Goal: Task Accomplishment & Management: Manage account settings

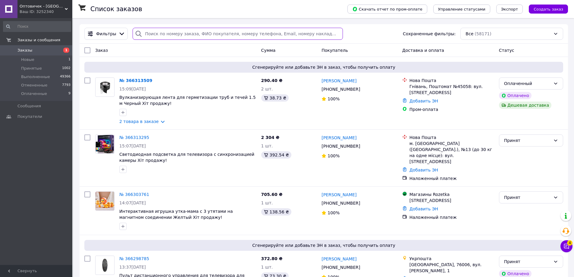
paste input "366313295"
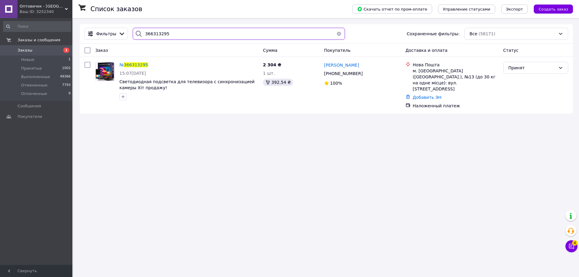
type input "366313295"
click at [145, 39] on input "366313295" at bounding box center [239, 34] width 212 height 12
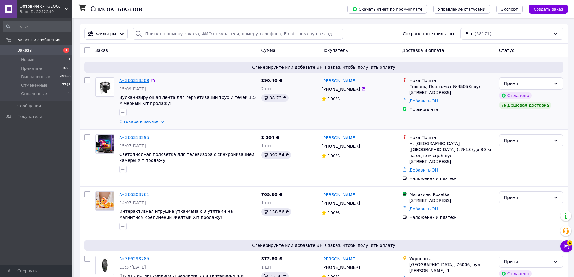
click at [130, 83] on link "№ 366313509" at bounding box center [134, 80] width 30 height 5
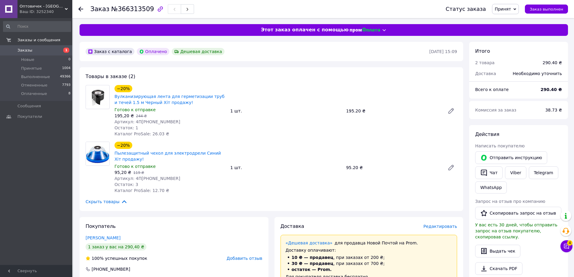
click at [446, 225] on span "Редактировать" at bounding box center [440, 226] width 34 height 5
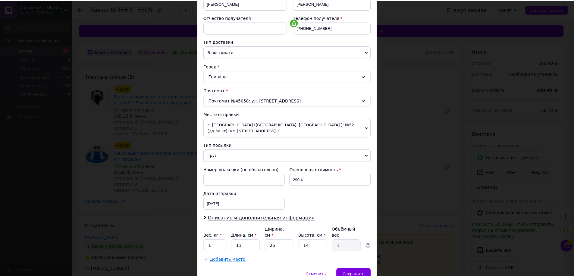
scroll to position [129, 0]
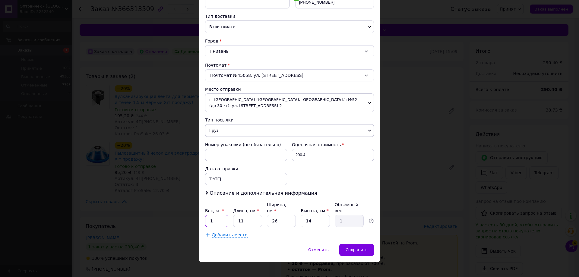
click at [214, 217] on input "1" at bounding box center [216, 221] width 23 height 12
type input "0.5"
click at [283, 219] on input "26" at bounding box center [281, 221] width 29 height 12
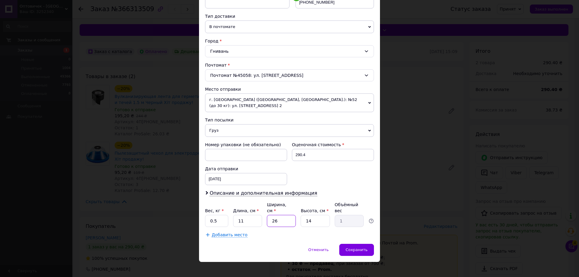
type input "1"
type input "0.1"
type input "12"
type input "0.46"
type input "12"
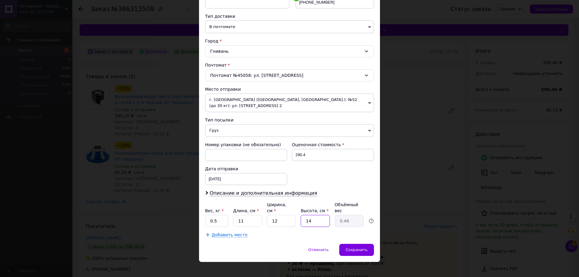
click at [301, 215] on input "14" at bounding box center [314, 221] width 29 height 12
type input "1"
type input "0.1"
type input "12"
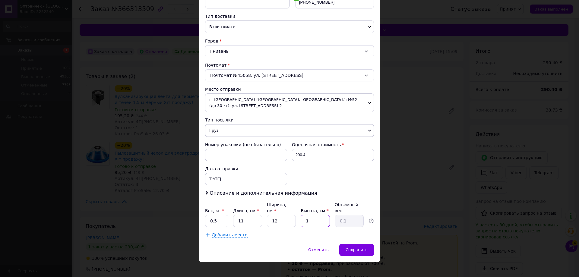
type input "0.4"
type input "12"
click at [352, 247] on span "Сохранить" at bounding box center [356, 249] width 22 height 5
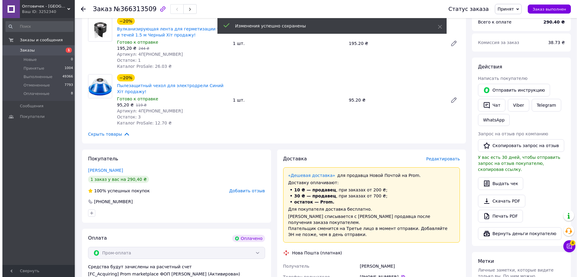
scroll to position [90, 0]
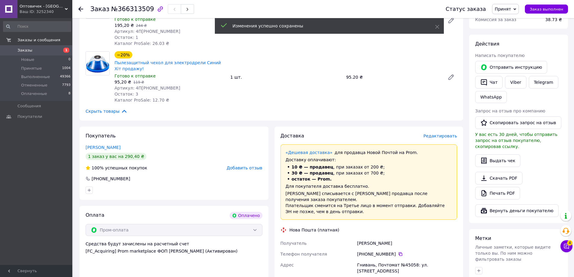
click at [442, 136] on span "Редактировать" at bounding box center [440, 136] width 34 height 5
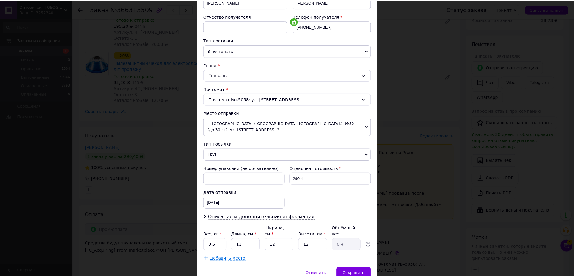
scroll to position [129, 0]
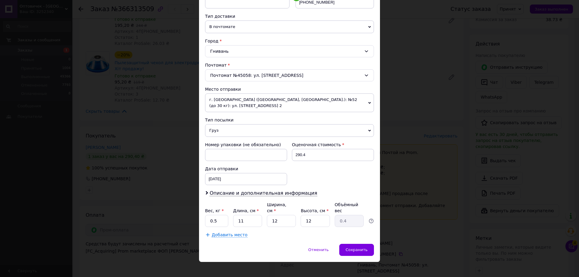
click at [406, 227] on div "× Редактирование доставки Способ доставки Нова Пошта (платная) Плательщик Получ…" at bounding box center [289, 138] width 579 height 277
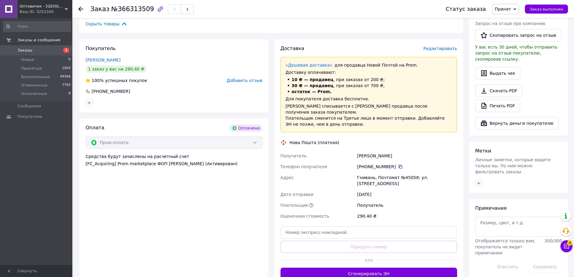
scroll to position [211, 0]
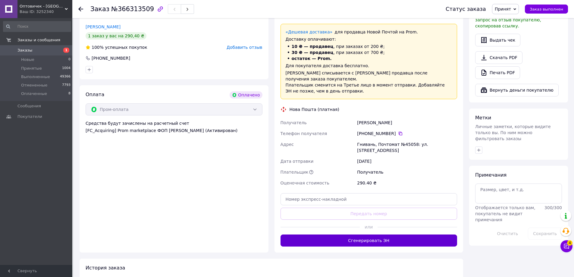
click at [376, 227] on div "или" at bounding box center [369, 227] width 177 height 15
click at [375, 234] on button "Сгенерировать ЭН" at bounding box center [369, 240] width 177 height 12
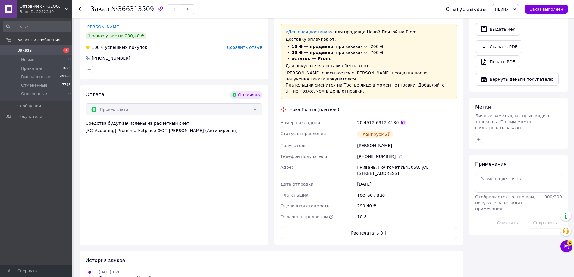
click at [401, 121] on icon at bounding box center [403, 123] width 4 height 4
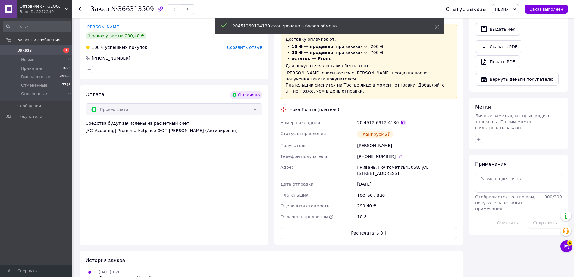
click at [401, 120] on icon at bounding box center [403, 122] width 5 height 5
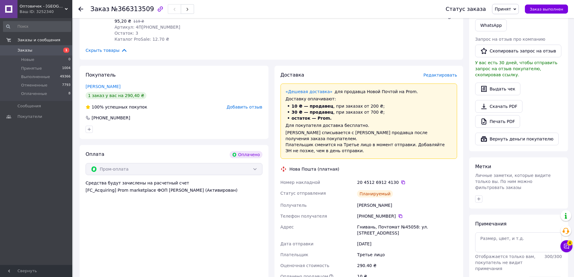
scroll to position [121, 0]
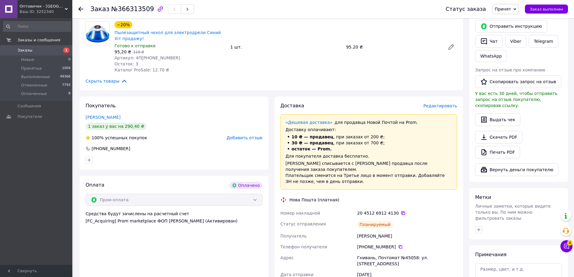
click at [401, 211] on icon at bounding box center [403, 213] width 5 height 5
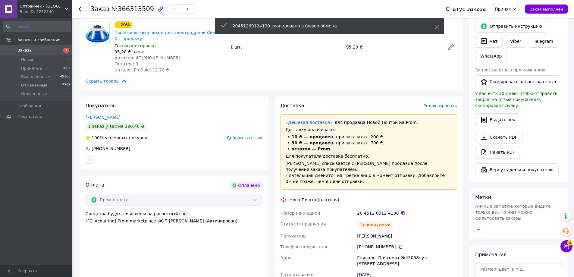
click at [401, 211] on icon at bounding box center [403, 213] width 5 height 5
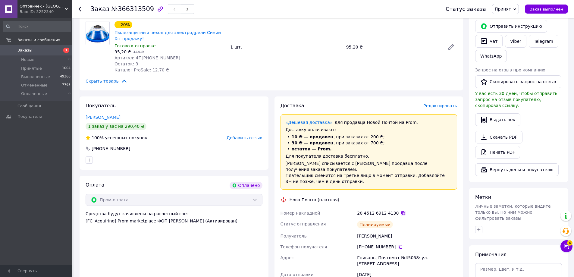
click at [401, 211] on icon at bounding box center [403, 213] width 5 height 5
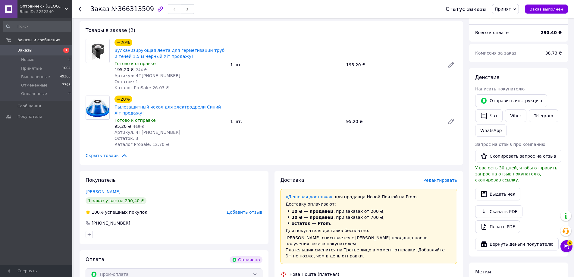
scroll to position [0, 0]
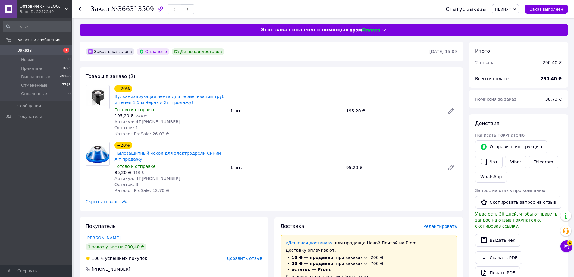
click at [25, 10] on div "Ваш ID: 3252340" at bounding box center [46, 11] width 53 height 5
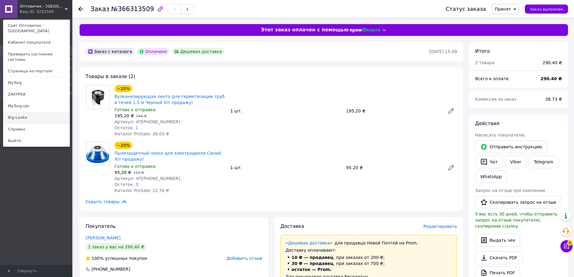
click at [45, 112] on link "Big-Lavka" at bounding box center [36, 117] width 66 height 11
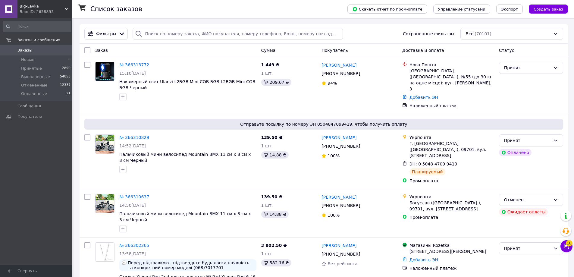
click at [71, 4] on div "Big-Lavka Ваш ID: 2658893" at bounding box center [44, 9] width 55 height 18
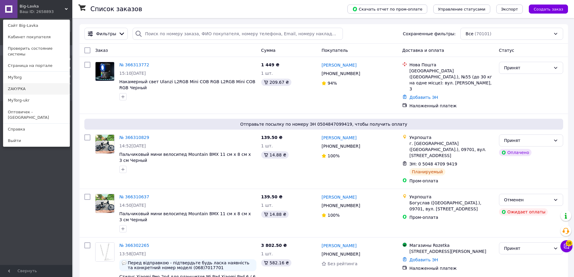
click at [29, 83] on link "ZAKYPKA" at bounding box center [36, 88] width 66 height 11
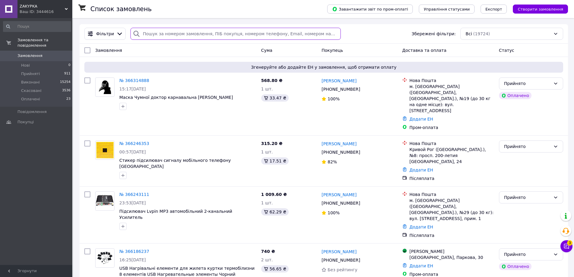
click at [172, 32] on input "search" at bounding box center [235, 34] width 210 height 12
click at [139, 78] on link "№ 366314888" at bounding box center [134, 80] width 30 height 5
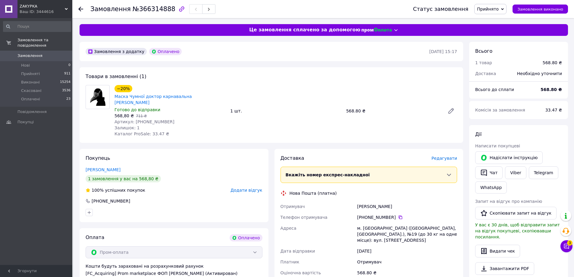
click at [451, 156] on div "Доставка Редагувати Вкажіть номер експрес-накладної Обов'язково введіть номер е…" at bounding box center [369, 245] width 177 height 181
click at [448, 156] on span "Редагувати" at bounding box center [445, 158] width 26 height 5
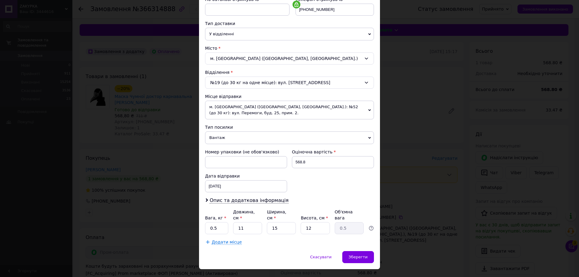
scroll to position [129, 0]
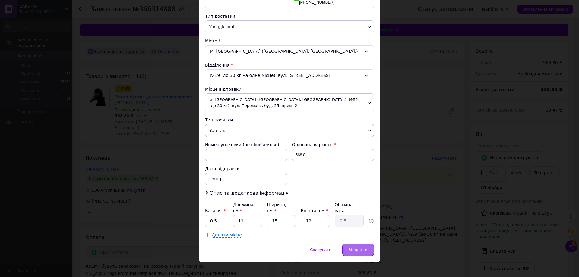
click at [352, 247] on span "Зберегти" at bounding box center [357, 249] width 19 height 5
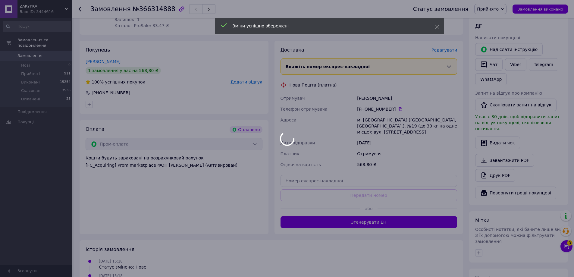
scroll to position [151, 0]
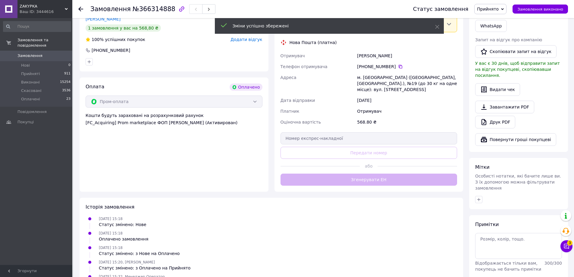
click at [364, 169] on div "Доставка Редагувати Вкажіть номер експрес-накладної Обов'язково введіть номер е…" at bounding box center [369, 94] width 177 height 181
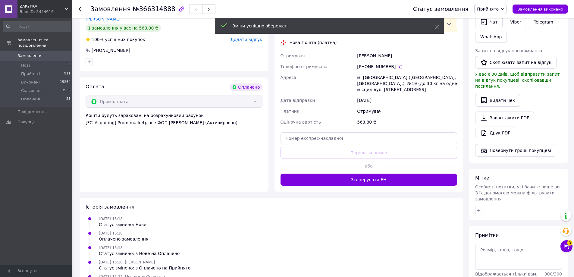
click at [364, 174] on button "Згенерувати ЕН" at bounding box center [369, 180] width 177 height 12
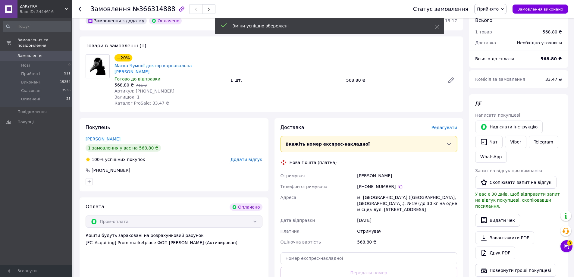
scroll to position [30, 0]
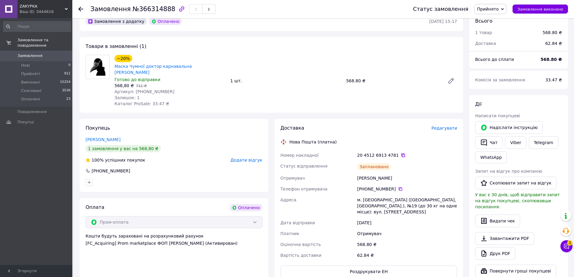
click at [401, 153] on icon at bounding box center [403, 155] width 5 height 5
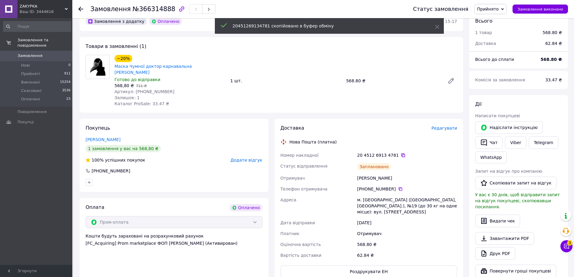
click at [401, 153] on icon at bounding box center [403, 155] width 5 height 5
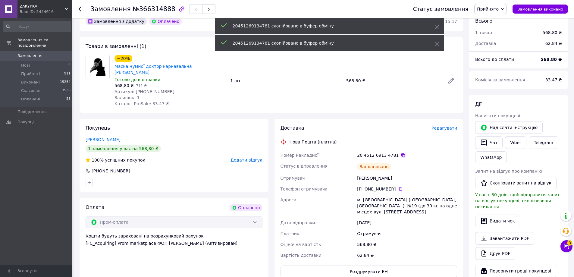
click at [401, 153] on icon at bounding box center [403, 155] width 5 height 5
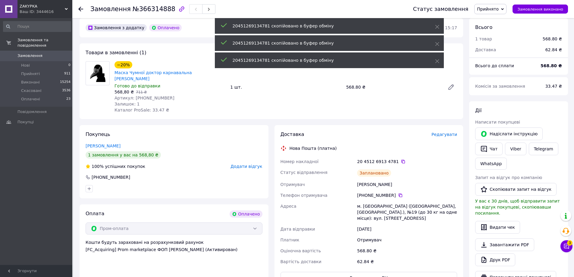
scroll to position [0, 0]
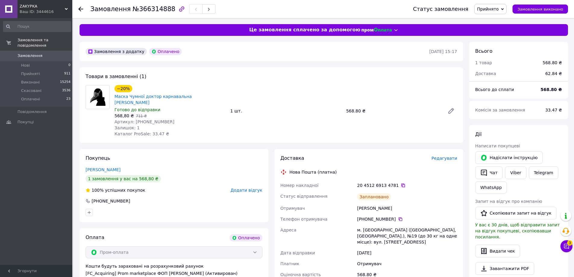
click at [401, 183] on icon at bounding box center [403, 185] width 5 height 5
click at [45, 11] on div "Ваш ID: 3444616" at bounding box center [46, 11] width 53 height 5
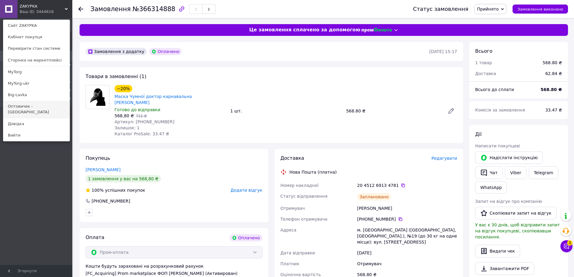
click at [41, 107] on link "Оптовичек - [GEOGRAPHIC_DATA]" at bounding box center [36, 109] width 66 height 17
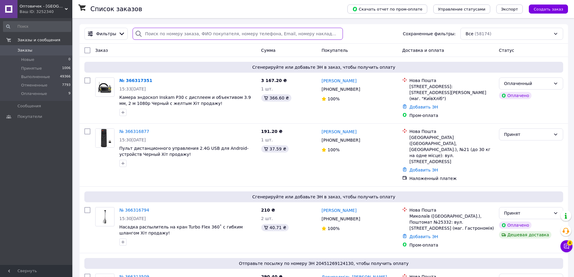
click at [144, 32] on input "search" at bounding box center [238, 34] width 210 height 12
paste input "366316877"
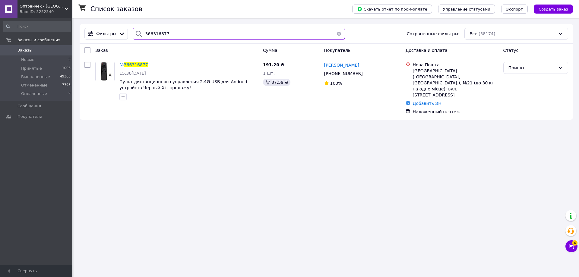
click at [155, 32] on input "366316877" at bounding box center [239, 34] width 212 height 12
paste input "794"
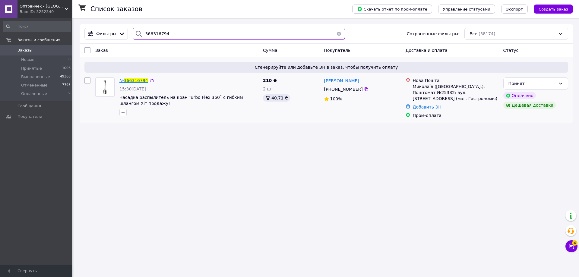
type input "366316794"
click at [137, 80] on span "366316794" at bounding box center [136, 80] width 24 height 5
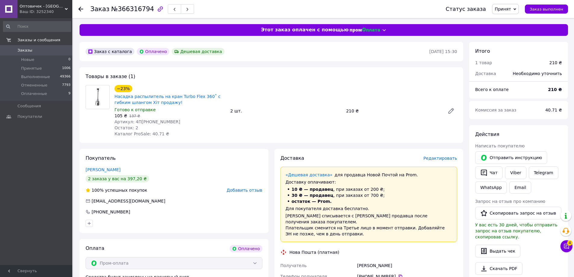
click at [438, 160] on span "Редактировать" at bounding box center [440, 158] width 34 height 5
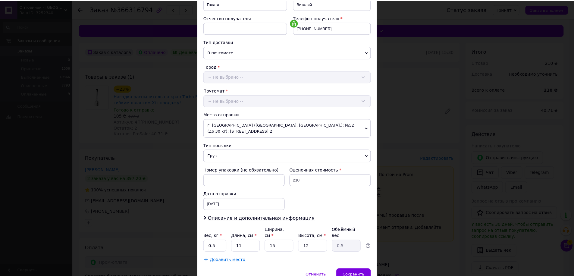
scroll to position [129, 0]
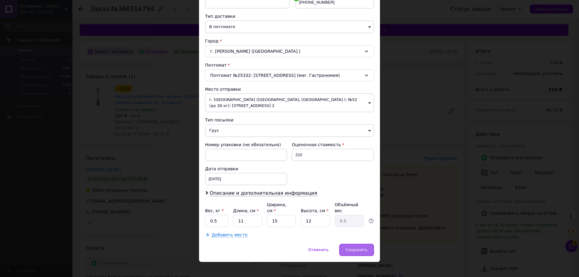
click at [347, 244] on div "Сохранить" at bounding box center [356, 250] width 35 height 12
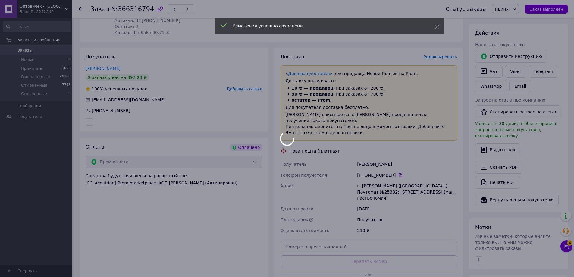
scroll to position [121, 0]
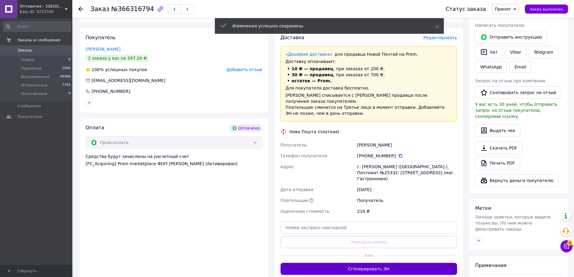
click at [372, 263] on button "Сгенерировать ЭН" at bounding box center [369, 269] width 177 height 12
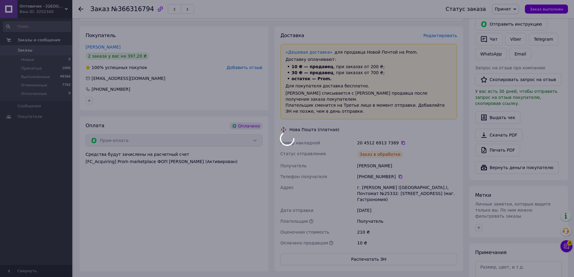
scroll to position [90, 0]
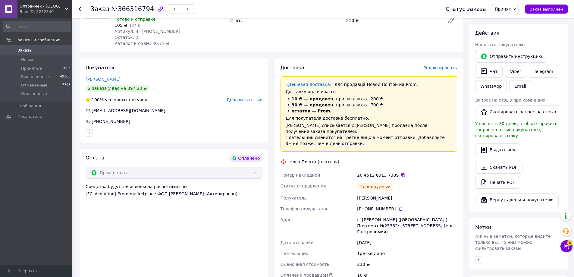
click at [389, 172] on div "20 4512 6913 7389" at bounding box center [407, 175] width 100 height 6
click at [401, 173] on icon at bounding box center [403, 175] width 5 height 5
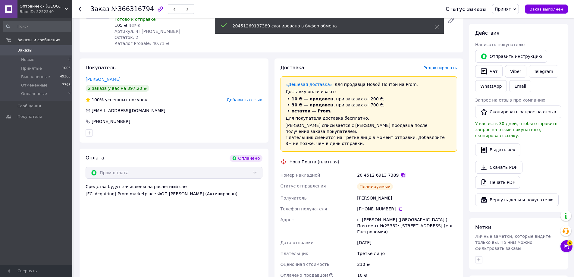
click at [401, 173] on icon at bounding box center [403, 175] width 5 height 5
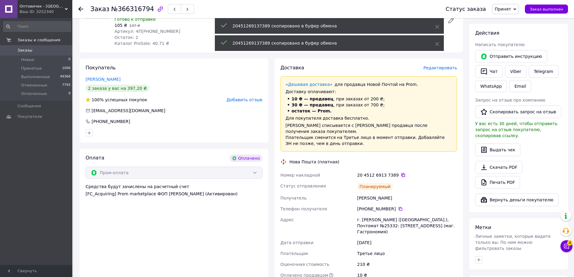
click at [401, 173] on icon at bounding box center [403, 175] width 4 height 4
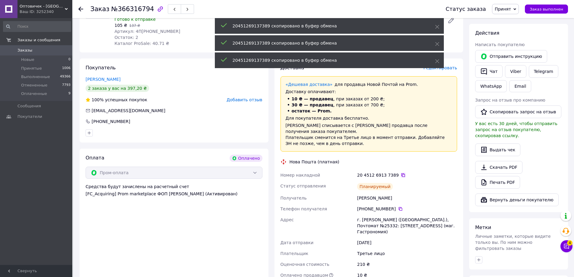
click at [401, 173] on icon at bounding box center [403, 175] width 5 height 5
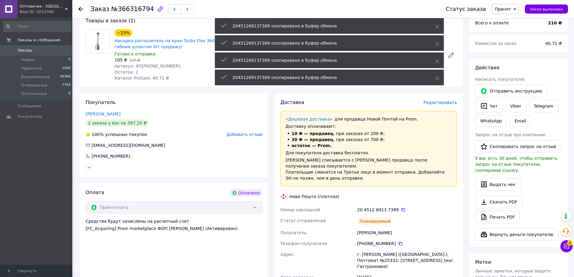
scroll to position [0, 0]
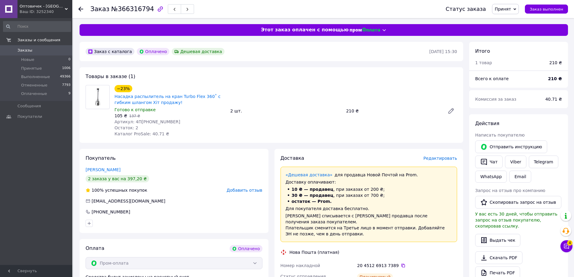
click at [398, 263] on div "20 4512 6913 7389" at bounding box center [407, 266] width 100 height 6
click at [401, 263] on icon at bounding box center [403, 265] width 5 height 5
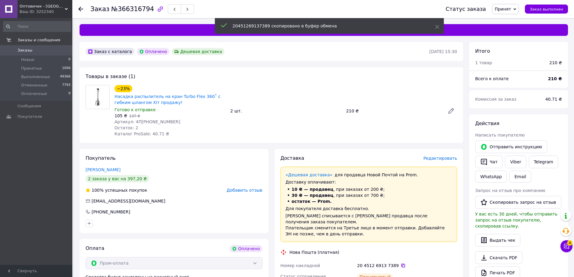
click at [401, 263] on icon at bounding box center [403, 265] width 5 height 5
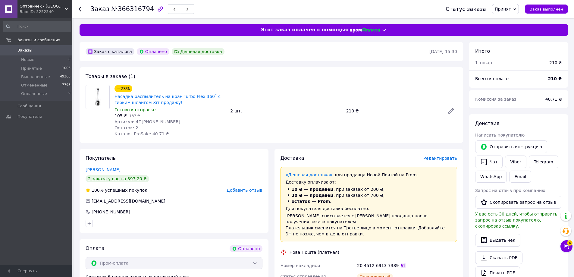
click at [401, 263] on icon at bounding box center [403, 265] width 5 height 5
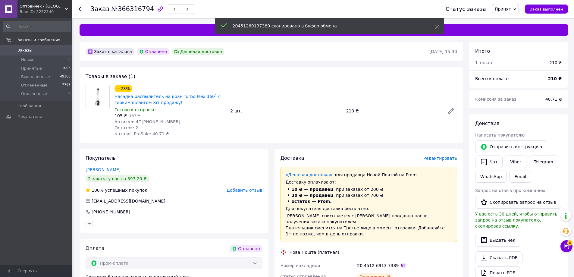
click at [401, 264] on icon at bounding box center [403, 266] width 4 height 4
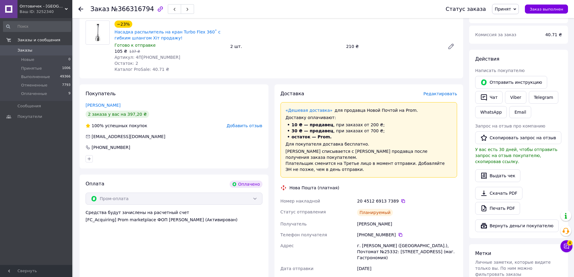
scroll to position [60, 0]
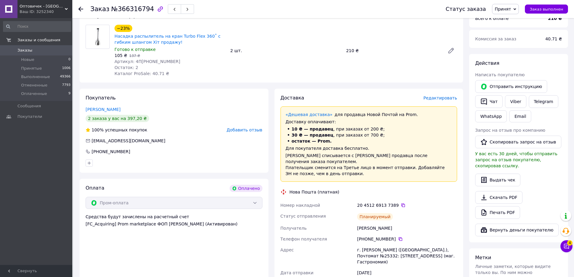
click at [28, 9] on div "Ваш ID: 3252340" at bounding box center [46, 11] width 53 height 5
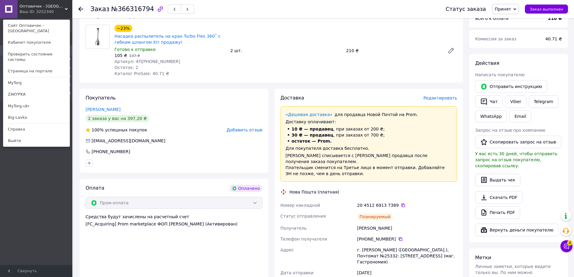
click at [81, 9] on use at bounding box center [80, 9] width 5 height 5
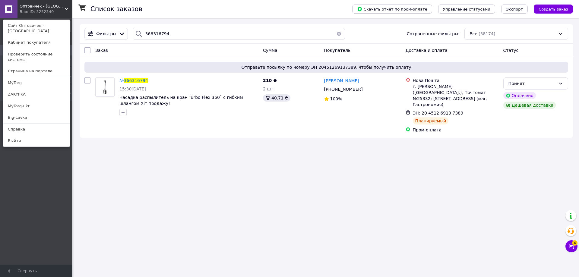
click at [175, 41] on div "Фильтры 366316794 Сохраненные фильтры: Все (58174)" at bounding box center [326, 34] width 493 height 20
click at [174, 34] on input "366316794" at bounding box center [239, 34] width 212 height 12
paste input "7351"
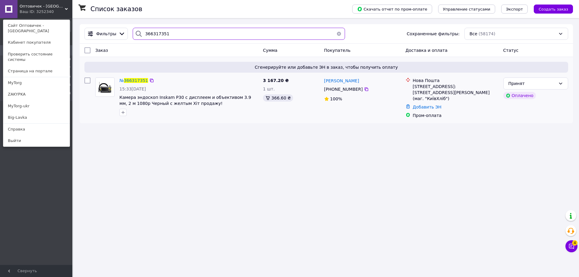
type input "366317351"
click at [138, 86] on span "15:33, 12.10.2025" at bounding box center [132, 88] width 27 height 5
click at [137, 80] on span "366317351" at bounding box center [136, 80] width 24 height 5
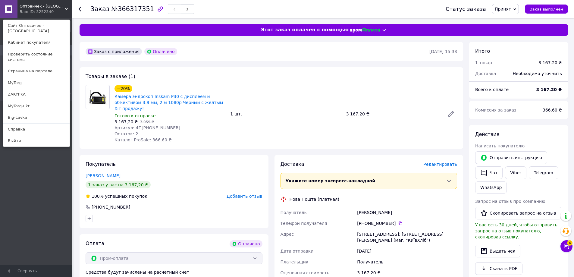
click at [440, 162] on div "Доставка Редактировать Укажите номер экспресс-накладной Обязательно введите ном…" at bounding box center [369, 248] width 177 height 175
click at [439, 162] on span "Редактировать" at bounding box center [440, 164] width 34 height 5
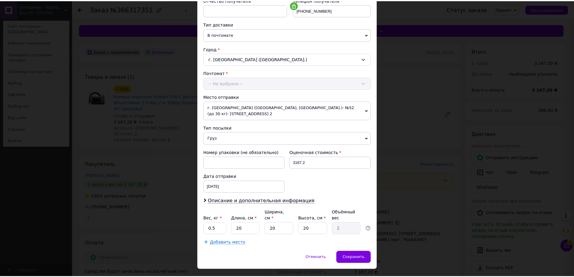
scroll to position [129, 0]
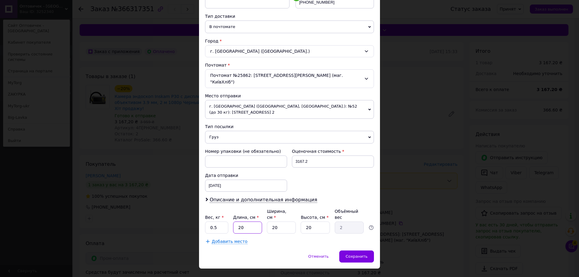
click at [242, 222] on input "20" at bounding box center [247, 228] width 29 height 12
type input "1"
type input "0.1"
type input "11"
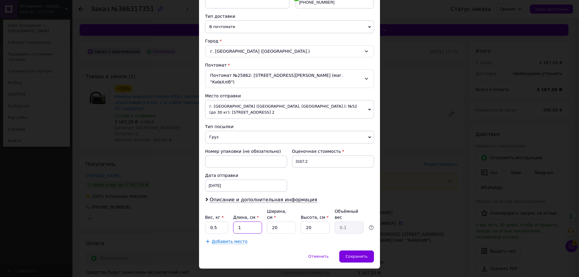
type input "1.1"
type input "11"
click at [276, 222] on input "20" at bounding box center [281, 228] width 29 height 12
type input "1"
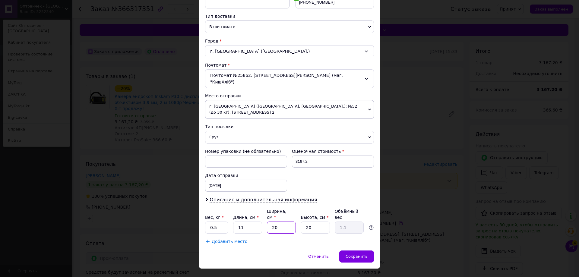
type input "0.1"
type input "12"
type input "0.66"
type input "12"
click at [302, 222] on input "20" at bounding box center [314, 228] width 29 height 12
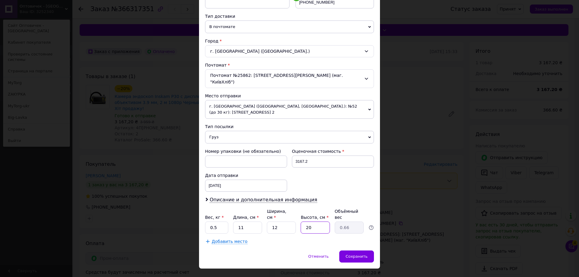
click at [302, 222] on input "20" at bounding box center [314, 228] width 29 height 12
type input "1"
type input "0.1"
type input "12"
type input "0.4"
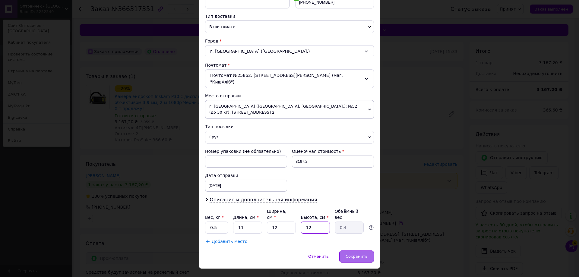
type input "12"
click at [364, 254] on span "Сохранить" at bounding box center [356, 256] width 22 height 5
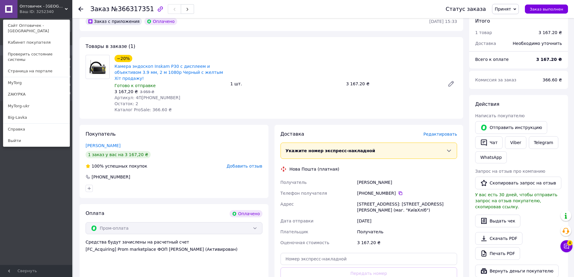
scroll to position [60, 0]
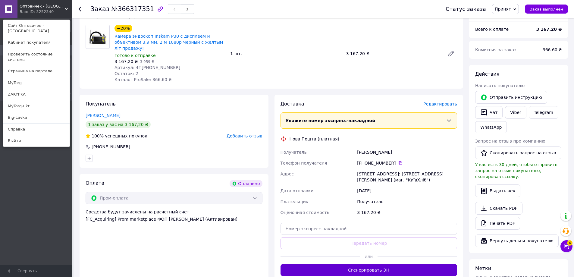
click at [365, 264] on button "Сгенерировать ЭН" at bounding box center [369, 270] width 177 height 12
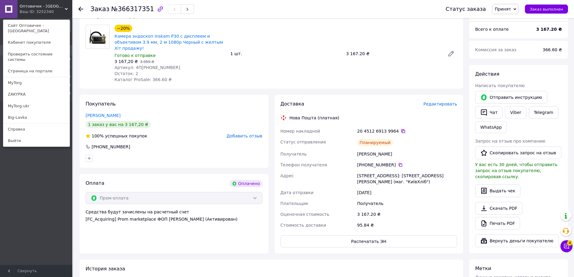
click at [401, 129] on icon at bounding box center [403, 131] width 5 height 5
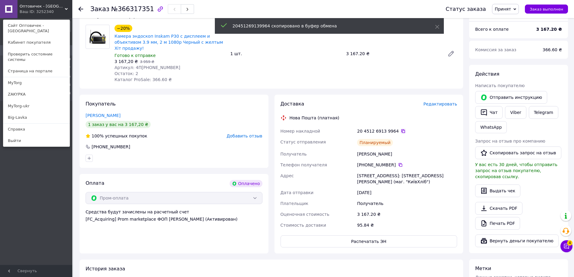
click at [401, 129] on icon at bounding box center [403, 131] width 5 height 5
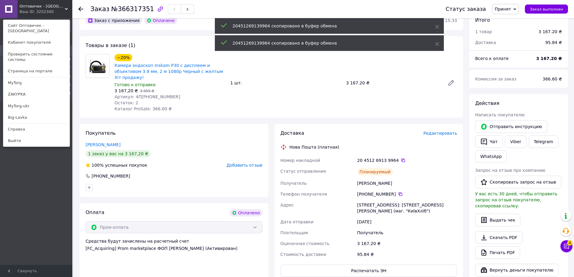
scroll to position [0, 0]
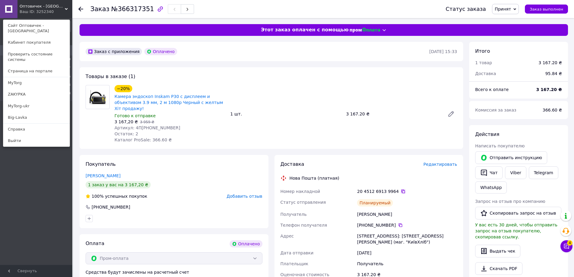
click at [401, 189] on icon at bounding box center [403, 191] width 5 height 5
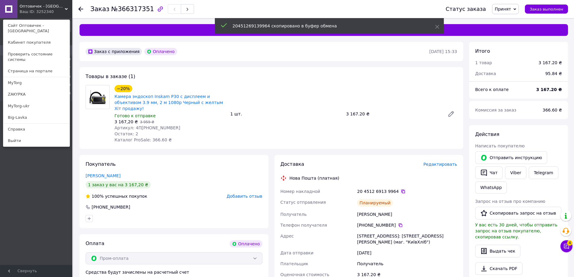
click at [401, 189] on icon at bounding box center [403, 191] width 5 height 5
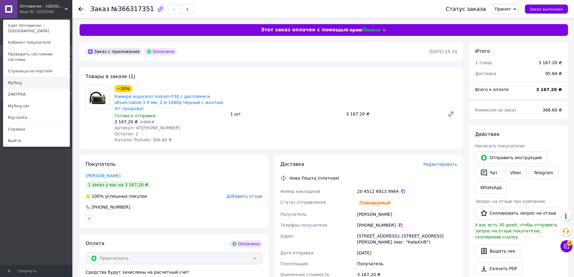
click at [36, 77] on link "MyTorg" at bounding box center [36, 82] width 66 height 11
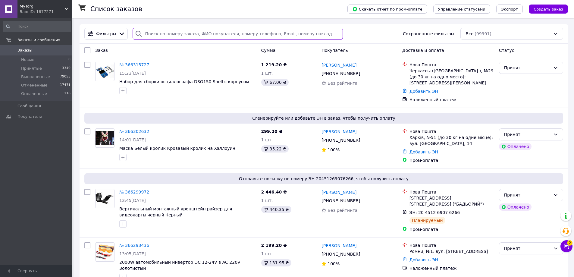
paste input "366315727"
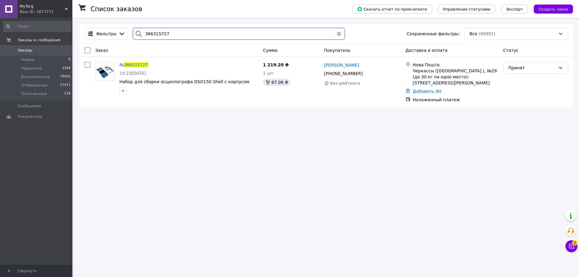
type input "366315727"
click at [49, 15] on div "MyTorg Ваш ID: 1877271" at bounding box center [44, 9] width 55 height 18
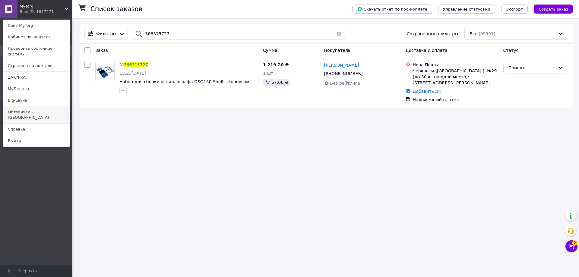
click at [41, 110] on link "Оптовичек - [GEOGRAPHIC_DATA]" at bounding box center [36, 114] width 66 height 17
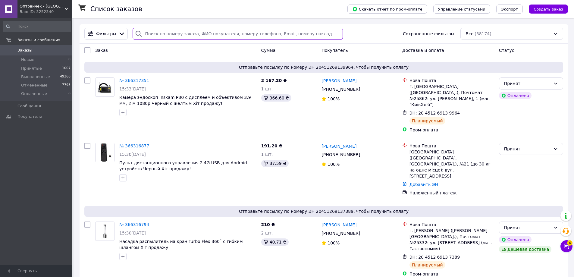
paste input "366272074"
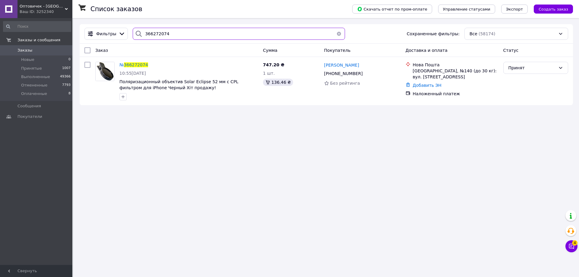
type input "366272074"
click at [55, 8] on span "Оптовичек - [GEOGRAPHIC_DATA]" at bounding box center [42, 6] width 45 height 5
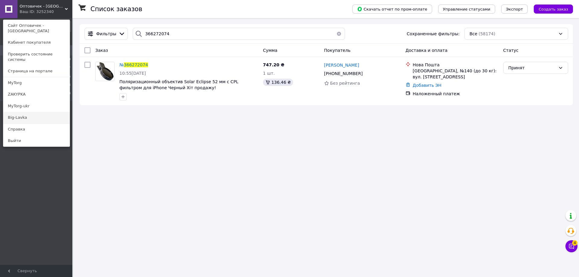
click at [34, 112] on link "Big-Lavka" at bounding box center [36, 117] width 66 height 11
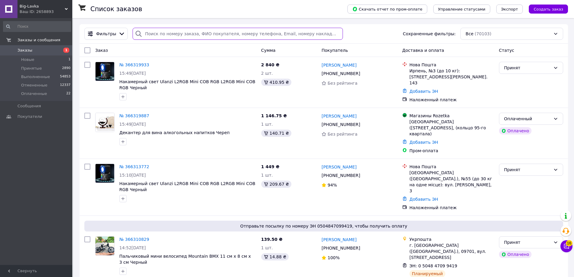
click at [180, 38] on input "search" at bounding box center [238, 34] width 210 height 12
paste input "366245327"
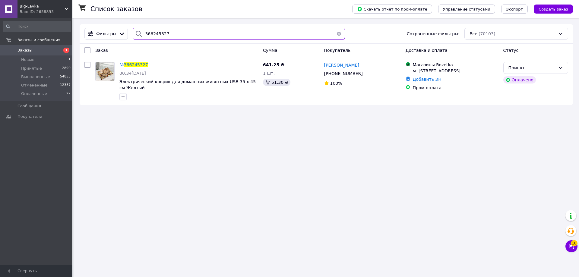
type input "366245327"
click at [127, 62] on span "366245327" at bounding box center [136, 64] width 24 height 5
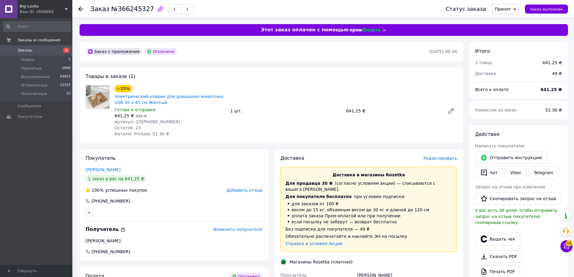
click at [436, 155] on div "Доставка Редактировать" at bounding box center [369, 158] width 177 height 7
click at [439, 157] on span "Редактировать" at bounding box center [440, 158] width 34 height 5
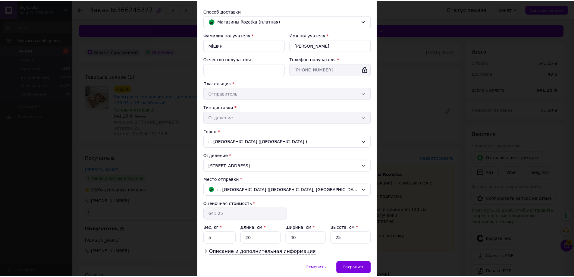
scroll to position [62, 0]
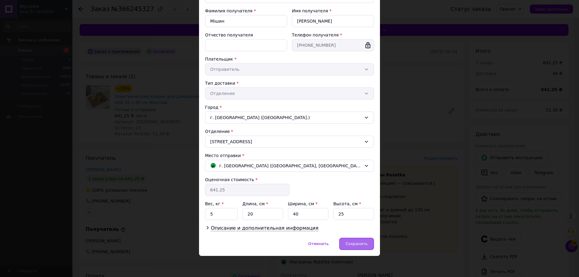
click at [355, 245] on span "Сохранить" at bounding box center [356, 243] width 22 height 5
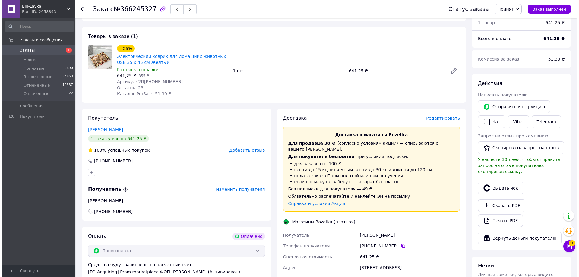
scroll to position [90, 0]
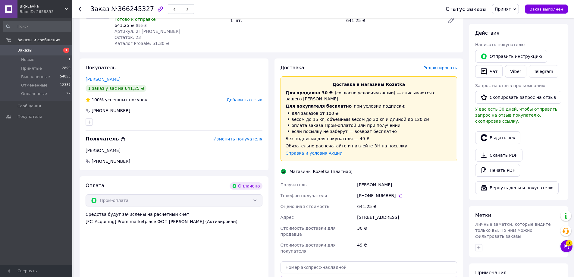
click at [434, 68] on span "Редактировать" at bounding box center [440, 67] width 34 height 5
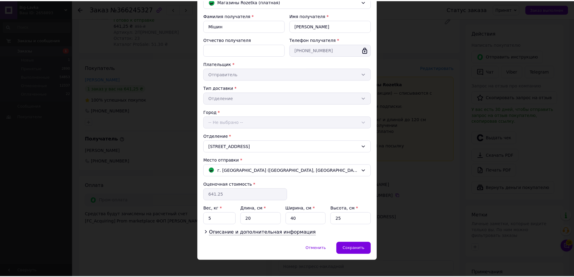
scroll to position [62, 0]
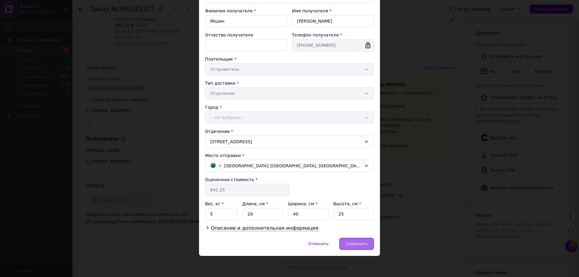
click at [360, 243] on span "Сохранить" at bounding box center [356, 243] width 22 height 5
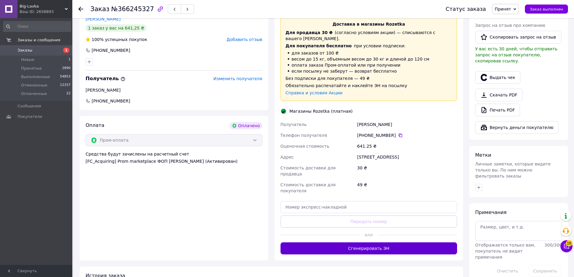
click at [371, 242] on button "Сгенерировать ЭН" at bounding box center [369, 248] width 177 height 12
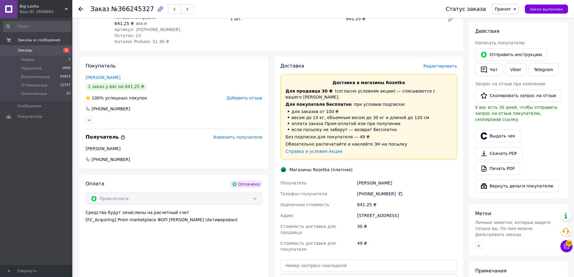
scroll to position [90, 0]
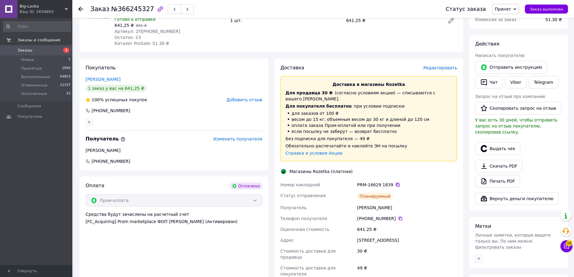
click at [395, 182] on icon at bounding box center [397, 184] width 5 height 5
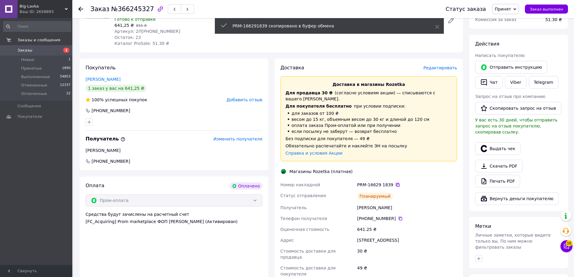
click at [395, 182] on icon at bounding box center [397, 184] width 5 height 5
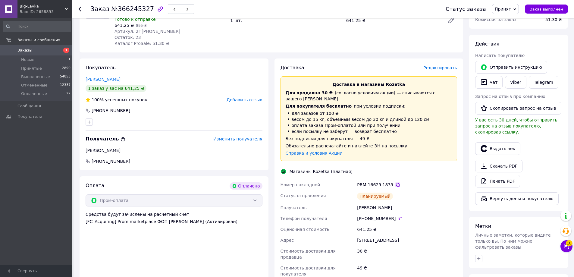
click at [395, 182] on icon at bounding box center [397, 184] width 5 height 5
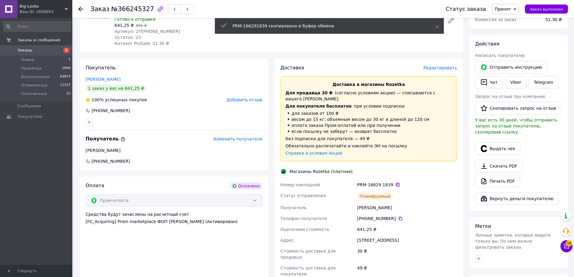
click at [395, 182] on icon at bounding box center [397, 184] width 5 height 5
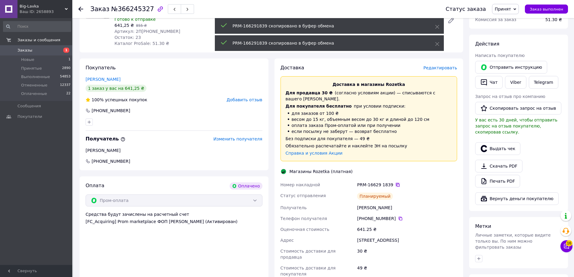
click at [395, 182] on icon at bounding box center [397, 184] width 5 height 5
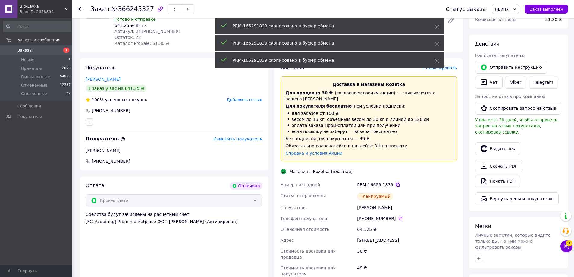
click at [395, 182] on icon at bounding box center [397, 184] width 5 height 5
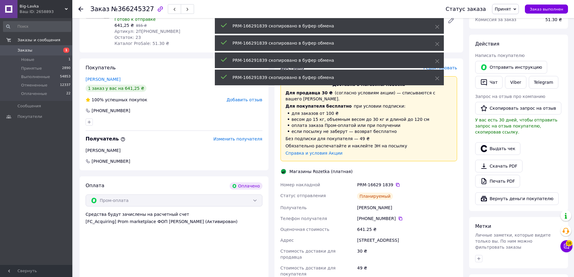
scroll to position [0, 0]
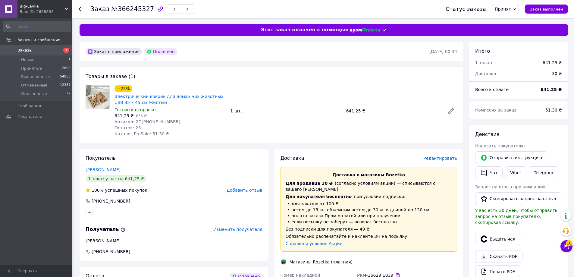
click at [41, 11] on div "Ваш ID: 2658893" at bounding box center [46, 11] width 53 height 5
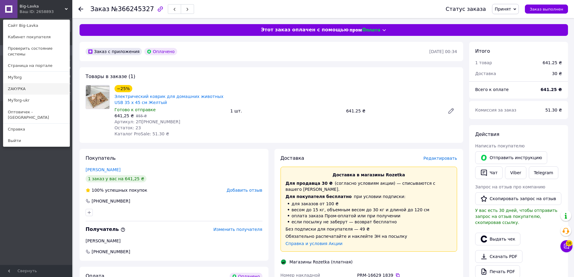
click at [42, 88] on link "ZAKYPKA" at bounding box center [36, 88] width 66 height 11
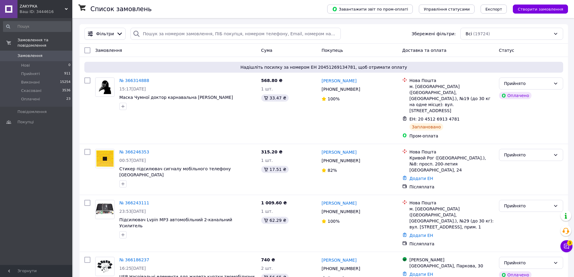
click at [38, 13] on div "Ваш ID: 3444616" at bounding box center [46, 11] width 53 height 5
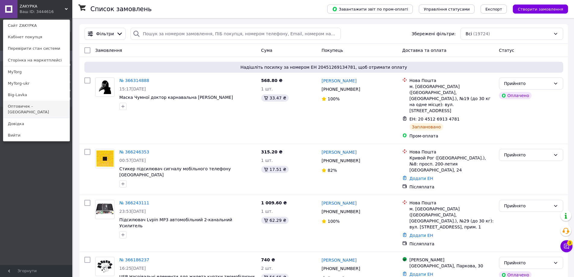
click at [51, 107] on link "Оптовичек - [GEOGRAPHIC_DATA]" at bounding box center [36, 109] width 66 height 17
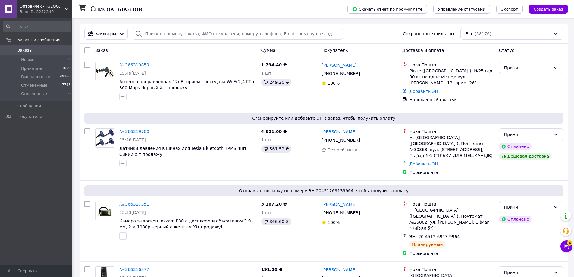
click at [181, 27] on div "Фильтры Сохраненные фильтры: Все (58176)" at bounding box center [324, 34] width 489 height 20
click at [181, 34] on input "search" at bounding box center [238, 34] width 210 height 12
paste input "366246658"
type input "366246658"
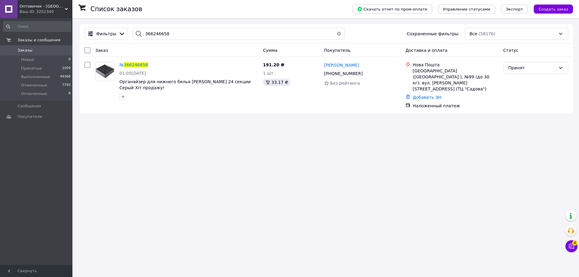
click at [51, 11] on div "Ваш ID: 3252340" at bounding box center [46, 11] width 53 height 5
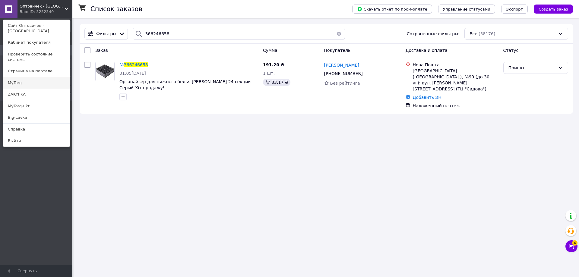
click at [50, 77] on link "MyTorg" at bounding box center [36, 82] width 66 height 11
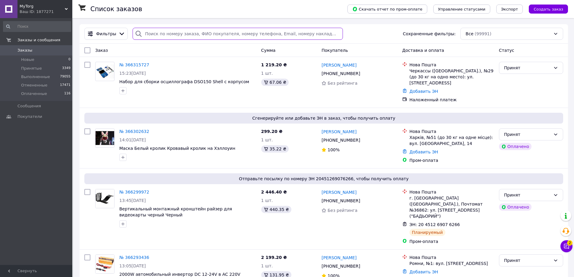
paste input "366247415"
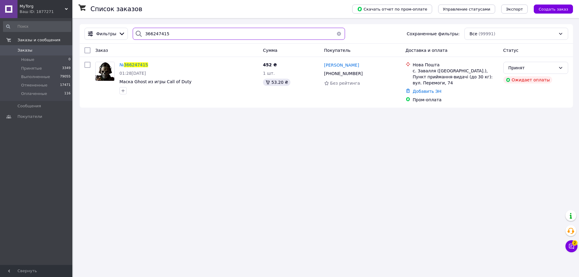
type input "366247415"
click at [527, 73] on div "Принят" at bounding box center [535, 68] width 65 height 12
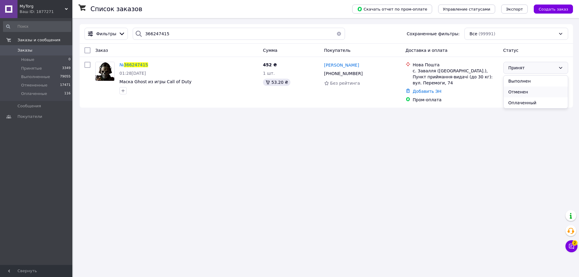
click at [521, 94] on li "Отменен" at bounding box center [535, 91] width 64 height 11
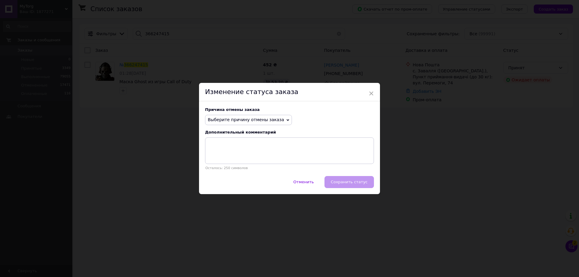
click at [226, 120] on span "Выберите причину отмены заказа" at bounding box center [246, 119] width 76 height 5
click at [235, 168] on li "Заказ-дубликат" at bounding box center [248, 165] width 86 height 8
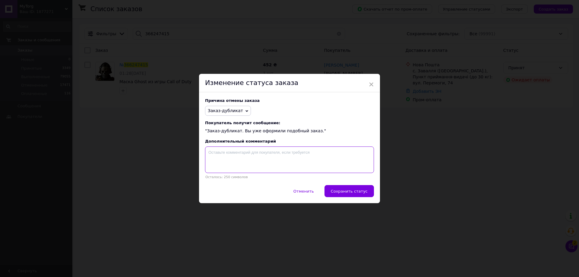
paste textarea "366247431"
type textarea "366247431"
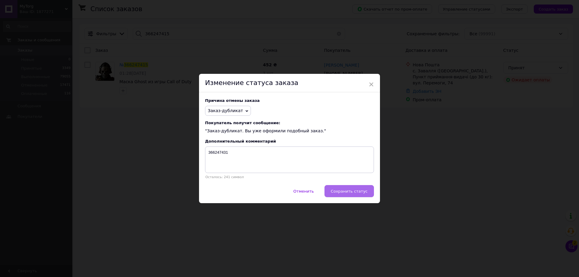
click at [348, 190] on span "Сохранить статус" at bounding box center [349, 191] width 37 height 5
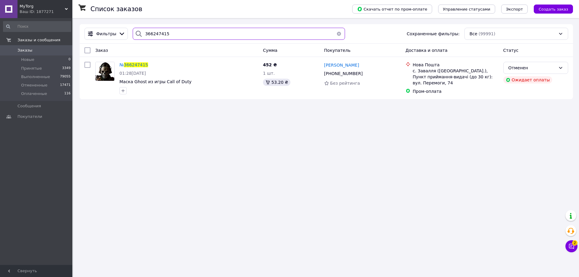
click at [208, 28] on input "366247415" at bounding box center [239, 34] width 212 height 12
paste input "31"
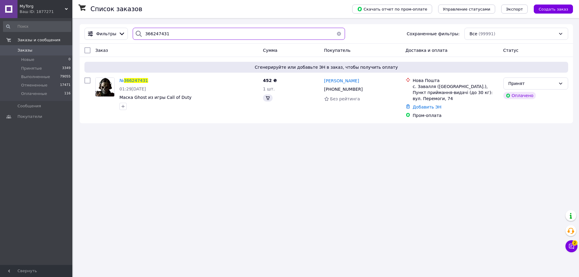
type input "366247431"
click at [68, 13] on div "Ваш ID: 1877271" at bounding box center [46, 11] width 53 height 5
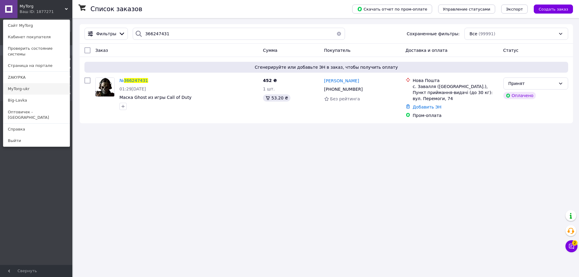
click at [45, 87] on link "MyTorg-ukr" at bounding box center [36, 88] width 66 height 11
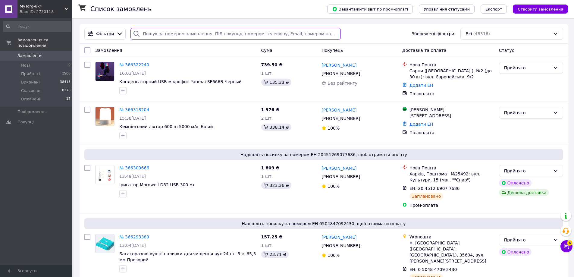
click at [208, 37] on input "search" at bounding box center [235, 34] width 210 height 12
paste input "366279589"
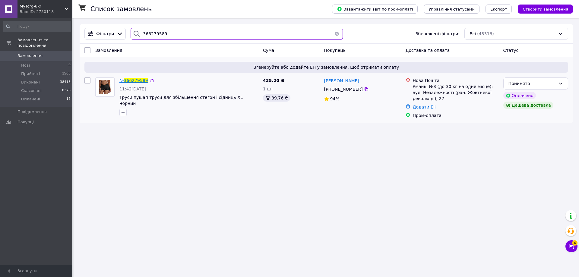
type input "366279589"
click at [128, 78] on span "366279589" at bounding box center [136, 80] width 24 height 5
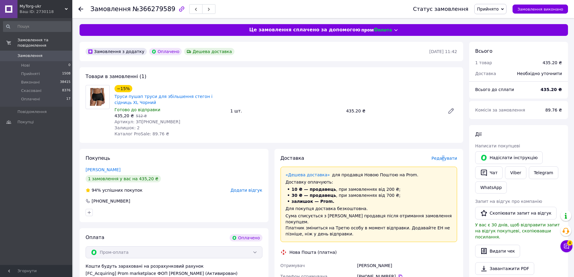
click at [445, 159] on span "Редагувати" at bounding box center [445, 158] width 26 height 5
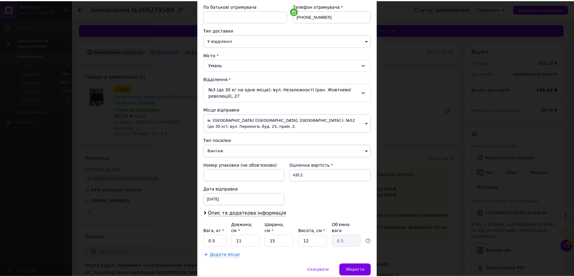
scroll to position [136, 0]
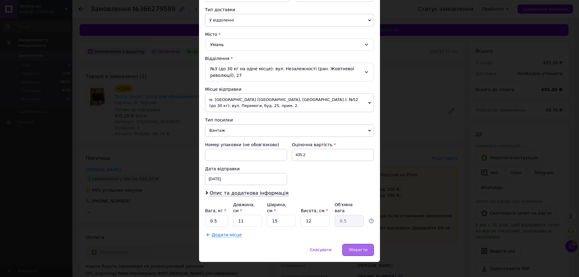
click at [358, 247] on span "Зберегти" at bounding box center [357, 249] width 19 height 5
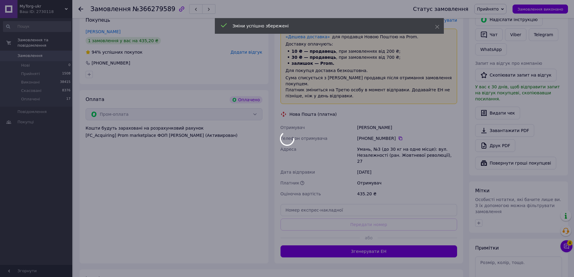
scroll to position [151, 0]
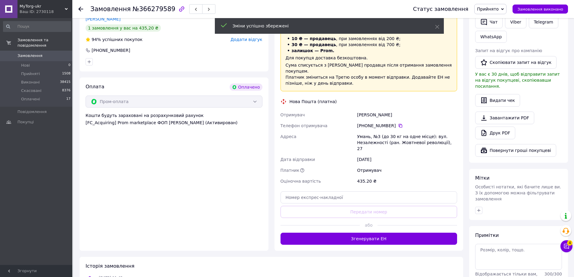
click at [417, 233] on button "Згенерувати ЕН" at bounding box center [369, 239] width 177 height 12
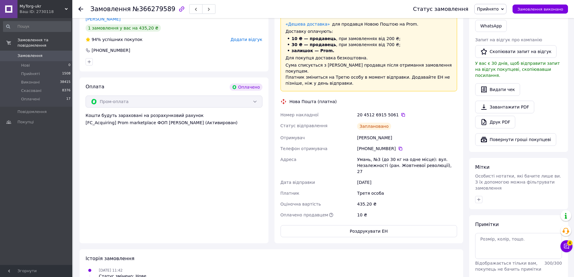
click at [394, 112] on div "20 4512 6915 5061" at bounding box center [407, 115] width 100 height 6
click at [401, 113] on icon at bounding box center [403, 115] width 4 height 4
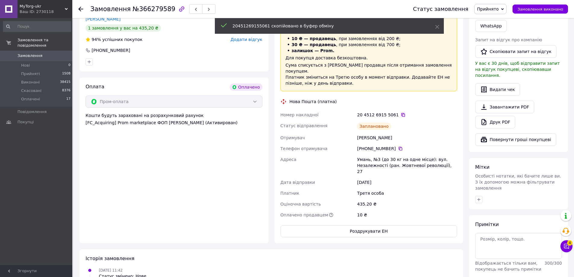
click at [401, 112] on icon at bounding box center [403, 114] width 5 height 5
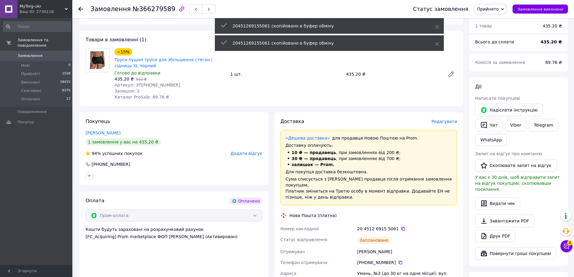
scroll to position [0, 0]
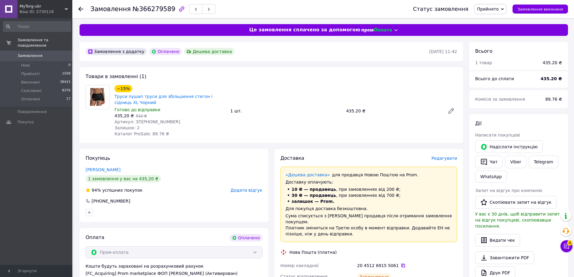
click at [401, 263] on icon at bounding box center [403, 265] width 5 height 5
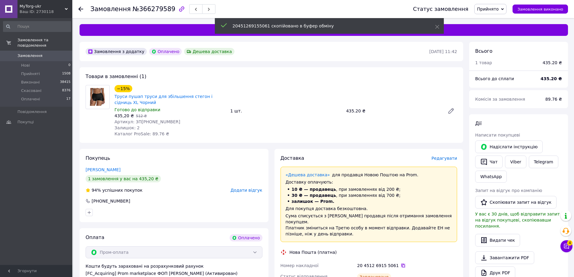
click at [401, 263] on icon at bounding box center [403, 265] width 5 height 5
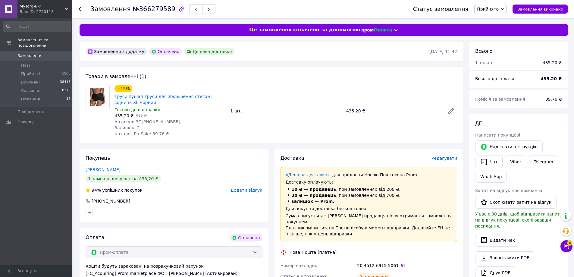
click at [64, 14] on div "Ваш ID: 2730118" at bounding box center [46, 11] width 53 height 5
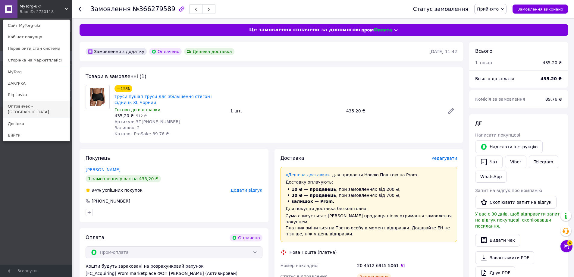
click at [46, 108] on link "Оптовичек - [GEOGRAPHIC_DATA]" at bounding box center [36, 109] width 66 height 17
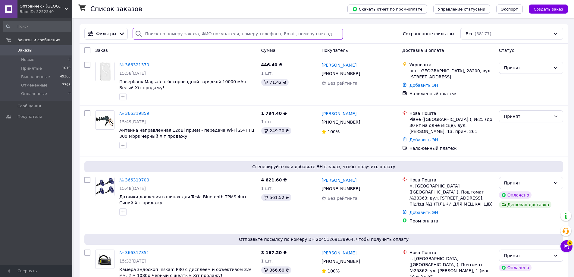
click at [171, 34] on input "search" at bounding box center [238, 34] width 210 height 12
paste input "366252085"
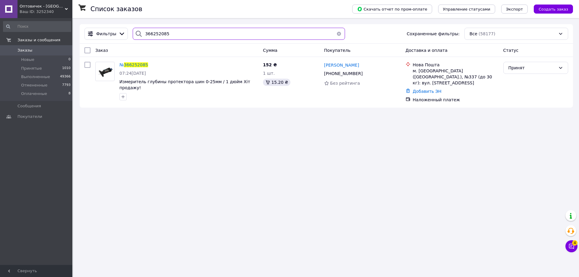
click at [153, 33] on input "366252085" at bounding box center [239, 34] width 212 height 12
paste input "67169"
click at [153, 33] on input "366252085" at bounding box center [239, 34] width 212 height 12
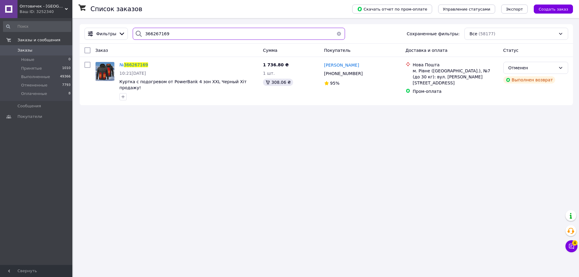
type input "366267169"
click at [133, 64] on span "366267169" at bounding box center [136, 64] width 24 height 5
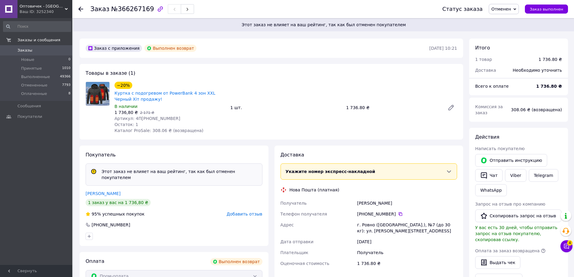
click at [59, 13] on div "Ваш ID: 3252340" at bounding box center [46, 11] width 53 height 5
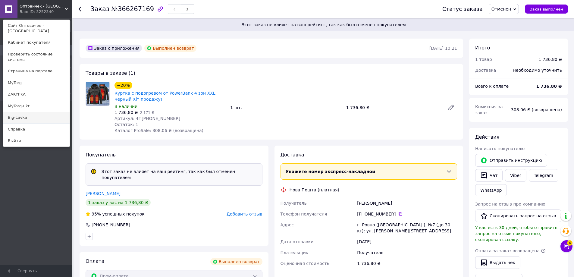
click at [39, 112] on link "Big-Lavka" at bounding box center [36, 117] width 66 height 11
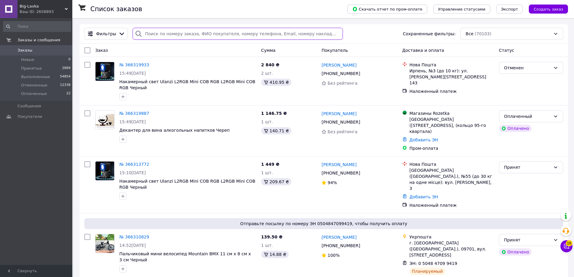
click at [244, 37] on input "search" at bounding box center [238, 34] width 210 height 12
paste input "366269937"
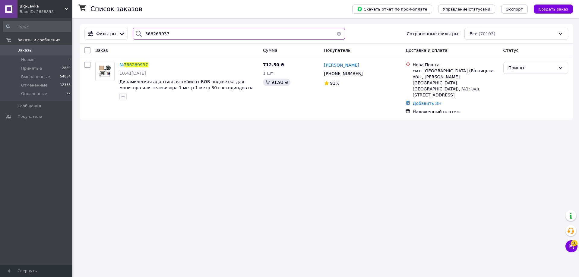
click at [262, 35] on input "366269937" at bounding box center [239, 34] width 212 height 12
paste input "71843"
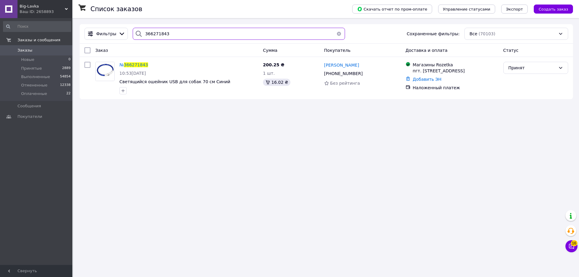
click at [241, 37] on input "366271843" at bounding box center [239, 34] width 212 height 12
click at [234, 20] on div "Список заказов Скачать отчет по пром-оплате Управление статусами Экспорт Создат…" at bounding box center [326, 61] width 505 height 87
click at [225, 36] on input "366271843" at bounding box center [239, 34] width 212 height 12
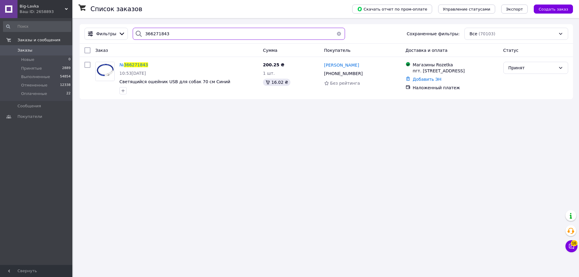
paste input "289"
type input "366271289"
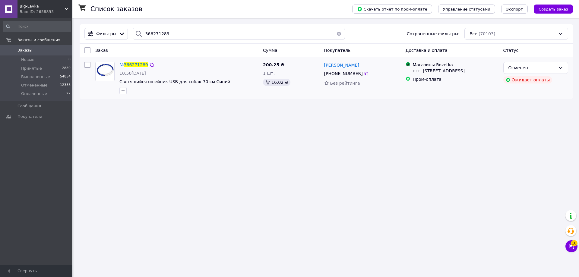
click at [134, 71] on span "10:50[DATE]" at bounding box center [132, 73] width 27 height 5
click at [134, 65] on span "366271289" at bounding box center [136, 64] width 24 height 5
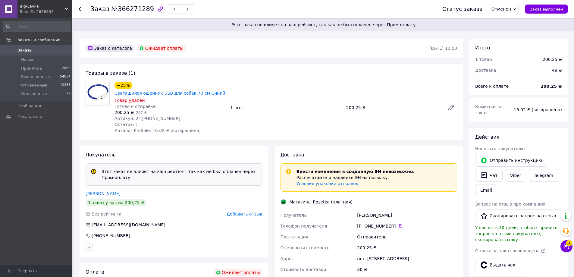
click at [59, 8] on span "Big-Lavka" at bounding box center [42, 6] width 45 height 5
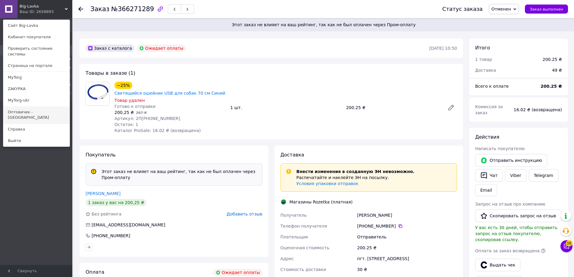
click at [52, 106] on link "Оптовичек - [GEOGRAPHIC_DATA]" at bounding box center [36, 114] width 66 height 17
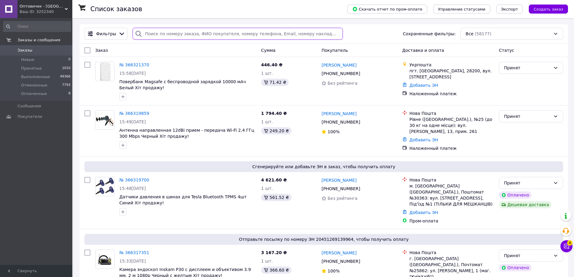
click at [162, 37] on input "search" at bounding box center [238, 34] width 210 height 12
paste input "366319700"
type input "366319700"
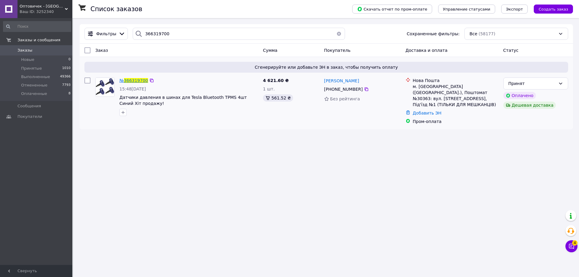
click at [134, 79] on span "366319700" at bounding box center [136, 80] width 24 height 5
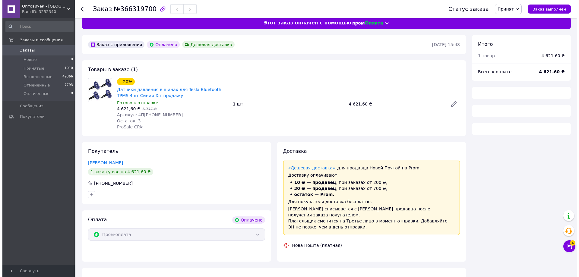
scroll to position [10, 0]
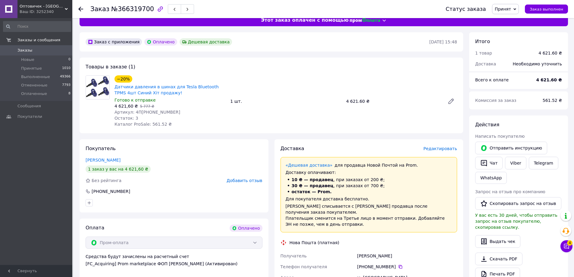
click at [442, 149] on span "Редактировать" at bounding box center [440, 148] width 34 height 5
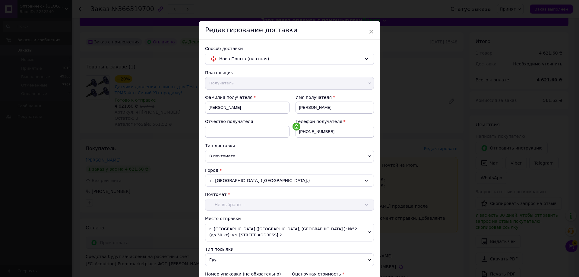
scroll to position [129, 0]
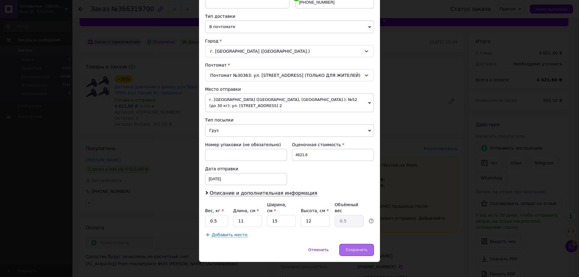
click at [354, 247] on span "Сохранить" at bounding box center [356, 249] width 22 height 5
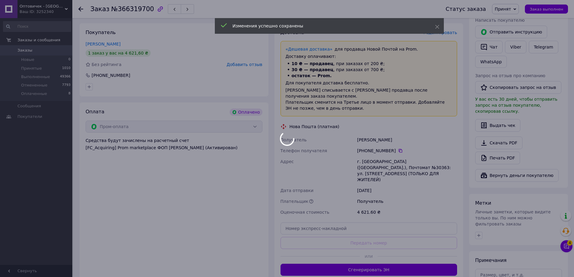
scroll to position [130, 0]
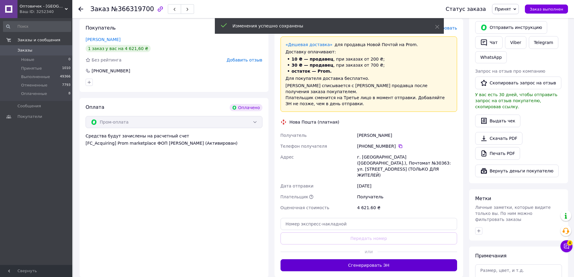
click at [415, 259] on button "Сгенерировать ЭН" at bounding box center [369, 265] width 177 height 12
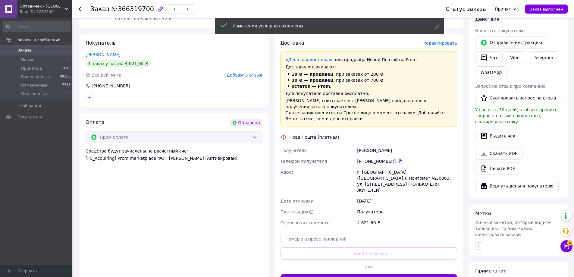
scroll to position [121, 0]
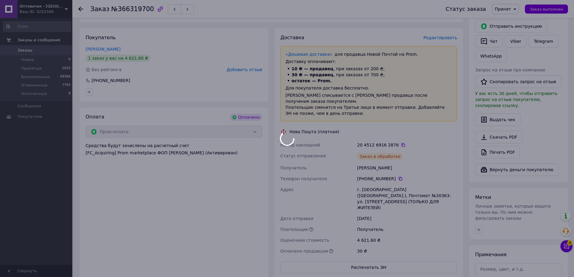
click at [397, 139] on div at bounding box center [287, 138] width 574 height 277
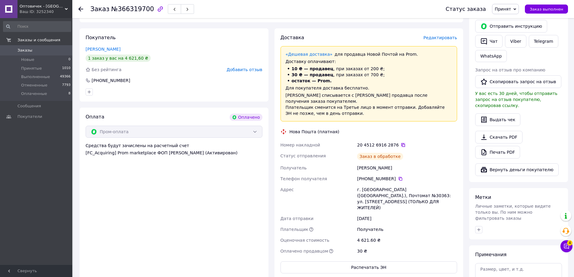
click at [401, 143] on icon at bounding box center [403, 145] width 5 height 5
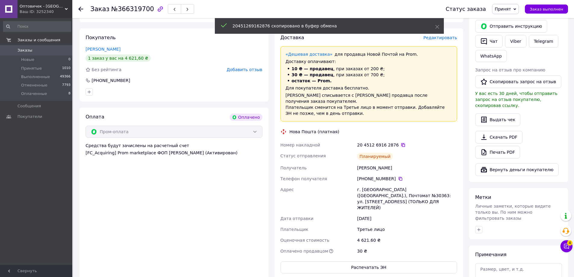
click at [401, 143] on icon at bounding box center [403, 145] width 5 height 5
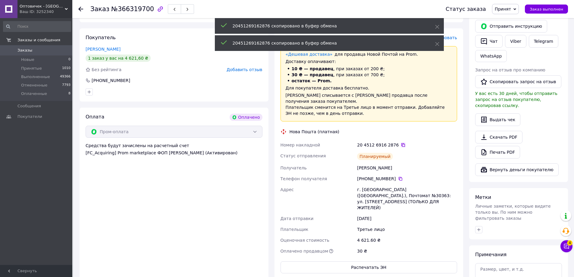
click at [401, 143] on icon at bounding box center [403, 145] width 5 height 5
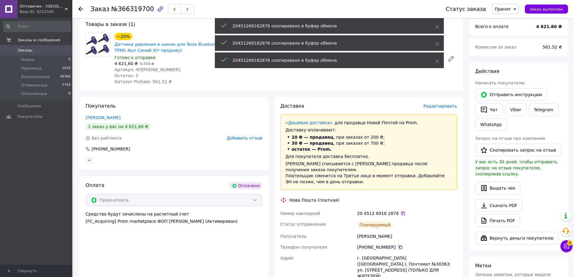
scroll to position [0, 0]
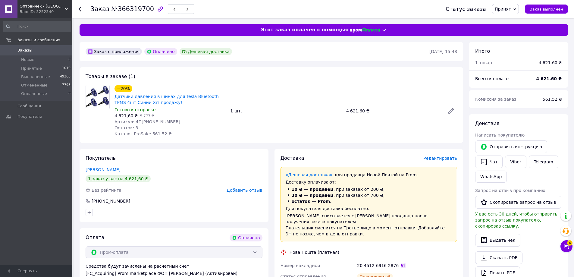
click at [401, 263] on icon at bounding box center [403, 265] width 5 height 5
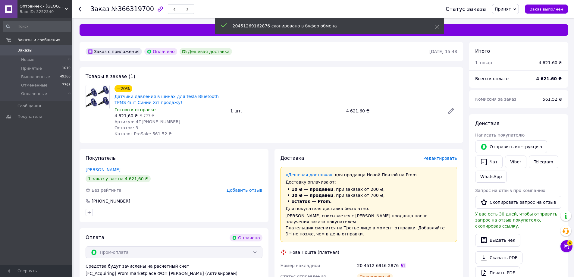
click at [401, 263] on icon at bounding box center [403, 265] width 5 height 5
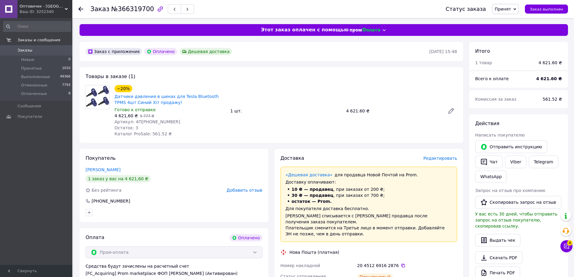
click at [65, 17] on div "Оптовичек - Одесса Ваш ID: 3252340" at bounding box center [44, 9] width 55 height 18
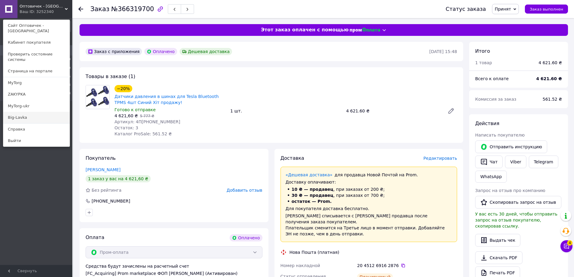
click at [54, 112] on link "Big-Lavka" at bounding box center [36, 117] width 66 height 11
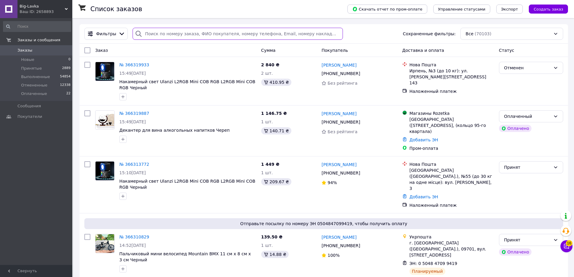
click at [191, 38] on input "search" at bounding box center [238, 34] width 210 height 12
paste input "366319933"
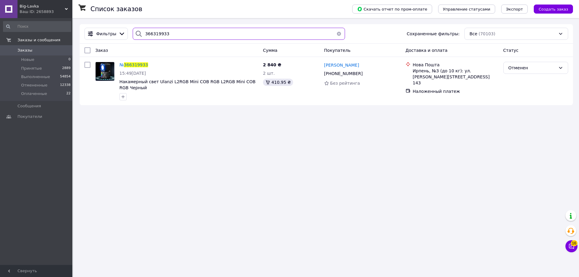
type input "366319933"
click at [45, 11] on div "Ваш ID: 2658893" at bounding box center [46, 11] width 53 height 5
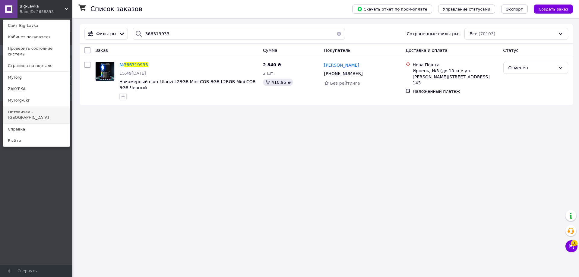
click at [47, 111] on link "Оптовичек - [GEOGRAPHIC_DATA]" at bounding box center [36, 114] width 66 height 17
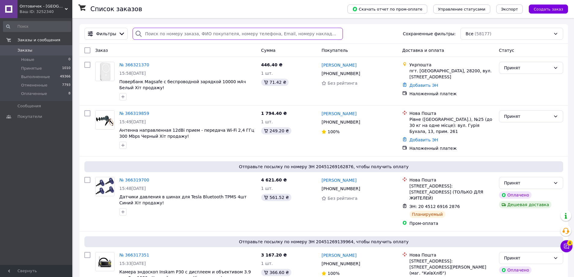
click at [185, 34] on input "search" at bounding box center [238, 34] width 210 height 12
paste input "366319859"
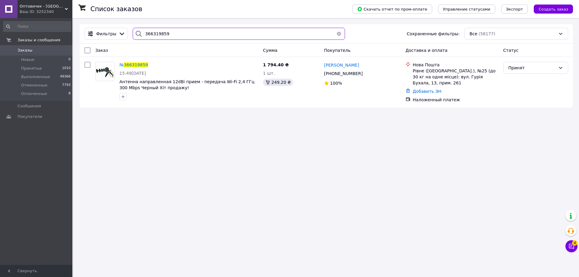
type input "366319859"
click at [38, 6] on span "Оптовичек - [GEOGRAPHIC_DATA]" at bounding box center [42, 6] width 45 height 5
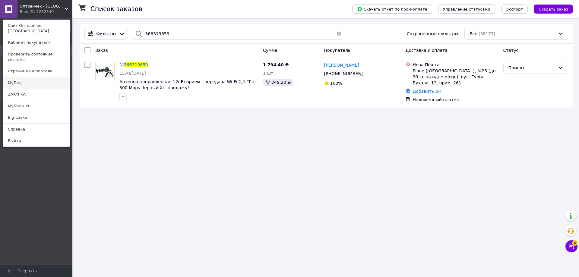
click at [32, 77] on link "MyTorg" at bounding box center [36, 82] width 66 height 11
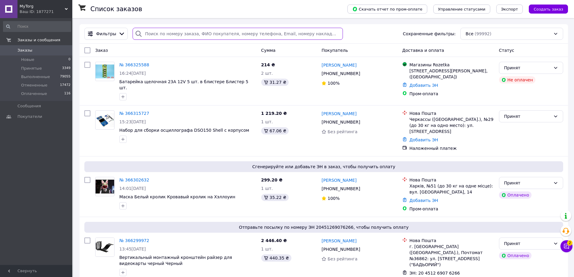
click at [152, 36] on input "search" at bounding box center [238, 34] width 210 height 12
paste input "366302632"
type input "366302632"
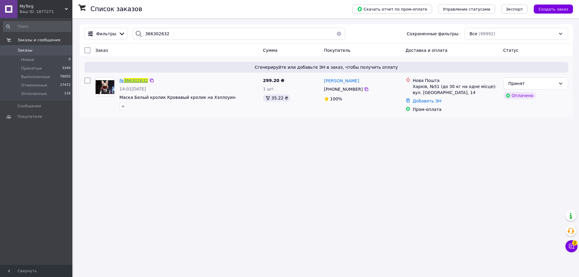
click at [134, 81] on span "366302632" at bounding box center [136, 80] width 24 height 5
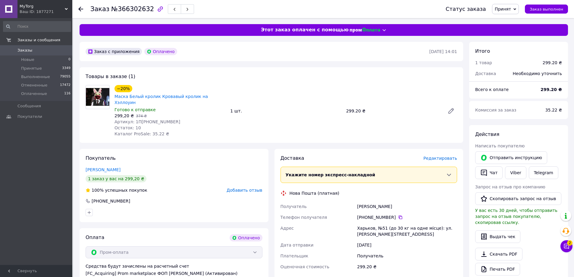
click at [443, 156] on div "Доставка Редактировать Укажите номер экспресс-накладной Обязательно введите ном…" at bounding box center [369, 242] width 177 height 175
click at [440, 156] on span "Редактировать" at bounding box center [440, 158] width 34 height 5
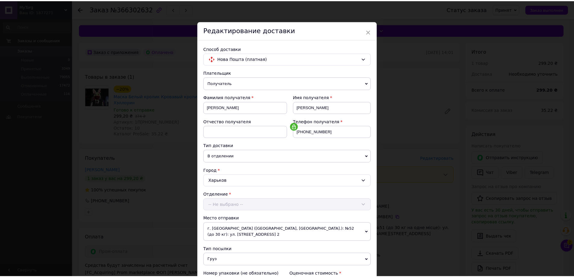
scroll to position [129, 0]
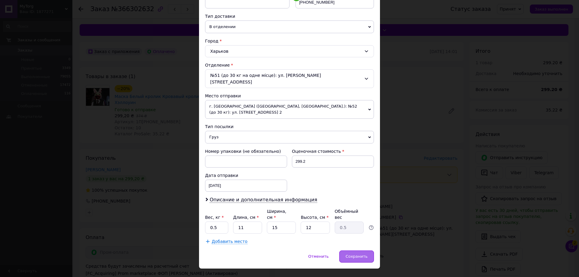
click at [356, 254] on span "Сохранить" at bounding box center [356, 256] width 22 height 5
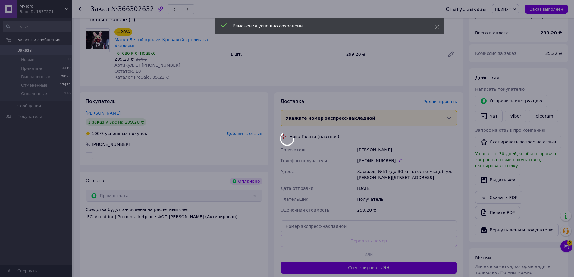
scroll to position [151, 0]
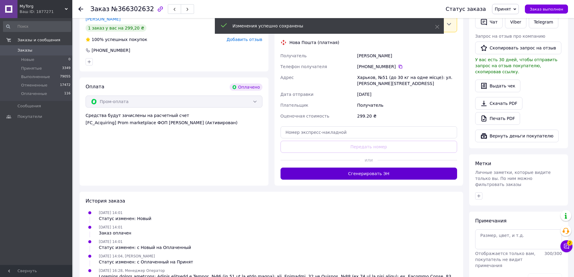
click at [367, 168] on button "Сгенерировать ЭН" at bounding box center [369, 174] width 177 height 12
click at [563, 244] on button "Чат с покупателем 2" at bounding box center [567, 246] width 12 height 12
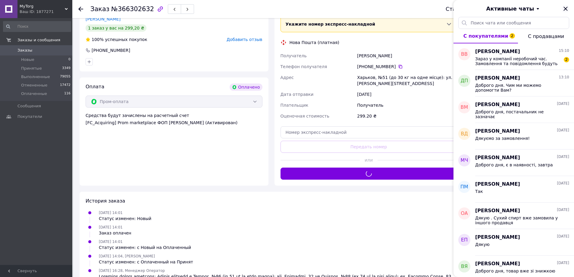
click at [564, 9] on icon "Закрыть" at bounding box center [565, 8] width 7 height 7
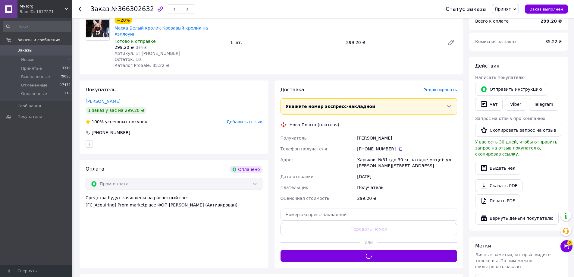
scroll to position [60, 0]
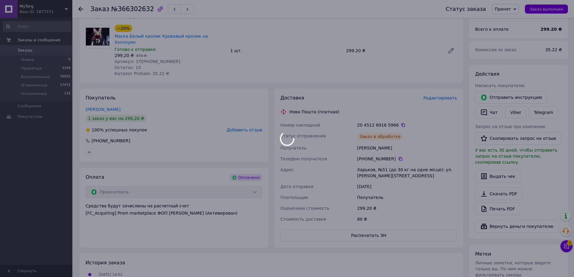
click at [401, 123] on icon at bounding box center [403, 125] width 5 height 5
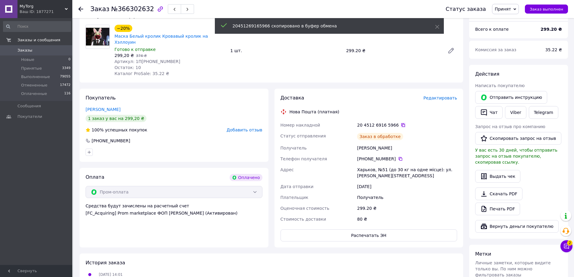
click at [401, 123] on icon at bounding box center [403, 125] width 4 height 4
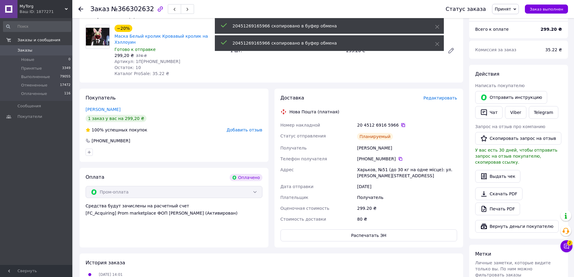
click at [401, 123] on icon at bounding box center [403, 125] width 4 height 4
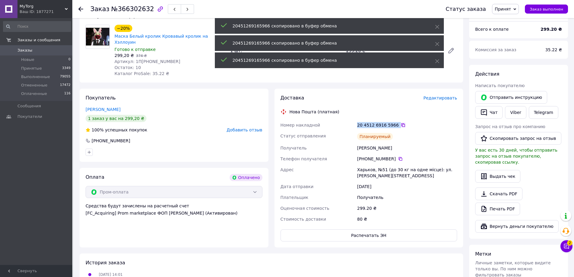
click at [401, 123] on icon at bounding box center [403, 125] width 5 height 5
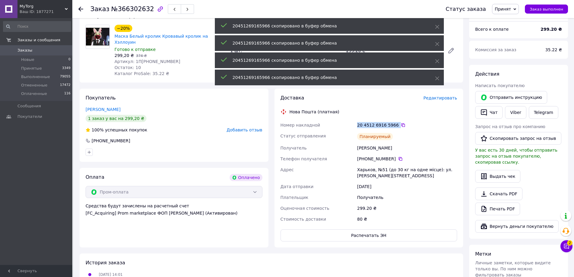
scroll to position [0, 0]
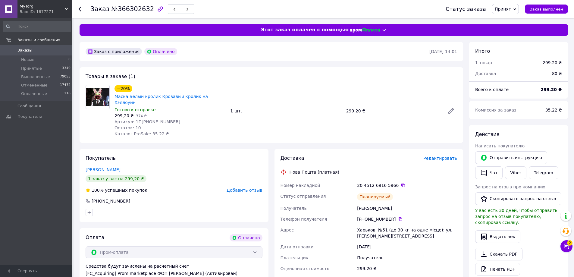
click at [59, 13] on div "Ваш ID: 1877271" at bounding box center [46, 11] width 53 height 5
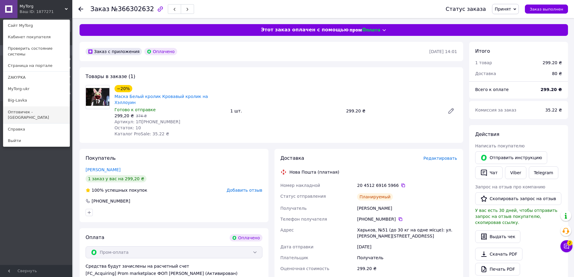
click at [31, 106] on link "Оптовичек - [GEOGRAPHIC_DATA]" at bounding box center [36, 114] width 66 height 17
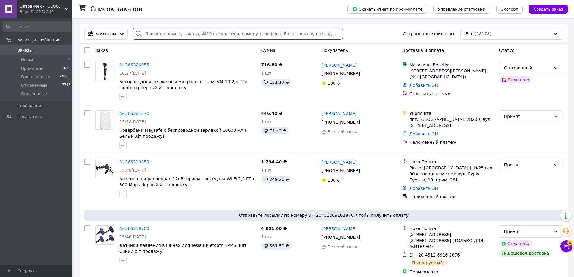
click at [211, 38] on input "search" at bounding box center [238, 34] width 210 height 12
paste input "366279721"
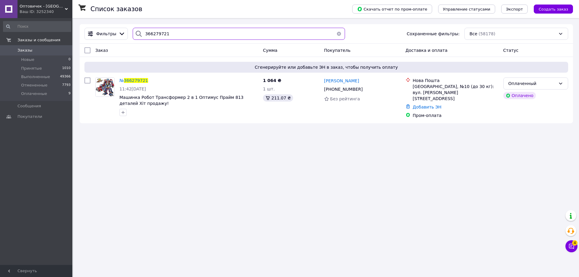
type input "366279721"
click at [463, 184] on div "Список заказов Скачать отчет по пром-оплате Управление статусами Экспорт Создат…" at bounding box center [326, 138] width 505 height 277
click at [134, 80] on span "366279721" at bounding box center [136, 80] width 24 height 5
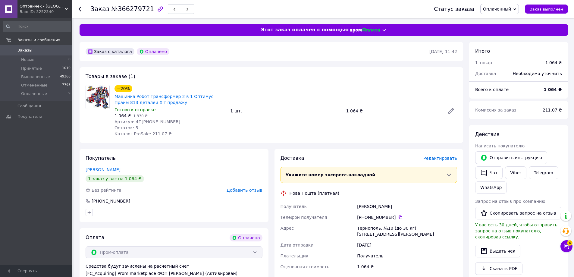
click at [78, 9] on div "Заказ №366279721 Статус заказа Оплаченный Принят Выполнен Отменен Заказ выполнен" at bounding box center [323, 9] width 502 height 18
click at [78, 10] on div "Заказ №366279721 Статус заказа Оплаченный Принят Выполнен Отменен Заказ выполнен" at bounding box center [323, 9] width 502 height 18
click at [79, 10] on use at bounding box center [80, 9] width 5 height 5
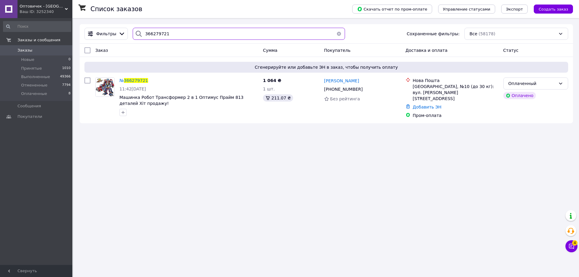
click at [210, 30] on input "366279721" at bounding box center [239, 34] width 212 height 12
paste input "886"
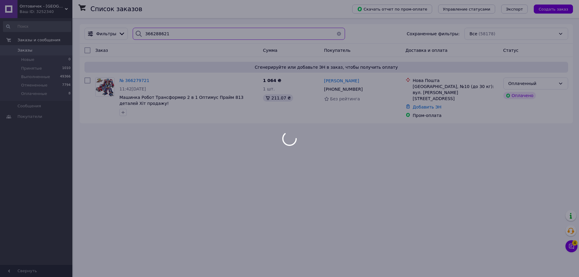
type input "366288621"
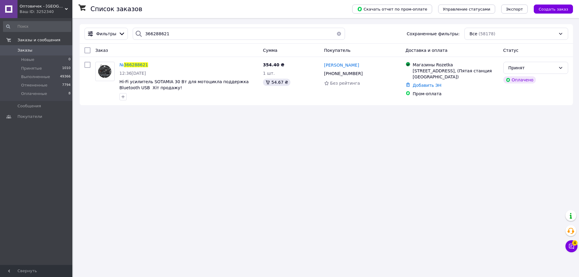
click at [134, 43] on div "Фильтры 366288621 Сохраненные фильтры: Все (58178)" at bounding box center [326, 34] width 493 height 20
click at [138, 60] on div "№ 366288621 12:36, 12.10.2025 Hi-Fi усилитель SOTAMIA 30 Вт для мотоцикла подде…" at bounding box center [188, 80] width 143 height 43
click at [139, 64] on span "366288621" at bounding box center [136, 64] width 24 height 5
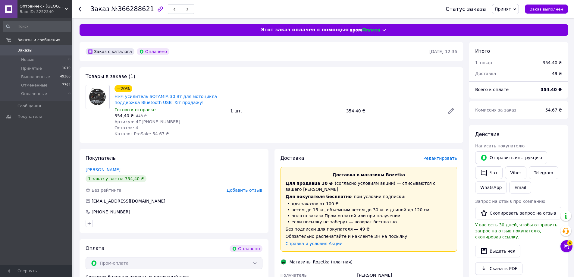
click at [435, 159] on span "Редактировать" at bounding box center [440, 158] width 34 height 5
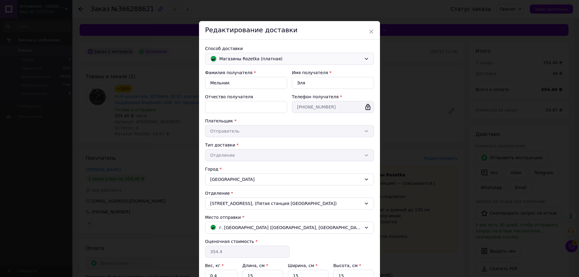
click at [273, 55] on div "Магазины Rozetka (платная)" at bounding box center [289, 59] width 169 height 12
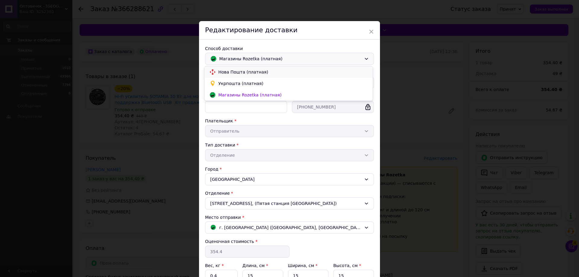
click at [247, 73] on span "Нова Пошта (платная)" at bounding box center [292, 72] width 149 height 6
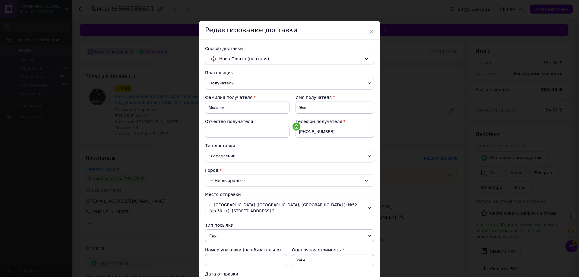
click at [236, 177] on div "-- Не выбрано --" at bounding box center [289, 181] width 169 height 12
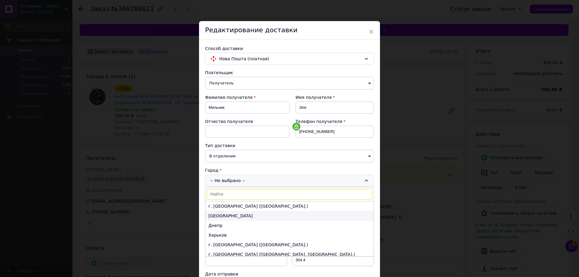
click at [238, 215] on li "Одесса" at bounding box center [289, 216] width 168 height 10
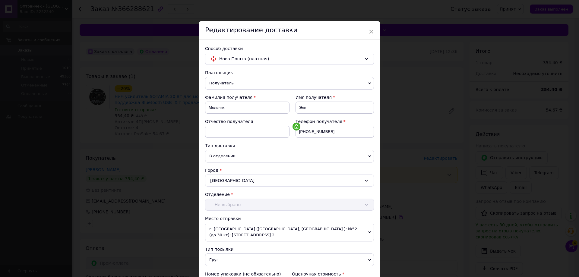
click at [236, 206] on div "-- Не выбрано --" at bounding box center [289, 205] width 169 height 12
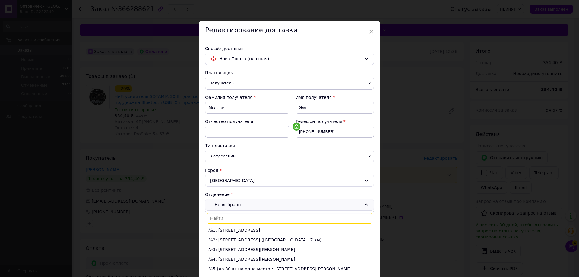
click at [252, 217] on input at bounding box center [289, 218] width 165 height 11
click at [228, 156] on span "В отделении" at bounding box center [289, 156] width 169 height 13
click at [225, 175] on li "В почтомате" at bounding box center [289, 176] width 169 height 9
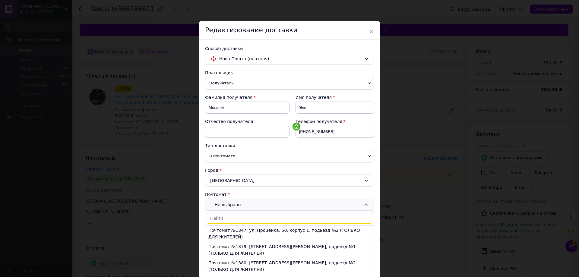
click at [243, 217] on input at bounding box center [289, 218] width 165 height 11
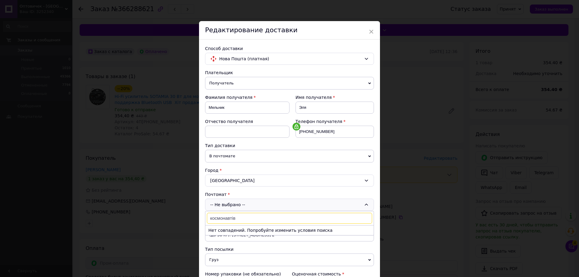
drag, startPoint x: 233, startPoint y: 220, endPoint x: 226, endPoint y: 221, distance: 6.4
click at [226, 221] on input "космонавтів" at bounding box center [289, 218] width 165 height 11
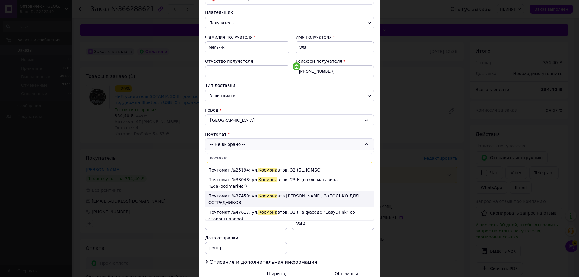
scroll to position [90, 0]
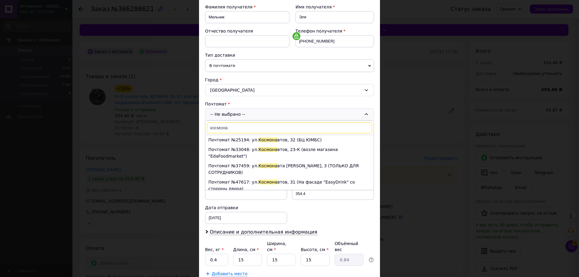
type input "космона"
click at [264, 150] on span "Космона" at bounding box center [267, 149] width 19 height 5
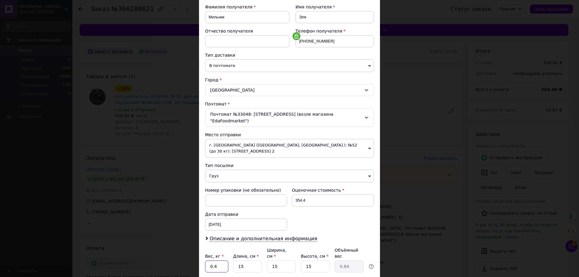
click at [224, 260] on input "0.4" at bounding box center [216, 266] width 23 height 12
type input "0.5"
click at [245, 260] on input "15" at bounding box center [247, 266] width 29 height 12
type input "1"
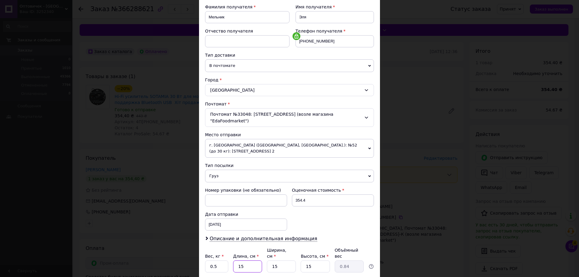
type input "0.1"
type input "11"
type input "0.62"
type input "11"
click at [285, 260] on input "15" at bounding box center [281, 266] width 29 height 12
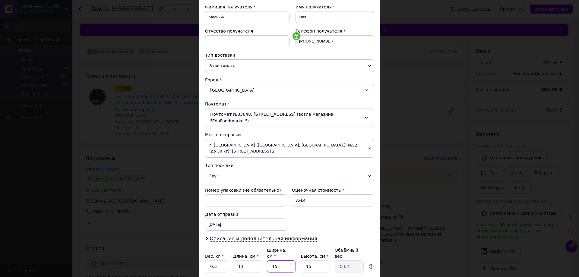
click at [285, 260] on input "15" at bounding box center [281, 266] width 29 height 12
type input "1"
type input "0.1"
type input "12"
type input "0.5"
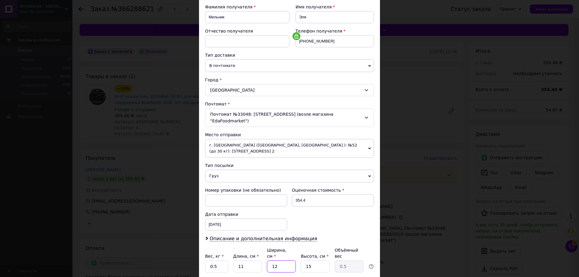
type input "12"
click at [310, 260] on input "15" at bounding box center [314, 266] width 29 height 12
type input "1"
type input "0.1"
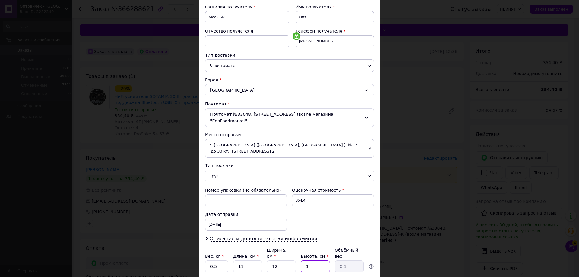
type input "12"
type input "0.4"
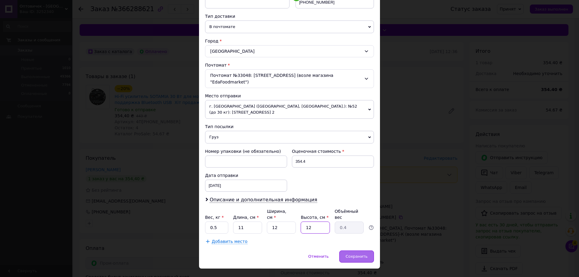
type input "12"
click at [362, 254] on span "Сохранить" at bounding box center [356, 256] width 22 height 5
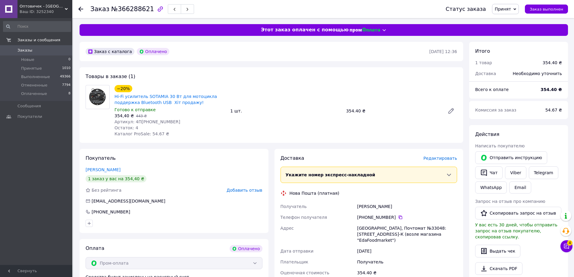
click at [437, 158] on span "Редактировать" at bounding box center [440, 158] width 34 height 5
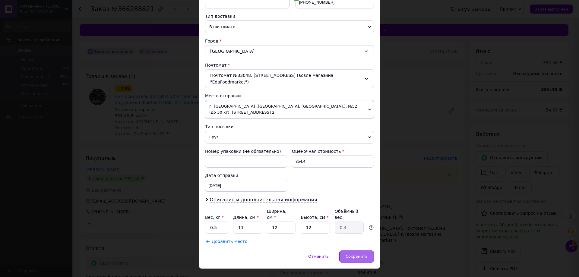
click at [358, 254] on span "Сохранить" at bounding box center [356, 256] width 22 height 5
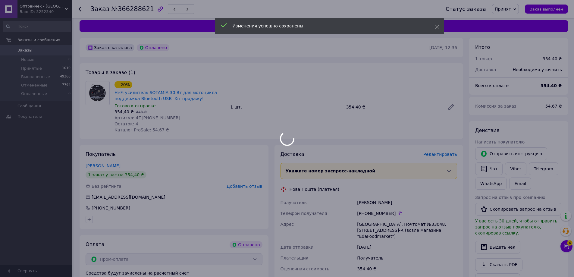
scroll to position [90, 0]
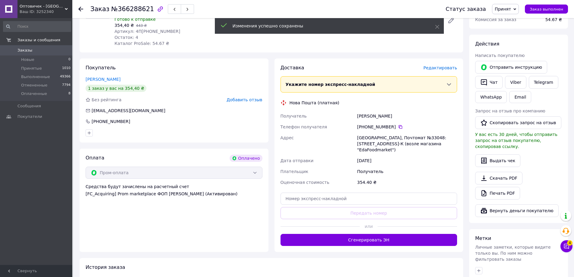
click at [372, 234] on button "Сгенерировать ЭН" at bounding box center [369, 240] width 177 height 12
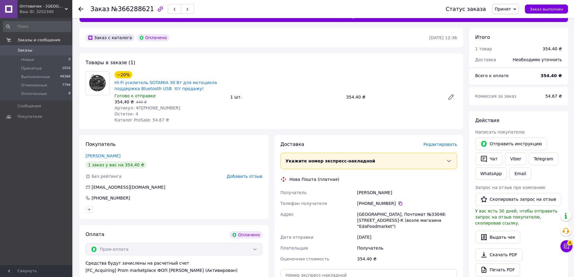
scroll to position [0, 0]
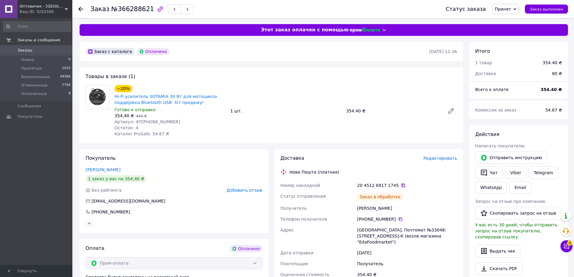
click at [401, 183] on icon at bounding box center [403, 185] width 5 height 5
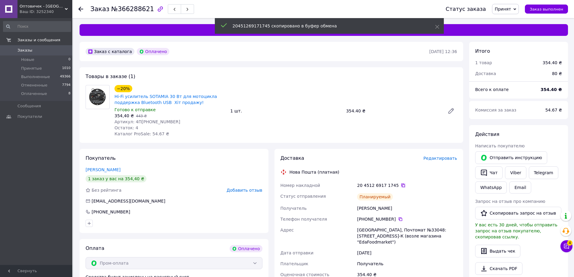
click at [401, 184] on icon at bounding box center [403, 186] width 4 height 4
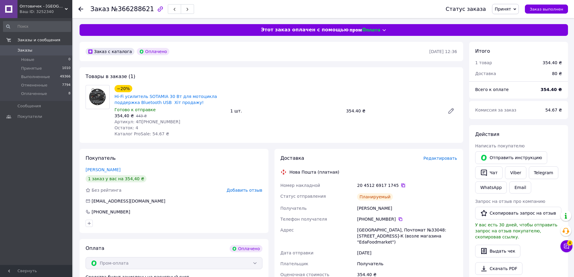
click at [401, 183] on icon at bounding box center [403, 185] width 5 height 5
click at [67, 13] on div "Ваш ID: 3252340" at bounding box center [46, 11] width 53 height 5
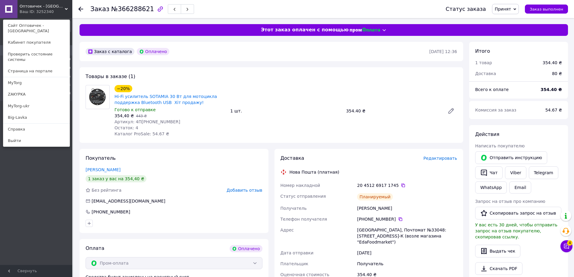
click at [45, 100] on link "MyTorg-ukr" at bounding box center [36, 105] width 66 height 11
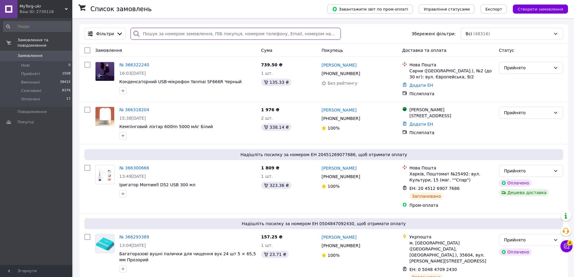
click at [171, 36] on input "search" at bounding box center [235, 34] width 210 height 12
paste input "366291327"
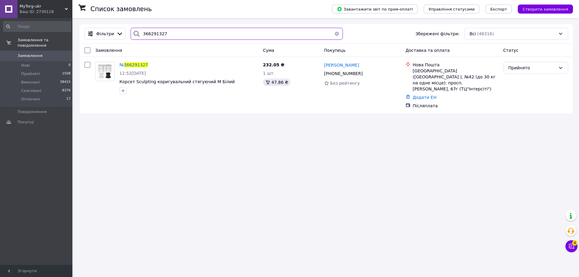
type input "366291327"
click at [46, 12] on div "Ваш ID: 2730118" at bounding box center [46, 11] width 53 height 5
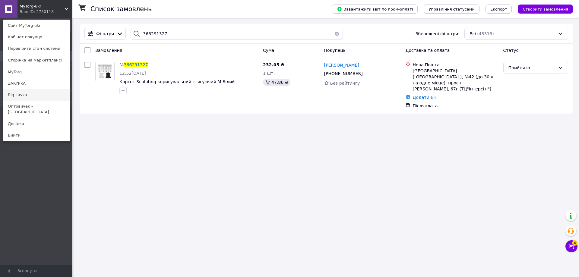
click at [35, 95] on link "Big-Lavka" at bounding box center [36, 94] width 66 height 11
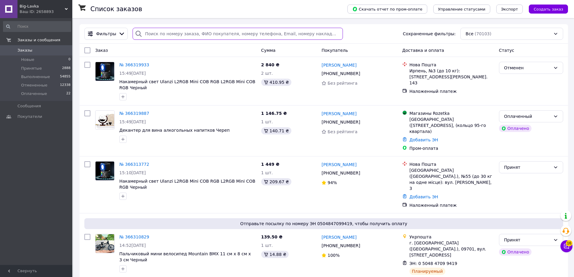
click at [187, 38] on input "search" at bounding box center [238, 34] width 210 height 12
paste input "366291167"
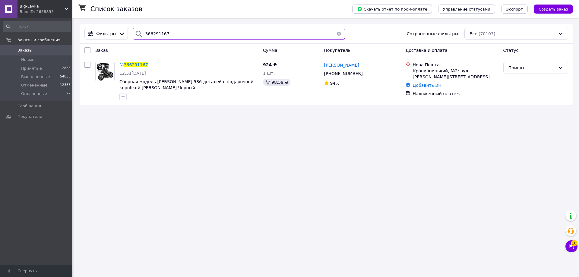
type input "366291167"
click at [56, 12] on div "Ваш ID: 2658893" at bounding box center [46, 11] width 53 height 5
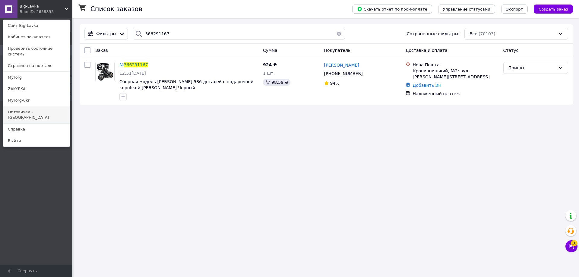
click at [55, 106] on link "Оптовичек - [GEOGRAPHIC_DATA]" at bounding box center [36, 114] width 66 height 17
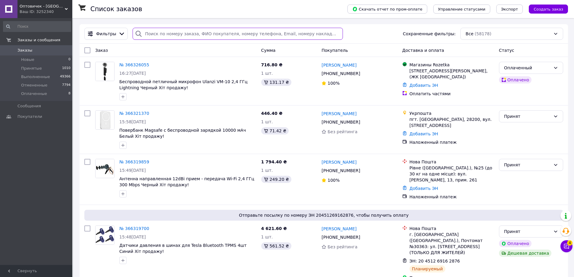
click at [181, 32] on input "search" at bounding box center [238, 34] width 210 height 12
paste input "366296015"
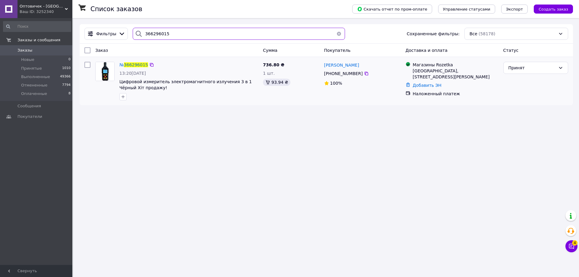
type input "366296015"
click at [129, 62] on div "№ 366296015" at bounding box center [134, 64] width 30 height 7
click at [130, 64] on span "366296015" at bounding box center [136, 64] width 24 height 5
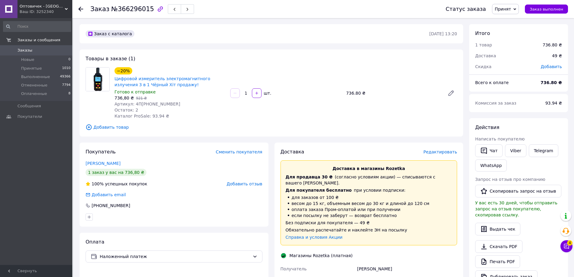
click at [440, 156] on div "Доставка Редактировать Доставка в магазины Rozetka Для продавца 30 ₴   (согласн…" at bounding box center [369, 274] width 177 height 250
click at [445, 152] on span "Редактировать" at bounding box center [440, 151] width 34 height 5
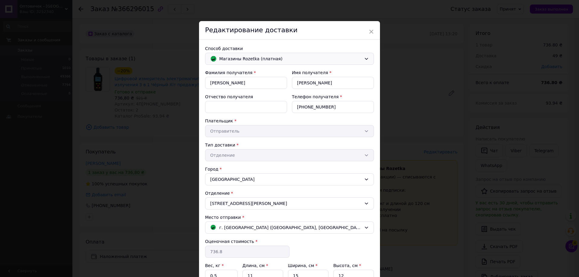
click at [258, 57] on span "Магазины Rozetka (платная)" at bounding box center [290, 58] width 142 height 7
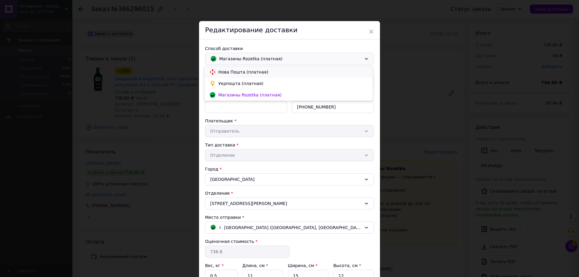
click at [250, 70] on span "Нова Пошта (платная)" at bounding box center [292, 72] width 149 height 6
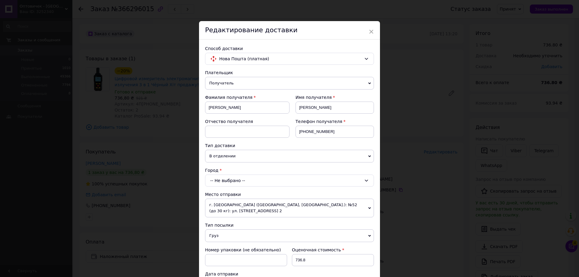
click at [290, 182] on div "-- Не выбрано --" at bounding box center [289, 181] width 169 height 12
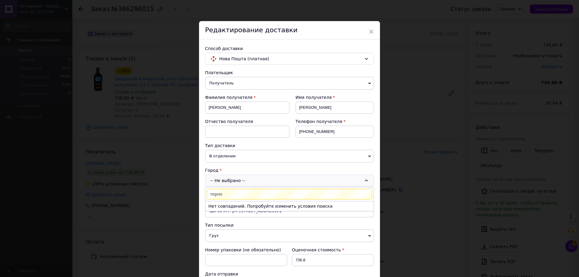
type input "терно"
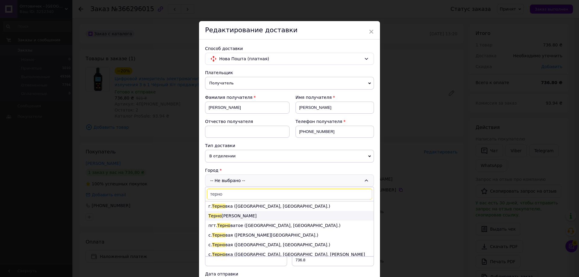
click at [252, 212] on li "Терно поль" at bounding box center [289, 216] width 168 height 10
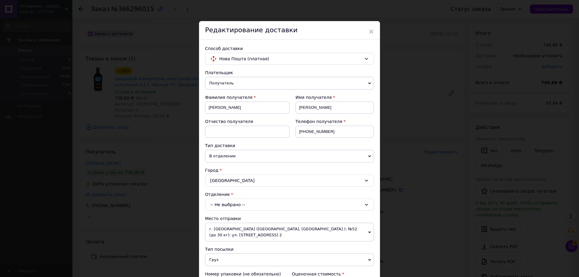
click at [253, 203] on div "-- Не выбрано --" at bounding box center [289, 205] width 169 height 12
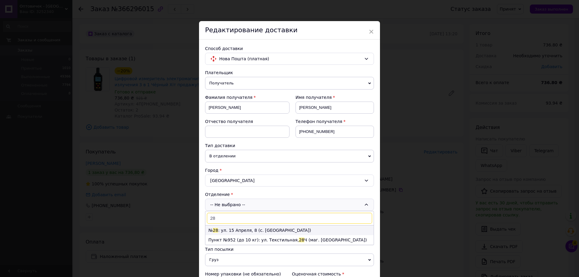
type input "28"
click at [249, 232] on li "№ 28 : ул. 15 Апреля, 8 (с. Байковци)" at bounding box center [289, 230] width 168 height 10
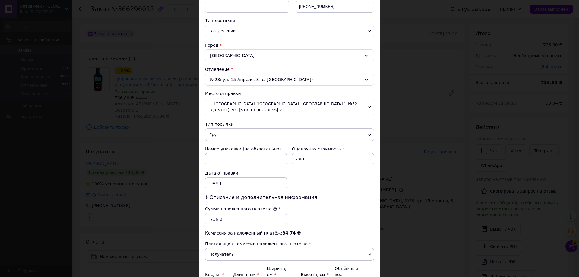
scroll to position [189, 0]
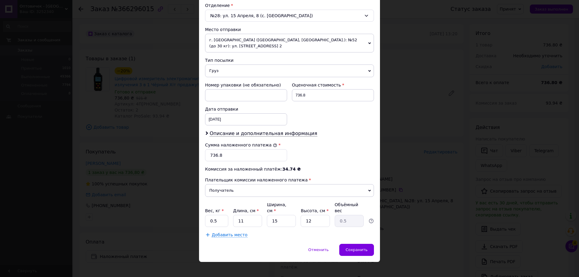
click at [358, 237] on div "Способ доставки Нова Пошта (платная) Плательщик Получатель Отправитель Фамилия …" at bounding box center [289, 47] width 181 height 393
click at [355, 244] on div "Сохранить" at bounding box center [356, 250] width 35 height 12
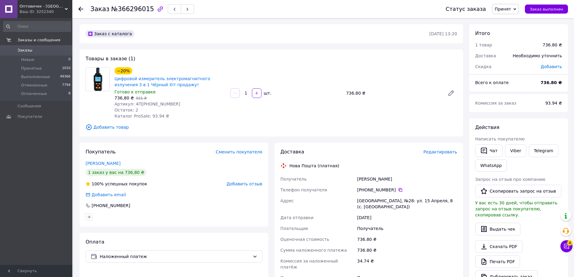
click at [80, 8] on use at bounding box center [80, 9] width 5 height 5
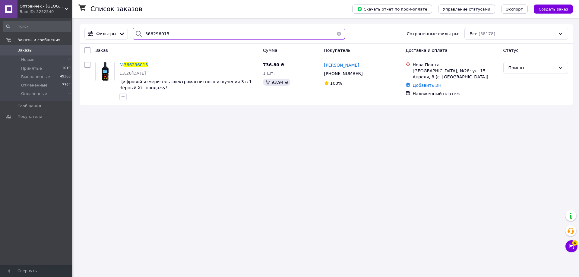
click at [166, 36] on input "366296015" at bounding box center [239, 34] width 212 height 12
paste input "878"
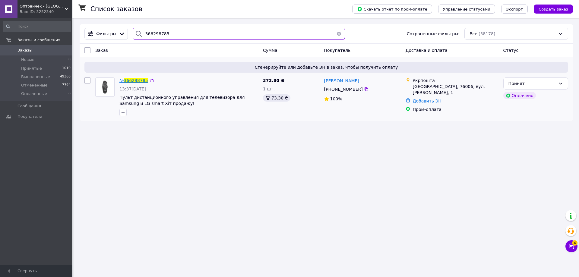
type input "366298785"
click at [137, 81] on span "366298785" at bounding box center [136, 80] width 24 height 5
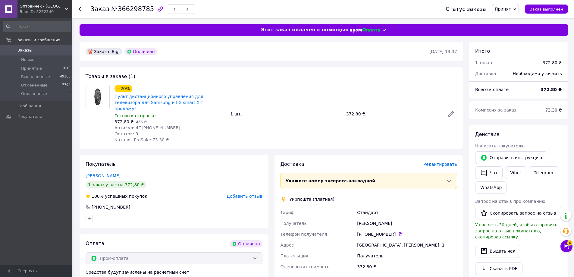
click at [441, 162] on span "Редактировать" at bounding box center [440, 164] width 34 height 5
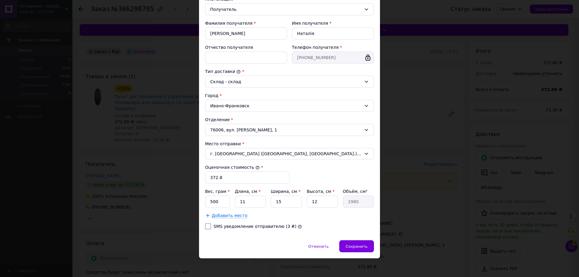
scroll to position [100, 0]
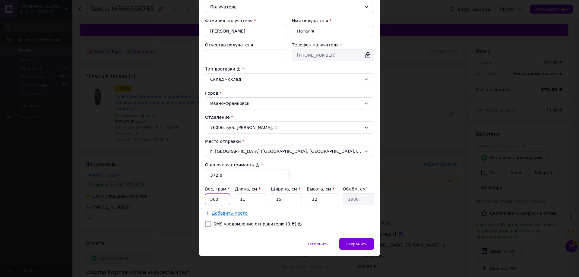
drag, startPoint x: 221, startPoint y: 205, endPoint x: 220, endPoint y: 202, distance: 3.5
click at [221, 205] on input "500" at bounding box center [217, 199] width 25 height 12
click at [220, 202] on input "500" at bounding box center [217, 199] width 25 height 12
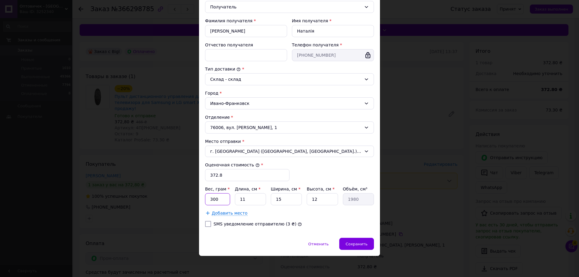
type input "300"
click at [284, 202] on input "15" at bounding box center [286, 199] width 31 height 12
type input "1"
type input "132"
click at [284, 202] on input "1" at bounding box center [286, 199] width 31 height 12
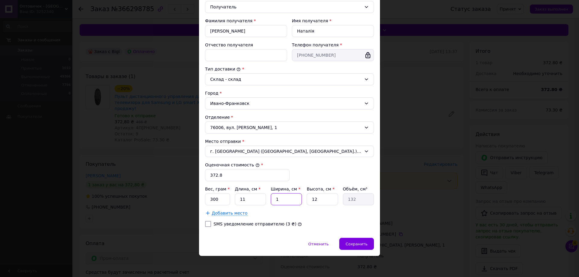
type input "11"
type input "1452"
type input "11"
click at [309, 199] on input "12" at bounding box center [322, 199] width 31 height 12
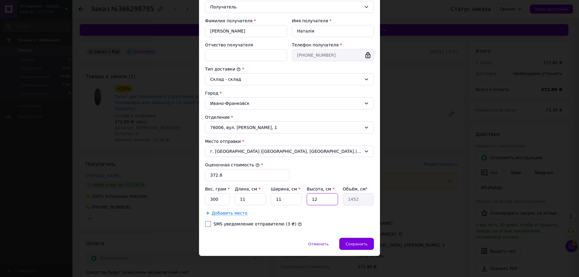
type input "1"
type input "121"
type input "11"
type input "1331"
type input "11"
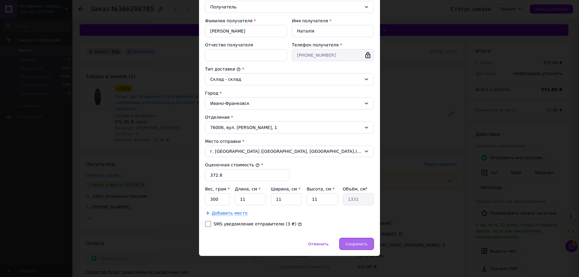
click at [369, 247] on div "Сохранить" at bounding box center [356, 244] width 35 height 12
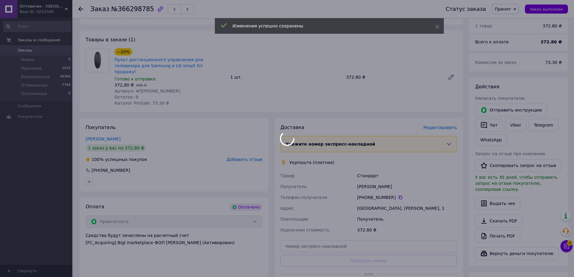
scroll to position [151, 0]
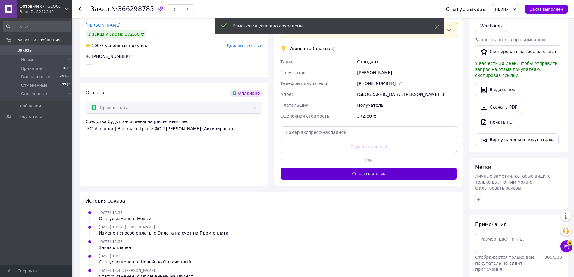
click at [378, 170] on button "Создать ярлык" at bounding box center [369, 174] width 177 height 12
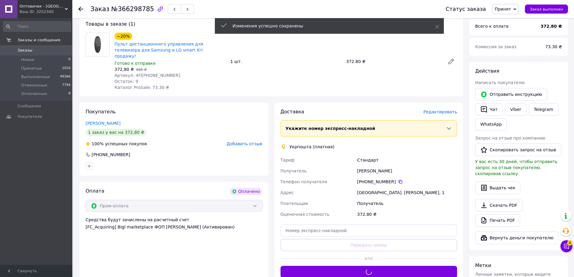
scroll to position [60, 0]
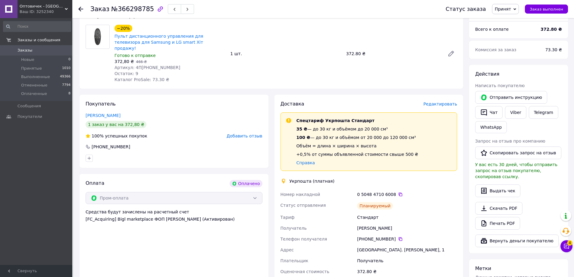
click at [396, 191] on div "0 5048 4710 6008" at bounding box center [407, 194] width 100 height 6
click at [398, 192] on icon at bounding box center [400, 194] width 5 height 5
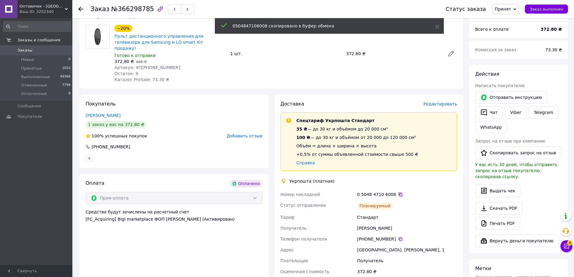
click at [398, 192] on icon at bounding box center [400, 194] width 5 height 5
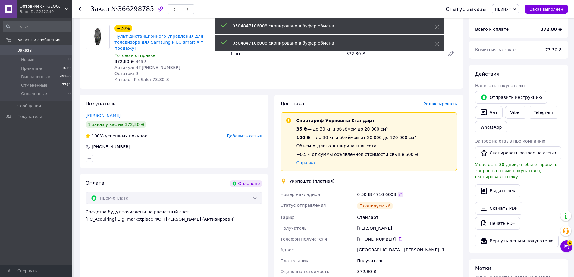
click at [399, 193] on icon at bounding box center [401, 195] width 4 height 4
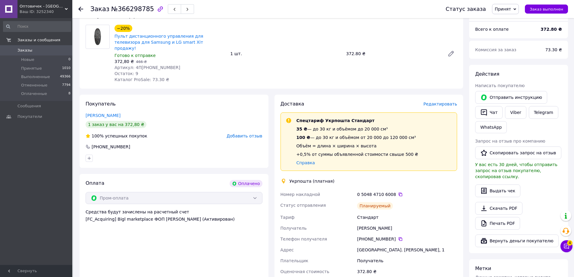
click at [57, 12] on div "Ваш ID: 3252340" at bounding box center [46, 11] width 53 height 5
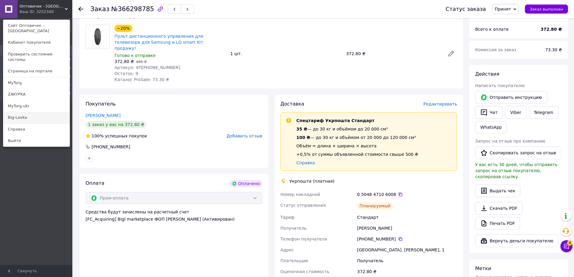
click at [48, 112] on link "Big-Lavka" at bounding box center [36, 117] width 66 height 11
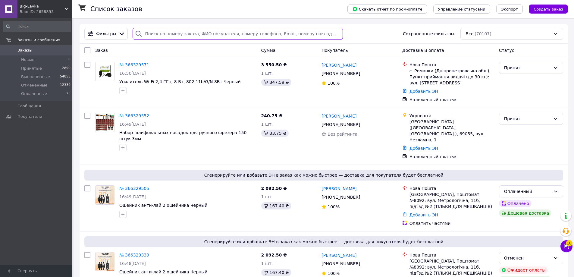
click at [166, 35] on input "search" at bounding box center [238, 34] width 210 height 12
paste input "366300391"
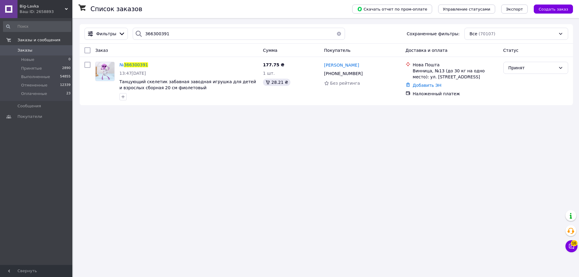
click at [180, 25] on div "Фильтры 366300391 Сохраненные фильтры: Все (70107)" at bounding box center [326, 34] width 493 height 20
click at [183, 35] on input "366300391" at bounding box center [239, 34] width 212 height 12
paste input "2265"
type input "366302265"
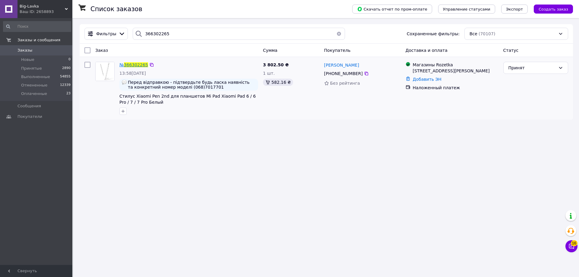
click at [138, 67] on span "366302265" at bounding box center [136, 64] width 24 height 5
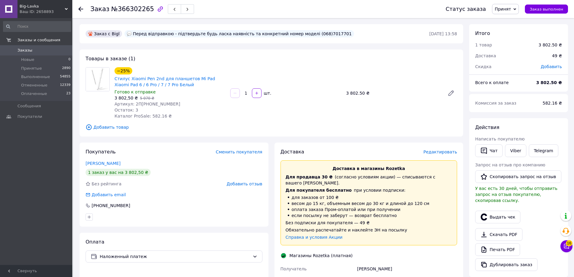
click at [424, 151] on div "Доставка" at bounding box center [352, 152] width 143 height 7
click at [432, 150] on span "Редактировать" at bounding box center [440, 151] width 34 height 5
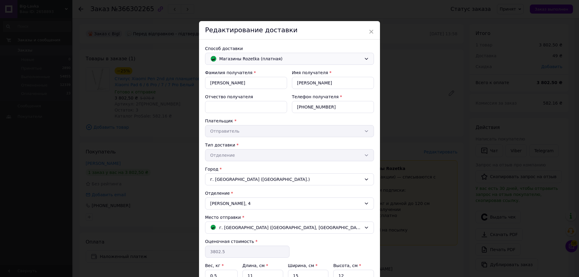
click at [241, 62] on span "Магазины Rozetka (платная)" at bounding box center [290, 58] width 142 height 7
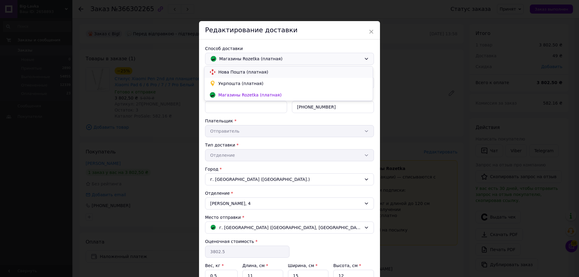
click at [245, 74] on span "Нова Пошта (платная)" at bounding box center [292, 72] width 149 height 6
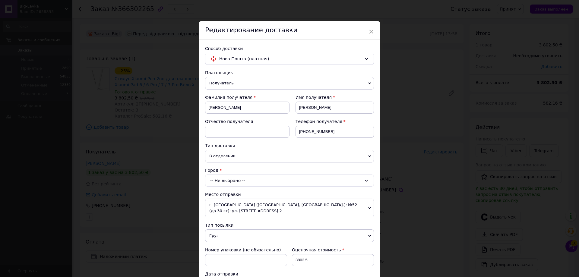
click at [241, 177] on div "-- Не выбрано --" at bounding box center [289, 181] width 169 height 12
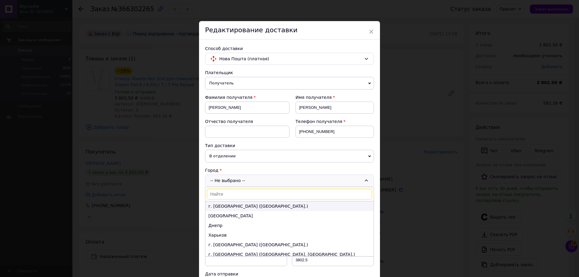
click at [238, 203] on li "г. [GEOGRAPHIC_DATA] ([GEOGRAPHIC_DATA].)" at bounding box center [289, 206] width 168 height 10
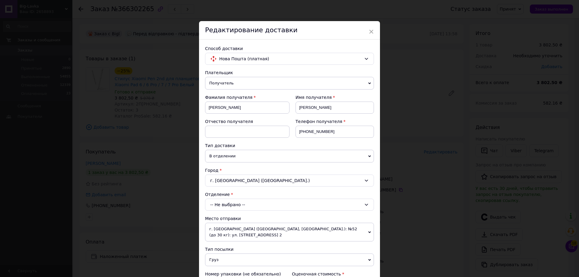
click at [199, 55] on div "Способ доставки Нова Пошта (платная) Плательщик Получатель Отправитель Фамилия …" at bounding box center [289, 235] width 181 height 393
click at [17, 10] on div "× Редактирование доставки Способ доставки Нова Пошта (платная) Плательщик Получ…" at bounding box center [289, 138] width 579 height 277
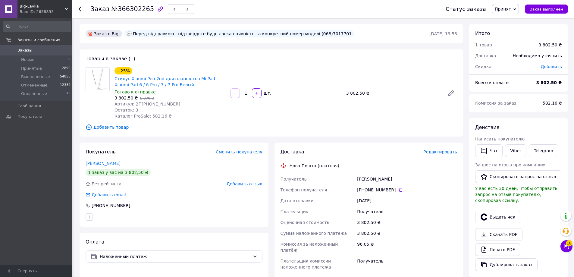
click at [33, 11] on div "Ваш ID: 2658893" at bounding box center [46, 11] width 53 height 5
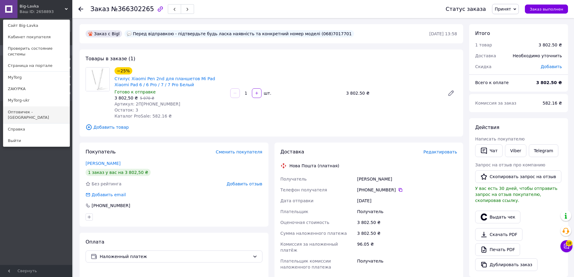
click at [60, 106] on link "Оптовичек - [GEOGRAPHIC_DATA]" at bounding box center [36, 114] width 66 height 17
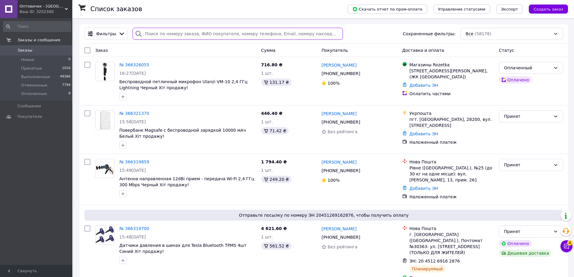
click at [170, 33] on input "search" at bounding box center [238, 34] width 210 height 12
paste input "366303761"
type input "366303761"
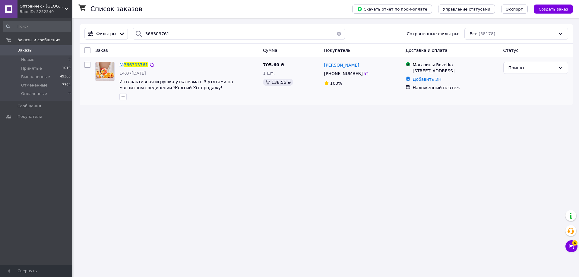
click at [138, 64] on span "366303761" at bounding box center [136, 64] width 24 height 5
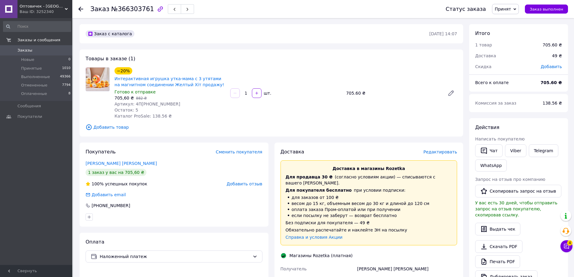
click at [450, 156] on div "Доставка Редактировать Доставка в магазины Rozetka Для продавца 30 ₴   (согласн…" at bounding box center [369, 274] width 177 height 250
click at [449, 152] on span "Редактировать" at bounding box center [440, 151] width 34 height 5
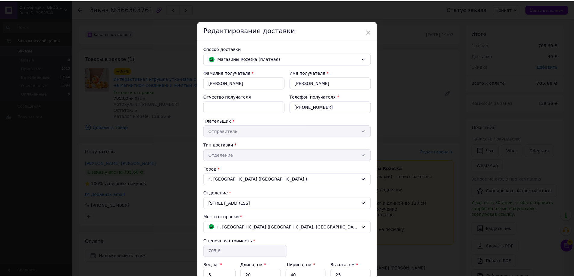
scroll to position [62, 0]
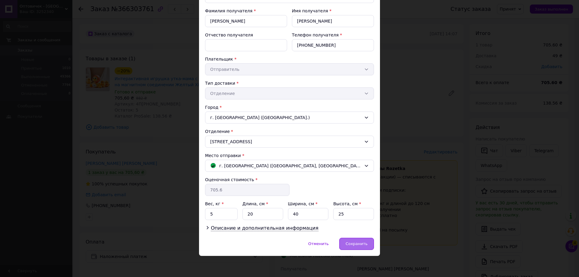
click at [354, 243] on span "Сохранить" at bounding box center [356, 243] width 22 height 5
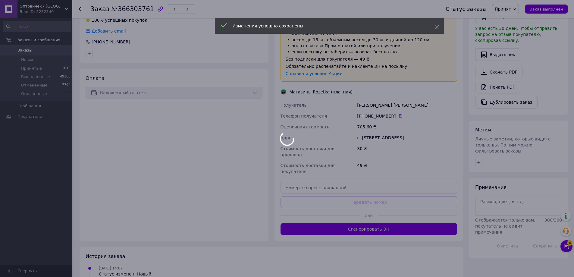
scroll to position [172, 0]
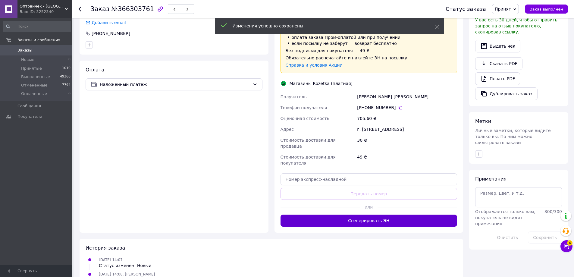
click at [408, 215] on button "Сгенерировать ЭН" at bounding box center [369, 221] width 177 height 12
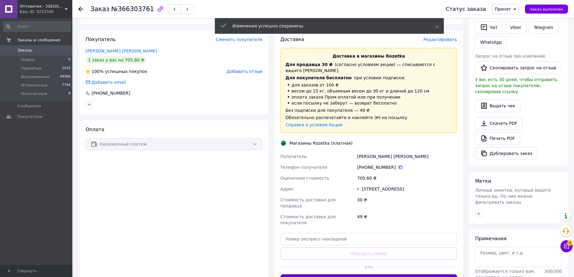
scroll to position [112, 0]
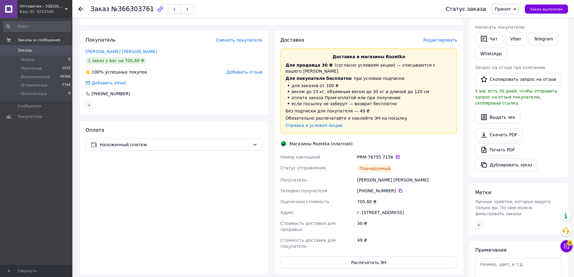
click at [395, 155] on icon at bounding box center [397, 157] width 5 height 5
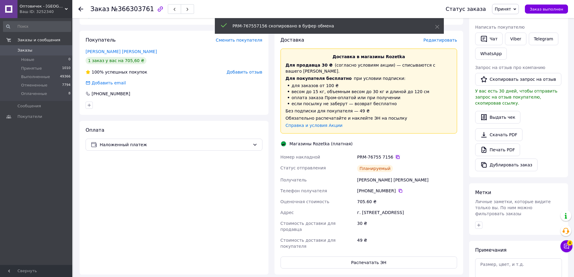
click at [396, 155] on icon at bounding box center [398, 157] width 4 height 4
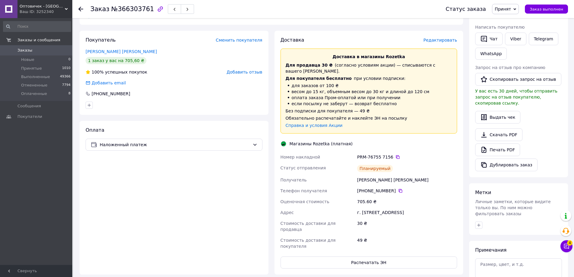
click at [51, 9] on span "Оптовичек - [GEOGRAPHIC_DATA]" at bounding box center [42, 6] width 45 height 5
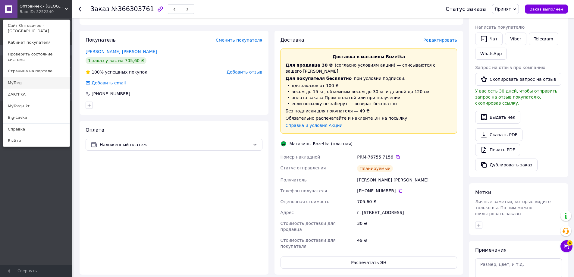
click at [41, 77] on link "MyTorg" at bounding box center [36, 82] width 66 height 11
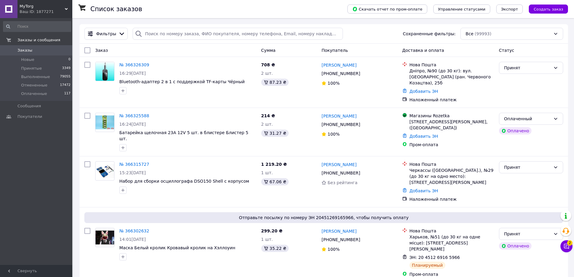
click at [200, 25] on div "Фильтры Сохраненные фильтры: Все (99993)" at bounding box center [324, 34] width 489 height 20
click at [200, 28] on input "search" at bounding box center [238, 34] width 210 height 12
paste input "366315727"
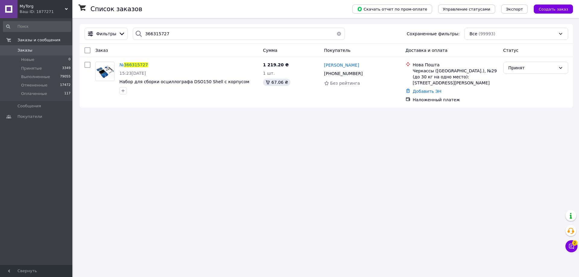
click at [211, 43] on div "Фильтры 366315727 Сохраненные фильтры: Все (99993)" at bounding box center [326, 34] width 493 height 20
click at [211, 38] on input "366315727" at bounding box center [239, 34] width 212 height 12
paste input "26309"
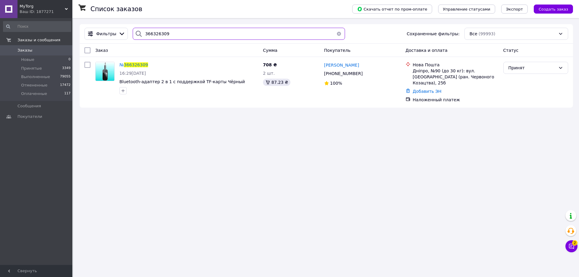
click at [202, 32] on input "366326309" at bounding box center [239, 34] width 212 height 12
paste input "15727"
type input "366315727"
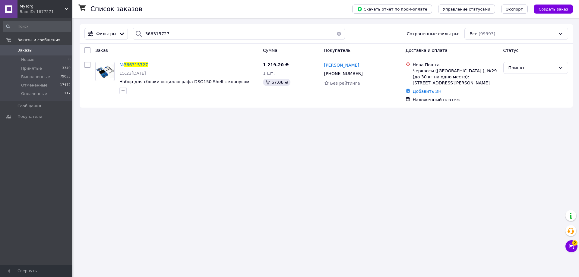
click at [19, 12] on div "MyTorg Ваш ID: 1877271" at bounding box center [44, 9] width 55 height 18
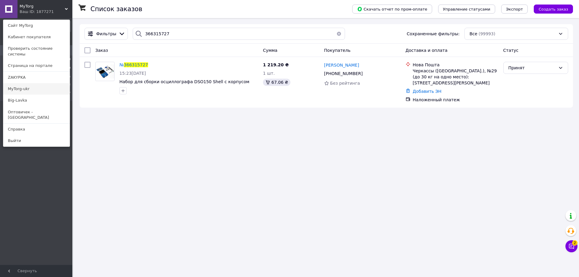
click at [36, 83] on link "MyTorg-ukr" at bounding box center [36, 88] width 66 height 11
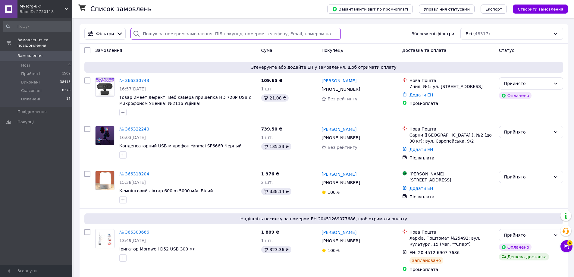
click at [242, 36] on input "search" at bounding box center [235, 34] width 210 height 12
paste input "366318204"
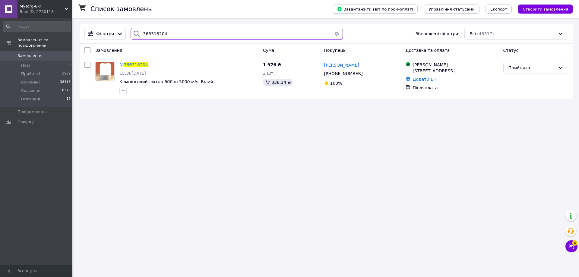
type input "366318204"
click at [132, 63] on span "366318204" at bounding box center [136, 64] width 24 height 5
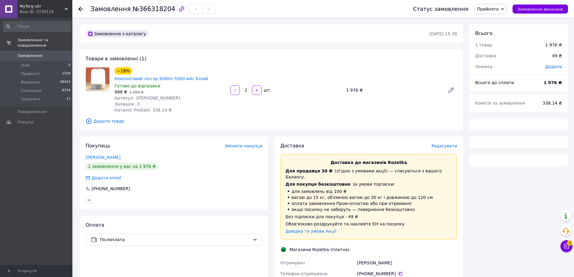
click at [448, 143] on span "Редагувати" at bounding box center [445, 145] width 26 height 5
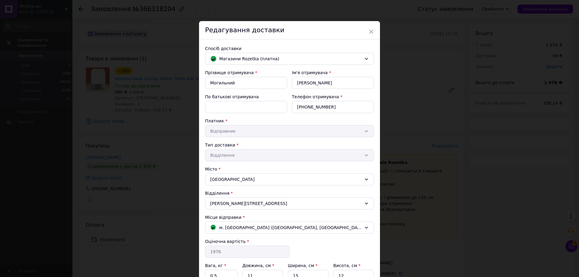
click at [286, 52] on div "Спосіб доставки [PERSON_NAME] (платна) Прізвище отримувача * Могильний Ім'я отр…" at bounding box center [289, 169] width 181 height 260
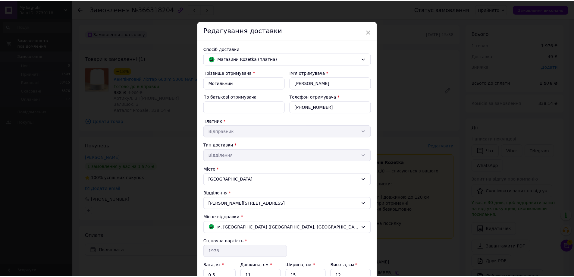
scroll to position [62, 0]
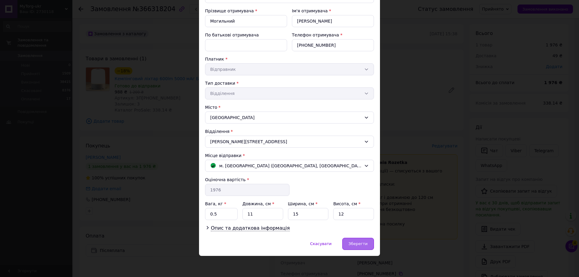
click at [359, 246] on span "Зберегти" at bounding box center [357, 243] width 19 height 5
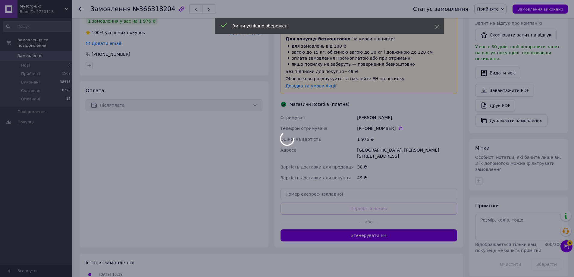
scroll to position [159, 0]
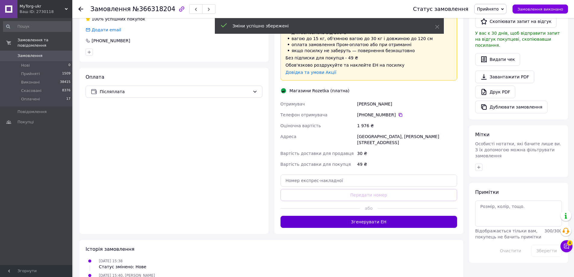
click at [389, 216] on button "Згенерувати ЕН" at bounding box center [369, 222] width 177 height 12
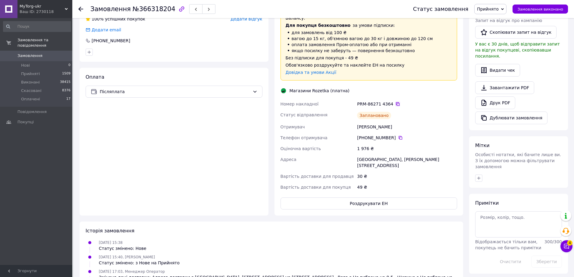
click at [395, 102] on icon at bounding box center [397, 104] width 5 height 5
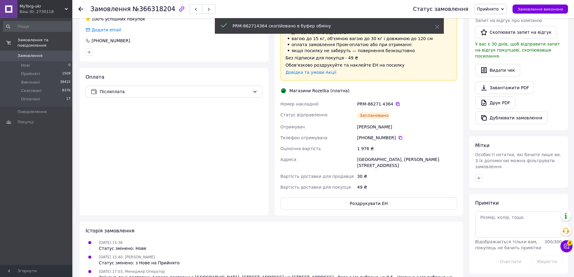
click at [396, 102] on icon at bounding box center [398, 104] width 4 height 4
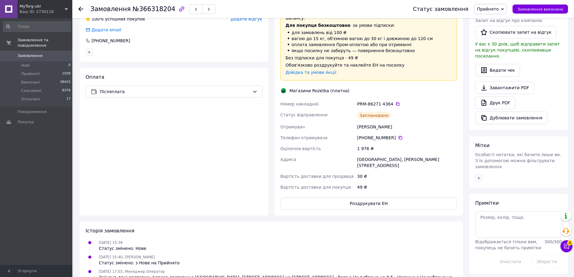
click at [48, 1] on div "MyTorg-ukr Ваш ID: 2730118" at bounding box center [44, 9] width 55 height 18
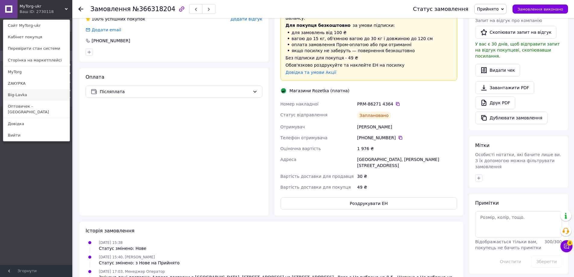
click at [37, 96] on link "Big-Lavka" at bounding box center [36, 94] width 66 height 11
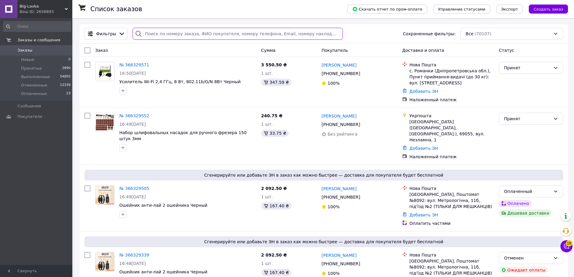
click at [259, 30] on input "search" at bounding box center [238, 34] width 210 height 12
paste input "366329505"
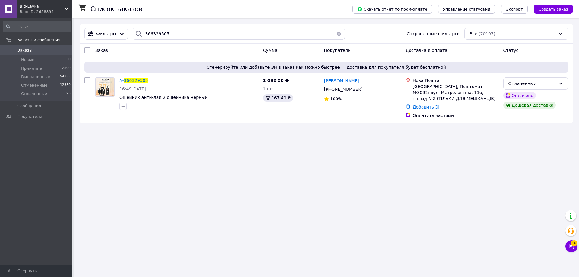
click at [208, 41] on div "Фильтры 366329505 Сохраненные фильтры: Все (70107)" at bounding box center [326, 34] width 493 height 20
click at [206, 35] on input "366329505" at bounding box center [239, 34] width 212 height 12
paste input "366329339"
click at [206, 35] on input "[CREDIT_CARD_NUMBER]" at bounding box center [239, 34] width 212 height 12
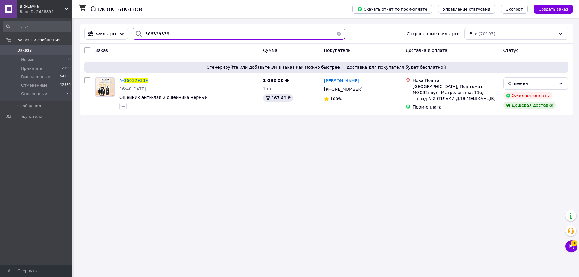
type input "366329339"
click at [138, 81] on span "366329339" at bounding box center [136, 80] width 24 height 5
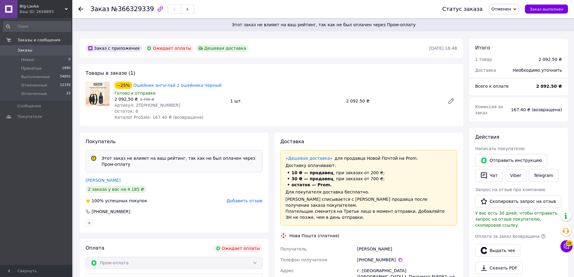
click at [79, 9] on use at bounding box center [80, 9] width 5 height 5
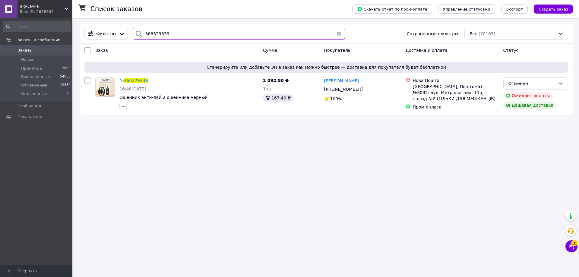
click at [236, 28] on input "366329339" at bounding box center [239, 34] width 212 height 12
paste input "505"
type input "366329505"
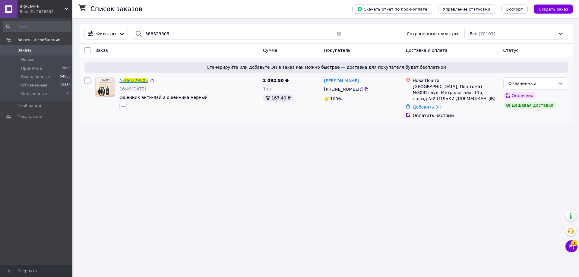
click at [142, 79] on span "366329505" at bounding box center [136, 80] width 24 height 5
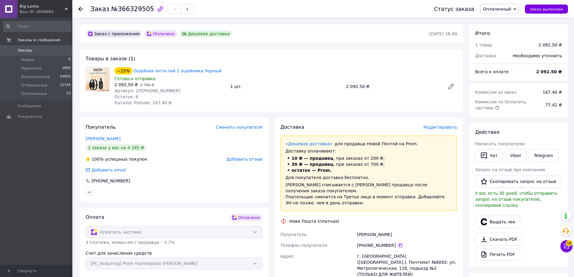
click at [444, 123] on div "Доставка Редактировать «Дешевая доставка»   для продавца Новой Почтой на Prom. …" at bounding box center [369, 247] width 189 height 259
click at [444, 128] on span "Редактировать" at bounding box center [440, 127] width 34 height 5
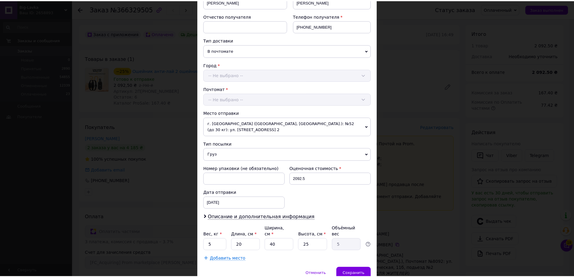
scroll to position [129, 0]
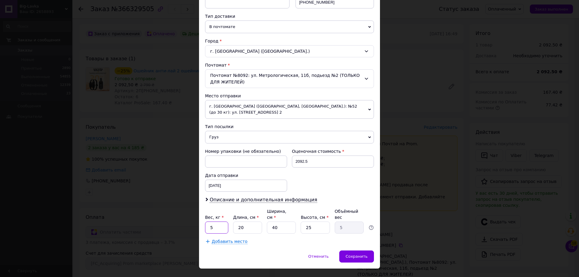
click at [206, 222] on input "5" at bounding box center [216, 228] width 23 height 12
type input "0.5"
click at [249, 222] on input "20" at bounding box center [247, 228] width 29 height 12
type input "1"
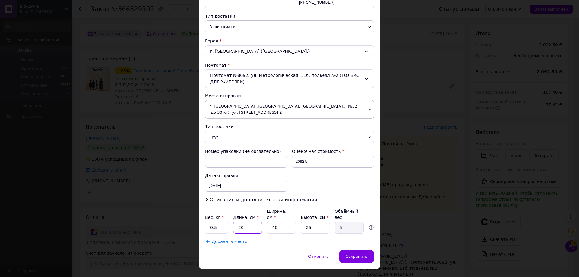
type input "0.25"
type input "11"
type input "2.75"
type input "11"
click at [279, 222] on input "40" at bounding box center [281, 228] width 29 height 12
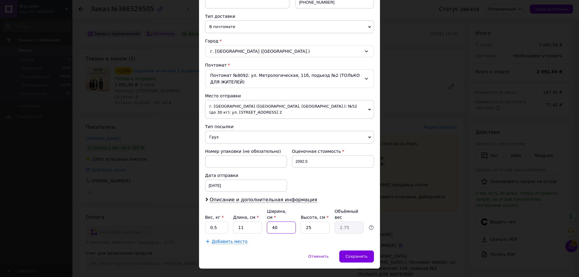
click at [279, 222] on input "40" at bounding box center [281, 228] width 29 height 12
type input "1"
type input "0.1"
type input "1"
click at [310, 222] on input "25" at bounding box center [314, 228] width 29 height 12
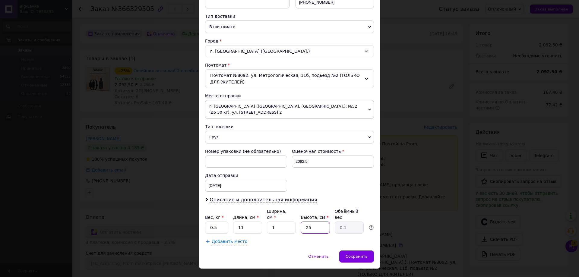
click at [310, 222] on input "25" at bounding box center [314, 228] width 29 height 12
type input "12"
click at [289, 223] on input "1" at bounding box center [281, 228] width 29 height 12
type input "12"
type input "0.4"
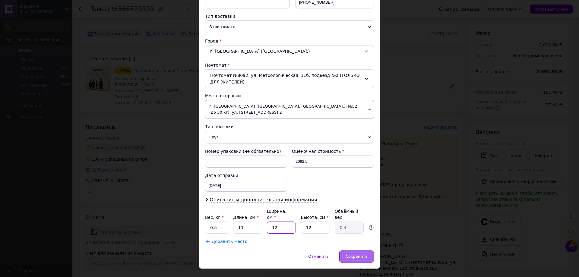
type input "12"
click at [367, 253] on div "Сохранить" at bounding box center [356, 256] width 35 height 12
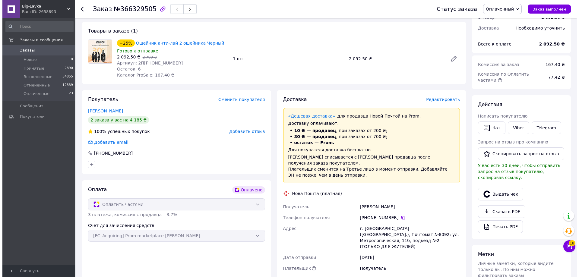
scroll to position [60, 0]
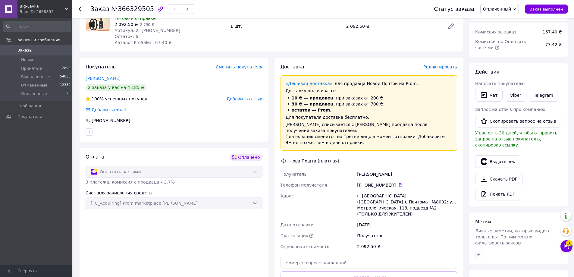
click at [444, 60] on div "Доставка Редактировать «Дешевая доставка»   для продавца Новой Почтой на Prom. …" at bounding box center [369, 187] width 189 height 259
click at [441, 69] on span "Редактировать" at bounding box center [440, 66] width 34 height 5
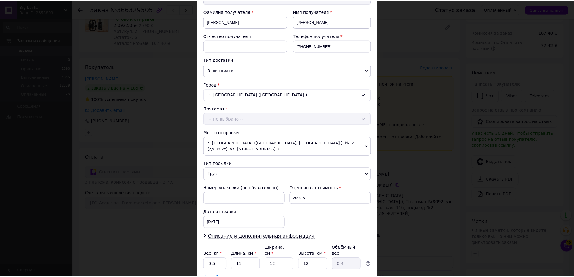
scroll to position [129, 0]
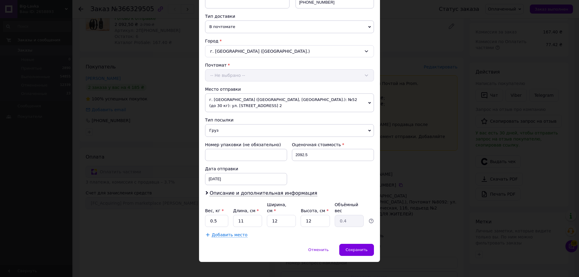
click at [461, 170] on div "× Редактирование доставки Способ доставки Нова Пошта (платная) Плательщик Получ…" at bounding box center [289, 138] width 579 height 277
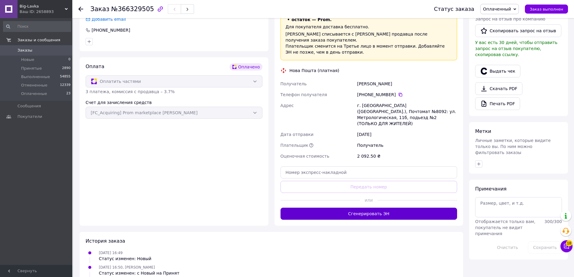
click at [363, 208] on button "Сгенерировать ЭН" at bounding box center [369, 214] width 177 height 12
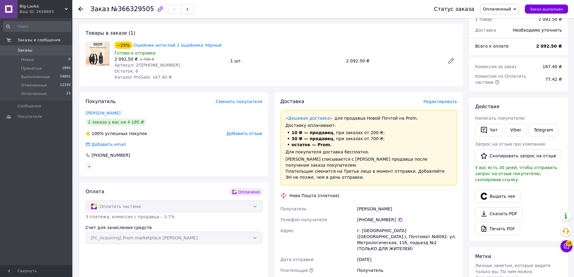
scroll to position [0, 0]
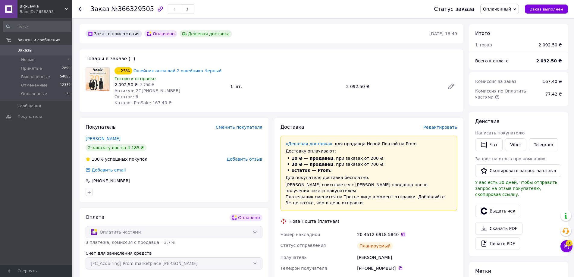
click at [401, 233] on icon at bounding box center [403, 235] width 4 height 4
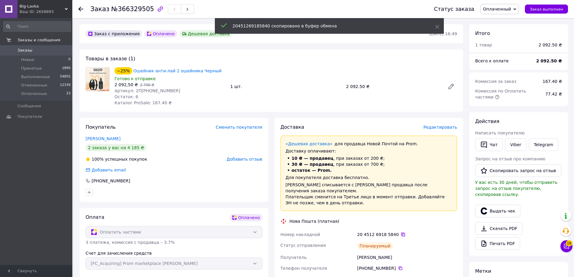
click at [401, 232] on icon at bounding box center [403, 234] width 5 height 5
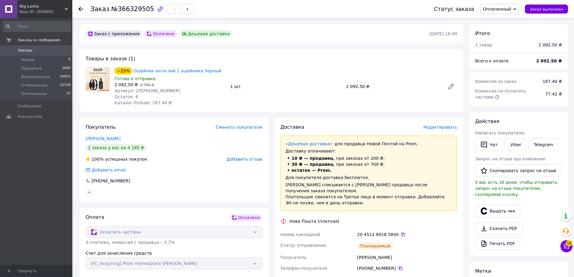
click at [78, 7] on div "Заказ №366329505 Статус заказа Оплаченный Принят Выполнен Отменен Заказ выполнен" at bounding box center [323, 9] width 502 height 18
click at [84, 8] on div at bounding box center [84, 9] width 12 height 18
click at [81, 10] on icon at bounding box center [80, 9] width 5 height 5
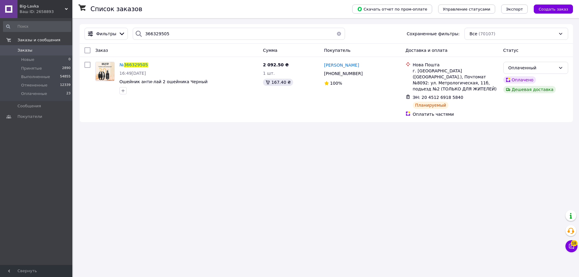
click at [577, 241] on div "Чат с покупателем 18" at bounding box center [571, 246] width 12 height 12
click at [573, 244] on span "18" at bounding box center [574, 243] width 7 height 6
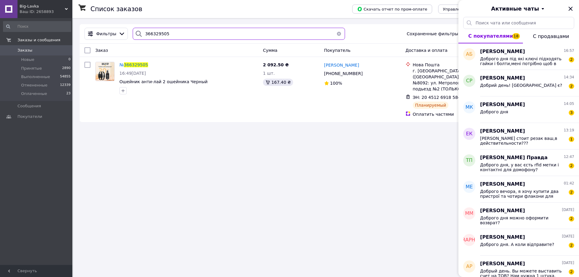
click at [191, 33] on input "366329505" at bounding box center [239, 34] width 212 height 12
paste input "19887"
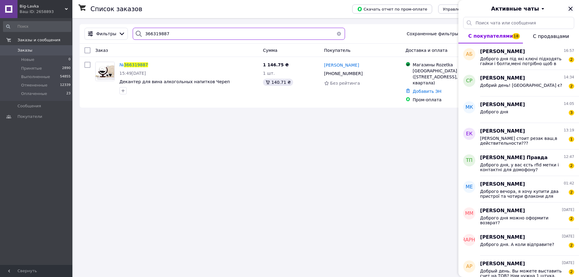
type input "366319887"
click at [569, 11] on icon "Закрыть" at bounding box center [570, 8] width 7 height 7
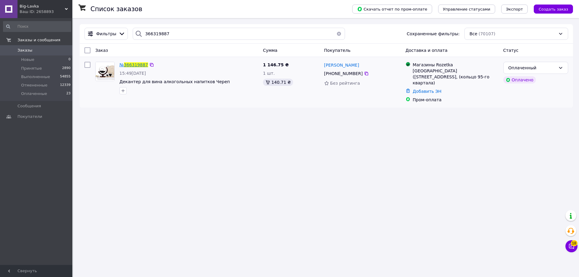
click at [126, 64] on span "366319887" at bounding box center [136, 64] width 24 height 5
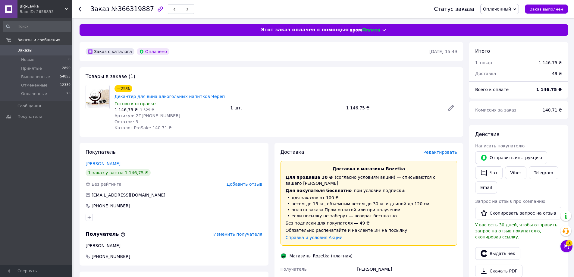
click at [436, 153] on span "Редактировать" at bounding box center [440, 152] width 34 height 5
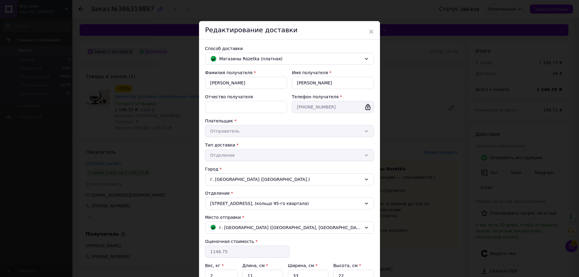
click at [436, 154] on div "× Редактирование доставки Способ доставки Магазины Rozetka (платная) Фамилия по…" at bounding box center [289, 138] width 579 height 277
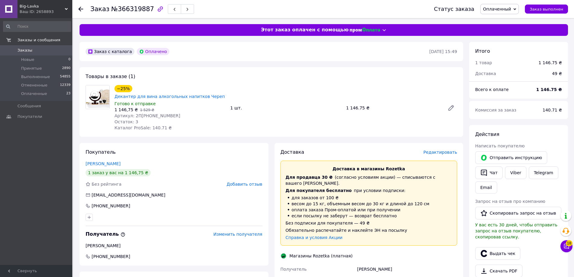
click at [433, 152] on span "Редактировать" at bounding box center [440, 152] width 34 height 5
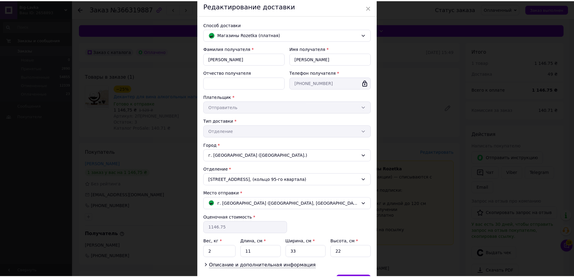
scroll to position [62, 0]
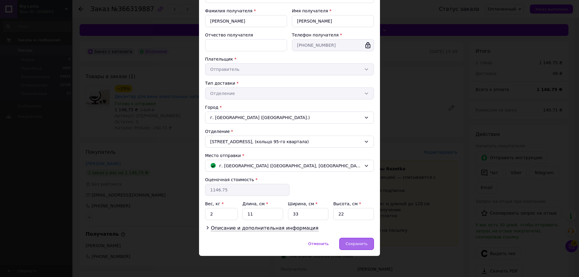
click at [359, 243] on span "Сохранить" at bounding box center [356, 243] width 22 height 5
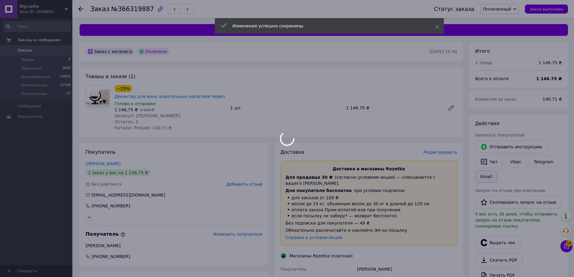
click at [490, 175] on div at bounding box center [287, 138] width 574 height 277
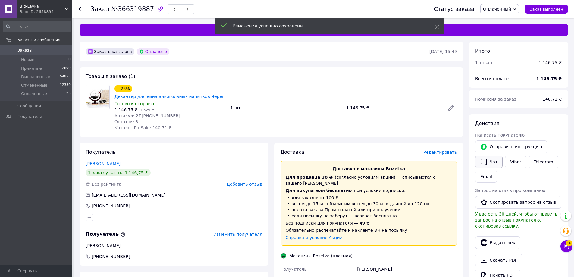
click at [488, 165] on button "Чат" at bounding box center [488, 162] width 27 height 13
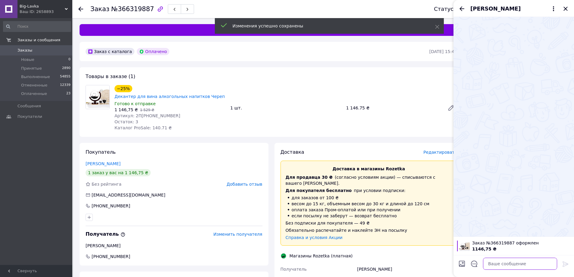
click at [505, 263] on textarea at bounding box center [520, 264] width 74 height 12
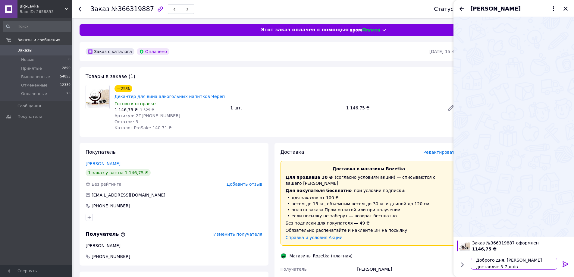
scroll to position [1, 0]
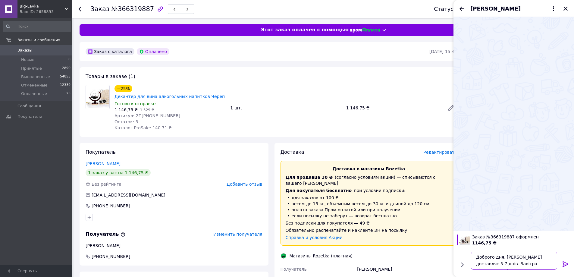
click at [495, 267] on textarea "Доброго дня. Розетка доставляє 5-7 днів. Завітра відправлення!" at bounding box center [514, 261] width 86 height 18
type textarea "Доброго дня. Розетка доставляє 5-7 днів. Завтра відправлення!"
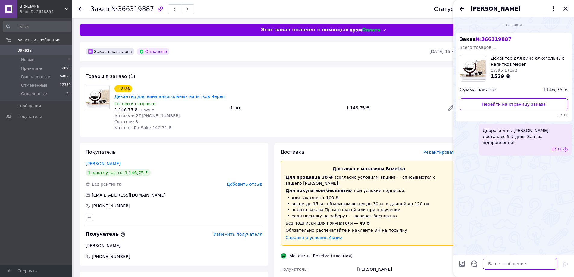
scroll to position [0, 0]
click at [80, 12] on div at bounding box center [84, 9] width 12 height 18
click at [79, 10] on use at bounding box center [80, 9] width 5 height 5
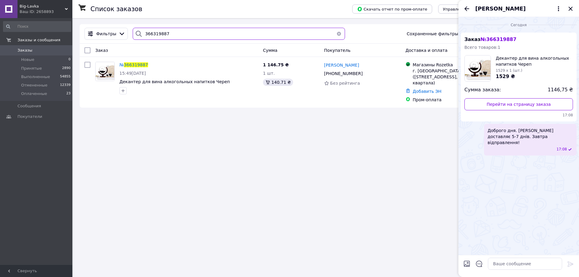
click at [168, 34] on input "366319887" at bounding box center [239, 34] width 212 height 12
paste input "073 564 88 56"
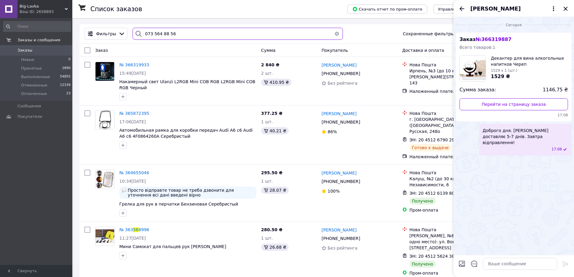
click at [181, 37] on input "073 564 88 56" at bounding box center [238, 34] width 210 height 12
paste input "366319933"
type input "366319933"
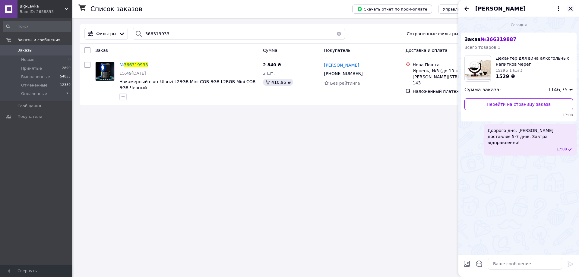
click at [568, 6] on icon "Закрыть" at bounding box center [570, 8] width 7 height 7
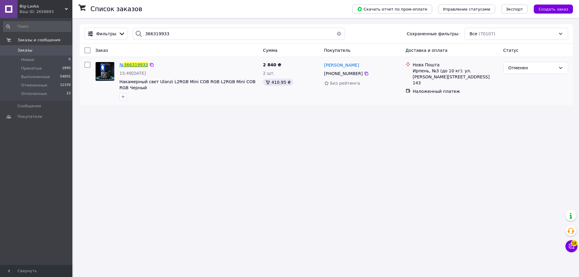
click at [137, 62] on span "№ 366319933" at bounding box center [133, 64] width 29 height 5
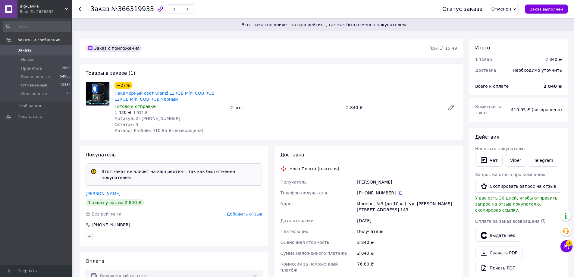
click at [50, 11] on div "Ваш ID: 2658893" at bounding box center [46, 11] width 53 height 5
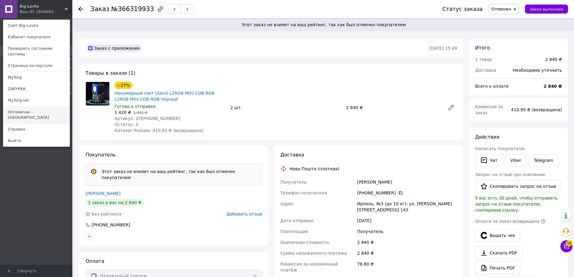
click at [54, 106] on link "Оптовичек - [GEOGRAPHIC_DATA]" at bounding box center [36, 114] width 66 height 17
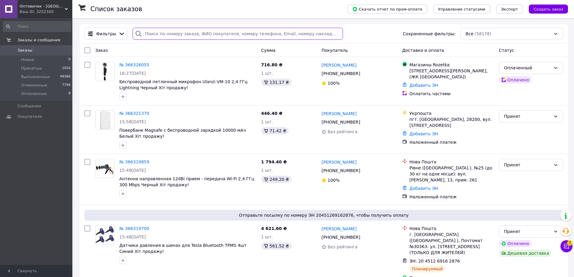
click at [168, 38] on input "search" at bounding box center [238, 34] width 210 height 12
paste input "366321370"
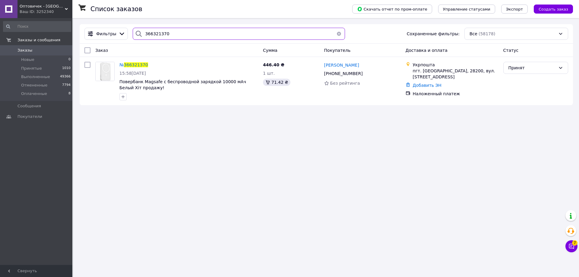
type input "366321370"
click at [136, 68] on div "№ 366321370" at bounding box center [134, 64] width 30 height 7
click at [137, 65] on span "366321370" at bounding box center [136, 64] width 24 height 5
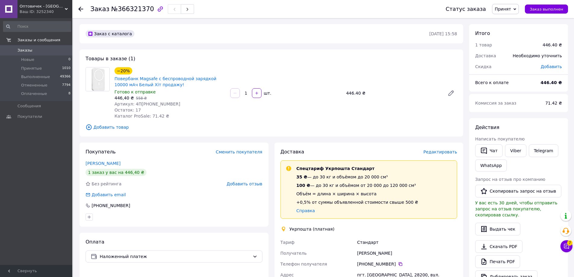
click at [451, 150] on span "Редактировать" at bounding box center [440, 151] width 34 height 5
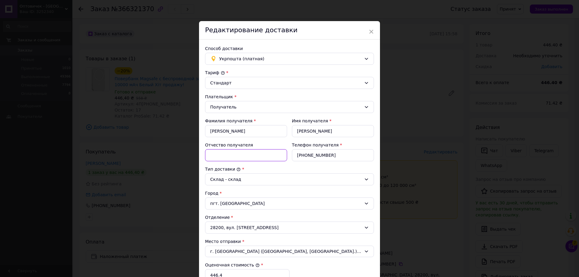
click at [235, 157] on input "Отчество получателя" at bounding box center [246, 155] width 82 height 12
type input "Юрійович"
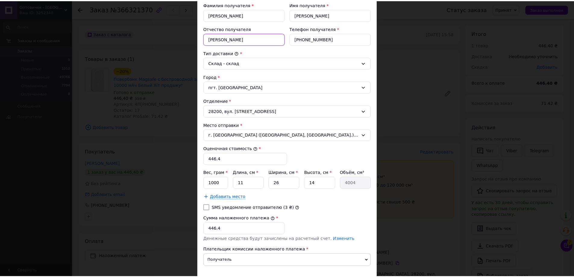
scroll to position [156, 0]
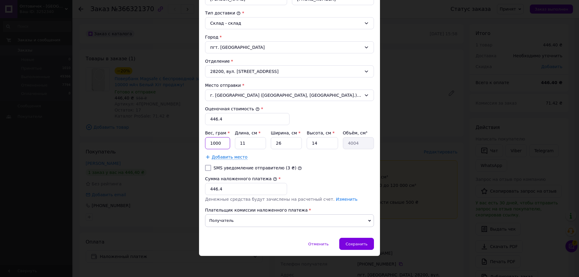
click at [218, 146] on input "1000" at bounding box center [217, 143] width 25 height 12
type input "300"
click at [285, 145] on input "26" at bounding box center [286, 143] width 31 height 12
type input "1"
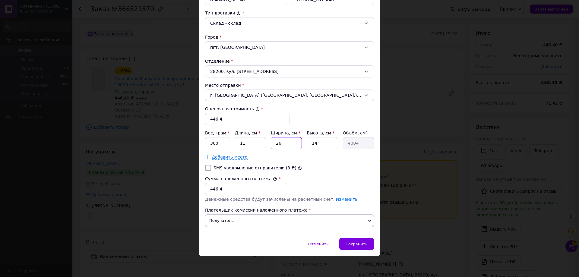
type input "154"
click at [285, 146] on input "1" at bounding box center [286, 143] width 31 height 12
type input "11"
type input "1694"
type input "11"
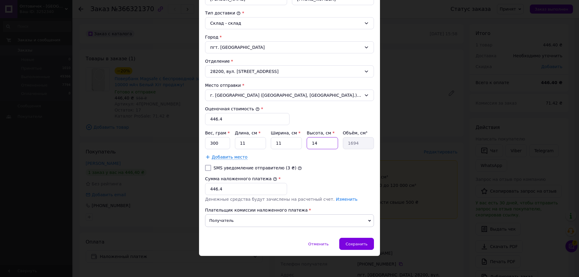
click at [308, 147] on input "14" at bounding box center [322, 143] width 31 height 12
type input "1"
type input "121"
type input "11"
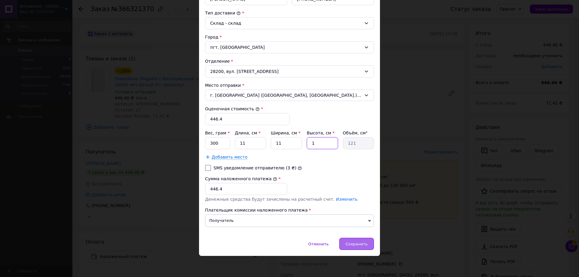
type input "1331"
type input "11"
click at [363, 245] on span "Сохранить" at bounding box center [356, 244] width 22 height 5
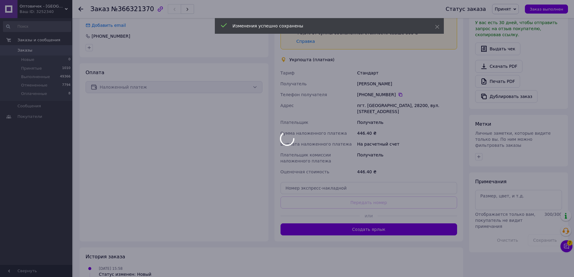
scroll to position [181, 0]
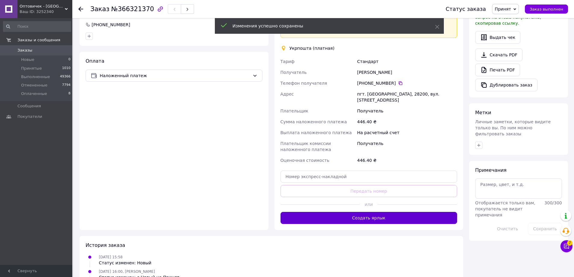
click at [415, 212] on button "Создать ярлык" at bounding box center [369, 218] width 177 height 12
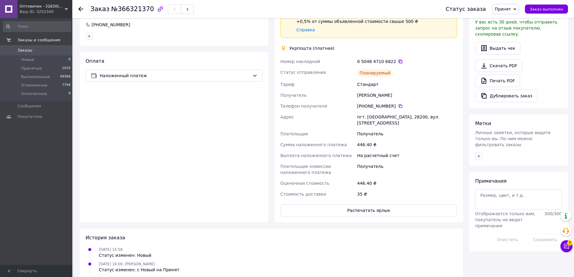
click at [398, 62] on icon at bounding box center [400, 61] width 5 height 5
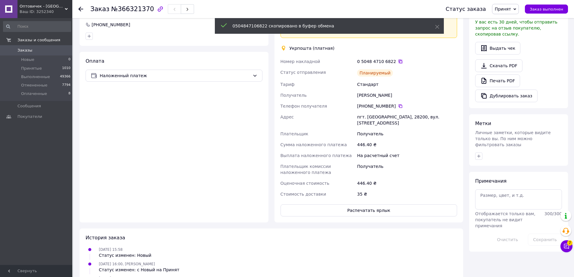
click at [398, 62] on icon at bounding box center [400, 61] width 5 height 5
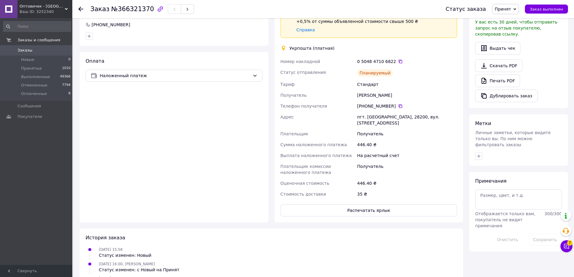
click at [379, 95] on div "Євгеній Юрійович Писаренко" at bounding box center [407, 95] width 102 height 11
copy div "Юрійович"
click at [42, 10] on div "Ваш ID: 3252340" at bounding box center [46, 11] width 53 height 5
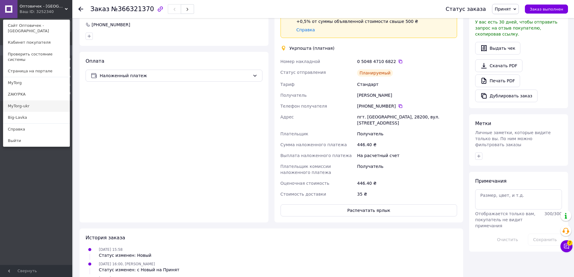
click at [61, 100] on link "MyTorg-ukr" at bounding box center [36, 105] width 66 height 11
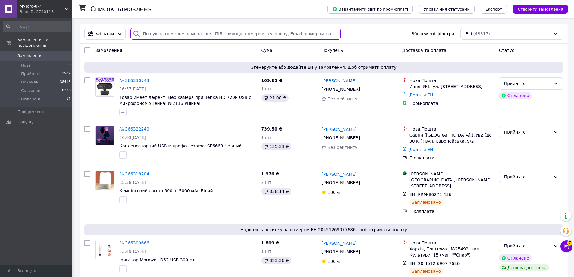
click at [212, 29] on input "search" at bounding box center [235, 34] width 210 height 12
paste input "366322240"
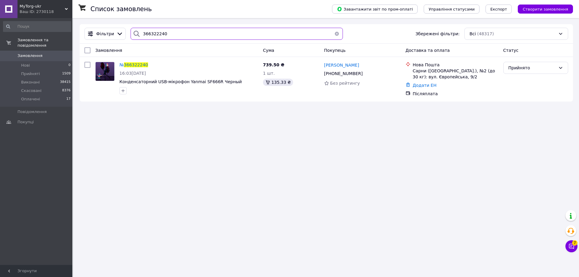
type input "366322240"
click at [68, 11] on div "Ваш ID: 2730118" at bounding box center [46, 11] width 53 height 5
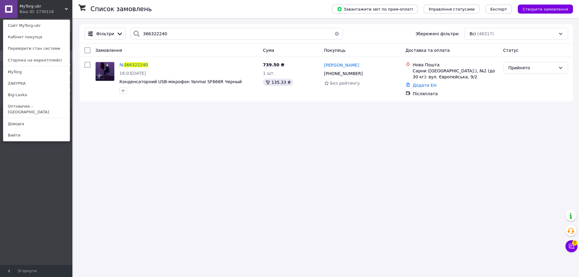
click at [34, 71] on link "MyTorg" at bounding box center [36, 71] width 66 height 11
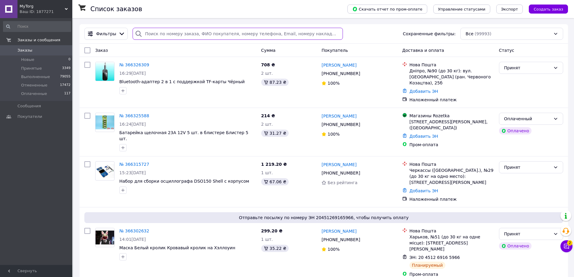
paste input "366325588"
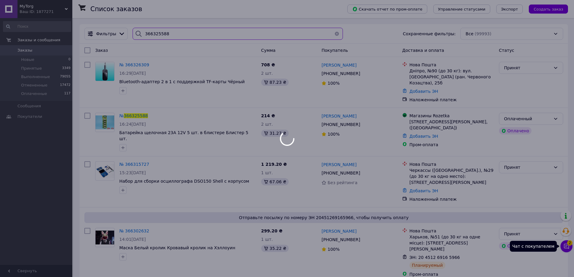
type input "366325588"
click at [566, 245] on icon at bounding box center [567, 246] width 6 height 6
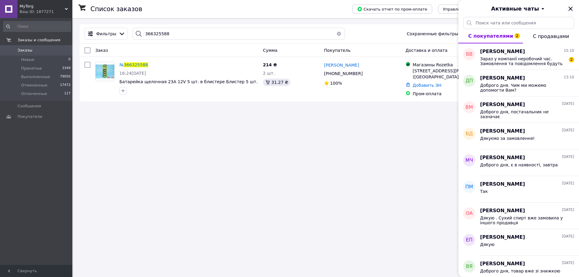
click at [569, 8] on icon "Закрыть" at bounding box center [570, 8] width 7 height 7
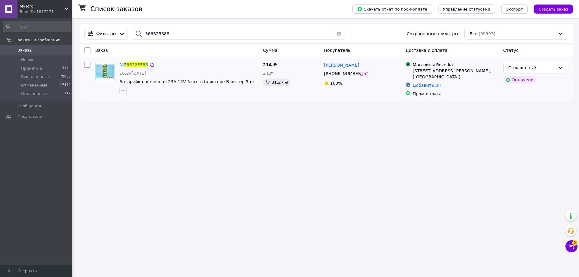
click at [136, 60] on div "№ 366325588 16:24[DATE] Батарейка щелочная 23A 12V 5 шт. в блистере Блистер 5 ш…" at bounding box center [188, 77] width 143 height 37
click at [135, 65] on span "366325588" at bounding box center [136, 64] width 24 height 5
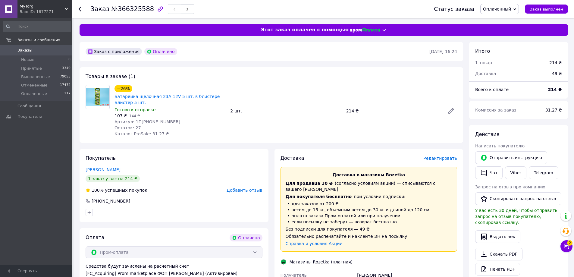
click at [432, 157] on span "Редактировать" at bounding box center [440, 158] width 34 height 5
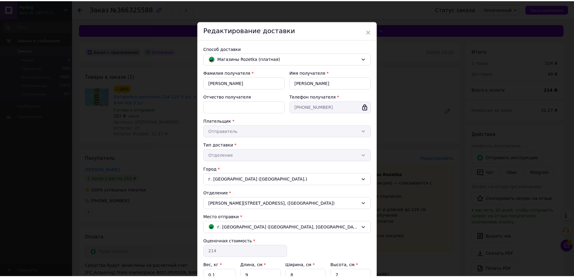
scroll to position [62, 0]
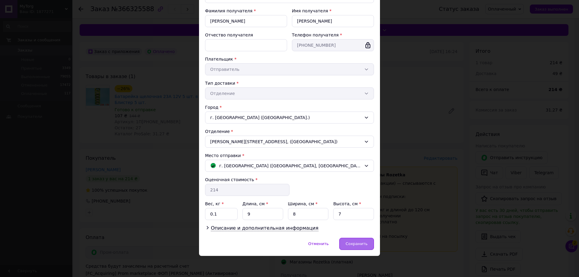
click at [364, 242] on span "Сохранить" at bounding box center [356, 243] width 22 height 5
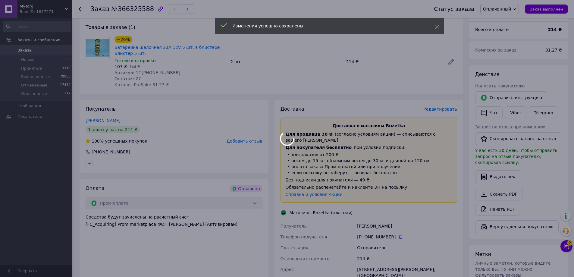
scroll to position [211, 0]
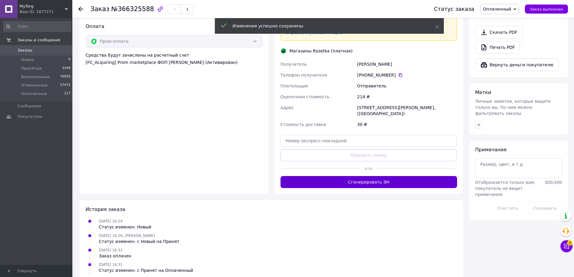
click at [376, 176] on button "Сгенерировать ЭН" at bounding box center [369, 182] width 177 height 12
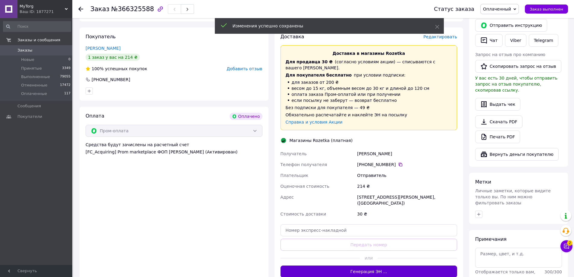
scroll to position [121, 0]
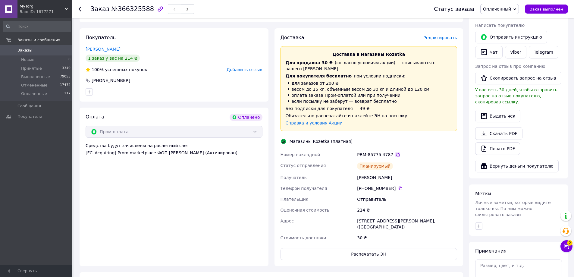
click at [396, 153] on icon at bounding box center [398, 155] width 4 height 4
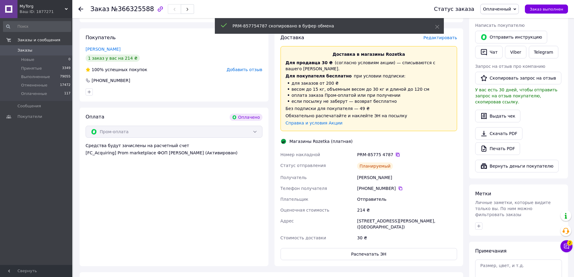
click at [396, 153] on icon at bounding box center [398, 155] width 4 height 4
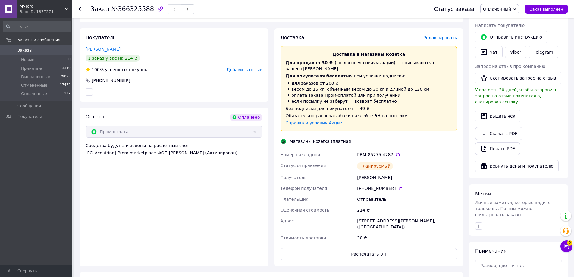
click at [394, 152] on div "PRM-85775 4787" at bounding box center [407, 155] width 100 height 6
click at [395, 152] on icon at bounding box center [397, 154] width 5 height 5
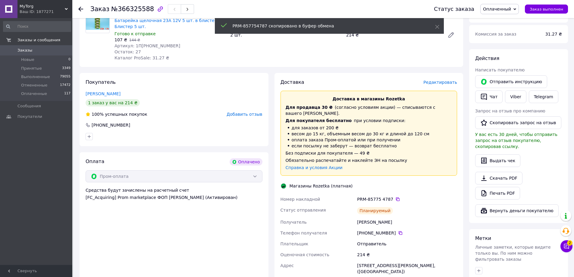
scroll to position [0, 0]
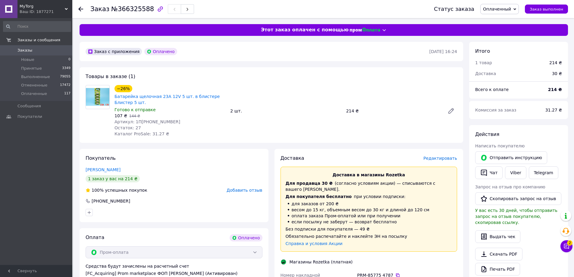
click at [50, 10] on div "Ваш ID: 1877271" at bounding box center [46, 11] width 53 height 5
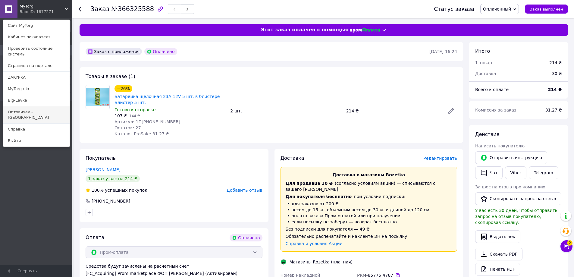
click at [47, 106] on link "Оптовичек - [GEOGRAPHIC_DATA]" at bounding box center [36, 114] width 66 height 17
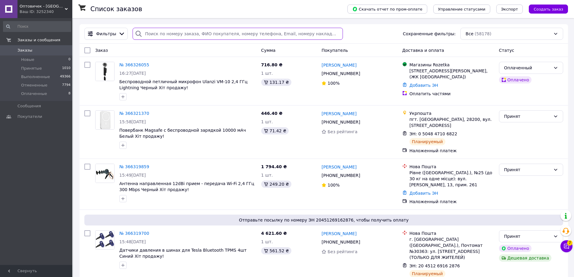
click at [171, 37] on input "search" at bounding box center [238, 34] width 210 height 12
paste input "366326055"
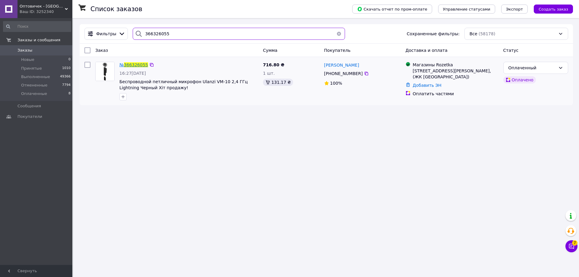
type input "366326055"
click at [142, 65] on span "366326055" at bounding box center [136, 64] width 24 height 5
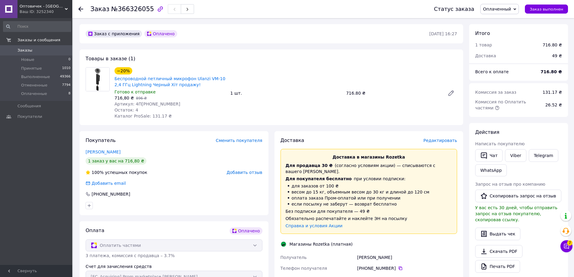
click at [434, 141] on span "Редактировать" at bounding box center [440, 140] width 34 height 5
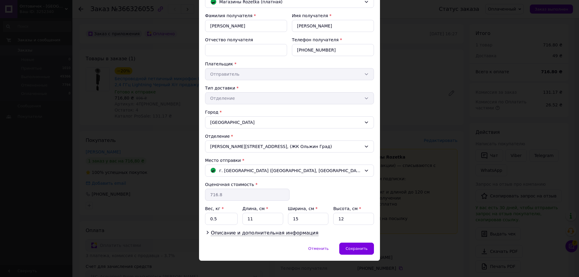
scroll to position [62, 0]
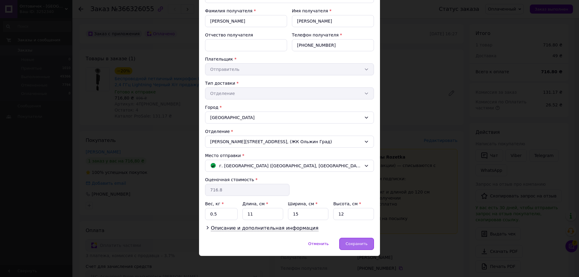
click at [357, 245] on span "Сохранить" at bounding box center [356, 243] width 22 height 5
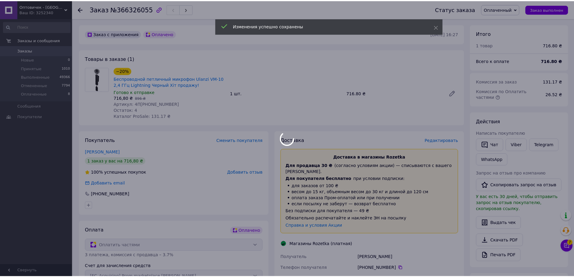
scroll to position [190, 0]
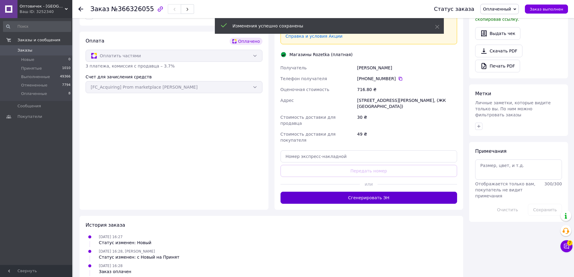
click at [398, 192] on button "Сгенерировать ЭН" at bounding box center [369, 198] width 177 height 12
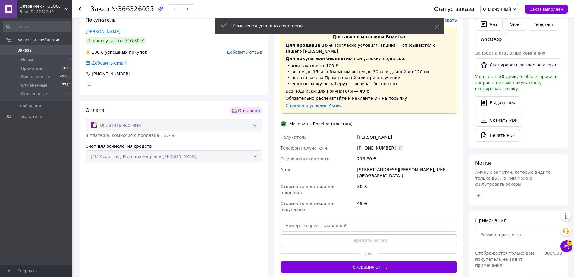
scroll to position [69, 0]
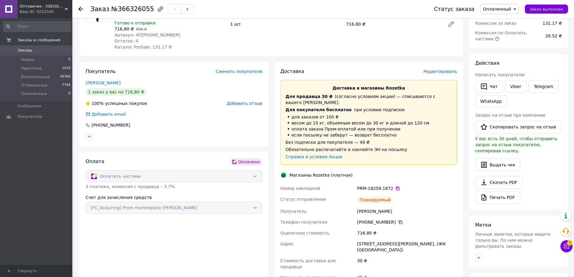
click at [396, 187] on icon at bounding box center [398, 189] width 4 height 4
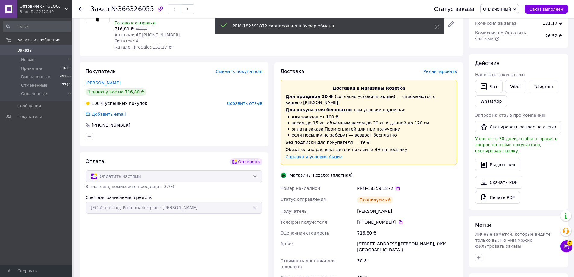
click at [396, 187] on icon at bounding box center [398, 189] width 4 height 4
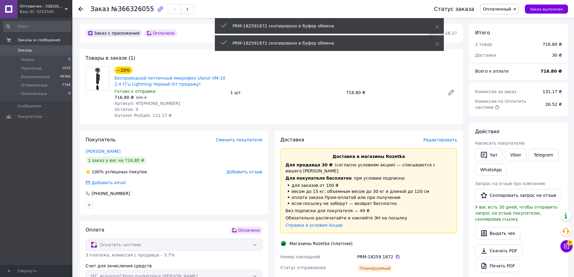
scroll to position [0, 0]
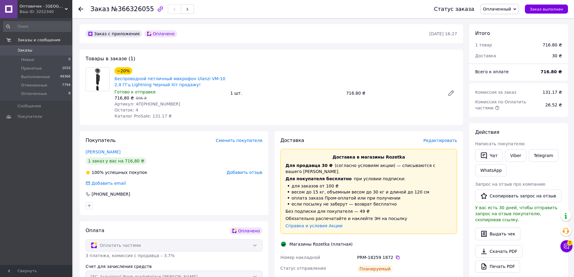
click at [395, 254] on div "PRM-18259 1872" at bounding box center [407, 257] width 100 height 6
click at [395, 255] on icon at bounding box center [397, 257] width 5 height 5
click at [29, 8] on span "Оптовичек - [GEOGRAPHIC_DATA]" at bounding box center [42, 6] width 45 height 5
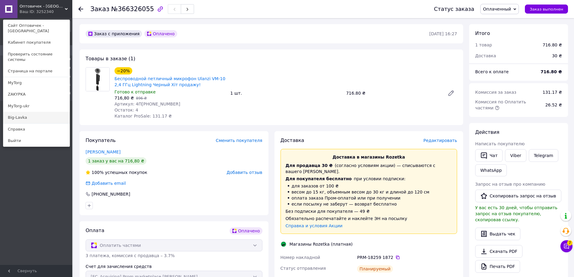
click at [37, 112] on link "Big-Lavka" at bounding box center [36, 117] width 66 height 11
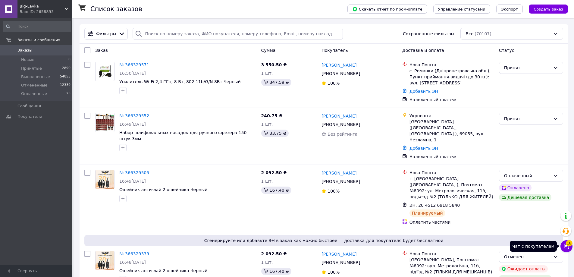
click at [562, 244] on button "Чат с покупателем 18" at bounding box center [567, 246] width 12 height 12
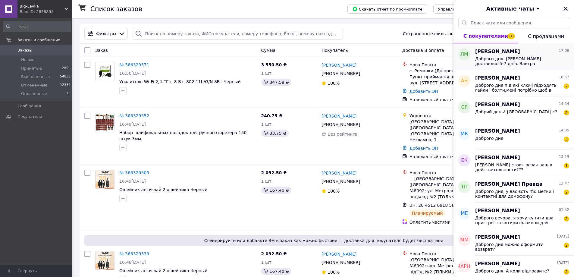
click at [508, 53] on span "Леонид Мельник" at bounding box center [497, 51] width 45 height 7
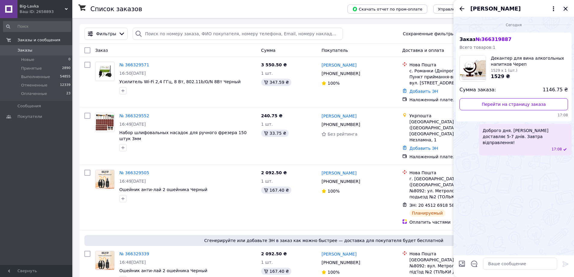
click at [563, 8] on icon "Закрыть" at bounding box center [565, 8] width 7 height 7
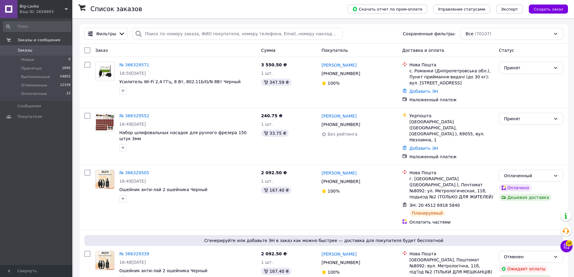
click at [62, 8] on span "Big-Lavka" at bounding box center [42, 6] width 45 height 5
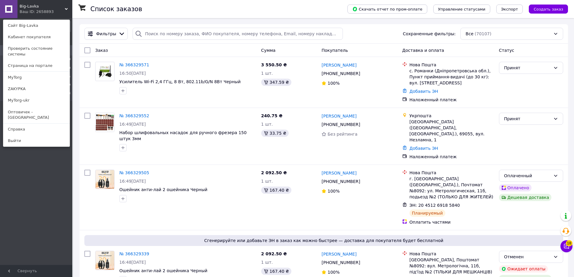
click at [55, 83] on link "ZAKYPKA" at bounding box center [36, 88] width 66 height 11
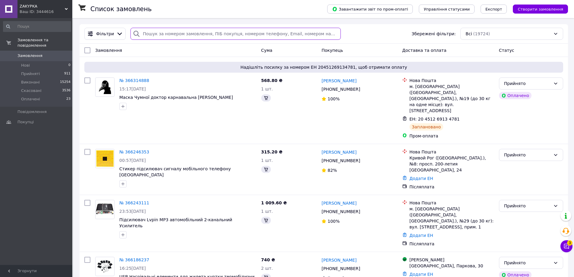
click at [281, 34] on input "search" at bounding box center [235, 34] width 210 height 12
paste input "366246353"
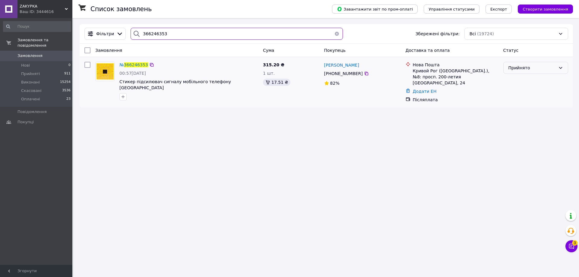
type input "366246353"
click at [544, 70] on div "Прийнято" at bounding box center [531, 67] width 47 height 7
click at [540, 83] on li "Виконано" at bounding box center [535, 81] width 64 height 11
click at [44, 10] on div "Ваш ID: 3444616" at bounding box center [46, 11] width 53 height 5
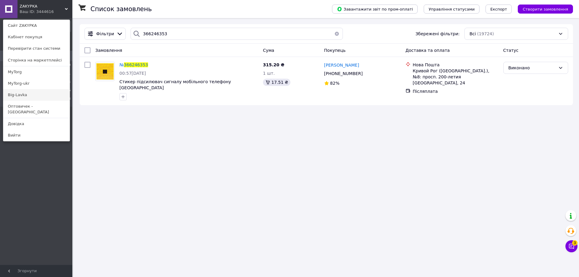
click at [49, 93] on link "Big-Lavka" at bounding box center [36, 94] width 66 height 11
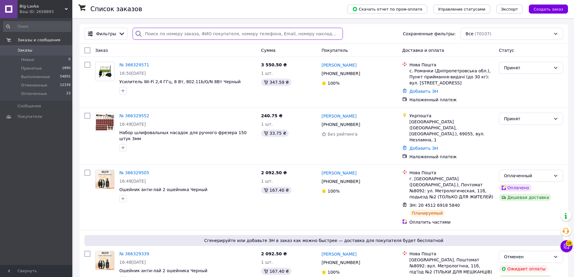
paste input "366329571"
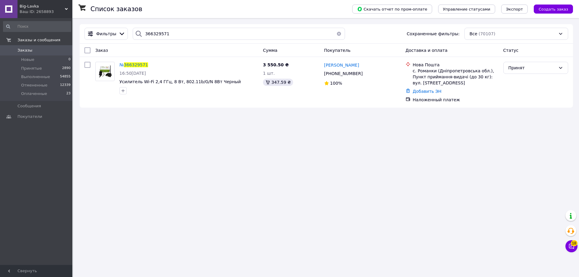
click at [157, 25] on div "Фильтры 366329571 Сохраненные фильтры: Все (70107)" at bounding box center [326, 34] width 493 height 20
click at [158, 33] on input "366329571" at bounding box center [239, 34] width 212 height 12
paste input "52"
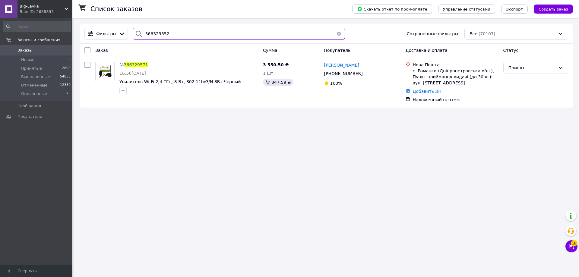
type input "366329552"
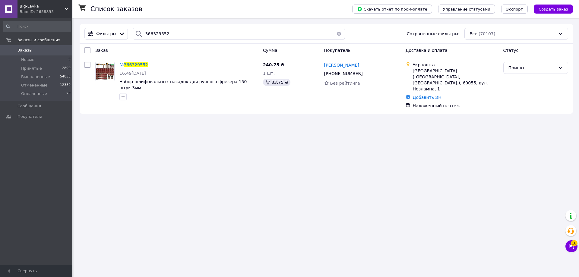
click at [52, 2] on div "Big-Lavka Ваш ID: 2658893" at bounding box center [44, 9] width 55 height 18
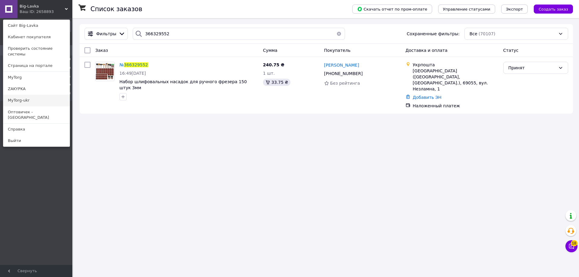
click at [40, 95] on link "MyTorg-ukr" at bounding box center [36, 100] width 66 height 11
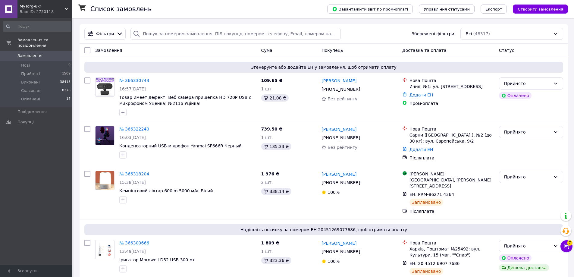
click at [49, 1] on div "MyTorg-ukr Ваш ID: 2730118" at bounding box center [44, 9] width 55 height 18
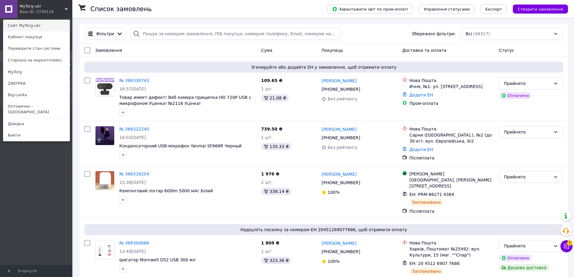
click at [46, 25] on link "Сайт MyTorg-ukr" at bounding box center [36, 25] width 66 height 11
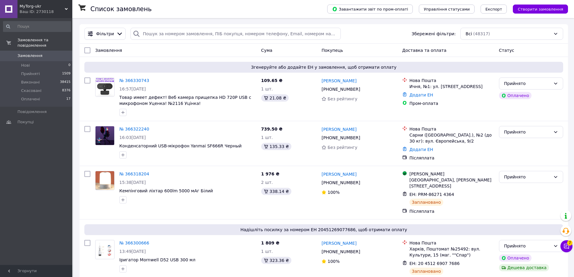
click at [60, 9] on div "Ваш ID: 2730118" at bounding box center [46, 11] width 53 height 5
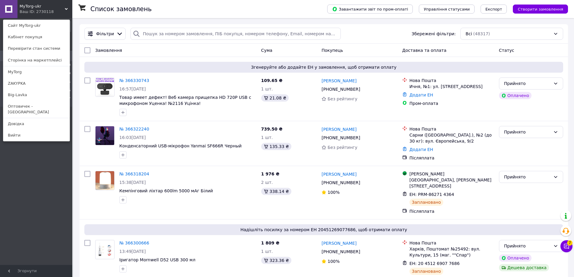
drag, startPoint x: 28, startPoint y: 70, endPoint x: 74, endPoint y: 5, distance: 79.2
click at [28, 70] on link "MyTorg" at bounding box center [36, 71] width 66 height 11
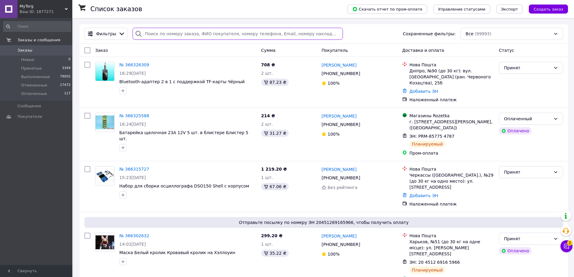
click at [177, 28] on input "search" at bounding box center [238, 34] width 210 height 12
paste input "366130028"
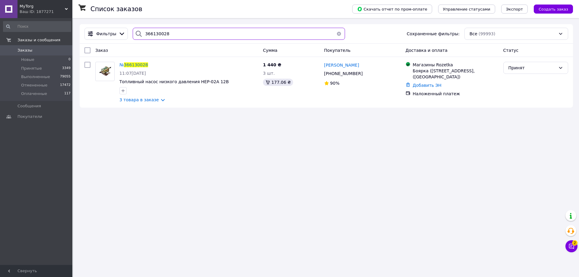
type input "366130028"
click at [135, 64] on span "366130028" at bounding box center [136, 64] width 24 height 5
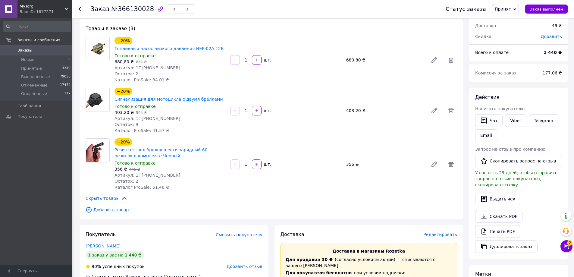
click at [437, 231] on div "Доставка Редактировать" at bounding box center [369, 234] width 177 height 7
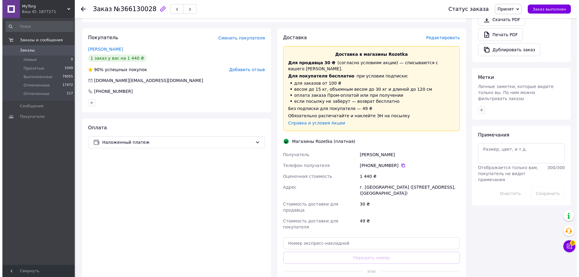
scroll to position [157, 0]
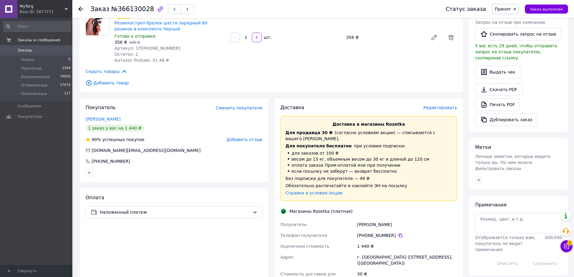
click at [442, 105] on span "Редактировать" at bounding box center [440, 107] width 34 height 5
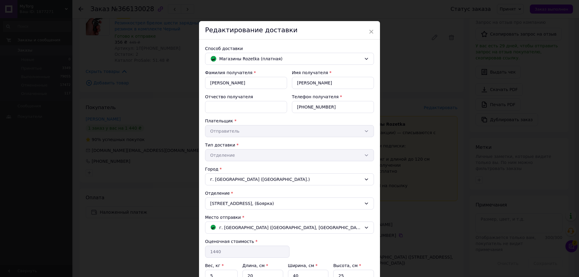
scroll to position [62, 0]
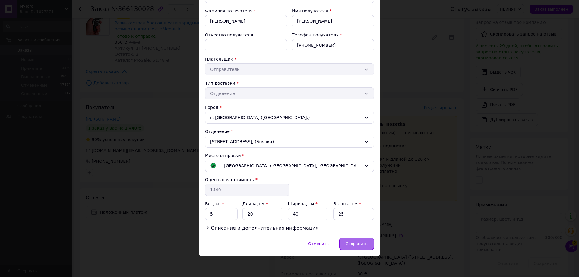
click at [354, 246] on span "Сохранить" at bounding box center [356, 243] width 22 height 5
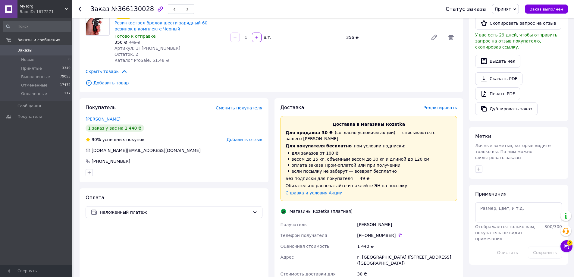
click at [429, 105] on span "Редактировать" at bounding box center [440, 107] width 34 height 5
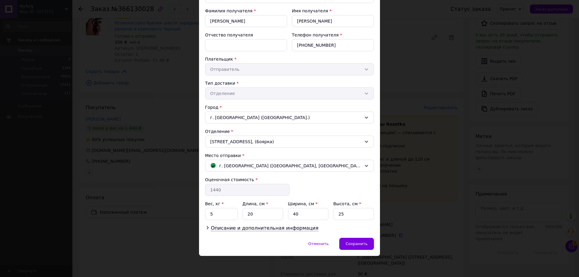
click at [343, 252] on div "Отменить   Сохранить" at bounding box center [289, 247] width 181 height 18
click at [349, 247] on div "Сохранить" at bounding box center [356, 244] width 35 height 12
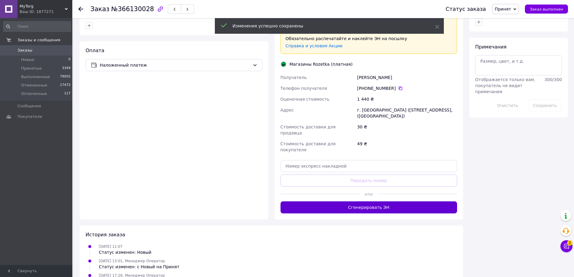
click at [369, 201] on button "Сгенерировать ЭН" at bounding box center [369, 207] width 177 height 12
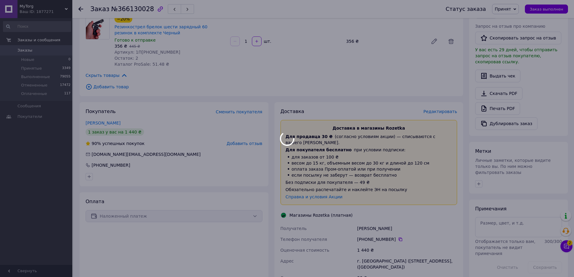
scroll to position [214, 0]
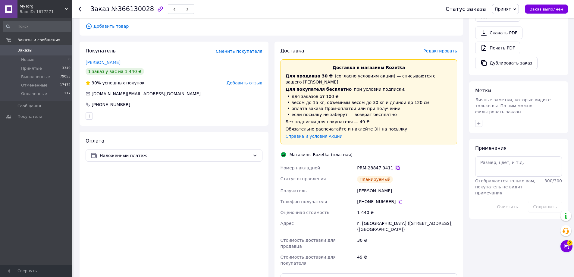
click at [396, 166] on icon at bounding box center [398, 168] width 4 height 4
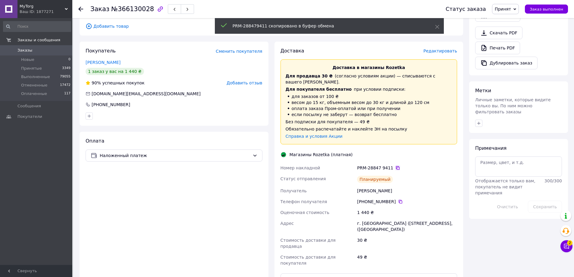
click at [396, 166] on icon at bounding box center [398, 168] width 4 height 4
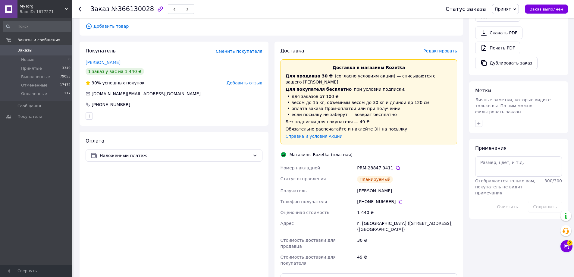
click at [42, 9] on div "Ваш ID: 1877271" at bounding box center [46, 11] width 53 height 5
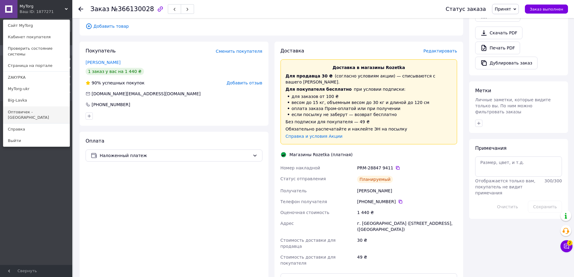
click at [41, 108] on link "Оптовичек - [GEOGRAPHIC_DATA]" at bounding box center [36, 114] width 66 height 17
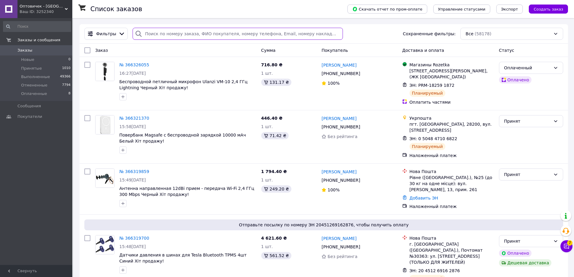
click at [208, 36] on input "search" at bounding box center [238, 34] width 210 height 12
paste input "366158374"
type input "366158374"
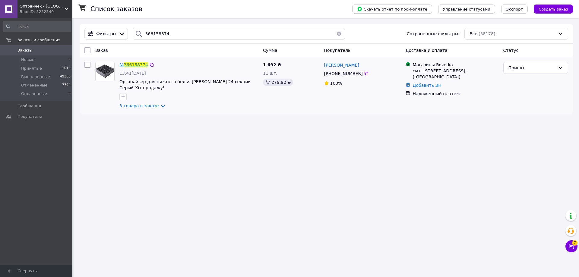
click at [130, 64] on span "366158374" at bounding box center [136, 64] width 24 height 5
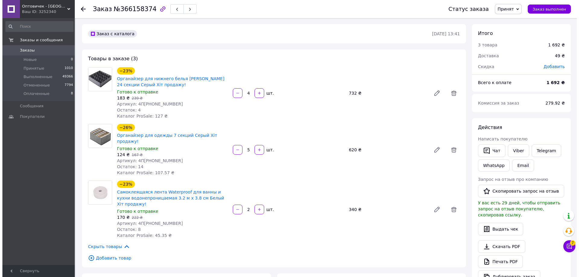
scroll to position [151, 0]
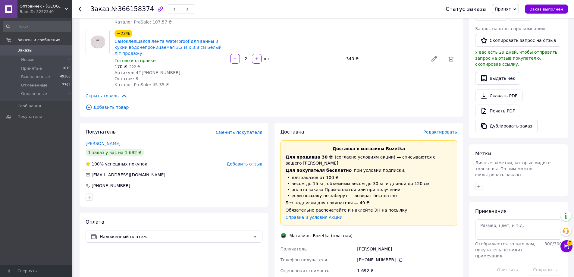
click at [435, 130] on span "Редактировать" at bounding box center [440, 132] width 34 height 5
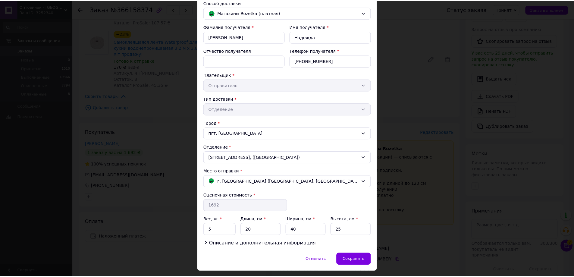
scroll to position [62, 0]
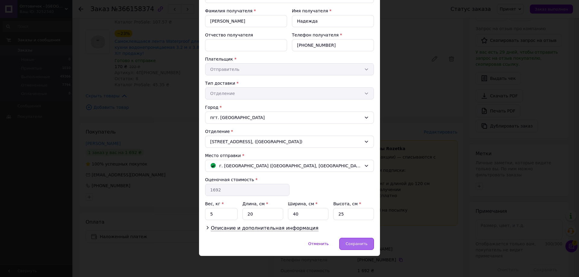
click at [358, 246] on span "Сохранить" at bounding box center [356, 243] width 22 height 5
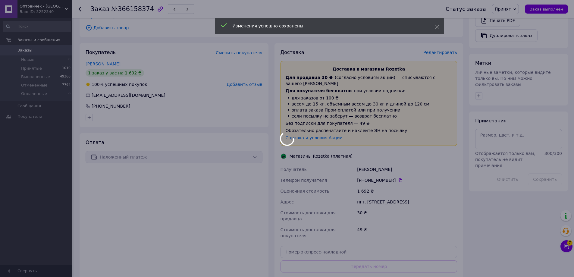
scroll to position [241, 0]
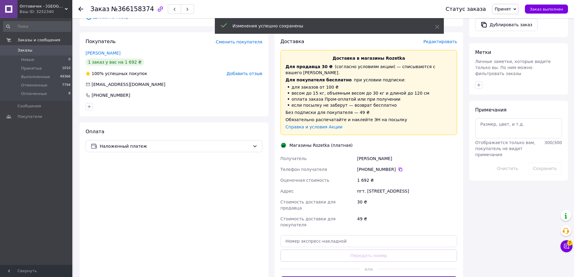
click at [387, 276] on button "Сгенерировать ЭН" at bounding box center [369, 282] width 177 height 12
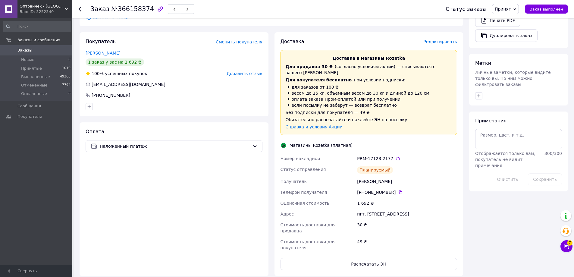
click at [395, 156] on icon at bounding box center [397, 158] width 5 height 5
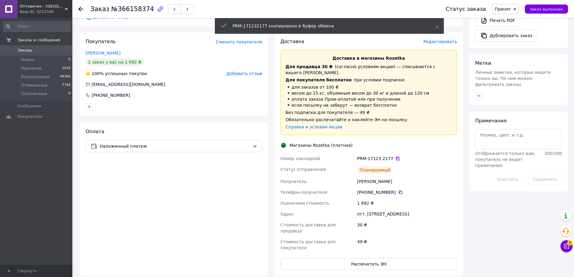
click at [395, 156] on icon at bounding box center [397, 158] width 5 height 5
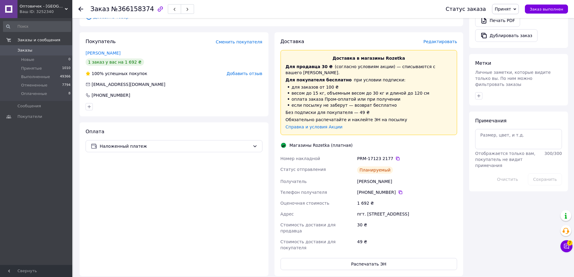
click at [60, 14] on div "Ваш ID: 3252340" at bounding box center [46, 11] width 53 height 5
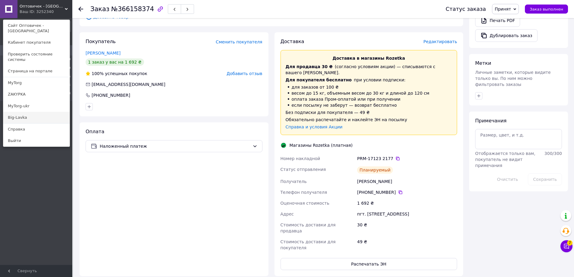
click at [38, 112] on link "Big-Lavka" at bounding box center [36, 117] width 66 height 11
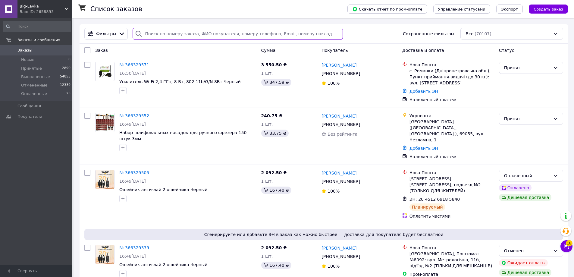
click at [181, 37] on input "search" at bounding box center [238, 34] width 210 height 12
paste input "366179887"
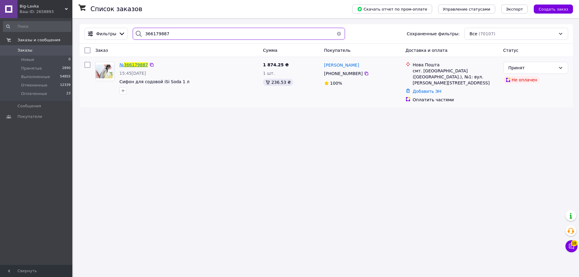
type input "366179887"
click at [138, 67] on span "366179887" at bounding box center [136, 64] width 24 height 5
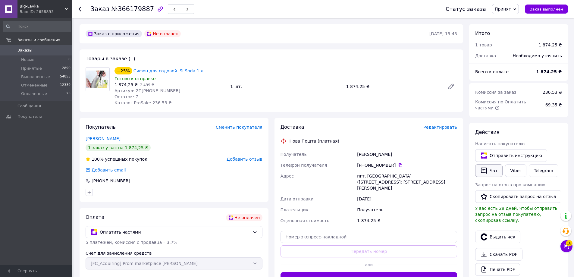
click at [493, 169] on button "Чат" at bounding box center [488, 170] width 27 height 13
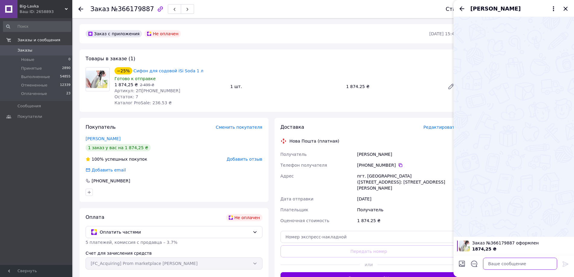
click at [511, 263] on textarea at bounding box center [520, 264] width 74 height 12
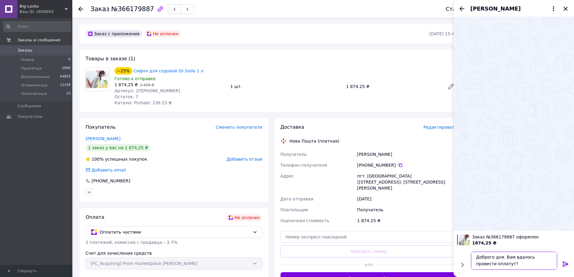
click at [490, 263] on textarea "Доброго дня. Вам вдалось провести оплатут?" at bounding box center [514, 261] width 86 height 18
type textarea "Доброго дня. Вам вдалось провести оплату?"
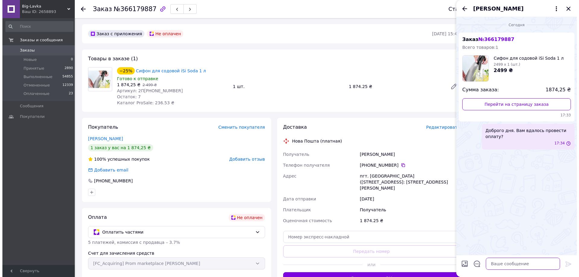
scroll to position [0, 0]
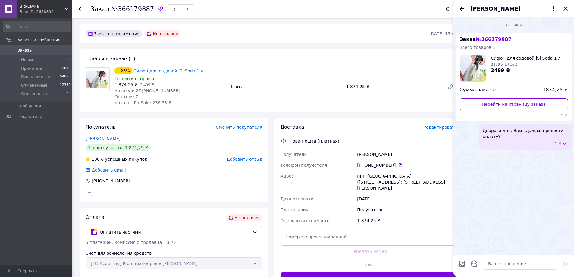
click at [80, 10] on icon at bounding box center [80, 9] width 5 height 5
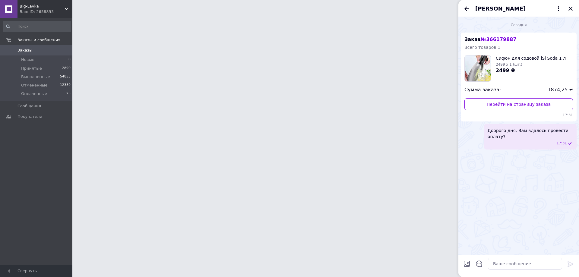
click at [565, 7] on div "Сергей Науменко" at bounding box center [518, 8] width 121 height 17
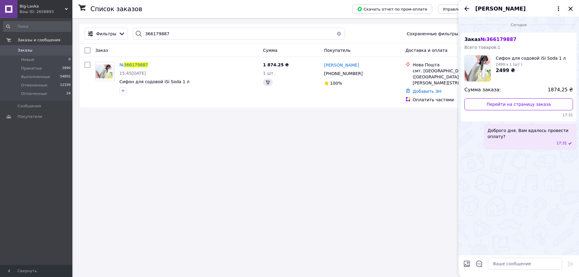
click at [571, 8] on icon "Закрыть" at bounding box center [570, 9] width 4 height 4
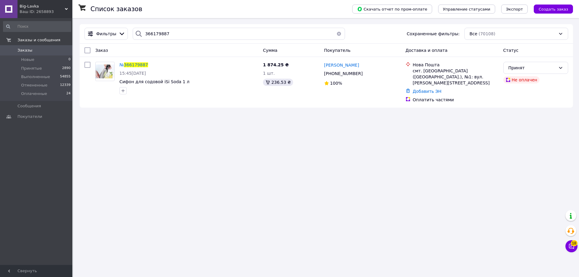
click at [240, 22] on div "Список заказов Скачать отчет по пром-оплате Управление статусами Экспорт Создат…" at bounding box center [326, 66] width 505 height 96
click at [238, 28] on div "Фильтры 366179887 Сохраненные фильтры: Все (70108)" at bounding box center [326, 34] width 493 height 20
click at [238, 28] on input "366179887" at bounding box center [239, 34] width 212 height 12
paste input "87936"
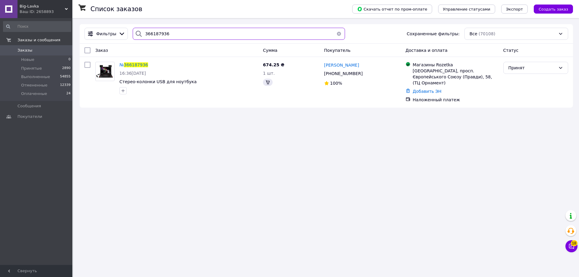
type input "366187936"
click at [133, 63] on span "366187936" at bounding box center [136, 64] width 24 height 5
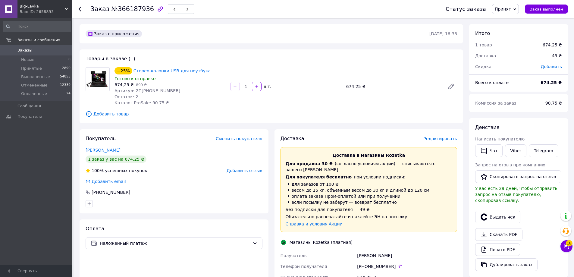
click at [432, 140] on span "Редактировать" at bounding box center [440, 138] width 34 height 5
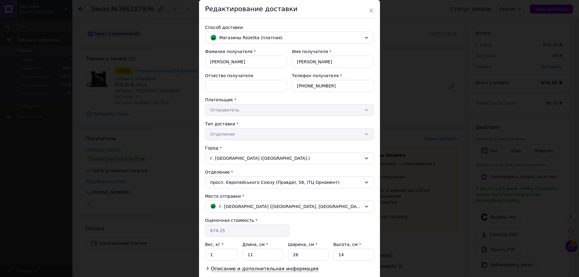
scroll to position [62, 0]
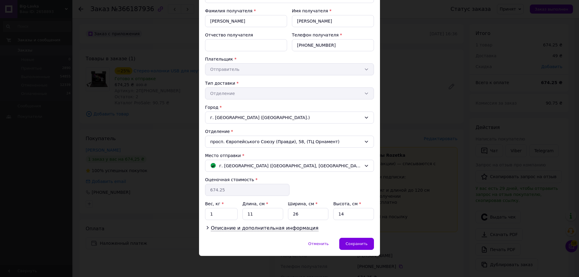
click at [368, 250] on div "Отменить   Сохранить" at bounding box center [289, 247] width 181 height 18
click at [367, 245] on div "Сохранить" at bounding box center [356, 244] width 35 height 12
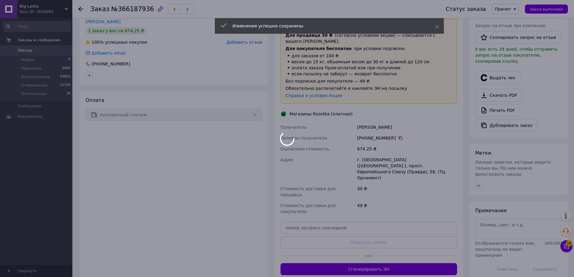
scroll to position [165, 0]
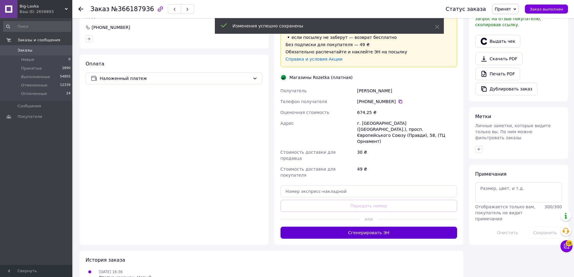
click at [384, 227] on button "Сгенерировать ЭН" at bounding box center [369, 233] width 177 height 12
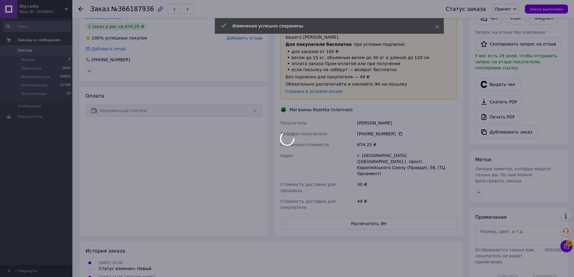
scroll to position [120, 0]
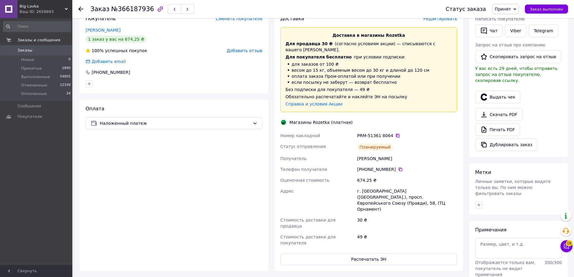
click at [396, 134] on icon at bounding box center [398, 136] width 4 height 4
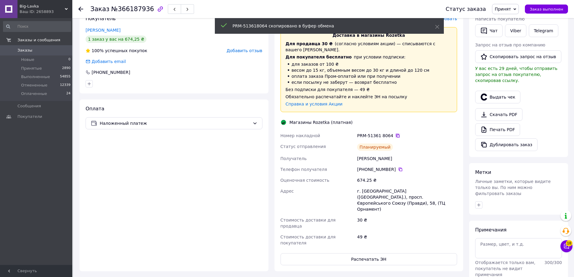
click at [396, 134] on icon at bounding box center [398, 136] width 4 height 4
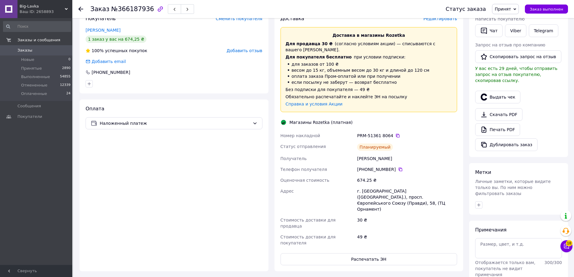
click at [58, 11] on div "Ваш ID: 2658893" at bounding box center [46, 11] width 53 height 5
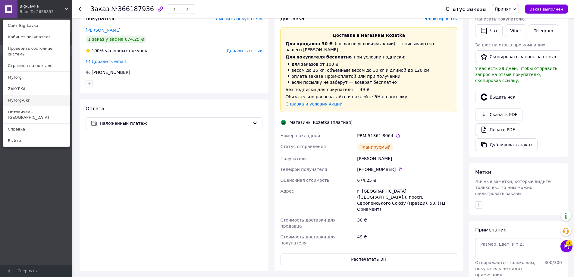
click at [40, 95] on link "MyTorg-ukr" at bounding box center [36, 100] width 66 height 11
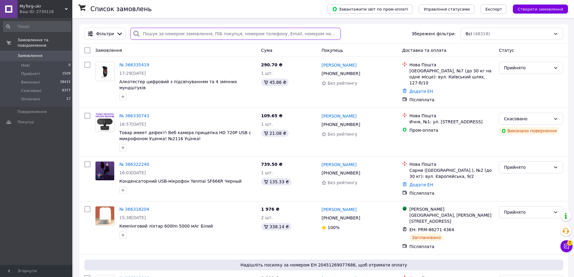
click at [178, 40] on input "search" at bounding box center [235, 34] width 210 height 12
paste input "365545626"
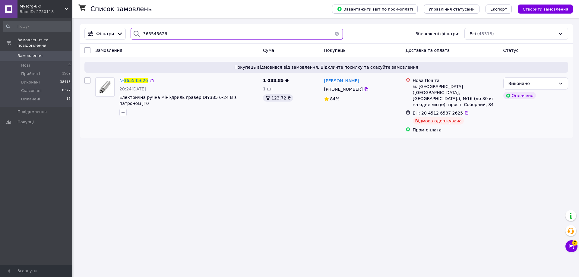
type input "365545626"
click at [136, 74] on div "Покупець відмовився від замовлення. Відкличте посилку та скасуйте замовлення № …" at bounding box center [326, 97] width 493 height 81
click at [137, 81] on span "365545626" at bounding box center [136, 80] width 24 height 5
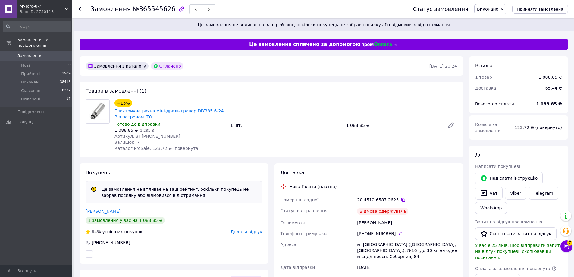
click at [56, 11] on div "Ваш ID: 2730118" at bounding box center [46, 11] width 53 height 5
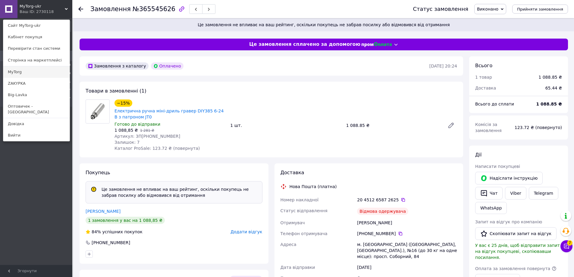
click at [41, 67] on link "MyTorg" at bounding box center [36, 71] width 66 height 11
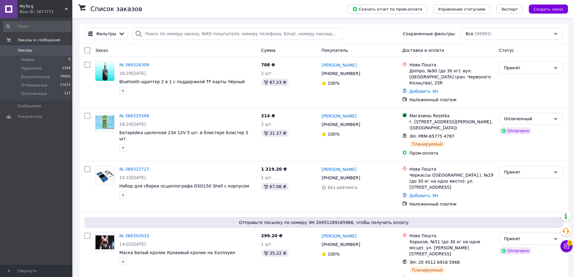
click at [187, 27] on div "Фильтры Сохраненные фильтры: Все (99993)" at bounding box center [324, 34] width 489 height 20
click at [187, 35] on input "search" at bounding box center [238, 34] width 210 height 12
paste input "365638038"
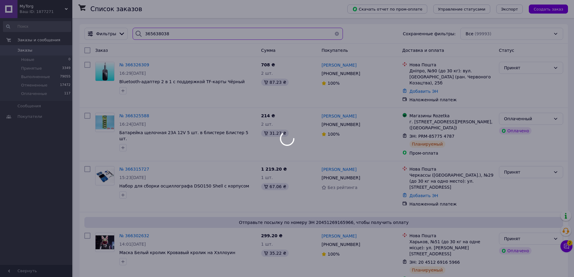
type input "365638038"
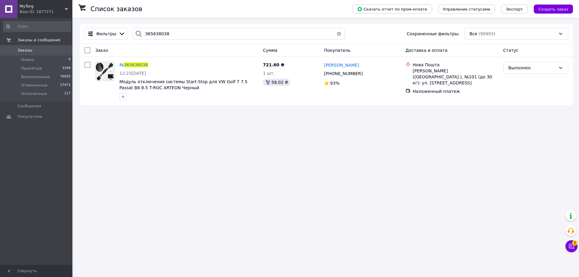
drag, startPoint x: 241, startPoint y: 170, endPoint x: 240, endPoint y: 153, distance: 16.9
click at [241, 170] on div "Список заказов Скачать отчет по пром-оплате Управление статусами Экспорт Создат…" at bounding box center [326, 138] width 505 height 277
click at [133, 68] on div "№ 365638038" at bounding box center [134, 64] width 30 height 7
click at [133, 67] on span "365638038" at bounding box center [136, 64] width 24 height 5
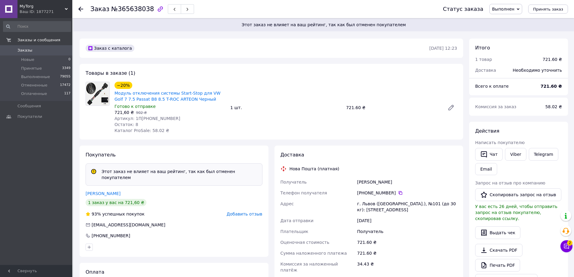
click at [253, 212] on span "Добавить отзыв" at bounding box center [245, 214] width 36 height 5
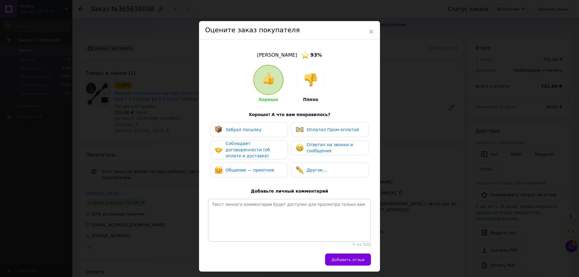
click at [318, 76] on div at bounding box center [311, 80] width 30 height 30
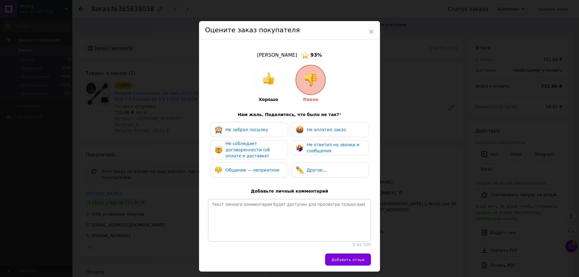
drag, startPoint x: 323, startPoint y: 120, endPoint x: 323, endPoint y: 133, distance: 13.0
click at [324, 121] on div "Хорошо Плохо Нам жаль. Поделитесь, что было не так? * Не забрал посылку Не опла…" at bounding box center [289, 156] width 163 height 183
click at [323, 133] on div "Не оплатил заказ" at bounding box center [321, 130] width 50 height 8
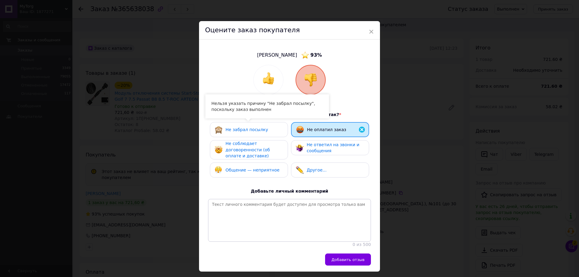
click at [267, 132] on div "Не забрал посылку" at bounding box center [249, 130] width 68 height 8
drag, startPoint x: 269, startPoint y: 147, endPoint x: 296, endPoint y: 148, distance: 27.1
click at [269, 147] on span "Не соблюдает договоренности (об оплате и доставке)" at bounding box center [247, 149] width 44 height 17
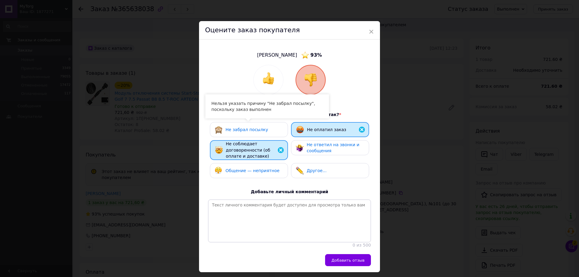
click at [301, 148] on img at bounding box center [300, 148] width 8 height 8
click at [259, 168] on span "Общение — неприятное" at bounding box center [252, 170] width 54 height 5
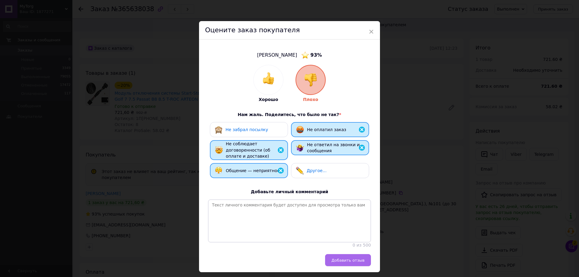
click at [340, 262] on span "Добавить отзыв" at bounding box center [347, 260] width 33 height 5
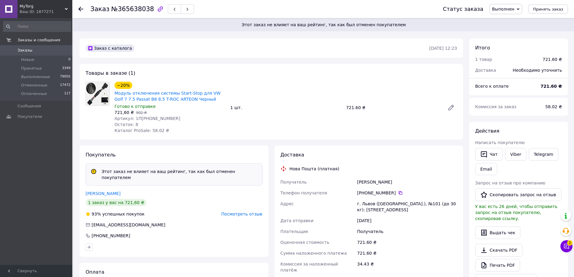
click at [60, 7] on span "MyTorg" at bounding box center [42, 6] width 45 height 5
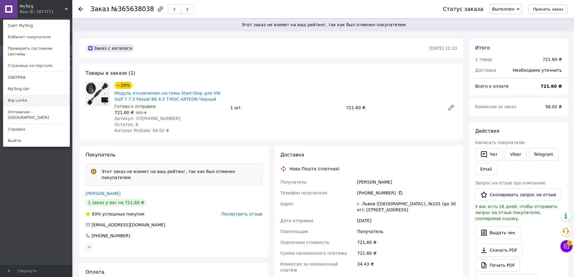
click at [49, 95] on link "Big-Lavka" at bounding box center [36, 100] width 66 height 11
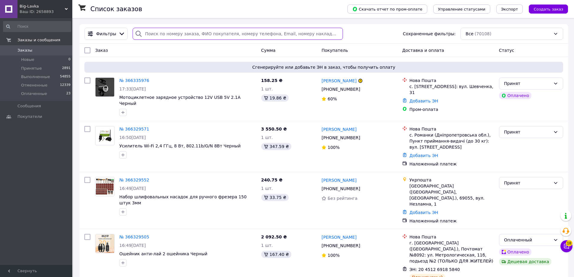
click at [178, 39] on input "search" at bounding box center [238, 34] width 210 height 12
paste input "365752873"
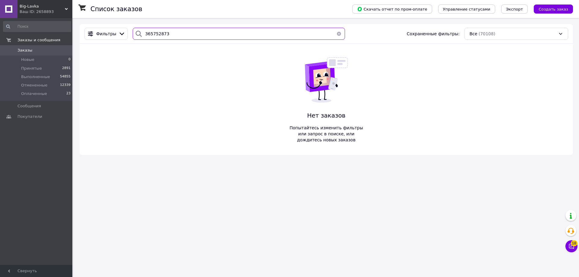
type input "365752873"
click at [50, 13] on div "Ваш ID: 2658893" at bounding box center [46, 11] width 53 height 5
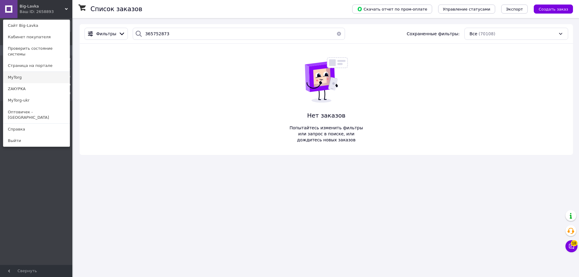
click at [40, 72] on link "MyTorg" at bounding box center [36, 77] width 66 height 11
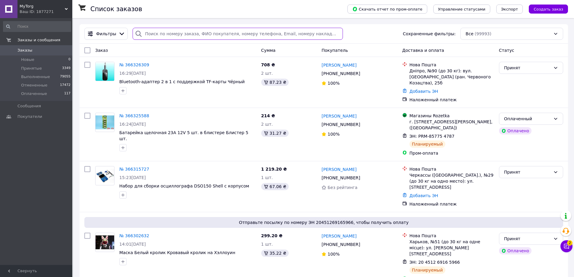
click at [188, 31] on input "search" at bounding box center [238, 34] width 210 height 12
paste input "365752873"
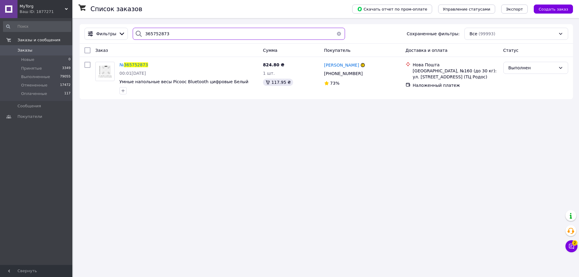
type input "365752873"
click at [136, 64] on span "365752873" at bounding box center [136, 64] width 24 height 5
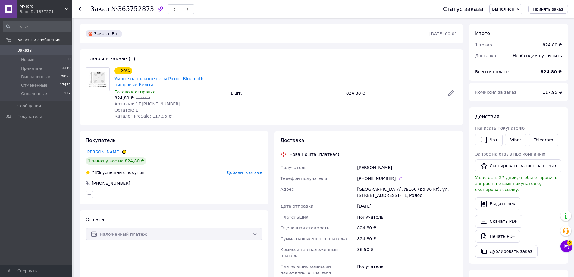
click at [251, 171] on span "Добавить отзыв" at bounding box center [245, 172] width 36 height 5
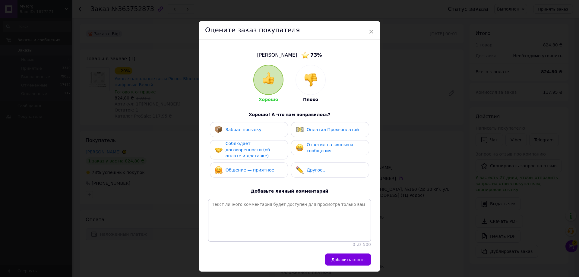
click at [305, 80] on img at bounding box center [310, 79] width 13 height 13
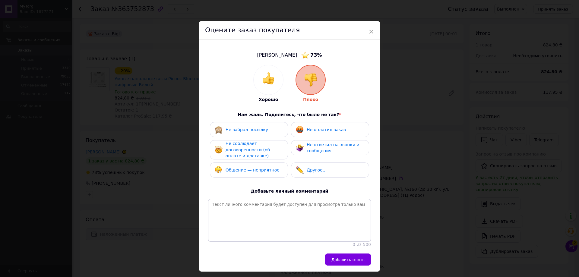
click at [315, 125] on div "Не оплатил заказ" at bounding box center [330, 129] width 78 height 15
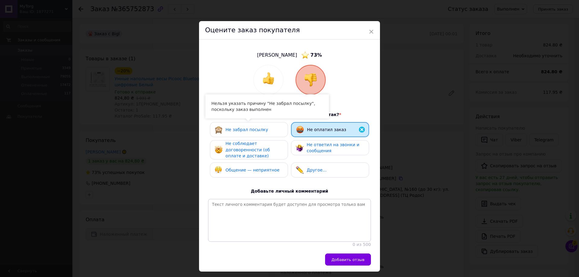
click at [278, 126] on div "Не забрал посылку" at bounding box center [249, 130] width 68 height 8
click at [268, 148] on span "Не соблюдает договоренности (об оплате и доставке)" at bounding box center [247, 149] width 44 height 17
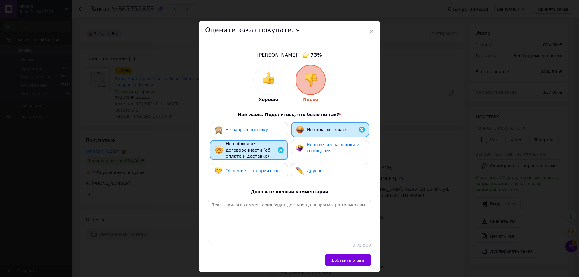
click at [300, 149] on img at bounding box center [300, 148] width 8 height 8
click at [275, 173] on div "Общение — неприятное" at bounding box center [249, 171] width 68 height 8
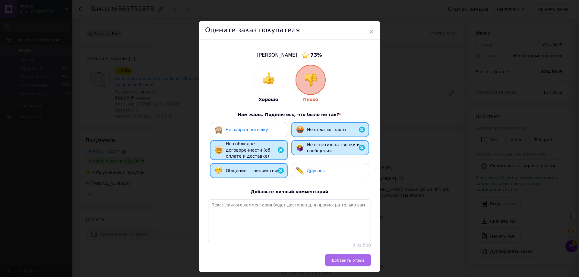
click at [347, 263] on span "Добавить отзыв" at bounding box center [347, 260] width 33 height 5
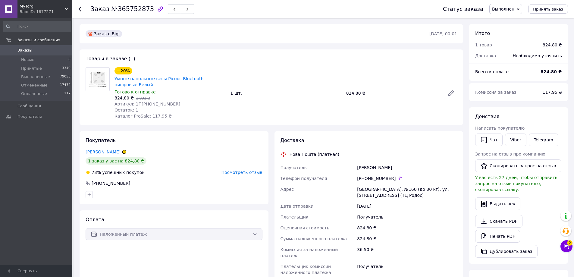
click at [39, 13] on div "Ваш ID: 1877271" at bounding box center [46, 11] width 53 height 5
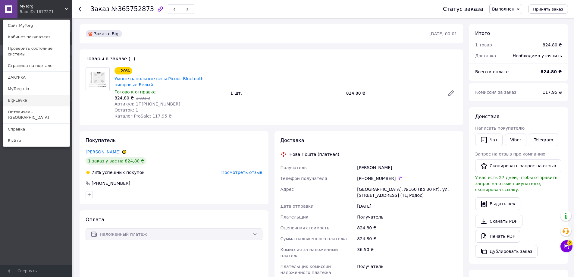
click at [44, 95] on link "Big-Lavka" at bounding box center [36, 100] width 66 height 11
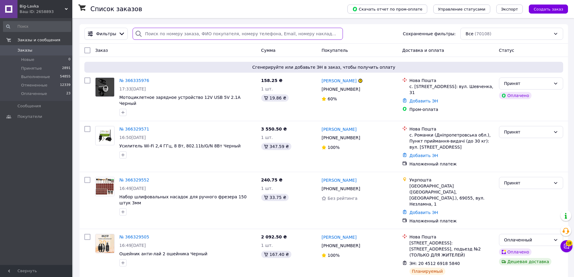
click at [167, 29] on input "search" at bounding box center [238, 34] width 210 height 12
paste input "365897005"
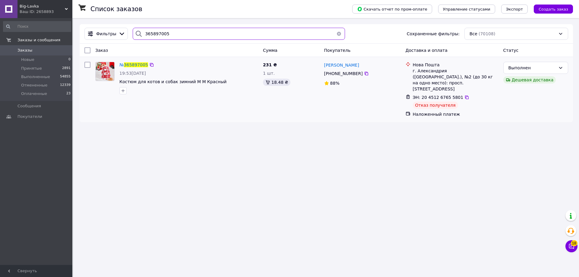
type input "365897005"
click at [135, 68] on div "№ 365897005" at bounding box center [134, 64] width 30 height 7
click at [136, 63] on span "365897005" at bounding box center [136, 64] width 24 height 5
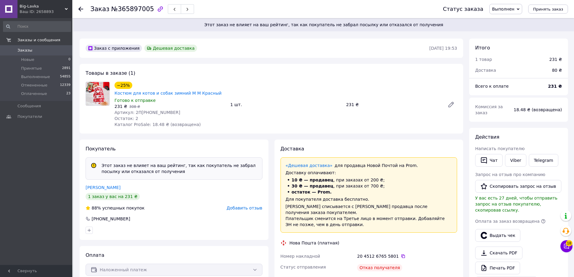
click at [249, 212] on div "Покупатель Этот заказ не влияет на ваш рейтинг, так как покупатель не забрал по…" at bounding box center [174, 190] width 189 height 100
click at [249, 209] on span "Добавить отзыв" at bounding box center [245, 208] width 36 height 5
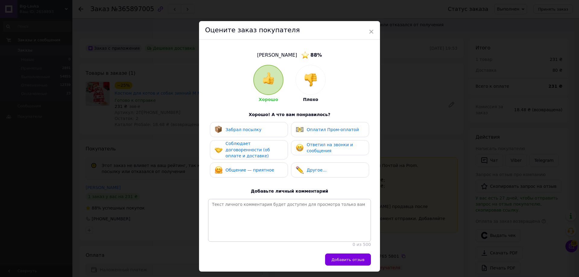
click at [311, 83] on img at bounding box center [310, 79] width 13 height 13
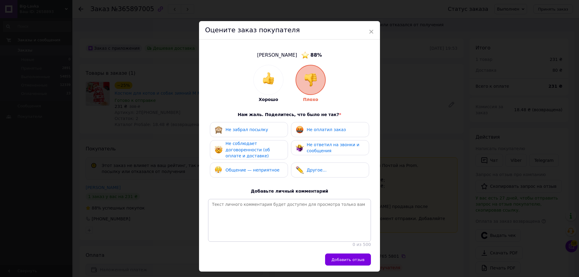
click at [323, 143] on span "Не ответил на звонки и сообщения" at bounding box center [333, 147] width 53 height 11
click at [250, 152] on span "Не соблюдает договоренности (об оплате и доставке)" at bounding box center [247, 149] width 44 height 17
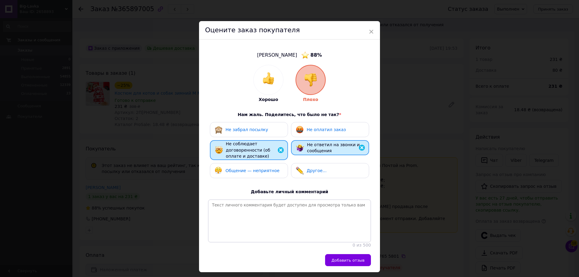
click at [243, 169] on span "Общение — неприятное" at bounding box center [252, 170] width 54 height 5
click at [296, 134] on div "Не оплатил заказ" at bounding box center [330, 129] width 78 height 15
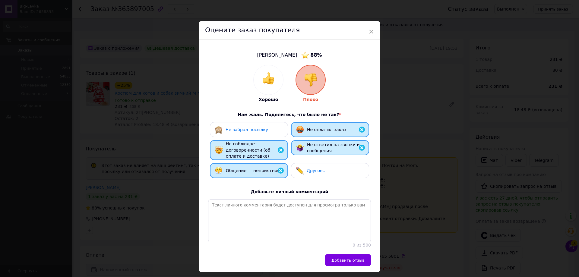
click at [343, 260] on button "Добавить отзыв" at bounding box center [348, 260] width 46 height 12
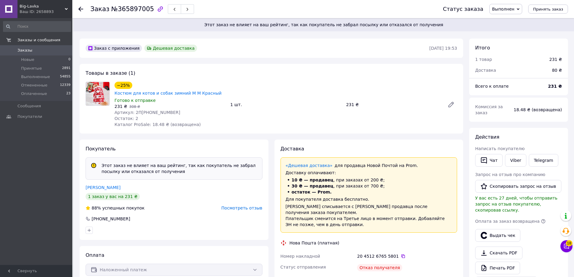
click at [54, 9] on span "Big-Lavka" at bounding box center [42, 6] width 45 height 5
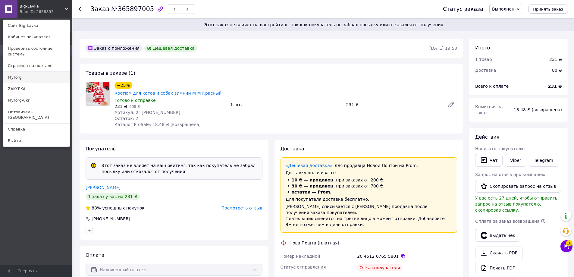
click at [33, 76] on link "MyTorg" at bounding box center [36, 77] width 66 height 11
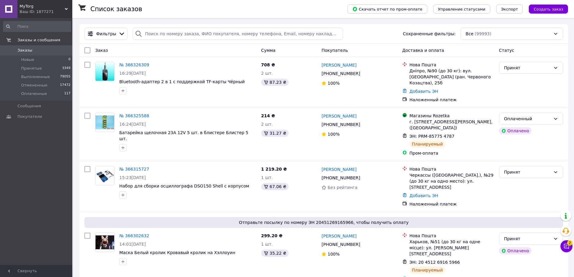
click at [171, 24] on div "Фильтры Сохраненные фильтры: Все (99993)" at bounding box center [324, 34] width 489 height 20
click at [172, 28] on input "search" at bounding box center [238, 34] width 210 height 12
paste input "366006751"
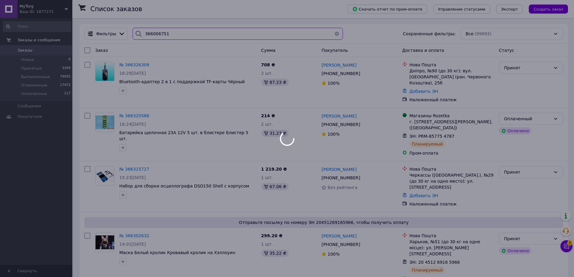
type input "366006751"
click at [570, 249] on div at bounding box center [287, 138] width 574 height 277
click at [568, 247] on button "Чат с покупателем 2" at bounding box center [567, 246] width 12 height 12
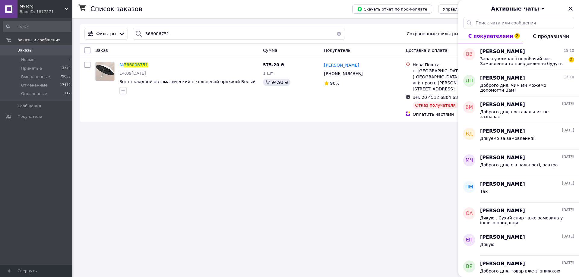
click at [403, 190] on div "Список заказов Скачать отчет по пром-оплате Управление статусами Экспорт Создат…" at bounding box center [326, 138] width 505 height 277
click at [137, 61] on div "№ 366006751 14:09, 10.10.2025 Зонт складной автоматический с кольцевой пряжкой …" at bounding box center [188, 77] width 143 height 37
click at [137, 64] on span "366006751" at bounding box center [136, 64] width 24 height 5
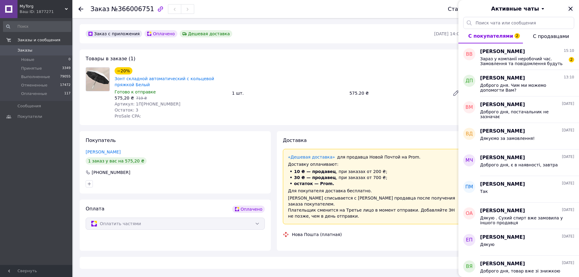
click at [567, 8] on icon "Закрыть" at bounding box center [570, 8] width 7 height 7
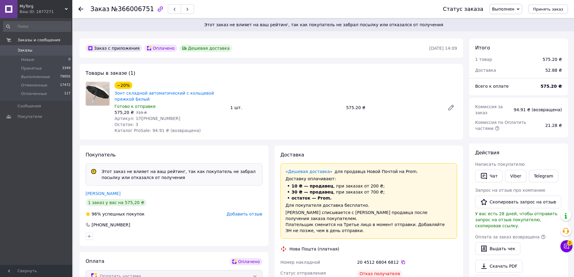
click at [62, 3] on div "MyTorg Ваш ID: 1877271" at bounding box center [44, 9] width 55 height 18
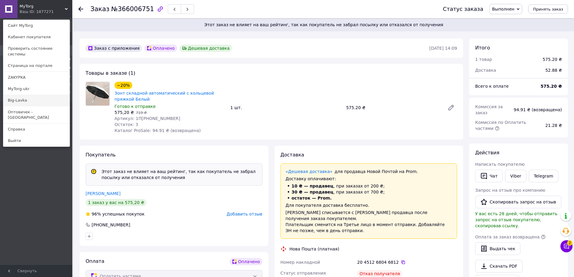
click at [43, 95] on link "Big-Lavka" at bounding box center [36, 100] width 66 height 11
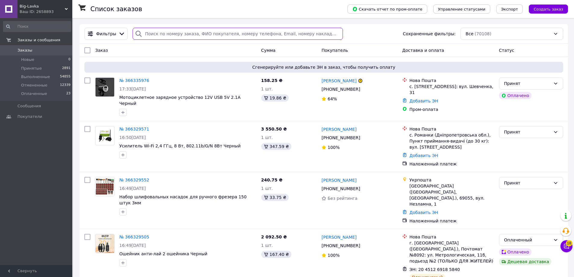
click at [144, 35] on input "search" at bounding box center [238, 34] width 210 height 12
paste input "366058206"
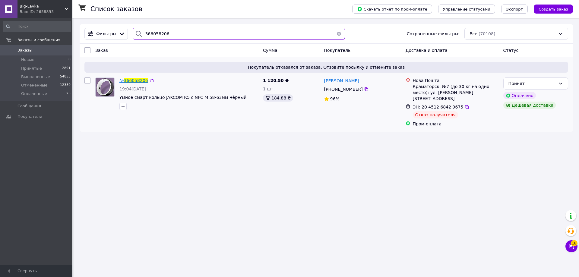
type input "366058206"
click at [137, 79] on span "366058206" at bounding box center [136, 80] width 24 height 5
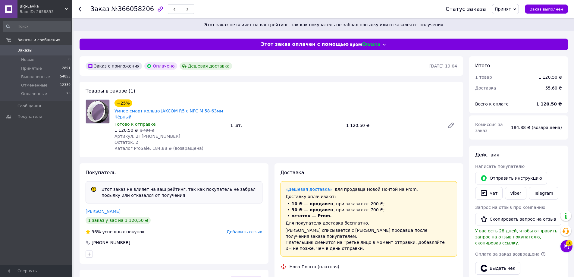
click at [41, 10] on div "Ваш ID: 2658893" at bounding box center [46, 11] width 53 height 5
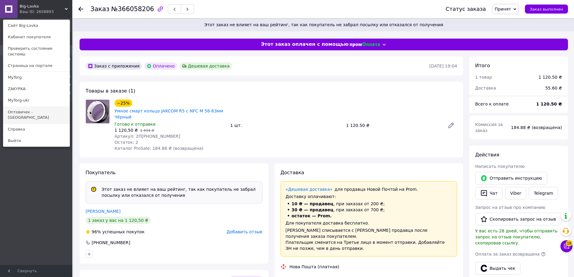
click at [47, 106] on link "Оптовичек - [GEOGRAPHIC_DATA]" at bounding box center [36, 114] width 66 height 17
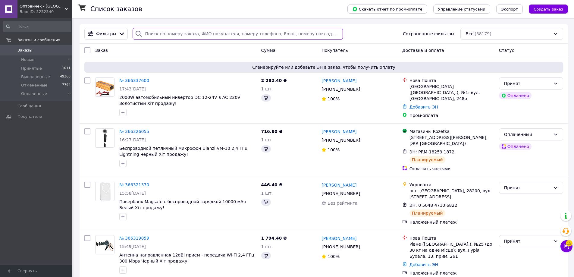
click at [173, 33] on input "search" at bounding box center [238, 34] width 210 height 12
paste input "366141886"
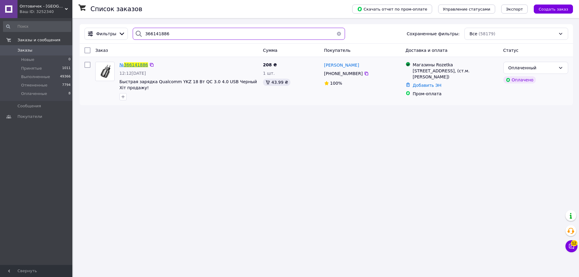
type input "366141886"
click at [138, 65] on span "366141886" at bounding box center [136, 64] width 24 height 5
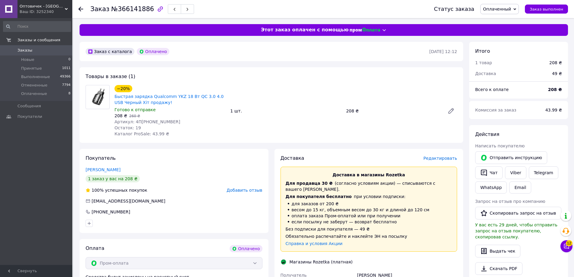
click at [438, 154] on div "Доставка Редактировать Доставка в магазины Rozetka Для продавца 30 ₴   (согласн…" at bounding box center [369, 274] width 189 height 250
click at [440, 161] on span "Редактировать" at bounding box center [440, 158] width 34 height 5
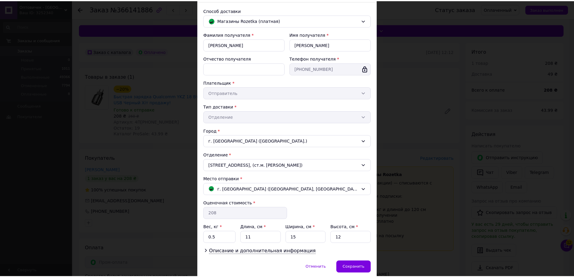
scroll to position [62, 0]
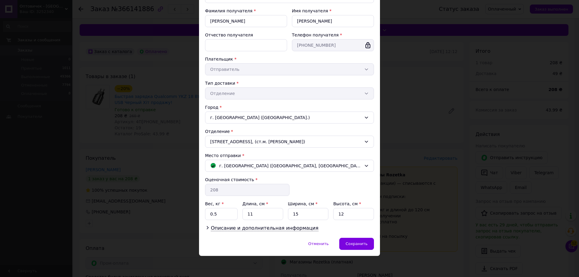
click at [346, 238] on div "Сохранить" at bounding box center [356, 244] width 35 height 12
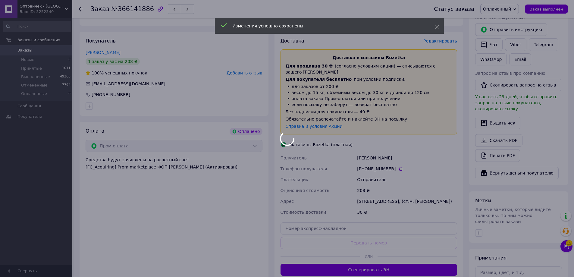
scroll to position [211, 0]
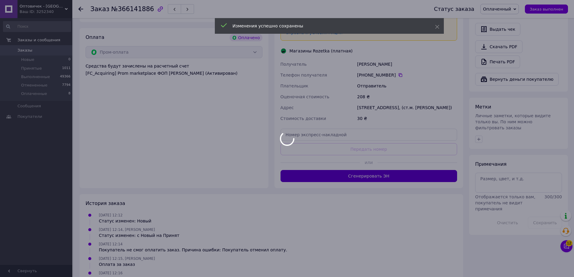
click at [382, 176] on button "Сгенерировать ЭН" at bounding box center [369, 176] width 177 height 12
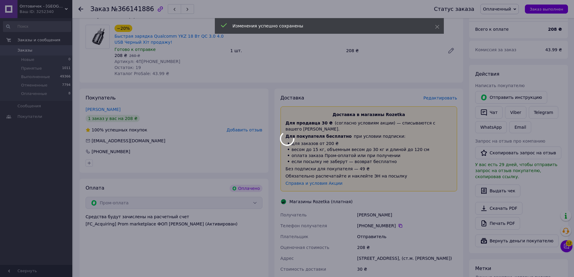
scroll to position [90, 0]
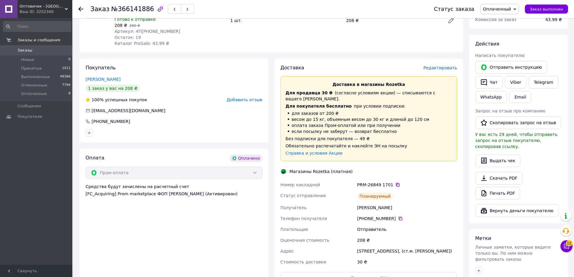
click at [396, 183] on icon at bounding box center [398, 185] width 4 height 4
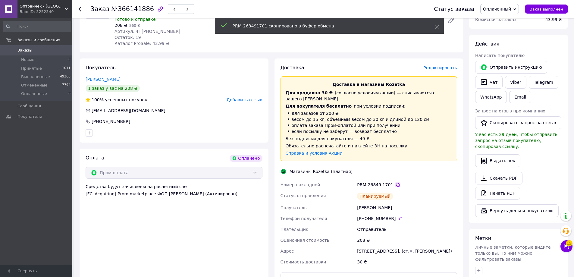
click at [395, 182] on icon at bounding box center [397, 184] width 5 height 5
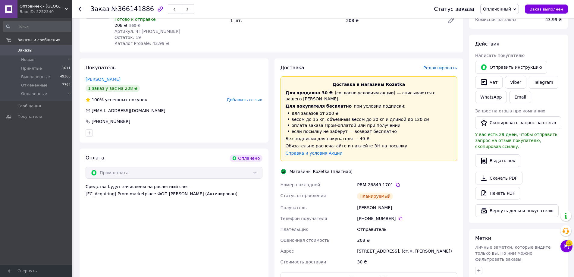
click at [81, 11] on icon at bounding box center [80, 9] width 5 height 5
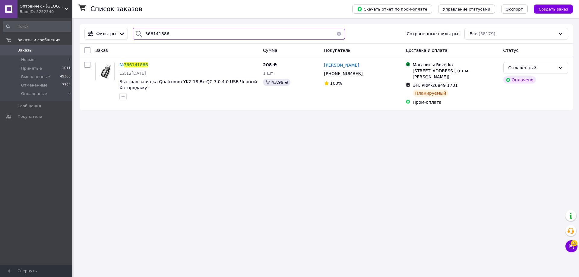
click at [203, 36] on input "366141886" at bounding box center [239, 34] width 212 height 12
paste input "9875"
type input "366149875"
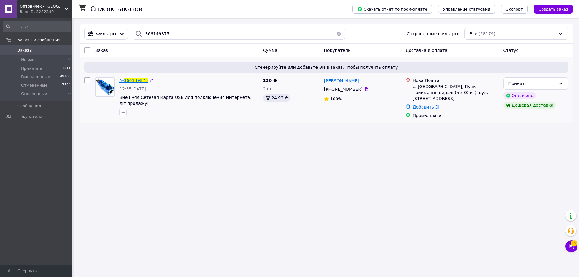
click at [143, 80] on span "366149875" at bounding box center [136, 80] width 24 height 5
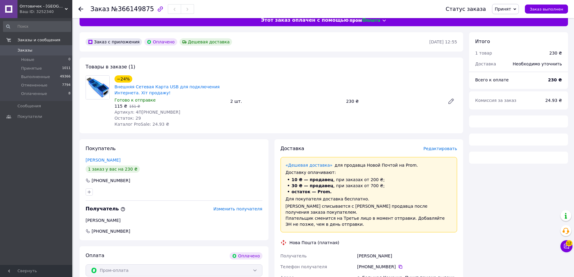
click at [449, 146] on span "Редактировать" at bounding box center [440, 148] width 34 height 5
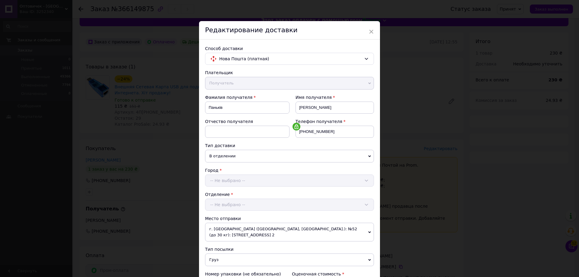
click at [449, 146] on div "× Редактирование доставки Способ доставки Нова Пошта (платная) Плательщик Получ…" at bounding box center [289, 138] width 579 height 277
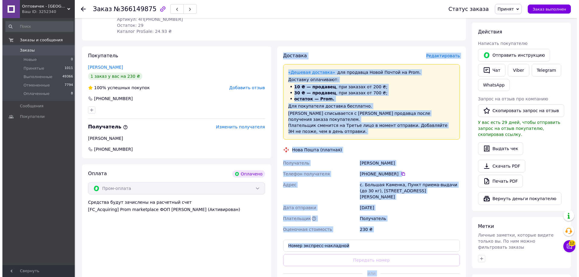
scroll to position [40, 0]
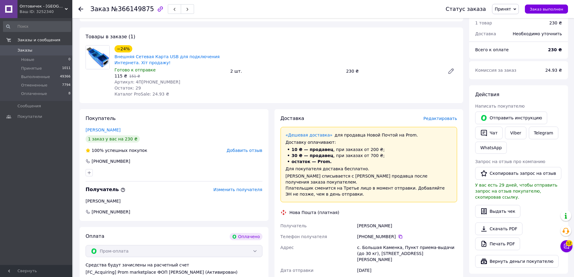
click at [443, 115] on div "Доставка Редактировать" at bounding box center [369, 118] width 177 height 7
click at [444, 117] on span "Редактировать" at bounding box center [440, 118] width 34 height 5
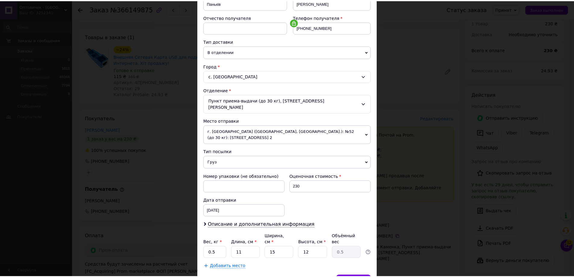
scroll to position [129, 0]
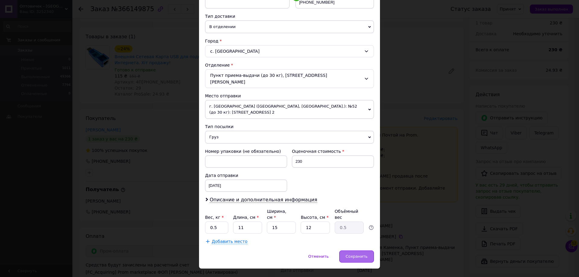
click at [360, 254] on span "Сохранить" at bounding box center [356, 256] width 22 height 5
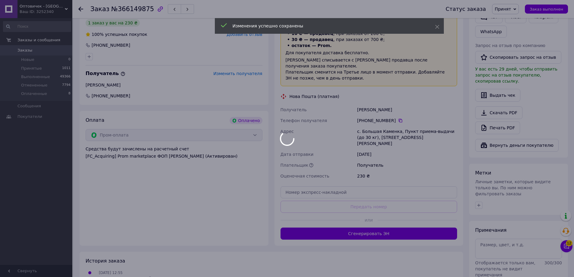
scroll to position [203, 0]
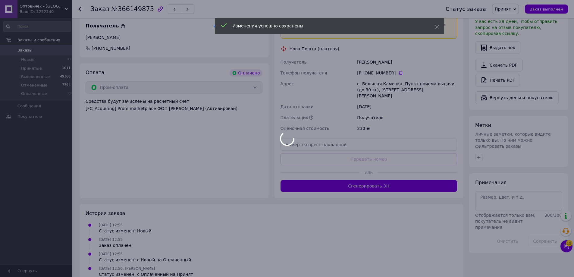
click at [395, 176] on div at bounding box center [287, 138] width 574 height 277
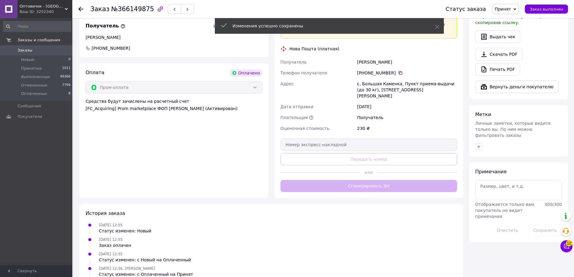
click at [395, 176] on div "Доставка Редактировать «Дешевая доставка»   для продавца Новой Почтой на Prom. …" at bounding box center [369, 71] width 177 height 241
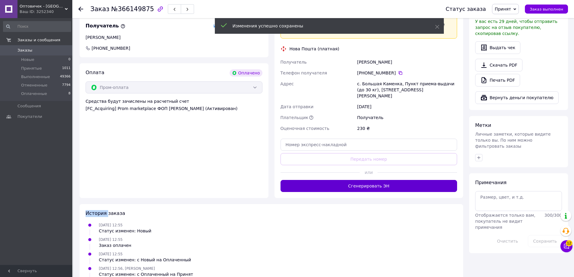
click at [393, 180] on button "Сгенерировать ЭН" at bounding box center [369, 186] width 177 height 12
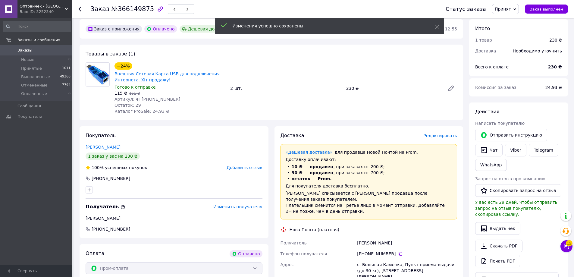
scroll to position [143, 0]
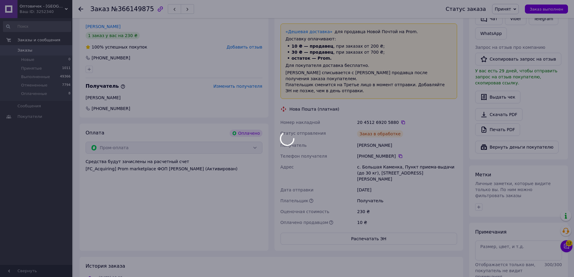
click at [398, 116] on div at bounding box center [287, 138] width 574 height 277
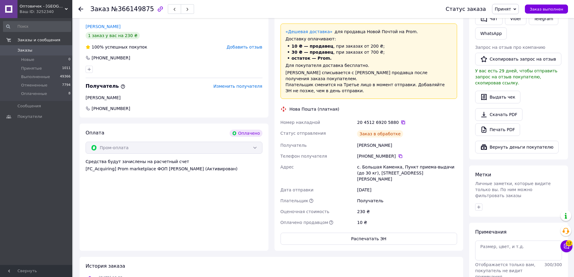
click at [401, 120] on icon at bounding box center [403, 122] width 5 height 5
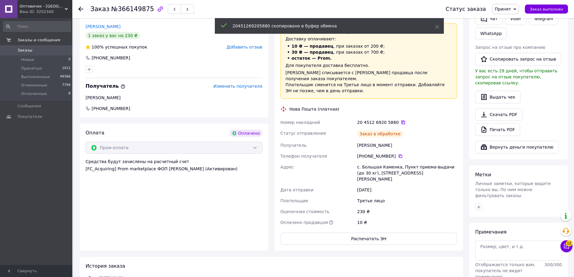
click at [401, 120] on icon at bounding box center [403, 122] width 5 height 5
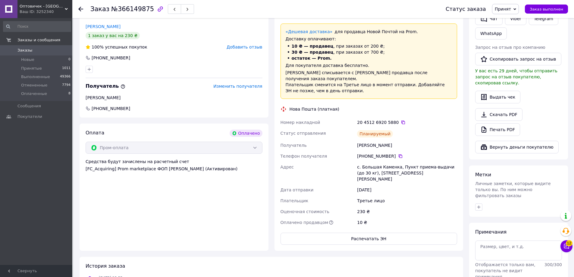
click at [80, 9] on use at bounding box center [80, 9] width 5 height 5
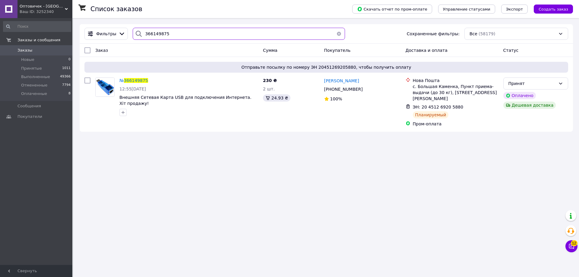
click at [163, 35] on input "366149875" at bounding box center [239, 34] width 212 height 12
paste input "53570"
type input "366153570"
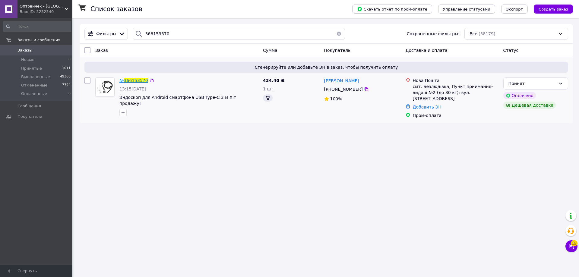
click at [137, 81] on span "366153570" at bounding box center [136, 80] width 24 height 5
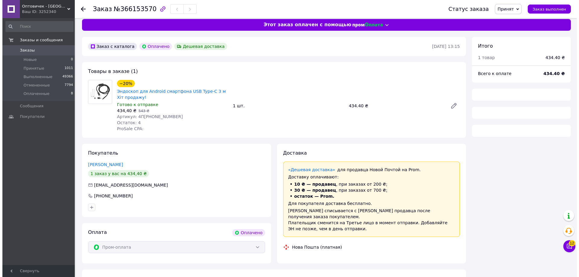
scroll to position [11, 0]
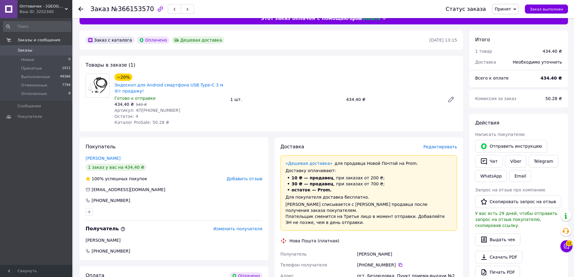
click at [446, 148] on span "Редактировать" at bounding box center [440, 146] width 34 height 5
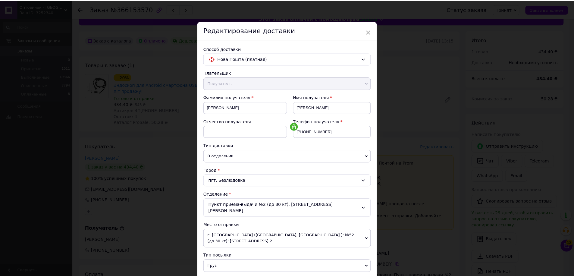
scroll to position [129, 0]
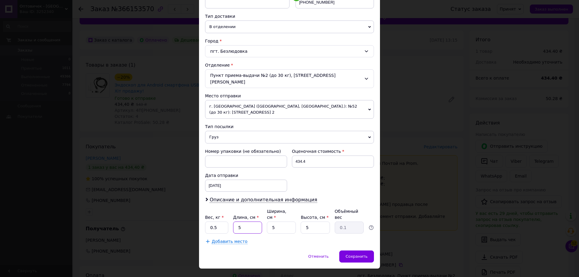
click at [250, 222] on input "5" at bounding box center [247, 228] width 29 height 12
click at [251, 222] on input "5" at bounding box center [247, 228] width 29 height 12
type input "11"
click at [274, 222] on input "5" at bounding box center [281, 228] width 29 height 12
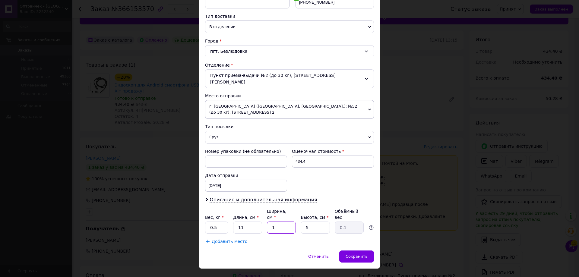
type input "12"
type input "0.17"
type input "12"
click at [297, 214] on div "Вес, кг * 0.5 Длина, см * 11 Ширина, см * 12 Высота, см * 5 Объёмный вес 0.17" at bounding box center [289, 220] width 169 height 25
click at [308, 222] on input "5" at bounding box center [314, 228] width 29 height 12
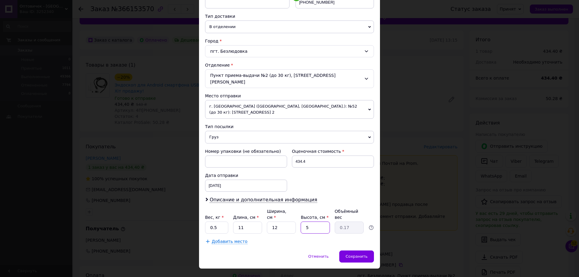
click at [308, 222] on input "5" at bounding box center [314, 228] width 29 height 12
type input "1"
type input "0.1"
type input "12"
type input "0.4"
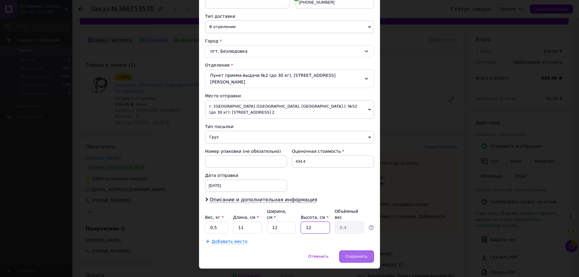
type input "12"
click at [360, 254] on span "Сохранить" at bounding box center [356, 256] width 22 height 5
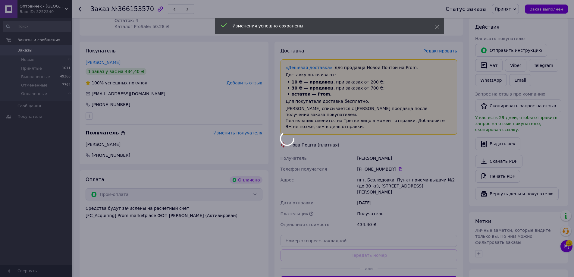
scroll to position [132, 0]
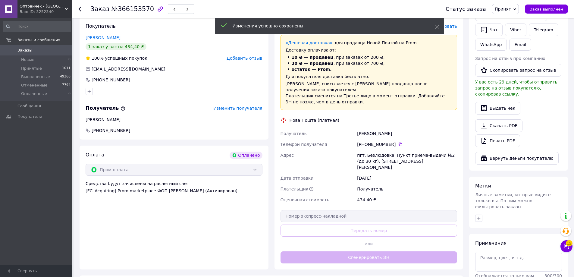
click at [377, 244] on div "Доставка Редактировать «Дешевая доставка»   для продавца Новой Почтой на Prom. …" at bounding box center [369, 143] width 177 height 241
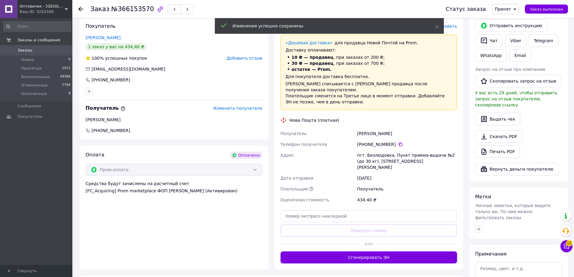
click at [377, 251] on button "Сгенерировать ЭН" at bounding box center [369, 257] width 177 height 12
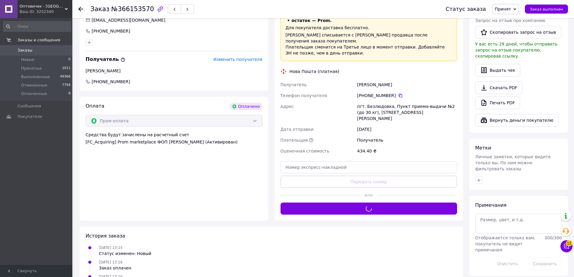
scroll to position [90, 0]
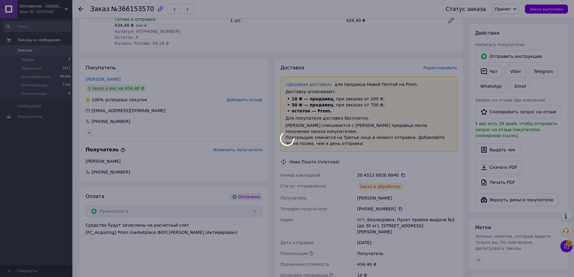
click at [397, 166] on div at bounding box center [287, 138] width 574 height 277
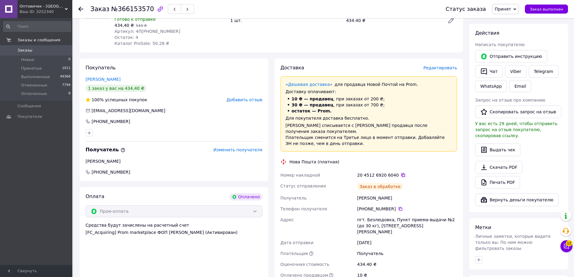
click at [401, 173] on icon at bounding box center [403, 175] width 4 height 4
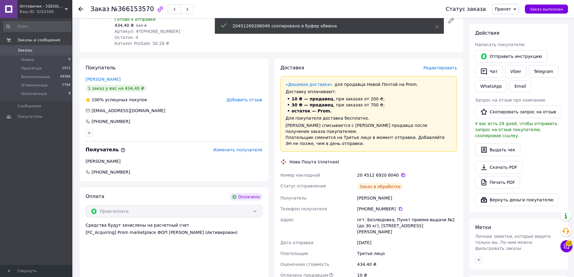
click at [401, 173] on icon at bounding box center [403, 175] width 4 height 4
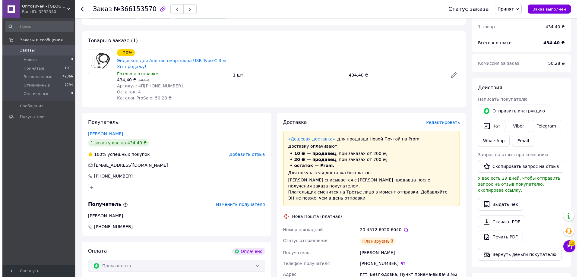
scroll to position [0, 0]
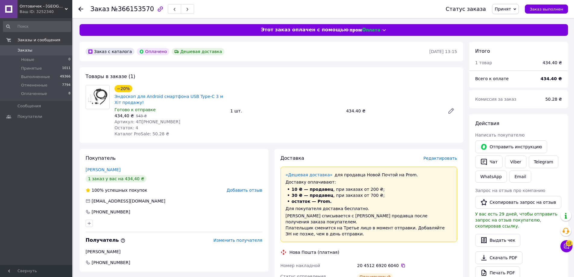
click at [80, 8] on icon at bounding box center [80, 9] width 5 height 5
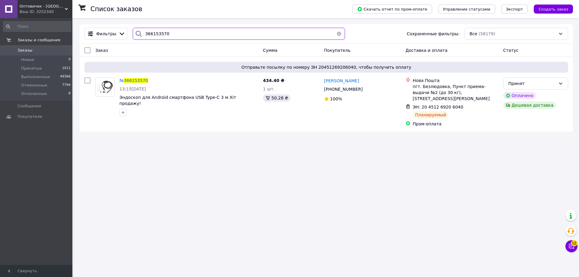
click at [161, 30] on input "366153570" at bounding box center [239, 34] width 212 height 12
paste input "62314"
type input "366162314"
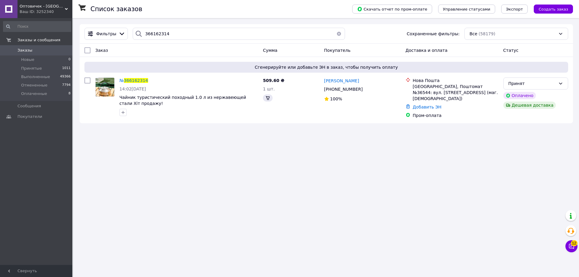
click at [132, 79] on span "366162314" at bounding box center [136, 80] width 24 height 5
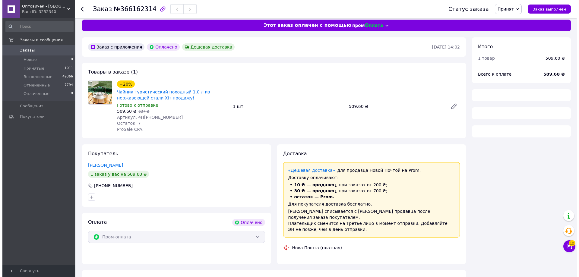
scroll to position [10, 0]
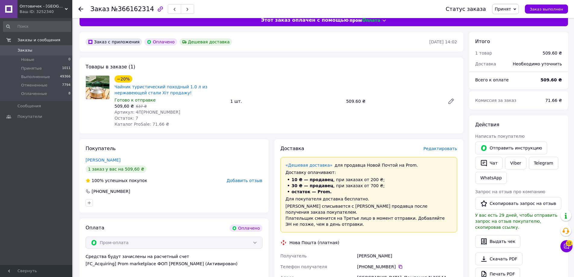
click at [439, 148] on span "Редактировать" at bounding box center [440, 148] width 34 height 5
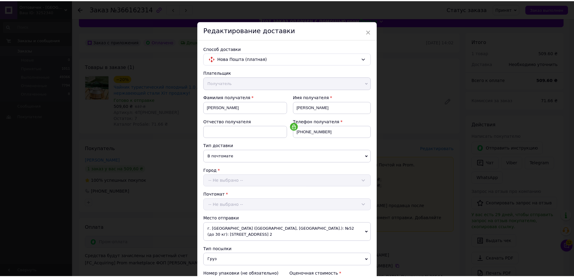
scroll to position [129, 0]
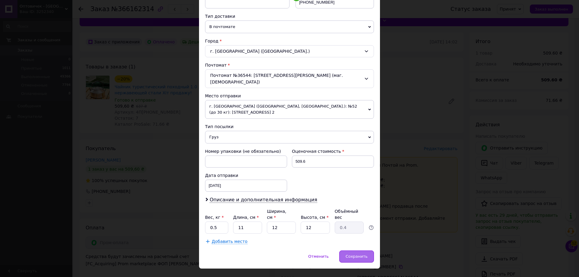
click at [362, 254] on span "Сохранить" at bounding box center [356, 256] width 22 height 5
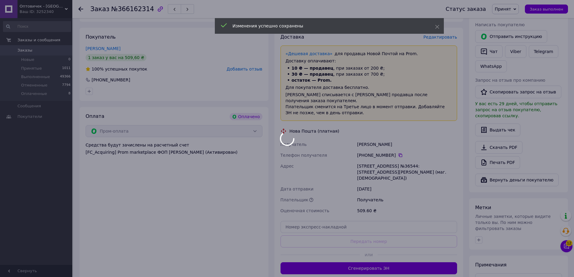
scroll to position [203, 0]
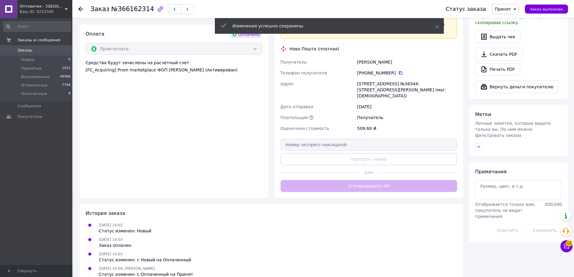
click at [392, 177] on div "Доставка Редактировать «Дешевая доставка»   для продавца Новой Почтой на Prom. …" at bounding box center [369, 71] width 177 height 241
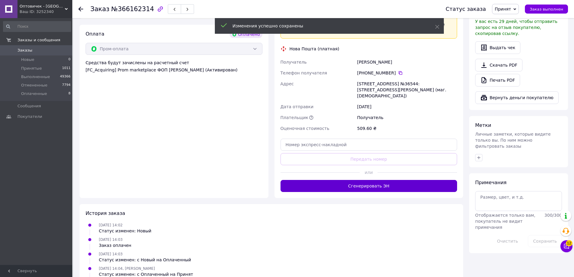
click at [389, 180] on button "Сгенерировать ЭН" at bounding box center [369, 186] width 177 height 12
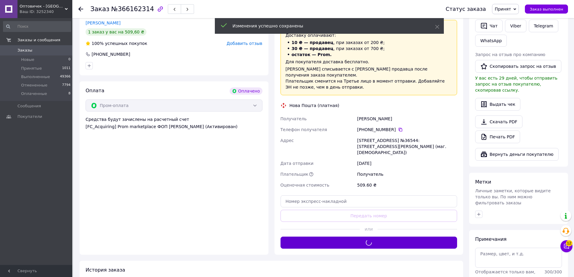
scroll to position [113, 0]
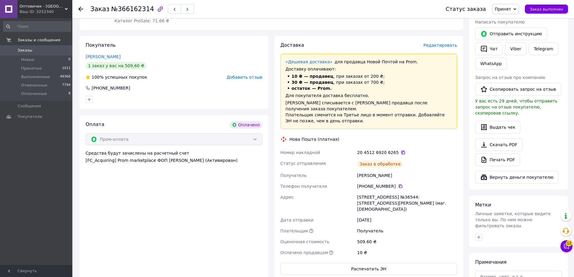
click at [401, 150] on icon at bounding box center [403, 152] width 5 height 5
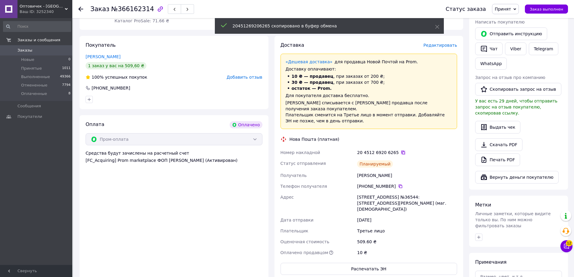
click at [401, 150] on icon at bounding box center [403, 152] width 5 height 5
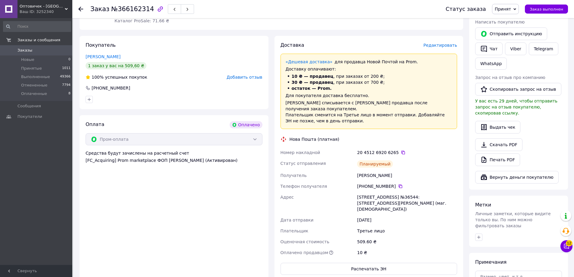
click at [84, 12] on div at bounding box center [84, 9] width 12 height 18
click at [80, 7] on icon at bounding box center [80, 9] width 5 height 5
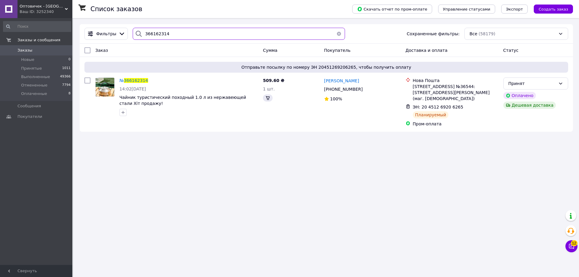
click at [196, 37] on input "366162314" at bounding box center [239, 34] width 212 height 12
paste input "73480"
type input "366173480"
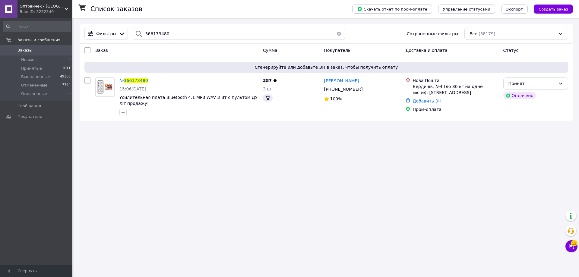
click at [135, 80] on span "366173480" at bounding box center [136, 80] width 24 height 5
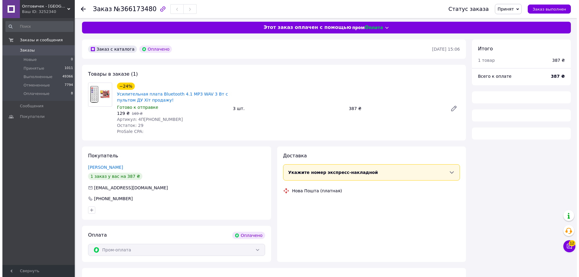
scroll to position [11, 0]
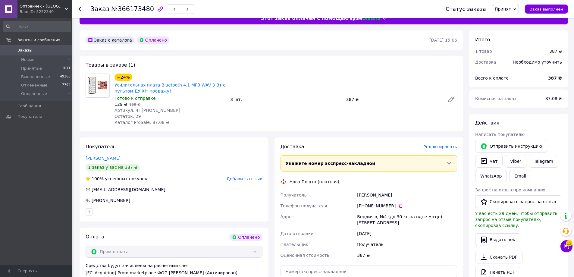
click at [439, 148] on span "Редактировать" at bounding box center [440, 146] width 34 height 5
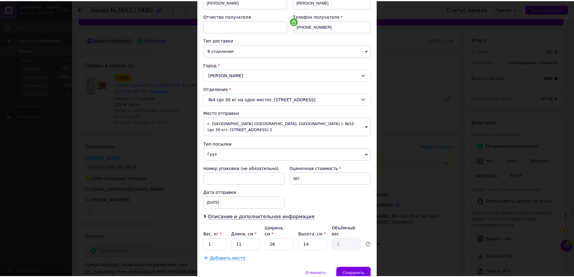
scroll to position [129, 0]
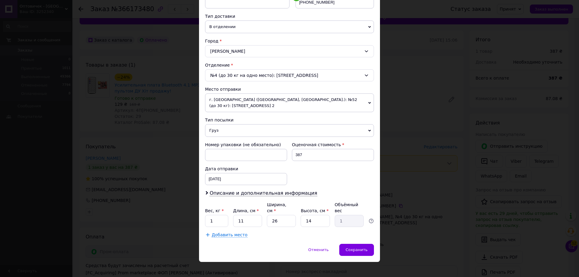
click at [209, 223] on div "Плательщик Получатель Отправитель Фамилия получателя Дегтяренко Имя получателя …" at bounding box center [289, 88] width 169 height 297
click at [215, 218] on input "1" at bounding box center [216, 221] width 23 height 12
type input "0.5"
click at [268, 216] on input "26" at bounding box center [281, 221] width 29 height 12
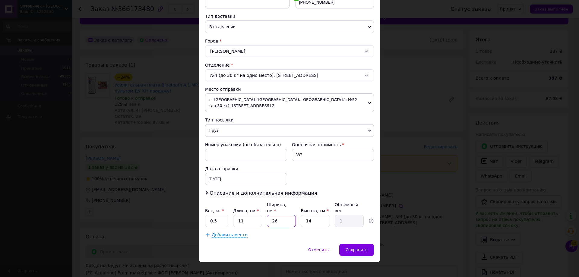
click at [268, 216] on input "26" at bounding box center [281, 221] width 29 height 12
type input "1"
type input "0.1"
type input "12"
type input "0.46"
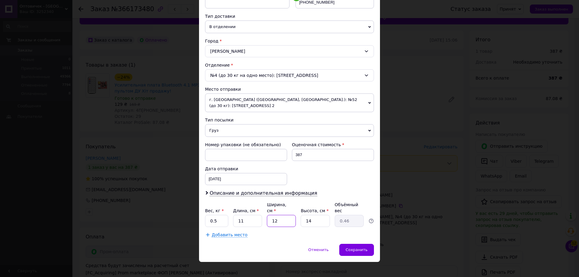
type input "12"
click at [305, 215] on input "14" at bounding box center [314, 221] width 29 height 12
type input "1"
type input "0.1"
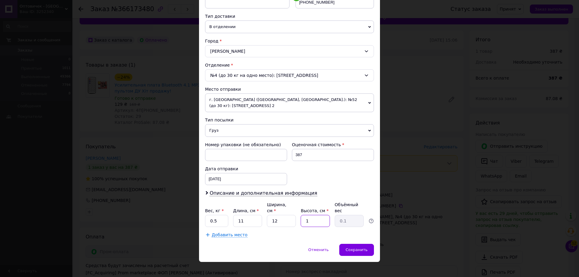
type input "12"
type input "0.4"
type input "12"
click at [364, 251] on div "Отменить   Сохранить" at bounding box center [289, 253] width 181 height 18
click at [362, 244] on div "Сохранить" at bounding box center [356, 250] width 35 height 12
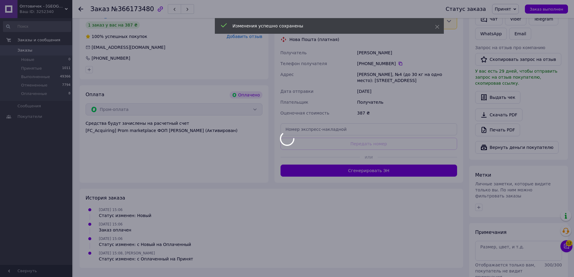
scroll to position [162, 0]
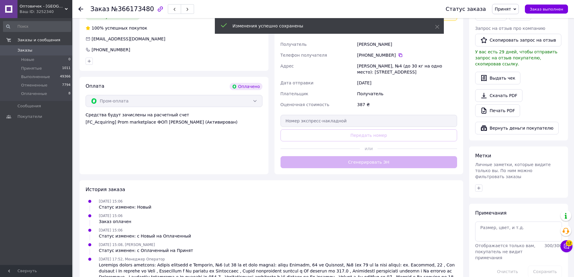
click at [388, 166] on button "Сгенерировать ЭН" at bounding box center [369, 162] width 177 height 12
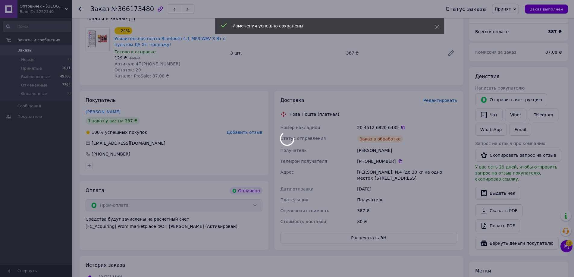
scroll to position [60, 0]
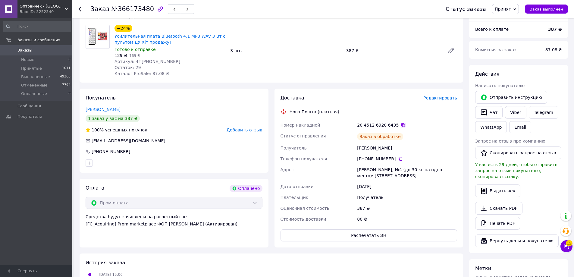
click at [401, 124] on icon at bounding box center [403, 125] width 5 height 5
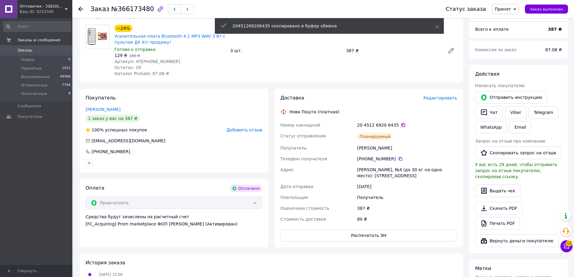
click at [401, 124] on icon at bounding box center [403, 125] width 4 height 4
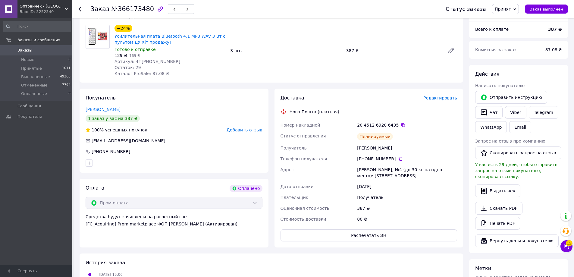
click at [84, 11] on div at bounding box center [84, 9] width 12 height 18
click at [81, 9] on use at bounding box center [80, 9] width 5 height 5
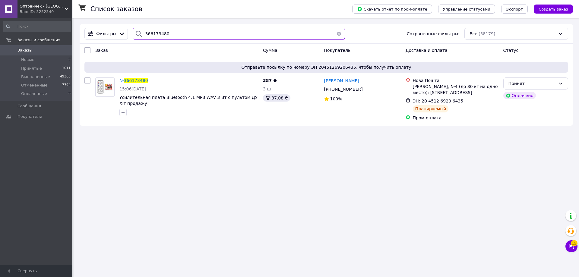
click at [159, 36] on input "366173480" at bounding box center [239, 34] width 212 height 12
paste input "4657"
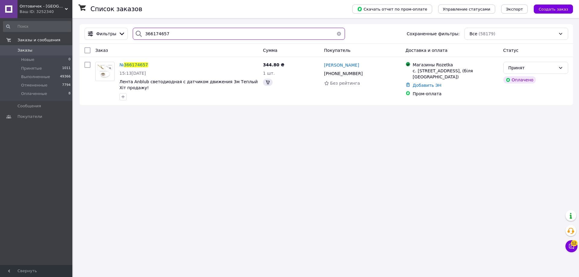
type input "366174657"
click at [137, 80] on span "Лента Anblub светодиодная с датчиком движения 3м Теплый Хіт продажу!" at bounding box center [188, 84] width 138 height 11
click at [137, 67] on span "366174657" at bounding box center [136, 64] width 24 height 5
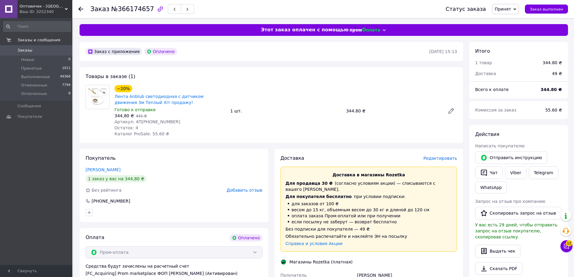
click at [437, 158] on span "Редактировать" at bounding box center [440, 158] width 34 height 5
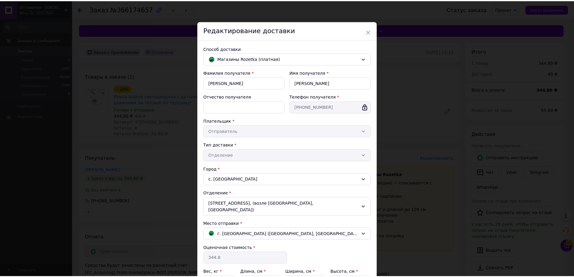
scroll to position [62, 0]
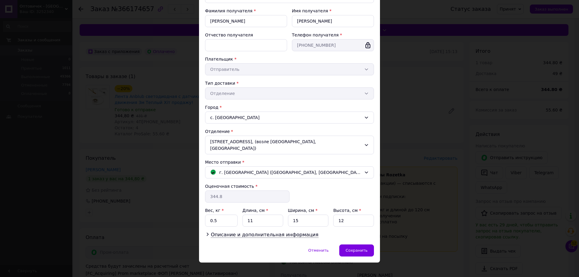
click at [357, 235] on div "Способ доставки Магазины Rozetka (платная) Фамилия получателя * Приходько Имя п…" at bounding box center [289, 111] width 181 height 267
click at [357, 248] on span "Сохранить" at bounding box center [356, 250] width 22 height 5
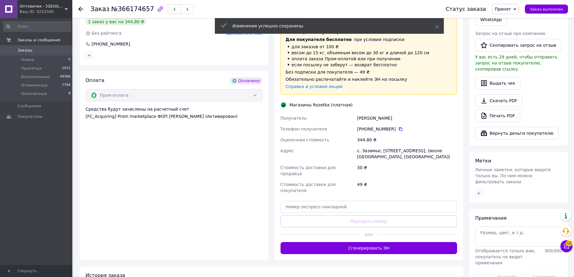
scroll to position [181, 0]
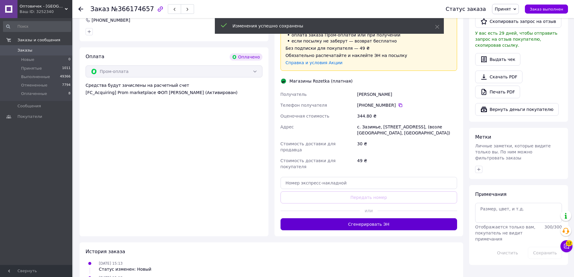
click at [388, 218] on button "Сгенерировать ЭН" at bounding box center [369, 224] width 177 height 12
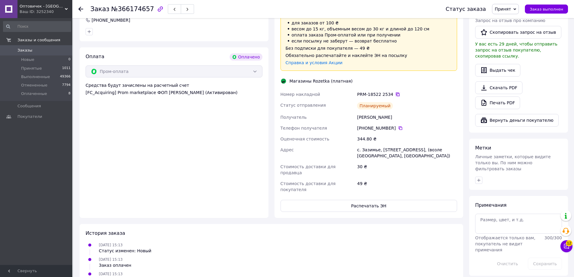
click at [395, 92] on icon at bounding box center [397, 94] width 5 height 5
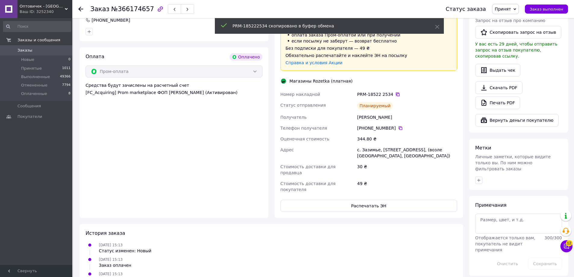
click at [395, 92] on icon at bounding box center [397, 94] width 5 height 5
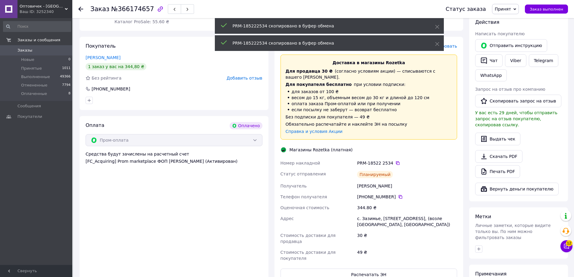
scroll to position [30, 0]
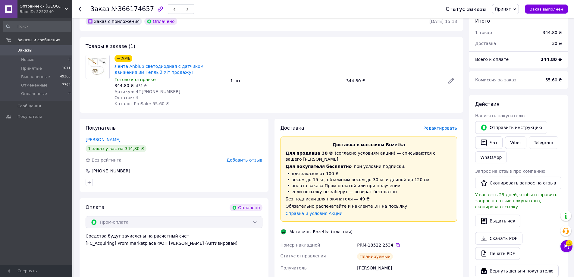
click at [44, 10] on div "Ваш ID: 3252340" at bounding box center [46, 11] width 53 height 5
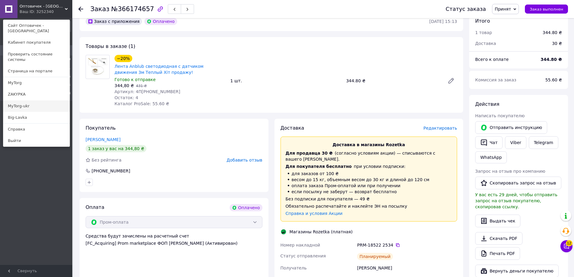
click at [45, 100] on link "MyTorg-ukr" at bounding box center [36, 105] width 66 height 11
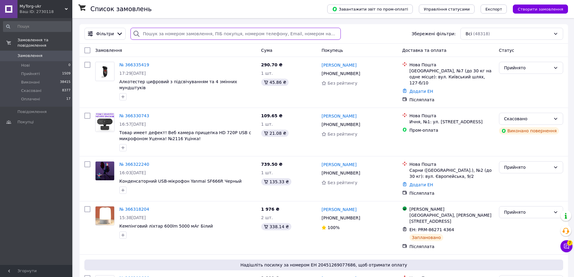
click at [193, 39] on input "search" at bounding box center [235, 34] width 210 height 12
paste input "366160625"
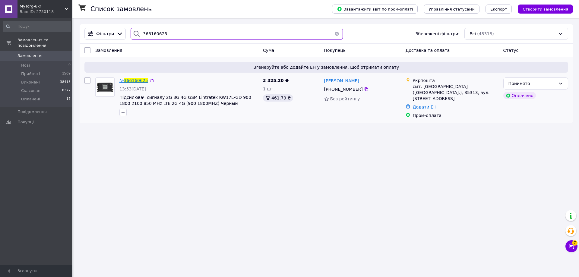
type input "366160625"
click at [136, 83] on span "366160625" at bounding box center [136, 80] width 24 height 5
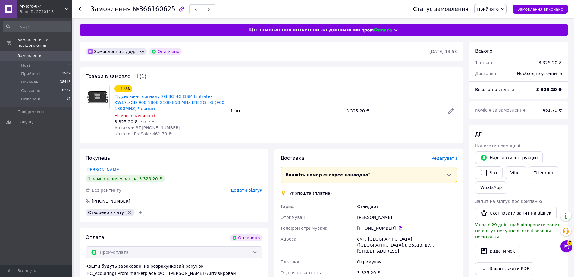
click at [445, 157] on span "Редагувати" at bounding box center [445, 158] width 26 height 5
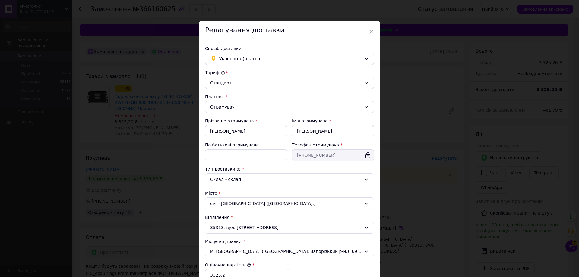
scroll to position [100, 0]
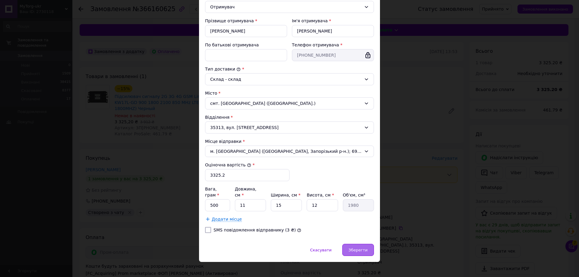
click at [346, 244] on div "Зберегти" at bounding box center [358, 250] width 32 height 12
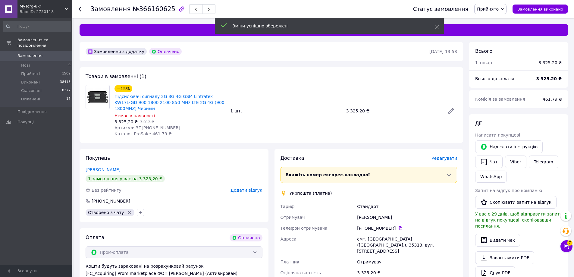
click at [442, 159] on span "Редагувати" at bounding box center [445, 158] width 26 height 5
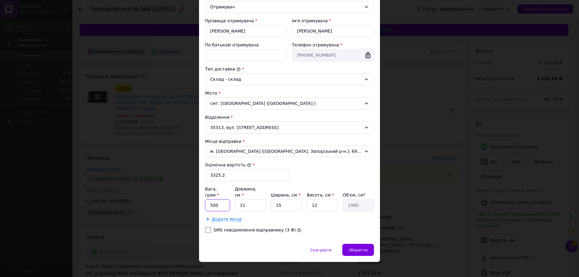
click at [212, 201] on input "500" at bounding box center [217, 205] width 25 height 12
type input "300"
click at [273, 205] on input "15" at bounding box center [286, 205] width 31 height 12
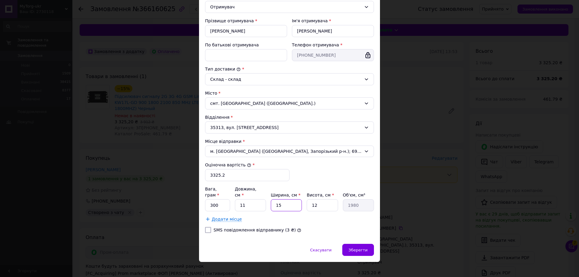
type input "1"
type input "132"
type input "1"
click at [318, 199] on input "12" at bounding box center [322, 205] width 31 height 12
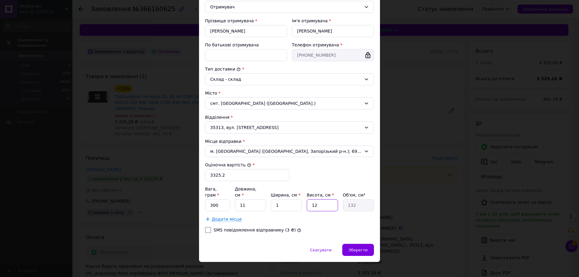
type input "1"
type input "11"
type input "121"
type input "11"
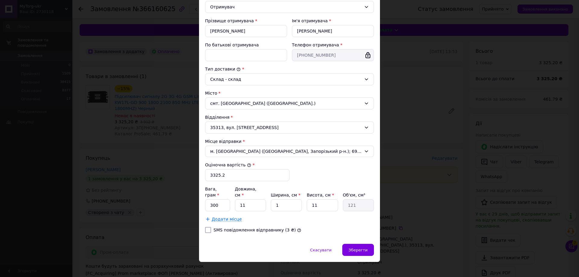
click at [271, 208] on div "Вага, грам * 300 Довжина, см * 11 Ширина, см * 1 Висота, см * 11 Об'єм, см³ 121…" at bounding box center [289, 204] width 169 height 36
click at [285, 203] on input "1" at bounding box center [286, 205] width 31 height 12
type input "11"
type input "1331"
type input "11"
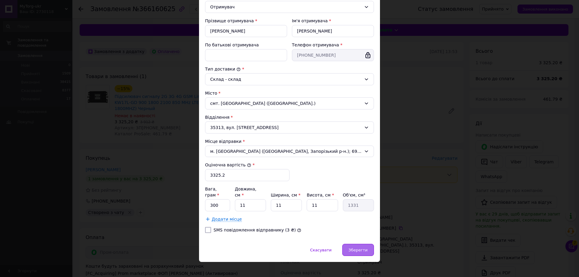
click at [345, 244] on div "Зберегти" at bounding box center [358, 250] width 32 height 12
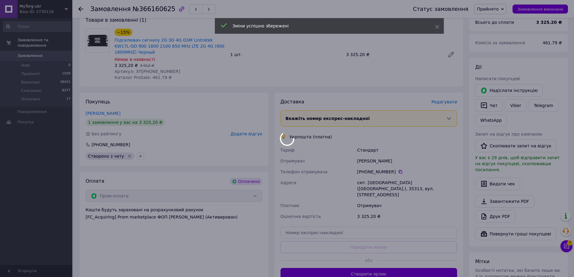
scroll to position [60, 0]
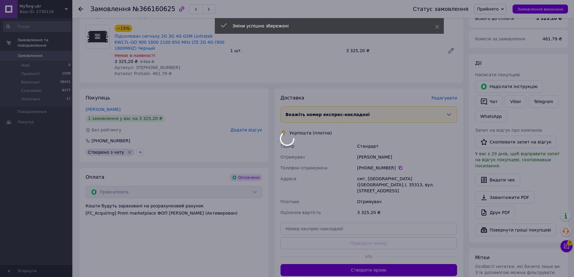
click at [364, 262] on div at bounding box center [287, 138] width 574 height 277
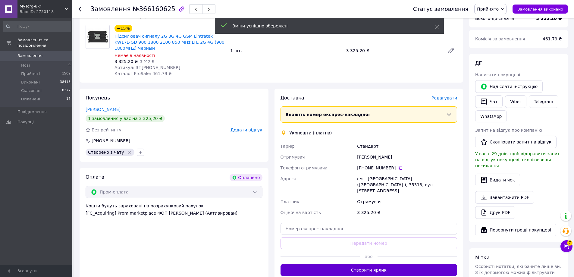
click at [363, 264] on button "Створити ярлик" at bounding box center [369, 270] width 177 height 12
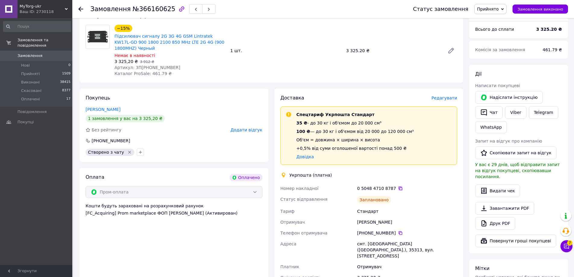
click at [398, 187] on icon at bounding box center [400, 188] width 5 height 5
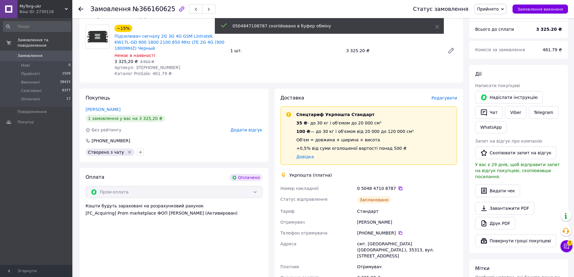
click at [399, 187] on icon at bounding box center [401, 189] width 4 height 4
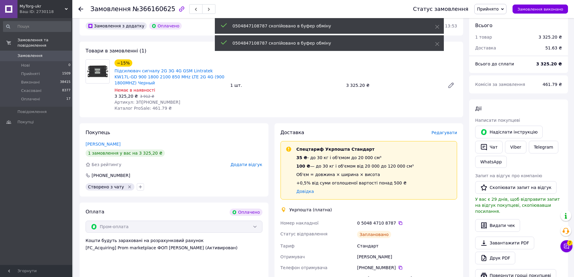
scroll to position [0, 0]
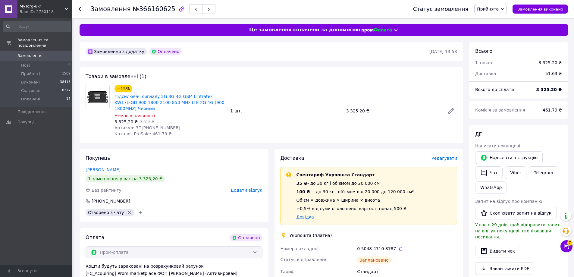
click at [23, 6] on span "MyTorg-ukr" at bounding box center [42, 6] width 45 height 5
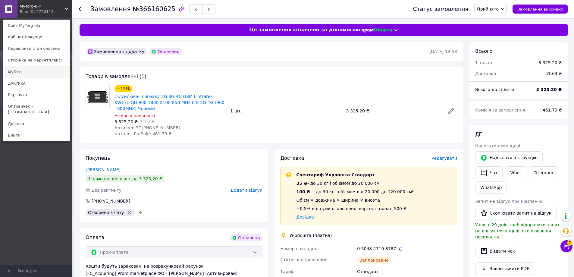
click at [42, 72] on link "MyTorg" at bounding box center [36, 71] width 66 height 11
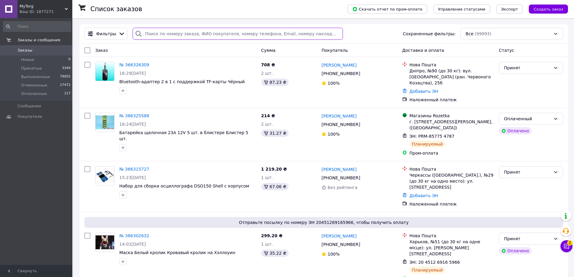
click at [179, 34] on input "search" at bounding box center [238, 34] width 210 height 12
paste input "366172872"
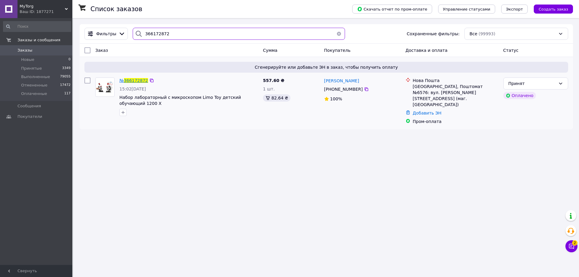
type input "366172872"
click at [136, 79] on span "366172872" at bounding box center [136, 80] width 24 height 5
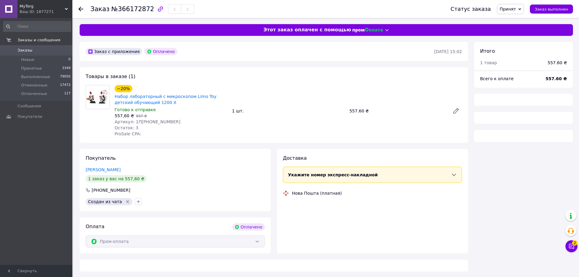
scroll to position [1, 0]
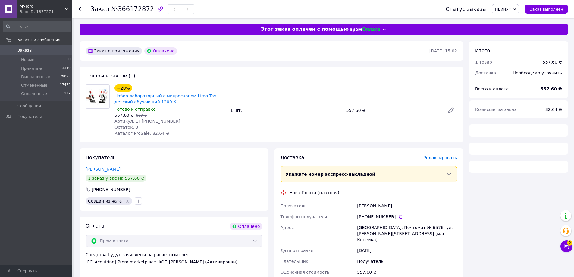
click at [440, 160] on span "Редактировать" at bounding box center [440, 157] width 34 height 5
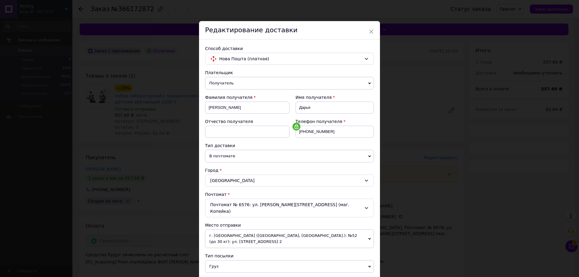
scroll to position [129, 0]
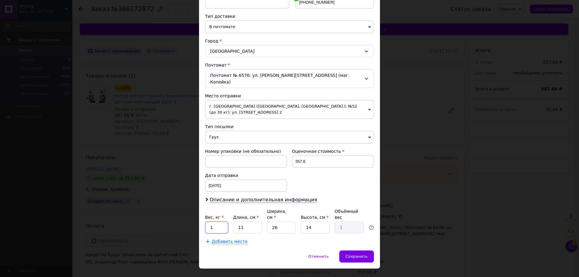
click at [214, 222] on input "1" at bounding box center [216, 228] width 23 height 12
type input "0.5"
click at [272, 222] on input "26" at bounding box center [281, 228] width 29 height 12
type input "126"
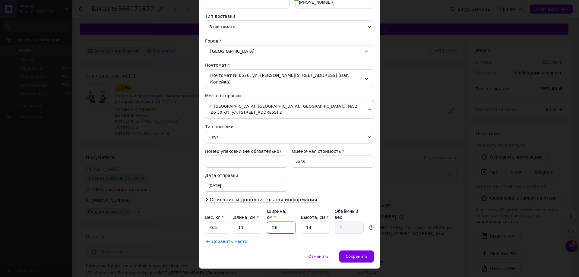
type input "4.85"
type input "1226"
type input "47.2"
click at [273, 222] on input "1226" at bounding box center [281, 228] width 29 height 12
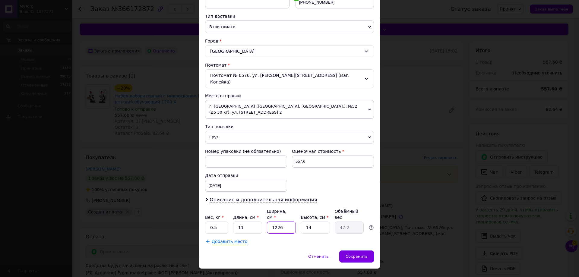
type input "1"
type input "0.1"
type input "12"
type input "0.46"
type input "12"
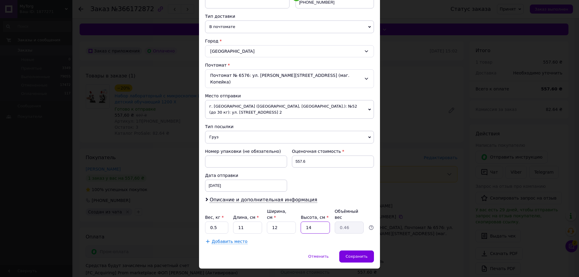
click at [312, 222] on input "14" at bounding box center [314, 228] width 29 height 12
type input "1"
type input "0.1"
type input "12"
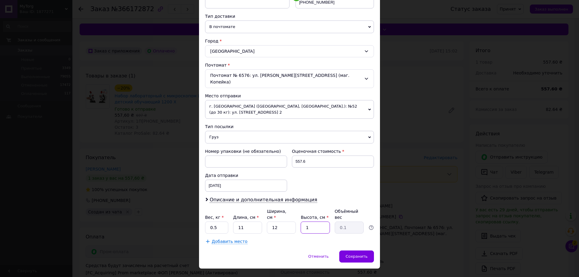
type input "0.4"
type input "12"
click at [347, 250] on div "Сохранить" at bounding box center [356, 256] width 35 height 12
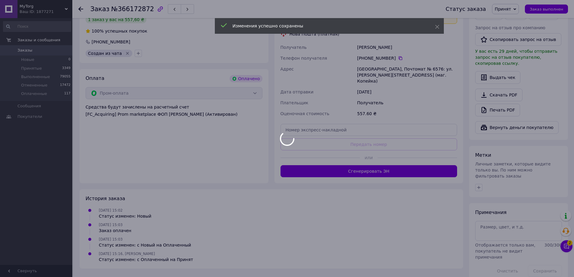
click at [407, 171] on div "Доставка Редактировать Укажите номер экспресс-накладной Обязательно введите ном…" at bounding box center [369, 86] width 177 height 181
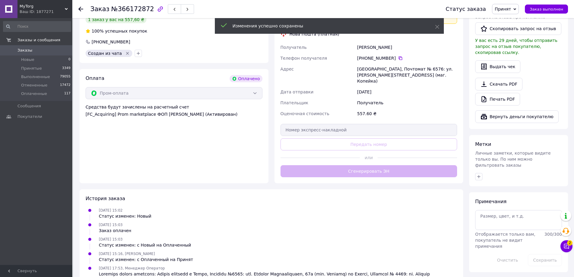
click at [406, 168] on button "Сгенерировать ЭН" at bounding box center [369, 171] width 177 height 12
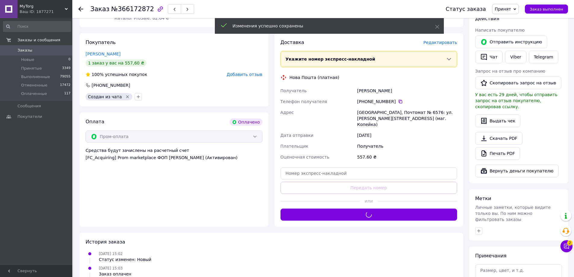
scroll to position [39, 0]
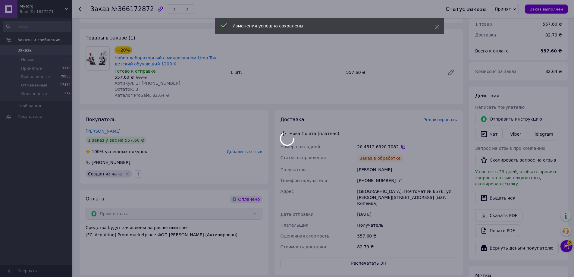
click at [396, 144] on div at bounding box center [287, 138] width 574 height 277
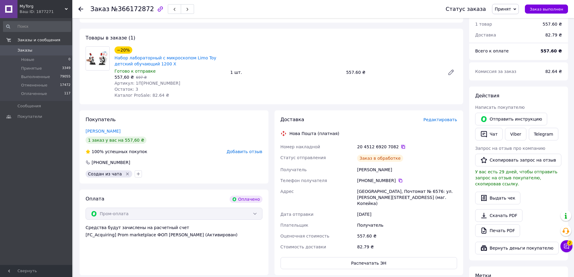
click at [401, 146] on icon at bounding box center [403, 147] width 4 height 4
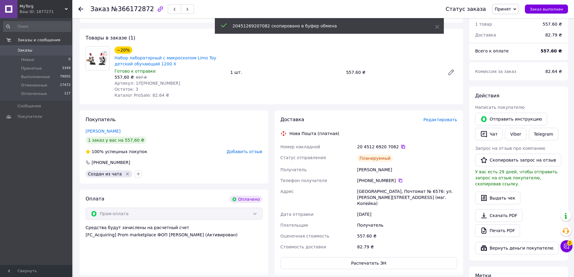
click at [401, 146] on icon at bounding box center [403, 146] width 5 height 5
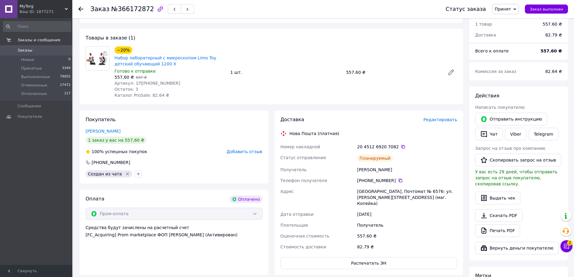
click at [56, 11] on div "Ваш ID: 1877271" at bounding box center [46, 11] width 53 height 5
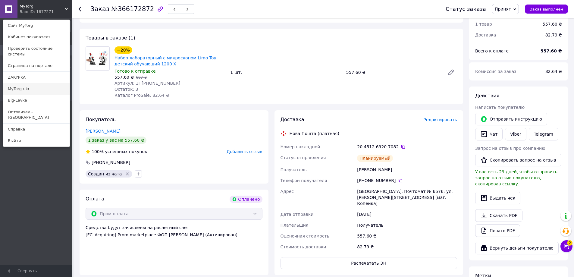
click at [58, 85] on link "MyTorg-ukr" at bounding box center [36, 88] width 66 height 11
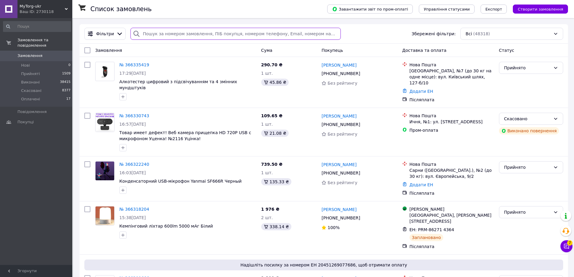
click at [182, 34] on input "search" at bounding box center [235, 34] width 210 height 12
paste input "366138466"
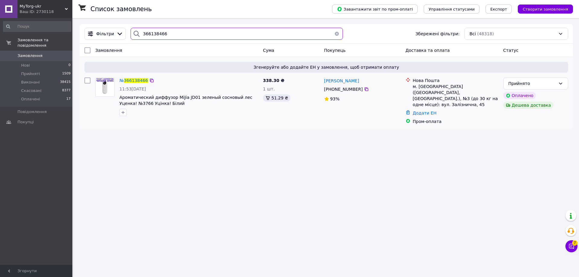
type input "366138466"
click at [135, 77] on div "№ 366138466" at bounding box center [134, 80] width 30 height 7
click at [136, 78] on span "№ 366138466" at bounding box center [133, 80] width 29 height 5
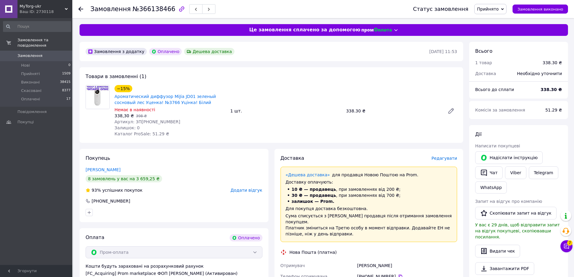
click at [441, 159] on span "Редагувати" at bounding box center [445, 158] width 26 height 5
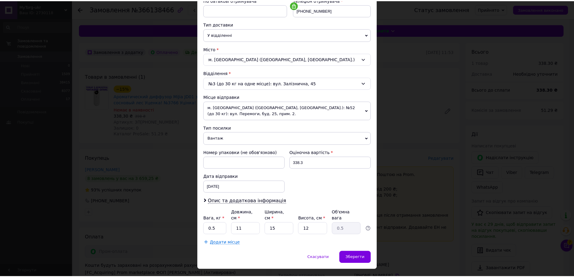
scroll to position [129, 0]
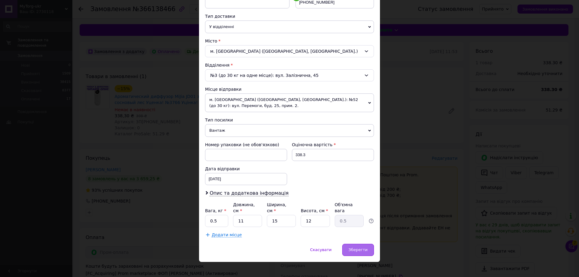
click at [364, 247] on span "Зберегти" at bounding box center [357, 249] width 19 height 5
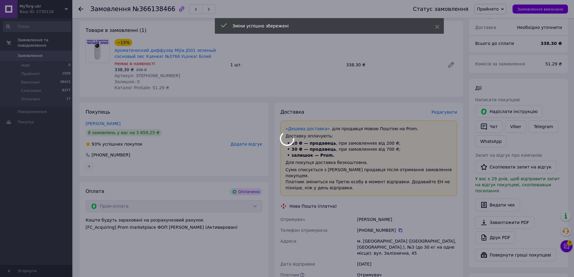
scroll to position [121, 0]
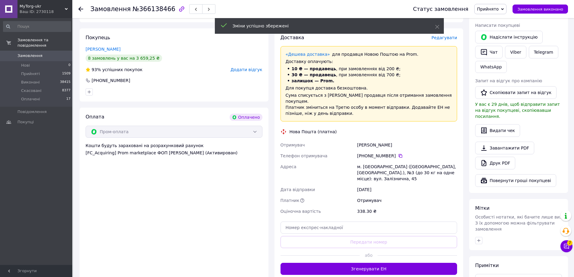
click at [372, 263] on button "Згенерувати ЕН" at bounding box center [369, 269] width 177 height 12
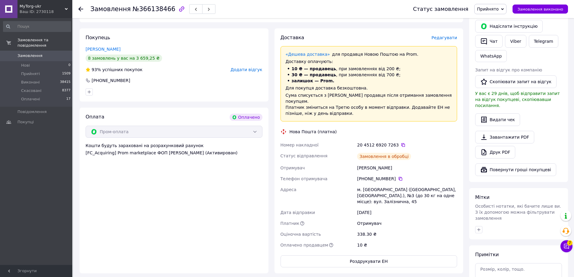
click at [401, 143] on icon at bounding box center [403, 145] width 5 height 5
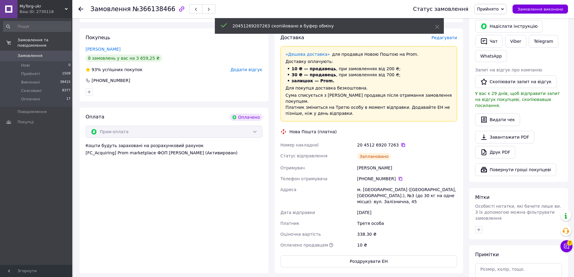
click at [401, 143] on icon at bounding box center [403, 145] width 5 height 5
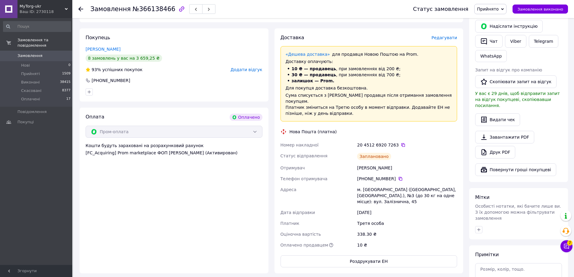
click at [75, 8] on div "Замовлення №366138466 Статус замовлення Прийнято Виконано Скасовано Оплачено За…" at bounding box center [323, 9] width 502 height 18
click at [63, 11] on div "Ваш ID: 2730118" at bounding box center [46, 11] width 53 height 5
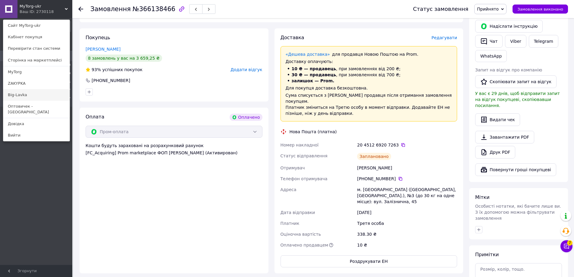
click at [46, 93] on link "Big-Lavka" at bounding box center [36, 94] width 66 height 11
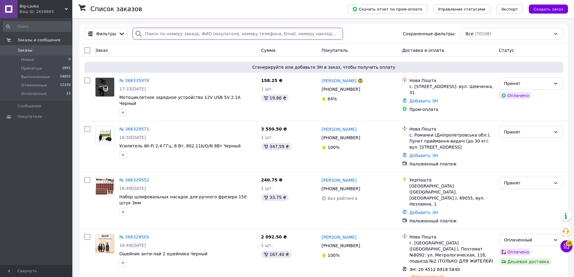
click at [167, 33] on input "search" at bounding box center [238, 34] width 210 height 12
paste input "366162449"
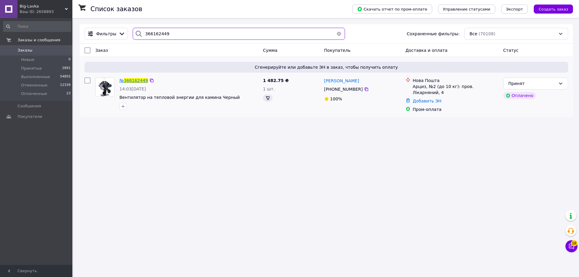
type input "366162449"
click at [135, 80] on span "366162449" at bounding box center [136, 80] width 24 height 5
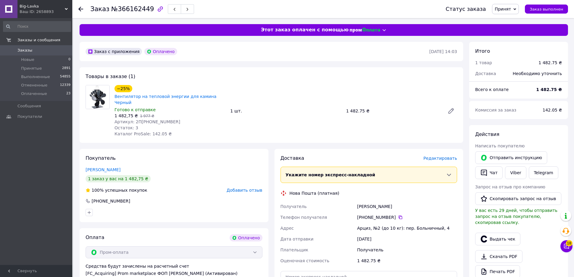
click at [443, 156] on span "Редактировать" at bounding box center [440, 158] width 34 height 5
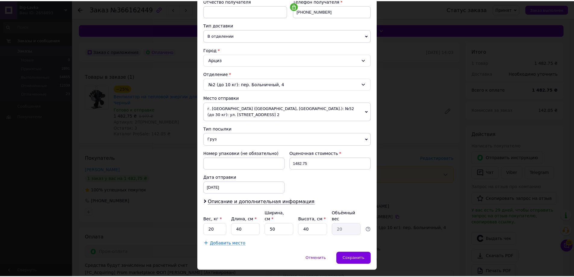
scroll to position [129, 0]
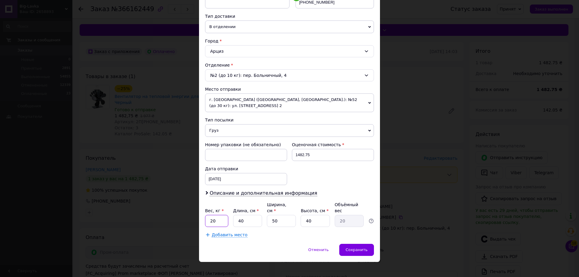
click at [214, 216] on input "20" at bounding box center [216, 221] width 23 height 12
type input "0.5"
click at [280, 215] on input "50" at bounding box center [281, 221] width 29 height 12
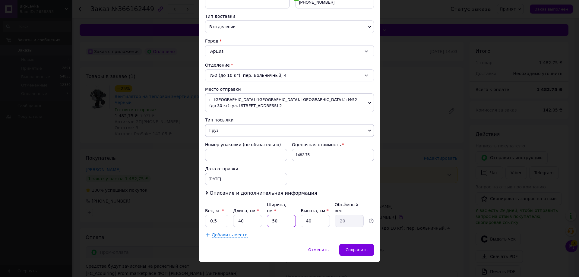
type input "1"
type input "0.4"
type input "12"
type input "4.8"
type input "12"
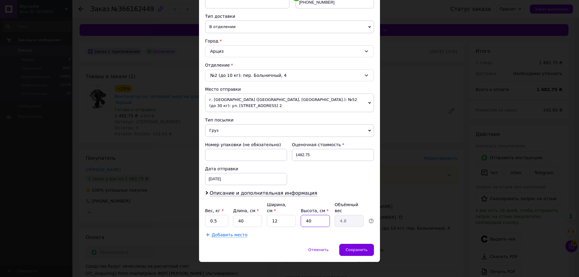
click at [310, 215] on input "40" at bounding box center [314, 221] width 29 height 12
type input "1"
type input "0.12"
type input "12"
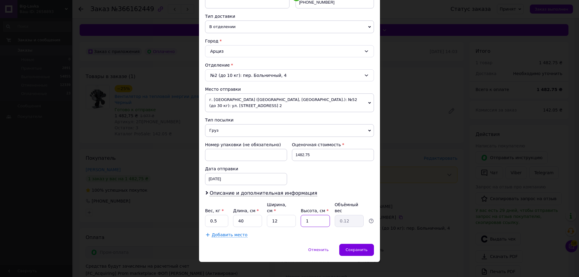
type input "1.44"
type input "12"
click at [243, 215] on input "40" at bounding box center [247, 221] width 29 height 12
type input "1"
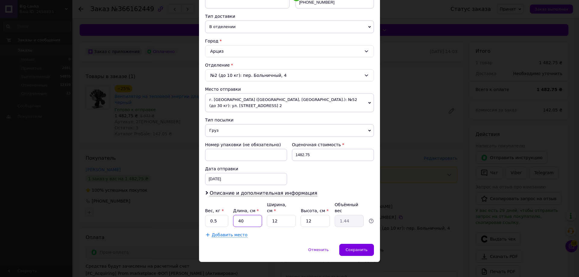
type input "0.1"
type input "11"
type input "0.4"
type input "11"
click at [345, 244] on div "Сохранить" at bounding box center [356, 250] width 35 height 12
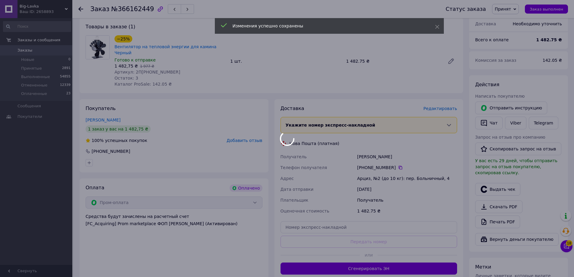
scroll to position [60, 0]
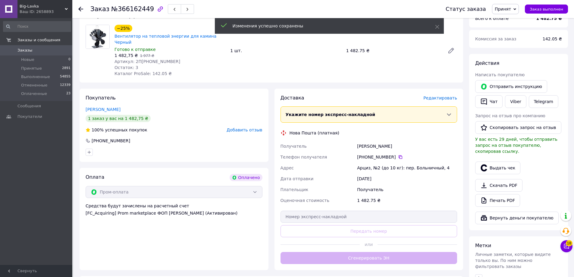
click at [375, 252] on button "Сгенерировать ЭН" at bounding box center [369, 258] width 177 height 12
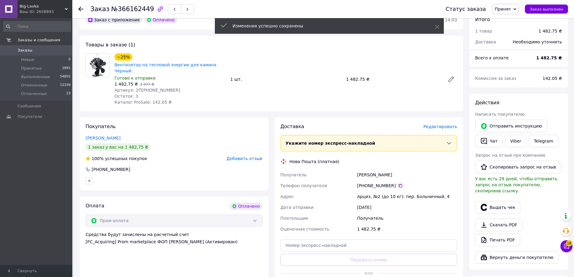
scroll to position [0, 0]
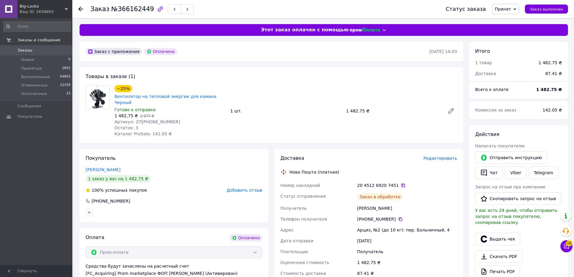
click at [401, 183] on icon at bounding box center [403, 185] width 5 height 5
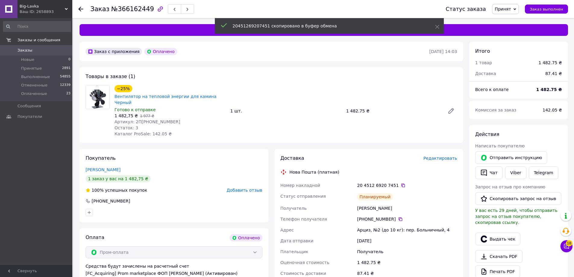
click at [401, 183] on icon at bounding box center [403, 185] width 5 height 5
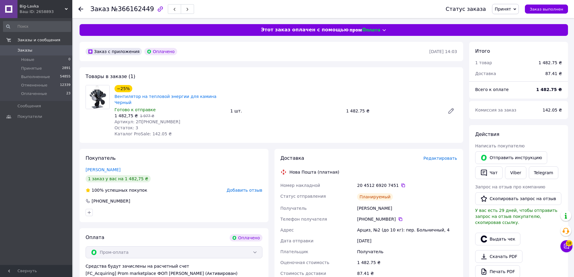
click at [81, 11] on icon at bounding box center [80, 9] width 5 height 5
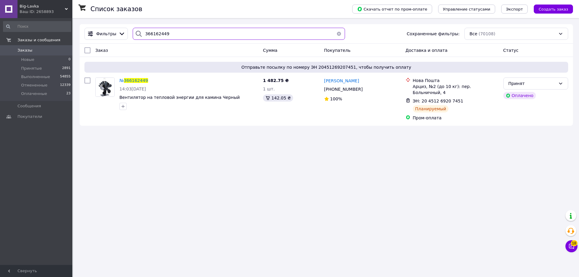
click at [164, 36] on input "366162449" at bounding box center [239, 34] width 212 height 12
paste input "29527"
click at [164, 36] on input "366162449" at bounding box center [239, 34] width 212 height 12
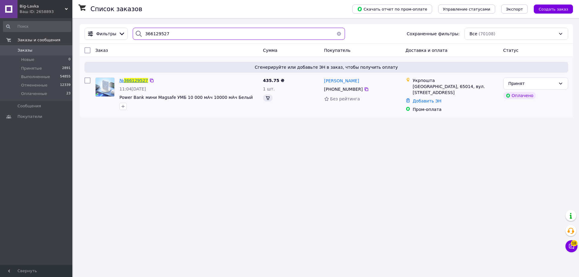
type input "366129527"
click at [134, 80] on span "366129527" at bounding box center [136, 80] width 24 height 5
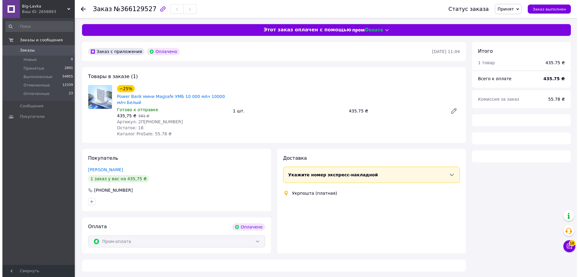
scroll to position [1, 0]
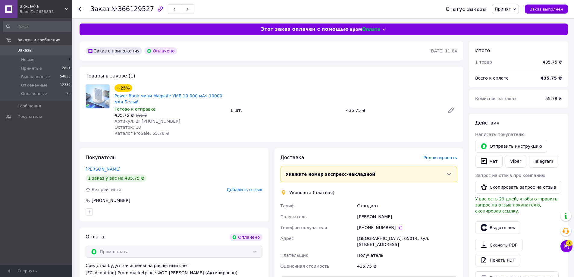
click at [440, 159] on span "Редактировать" at bounding box center [440, 157] width 34 height 5
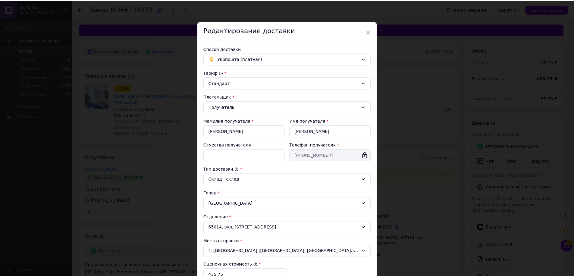
scroll to position [100, 0]
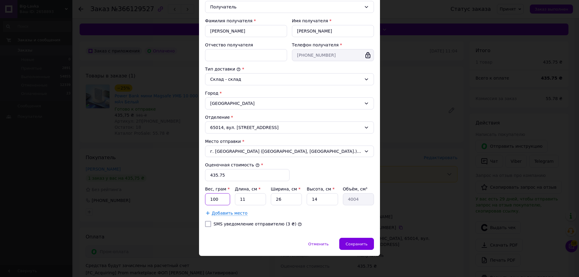
click at [225, 195] on input "100" at bounding box center [217, 199] width 25 height 12
click at [225, 194] on input "100300" at bounding box center [217, 199] width 25 height 12
type input "300"
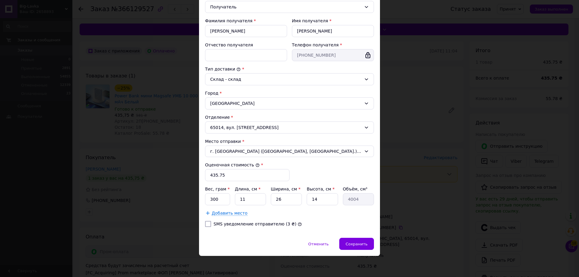
click at [300, 192] on div "Вес, грам * 300 Длина, см * 11 Ширина, см * 26 Высота, см * 14 Объём, см³ 4004" at bounding box center [289, 195] width 169 height 19
click at [287, 201] on input "26" at bounding box center [286, 199] width 31 height 12
type input "1"
type input "154"
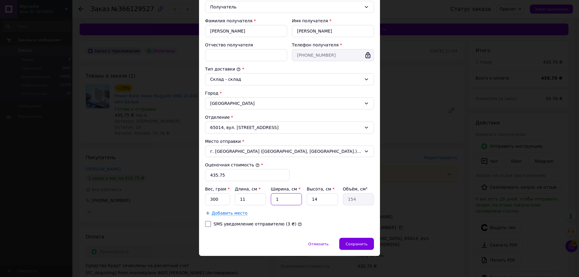
type input "11"
type input "1694"
type input "11"
click at [311, 202] on input "14" at bounding box center [322, 199] width 31 height 12
click at [313, 202] on input "14" at bounding box center [322, 199] width 31 height 12
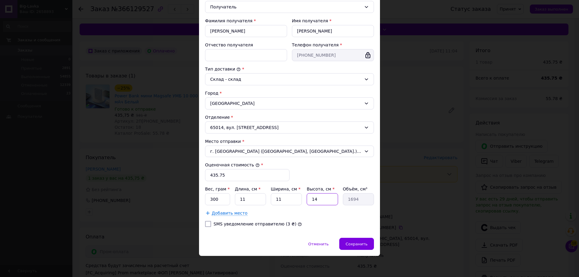
type input "114"
type input "13794"
type input "1114"
type input "134794"
click at [328, 204] on input "1114" at bounding box center [322, 199] width 31 height 12
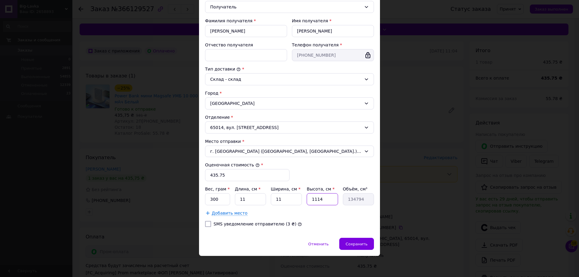
click at [328, 204] on input "1114" at bounding box center [322, 199] width 31 height 12
type input "1"
type input "121"
type input "11"
type input "1331"
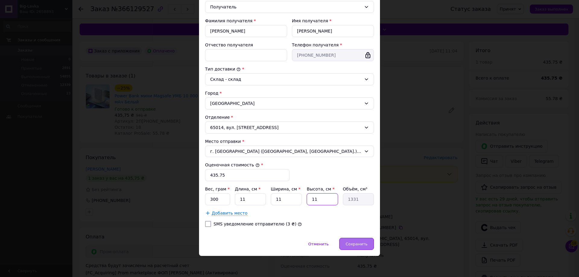
type input "11"
click at [364, 245] on span "Сохранить" at bounding box center [356, 244] width 22 height 5
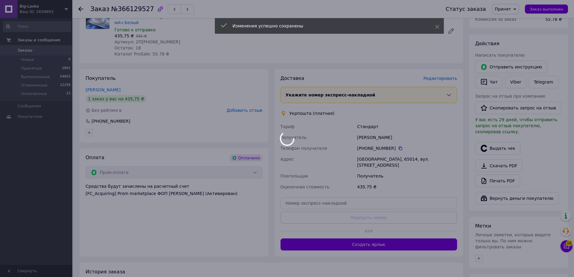
scroll to position [121, 0]
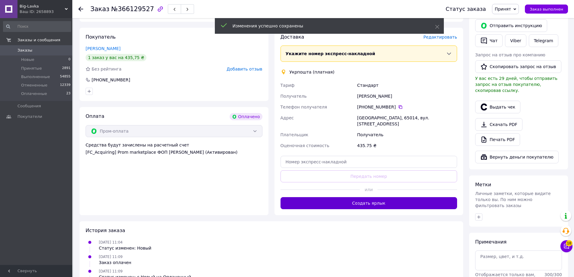
click at [385, 200] on button "Создать ярлык" at bounding box center [369, 203] width 177 height 12
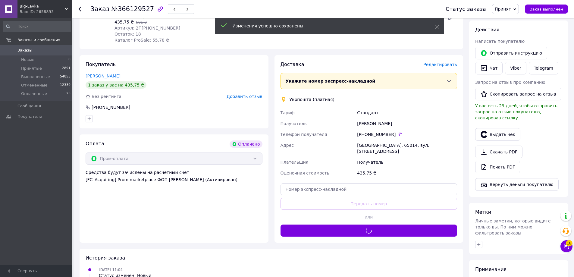
scroll to position [61, 0]
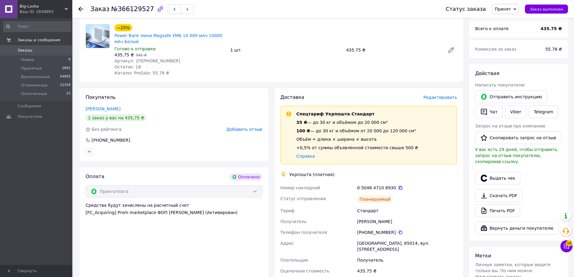
click at [398, 190] on icon at bounding box center [400, 187] width 5 height 5
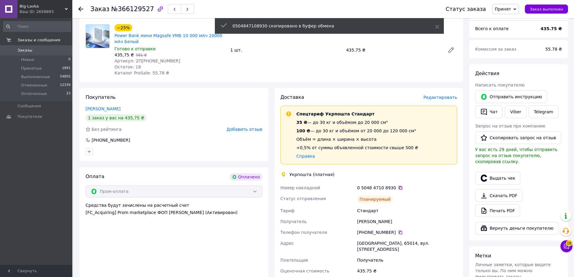
click at [398, 189] on icon at bounding box center [400, 187] width 5 height 5
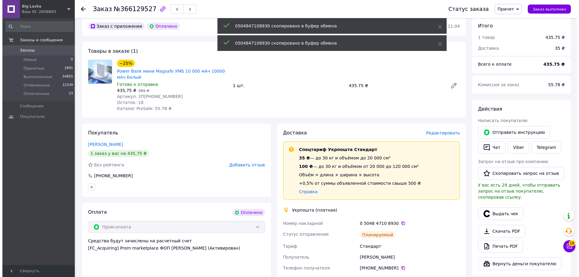
scroll to position [0, 0]
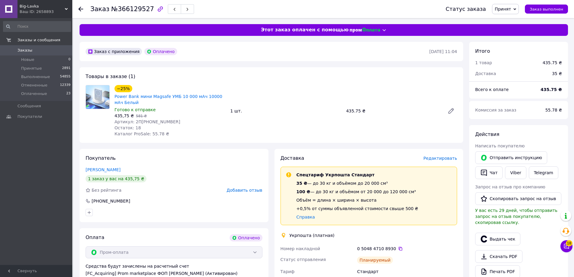
click at [83, 7] on icon at bounding box center [80, 9] width 5 height 5
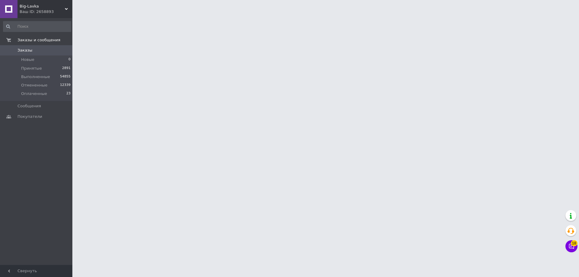
click at [54, 2] on div "Big-Lavka Ваш ID: 2658893" at bounding box center [44, 9] width 55 height 18
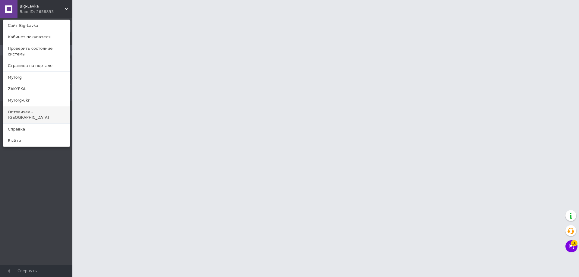
click at [45, 108] on link "Оптовичек - [GEOGRAPHIC_DATA]" at bounding box center [36, 114] width 66 height 17
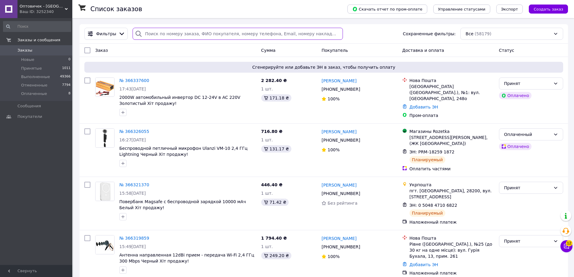
click at [196, 29] on input "search" at bounding box center [238, 34] width 210 height 12
paste input "366176661"
type input "366176661"
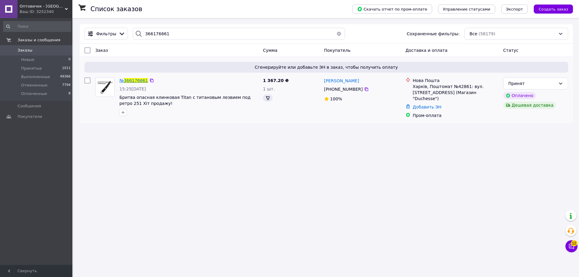
click at [134, 82] on span "366176661" at bounding box center [136, 80] width 24 height 5
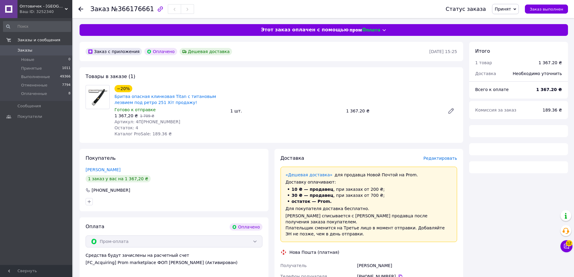
click at [441, 161] on span "Редактировать" at bounding box center [440, 158] width 34 height 5
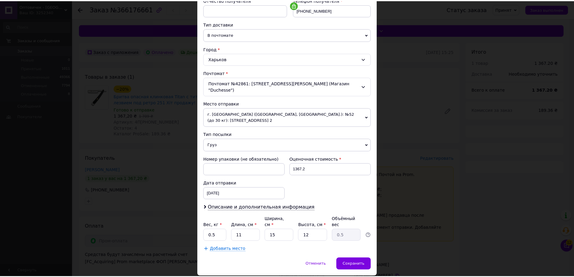
scroll to position [129, 0]
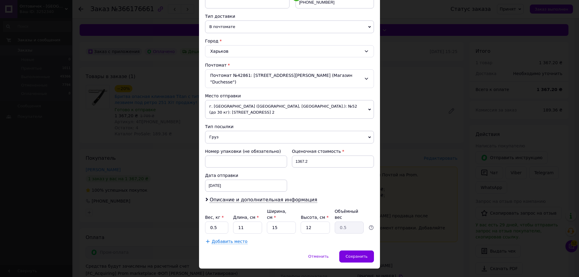
drag, startPoint x: 362, startPoint y: 245, endPoint x: 391, endPoint y: 242, distance: 28.8
click at [362, 254] on span "Сохранить" at bounding box center [356, 256] width 22 height 5
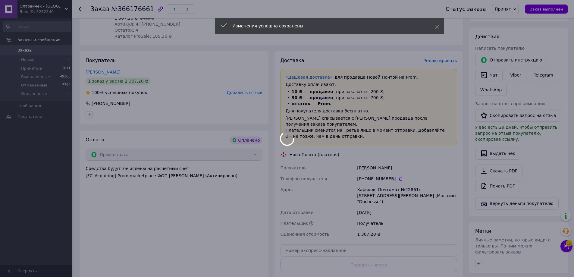
scroll to position [151, 0]
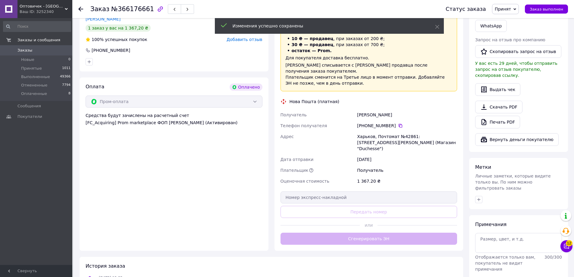
click at [383, 228] on div "Доставка Редактировать «Дешевая доставка»   для продавца Новой Почтой на Prom. …" at bounding box center [369, 124] width 177 height 241
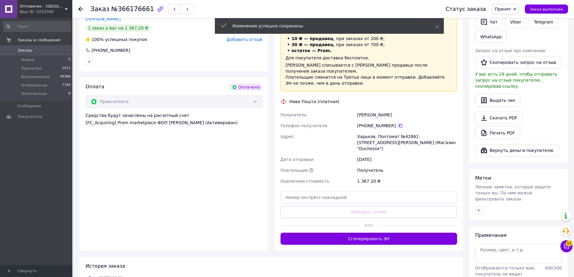
click at [383, 233] on button "Сгенерировать ЭН" at bounding box center [369, 239] width 177 height 12
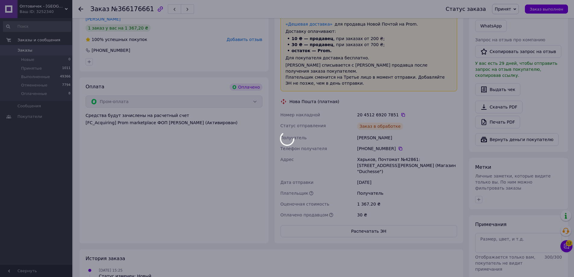
click at [396, 107] on div at bounding box center [287, 138] width 574 height 277
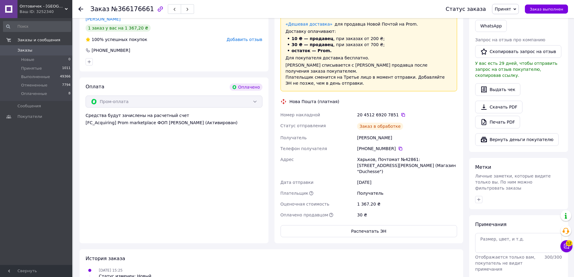
click at [401, 112] on icon at bounding box center [403, 114] width 5 height 5
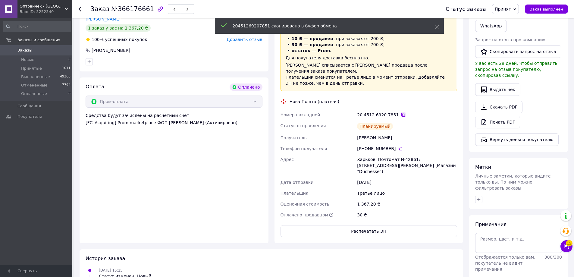
click at [401, 112] on icon at bounding box center [403, 114] width 5 height 5
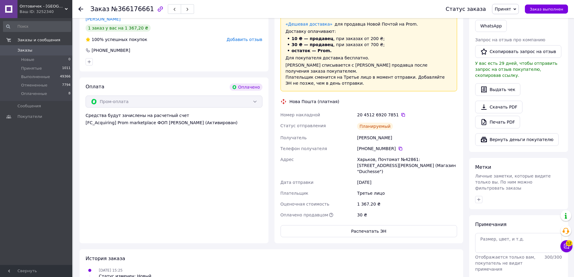
click at [79, 12] on div at bounding box center [80, 9] width 5 height 6
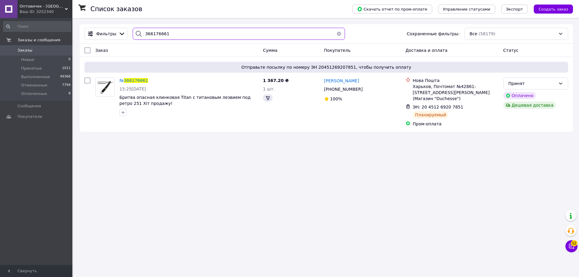
click at [184, 37] on input "366176661" at bounding box center [239, 34] width 212 height 12
paste input "7162"
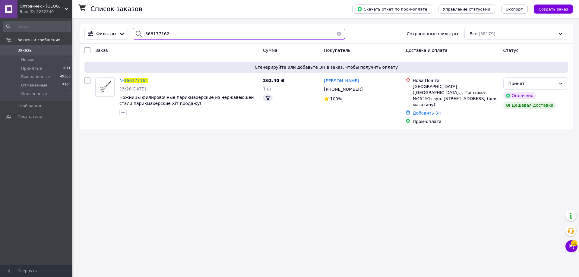
type input "366177162"
click at [134, 80] on span "366177162" at bounding box center [136, 80] width 24 height 5
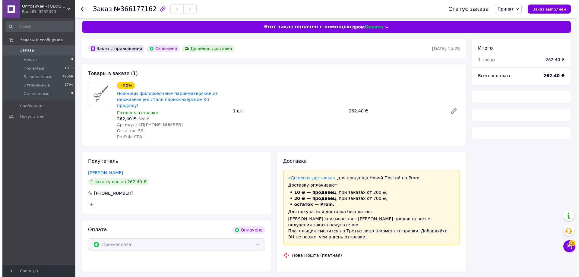
scroll to position [10, 0]
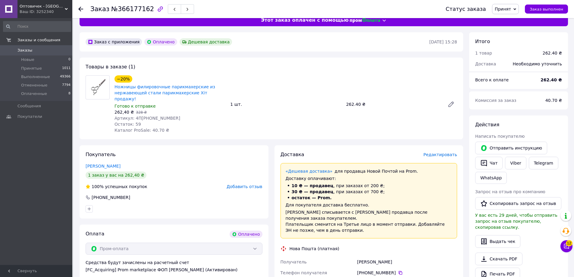
click at [438, 152] on span "Редактировать" at bounding box center [440, 154] width 34 height 5
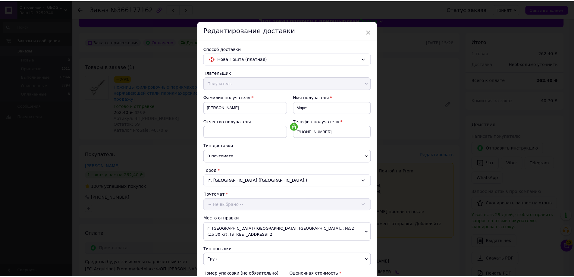
scroll to position [129, 0]
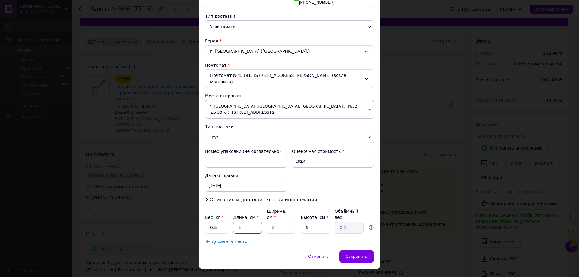
click at [246, 222] on input "5" at bounding box center [247, 228] width 29 height 12
type input "11"
click at [269, 222] on input "5" at bounding box center [281, 228] width 29 height 12
click at [271, 222] on input "5" at bounding box center [281, 228] width 29 height 12
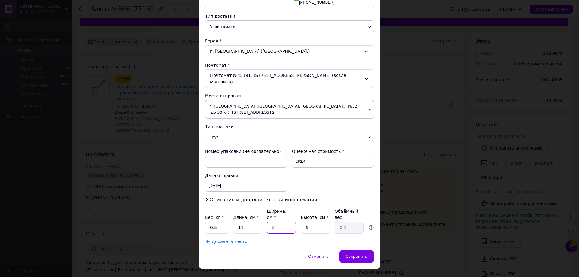
click at [271, 222] on input "5" at bounding box center [281, 228] width 29 height 12
type input "12"
type input "0.17"
type input "12"
click at [319, 222] on input "5" at bounding box center [314, 228] width 29 height 12
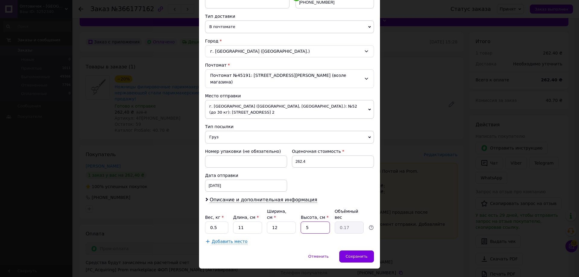
click at [319, 222] on input "5" at bounding box center [314, 228] width 29 height 12
type input "1"
type input "0.1"
type input "12"
type input "0.4"
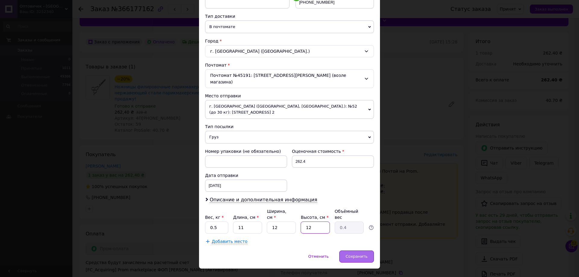
type input "12"
click at [353, 254] on span "Сохранить" at bounding box center [356, 256] width 22 height 5
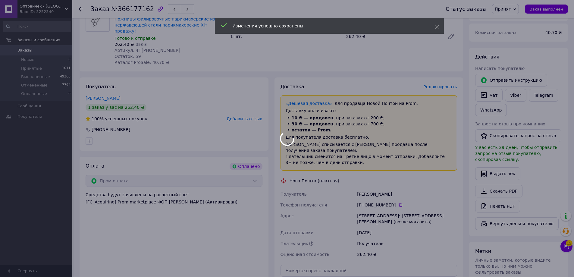
scroll to position [130, 0]
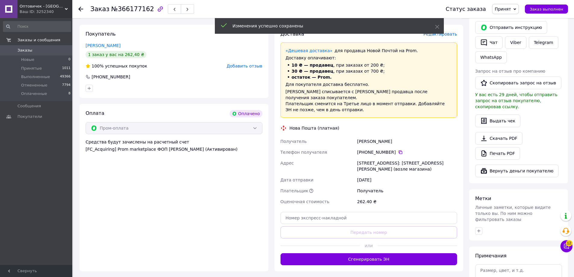
click at [384, 253] on button "Сгенерировать ЭН" at bounding box center [369, 259] width 177 height 12
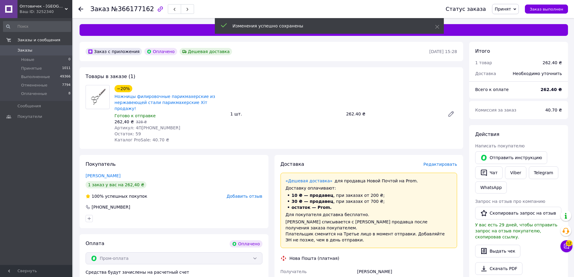
scroll to position [121, 0]
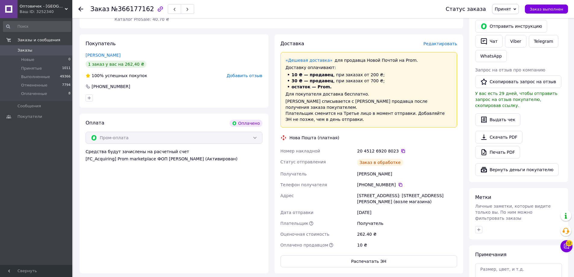
click at [401, 149] on icon at bounding box center [403, 151] width 4 height 4
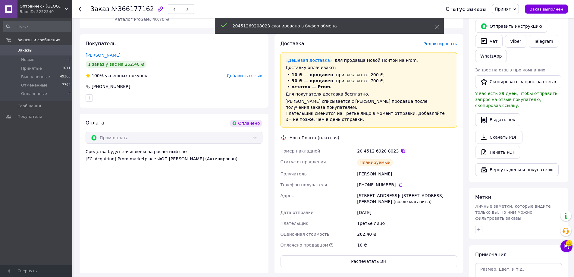
click at [401, 149] on icon at bounding box center [403, 151] width 4 height 4
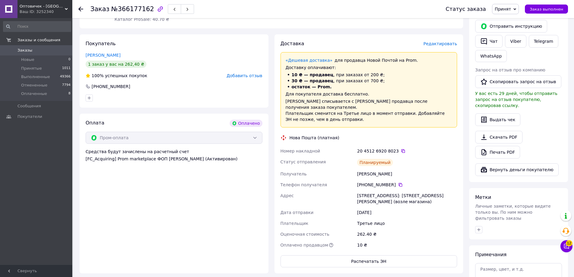
click at [81, 10] on icon at bounding box center [80, 9] width 5 height 5
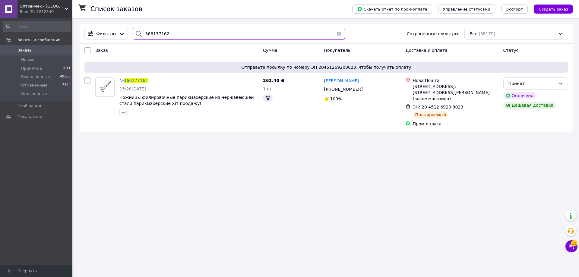
click at [157, 35] on input "366177162" at bounding box center [239, 34] width 212 height 12
paste input "8910"
type input "366178910"
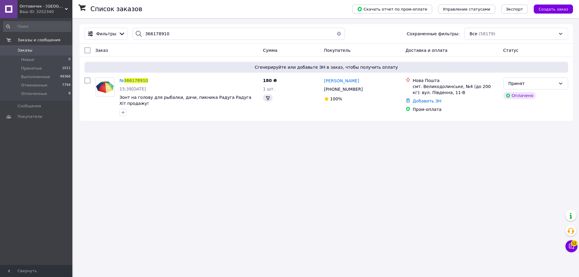
click at [132, 78] on span "366178910" at bounding box center [136, 80] width 24 height 5
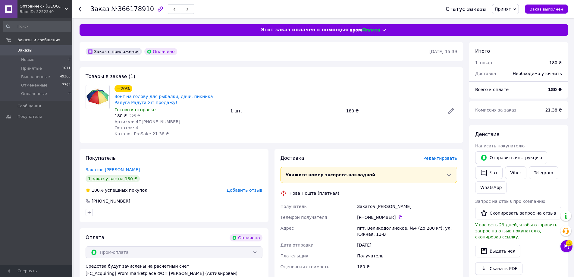
click at [443, 158] on span "Редактировать" at bounding box center [440, 158] width 34 height 5
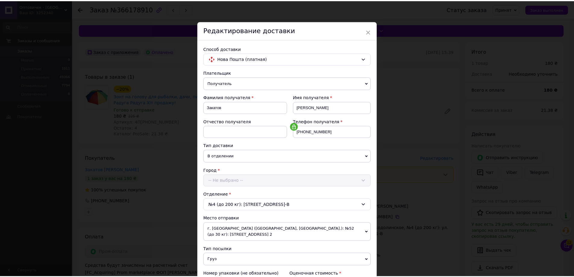
scroll to position [129, 0]
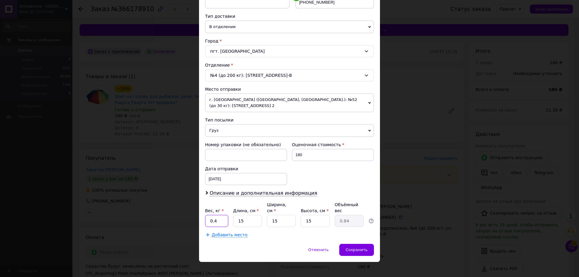
click at [219, 215] on input "0.4" at bounding box center [216, 221] width 23 height 12
click at [244, 218] on input "15" at bounding box center [247, 221] width 29 height 12
type input "1"
type input "0.1"
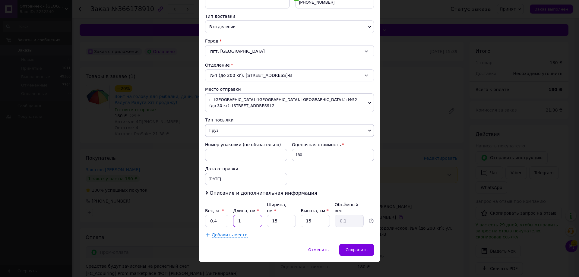
type input "11"
type input "0.62"
type input "112"
type input "6.3"
type input "112"
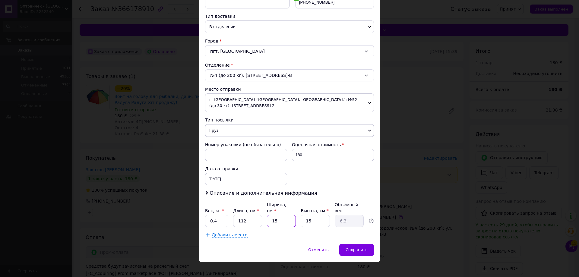
click at [272, 216] on input "15" at bounding box center [281, 221] width 29 height 12
type input "1"
type input "0.42"
type input "12"
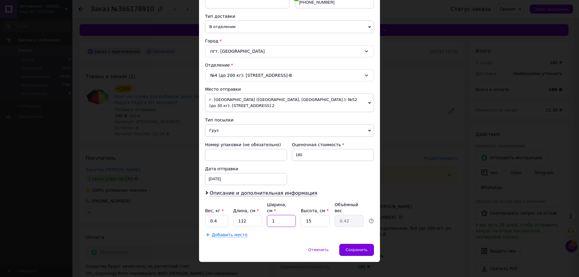
type input "5.04"
type input "12"
click at [304, 218] on input "15" at bounding box center [314, 221] width 29 height 12
type input "1"
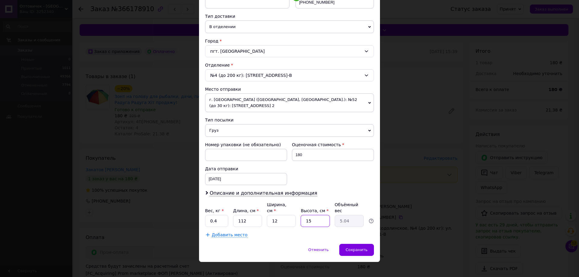
type input "0.34"
type input "12"
type input "4.03"
type input "12"
click at [247, 216] on input "112" at bounding box center [247, 221] width 29 height 12
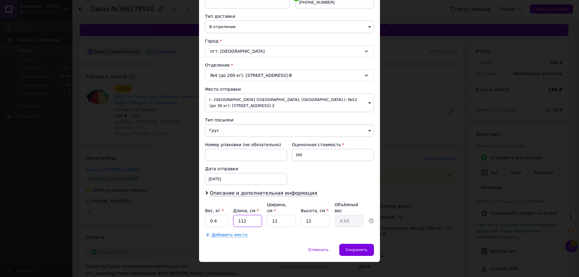
type input "1"
type input "0.1"
click at [247, 216] on input "1" at bounding box center [247, 221] width 29 height 12
type input "11"
type input "0.4"
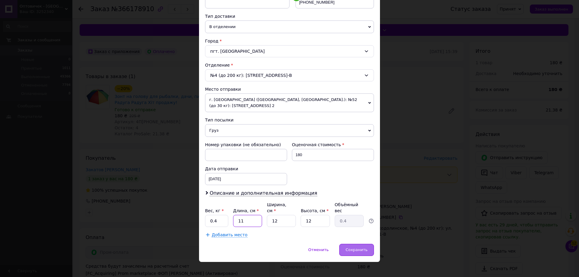
type input "11"
click at [345, 245] on div "Сохранить" at bounding box center [356, 250] width 35 height 12
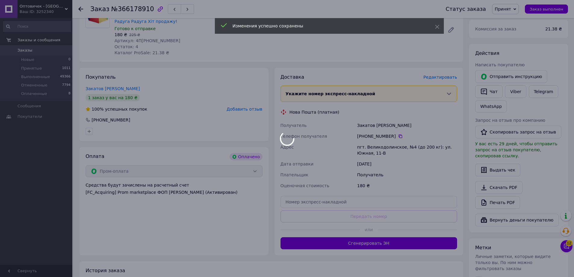
scroll to position [121, 0]
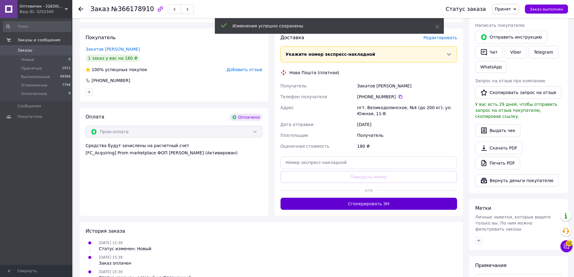
click at [390, 205] on button "Сгенерировать ЭН" at bounding box center [369, 204] width 177 height 12
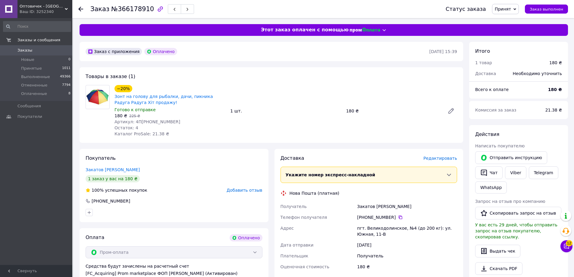
scroll to position [60, 0]
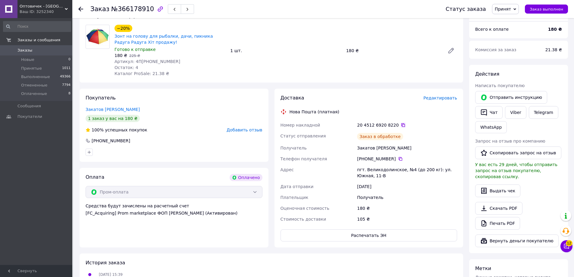
click at [401, 125] on icon at bounding box center [403, 125] width 4 height 4
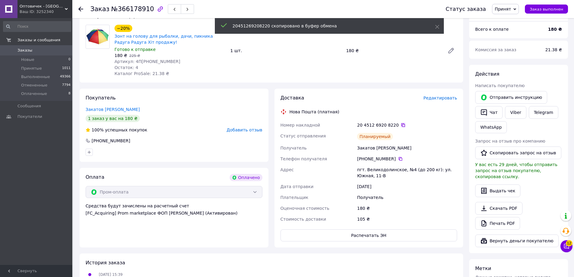
click at [401, 125] on icon at bounding box center [403, 125] width 5 height 5
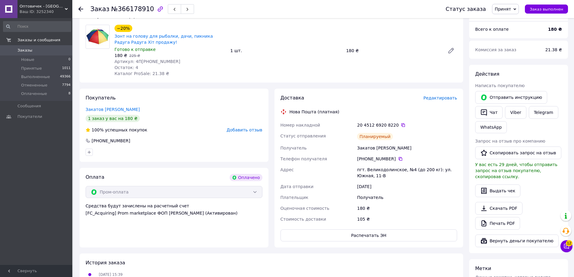
click at [83, 7] on icon at bounding box center [80, 9] width 5 height 5
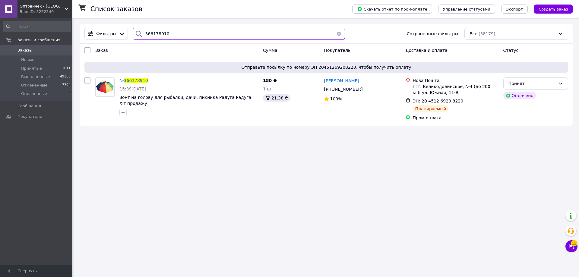
click at [160, 30] on input "366178910" at bounding box center [239, 34] width 212 height 12
paste input "85498"
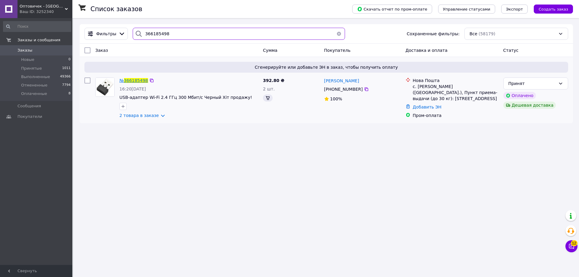
type input "366185498"
click at [134, 80] on span "366185498" at bounding box center [136, 80] width 24 height 5
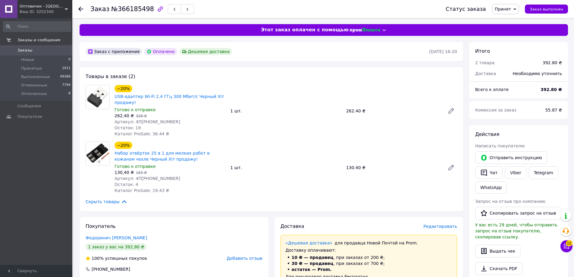
click at [442, 225] on span "Редактировать" at bounding box center [440, 226] width 34 height 5
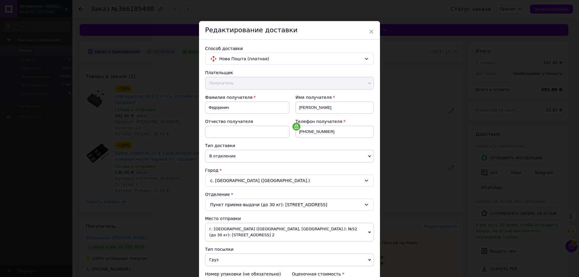
scroll to position [129, 0]
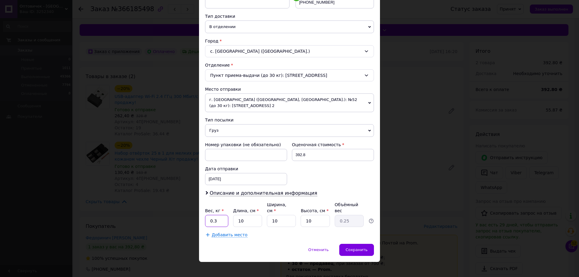
click at [223, 218] on input "0.3" at bounding box center [216, 221] width 23 height 12
type input "0.5"
click at [243, 222] on div "Плательщик Получатель Отправитель Фамилия получателя Федоринич Имя получателя Д…" at bounding box center [289, 88] width 169 height 297
click at [244, 219] on input "10" at bounding box center [247, 221] width 29 height 12
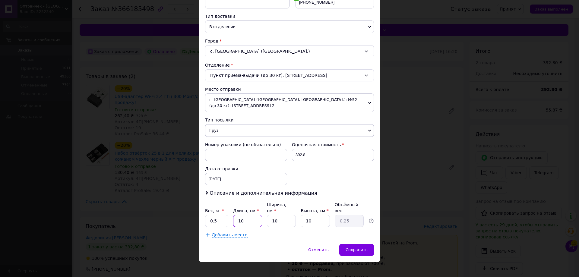
type input "1"
type input "0.1"
type input "11"
type input "0.28"
type input "11"
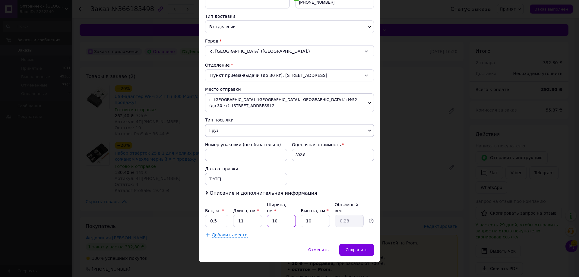
click at [278, 219] on input "10" at bounding box center [281, 221] width 29 height 12
type input "101"
type input "2.78"
type input "1012"
type input "27.83"
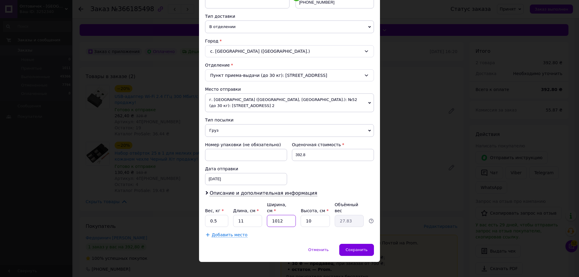
click at [280, 219] on input "1012" at bounding box center [281, 221] width 29 height 12
type input "1"
type input "0.1"
type input "12"
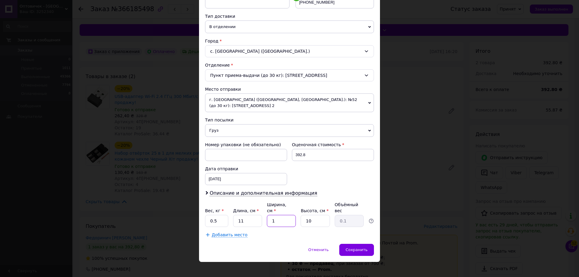
type input "0.33"
type input "12"
click at [306, 219] on input "10" at bounding box center [314, 221] width 29 height 12
type input "1"
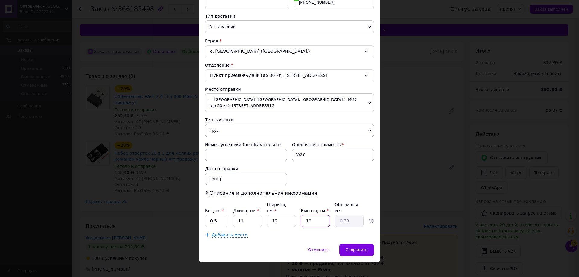
type input "0.1"
type input "12"
type input "0.4"
type input "12"
click at [355, 248] on div "Сохранить" at bounding box center [356, 250] width 35 height 12
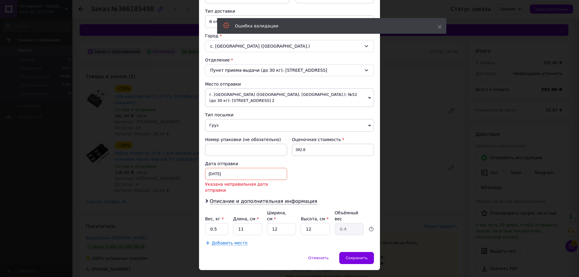
scroll to position [137, 0]
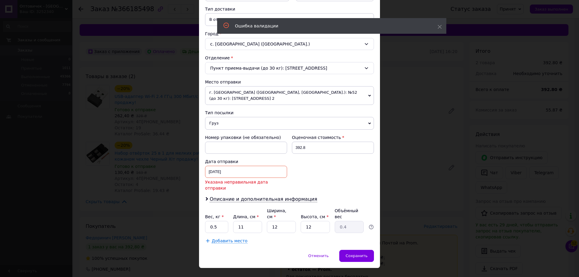
click at [247, 170] on div "11.10.2025 < 2025 > < Октябрь > Пн Вт Ср Чт Пт Сб Вс 29 30 1 2 3 4 5 6 7 8 9 10…" at bounding box center [246, 172] width 82 height 12
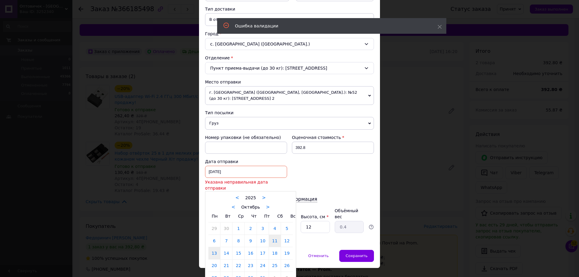
click at [215, 248] on link "13" at bounding box center [214, 253] width 12 height 12
type input "13.10.2025"
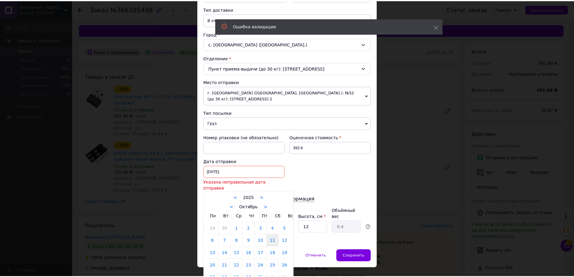
scroll to position [129, 0]
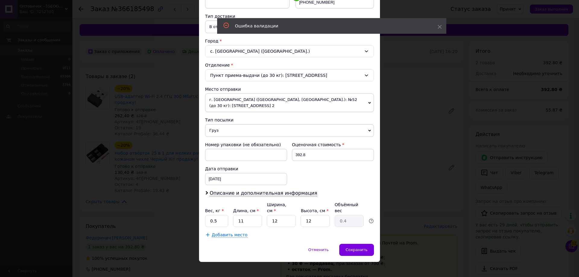
click at [375, 237] on div "Способ доставки Нова Пошта (платная) Плательщик Получатель Отправитель Фамилия …" at bounding box center [289, 77] width 181 height 334
click at [363, 247] on span "Сохранить" at bounding box center [356, 249] width 22 height 5
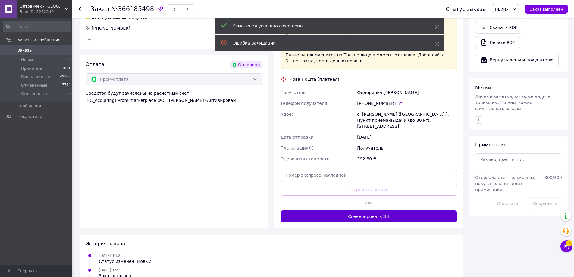
click at [371, 210] on button "Сгенерировать ЭН" at bounding box center [369, 216] width 177 height 12
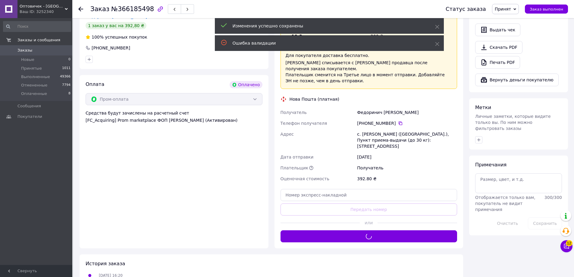
scroll to position [181, 0]
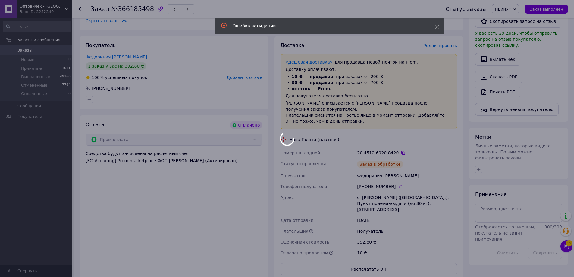
click at [395, 147] on div at bounding box center [287, 138] width 574 height 277
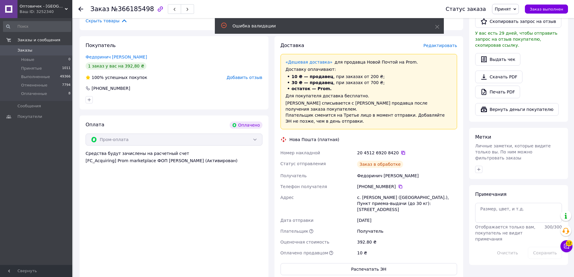
click at [401, 151] on icon at bounding box center [403, 153] width 4 height 4
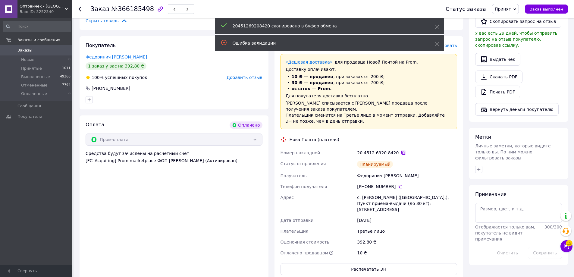
click at [401, 150] on icon at bounding box center [403, 152] width 5 height 5
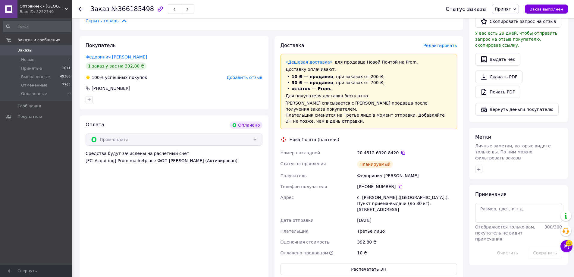
click at [58, 14] on div "Ваш ID: 3252340" at bounding box center [46, 11] width 53 height 5
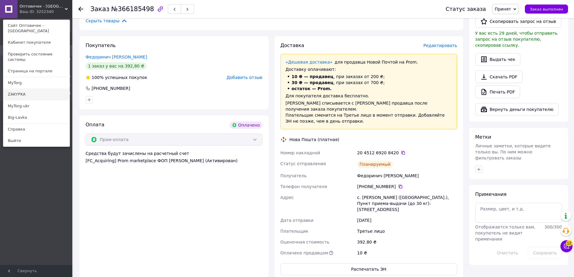
click at [47, 89] on link "ZAKYPKA" at bounding box center [36, 94] width 66 height 11
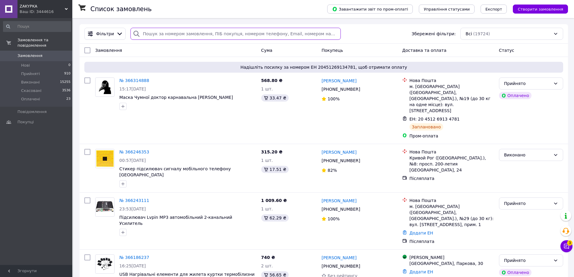
click at [175, 30] on input "search" at bounding box center [235, 34] width 210 height 12
click at [175, 32] on input "search" at bounding box center [235, 34] width 210 height 12
paste input "366186237"
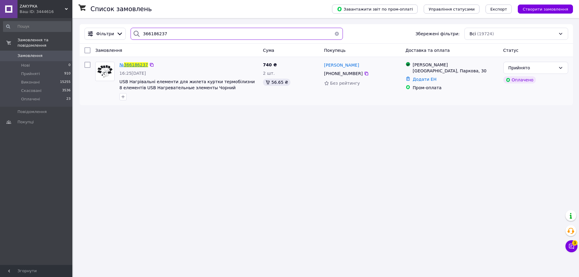
type input "366186237"
click at [142, 66] on span "366186237" at bounding box center [136, 64] width 24 height 5
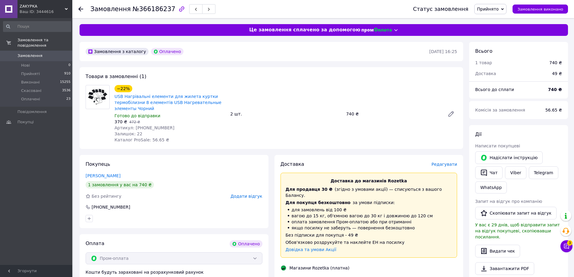
click at [447, 168] on div "Доставка Редагувати Доставка до магазинів Rozetka Для продавця 30 ₴   (згідно з…" at bounding box center [369, 280] width 177 height 238
click at [442, 165] on span "Редагувати" at bounding box center [445, 164] width 26 height 5
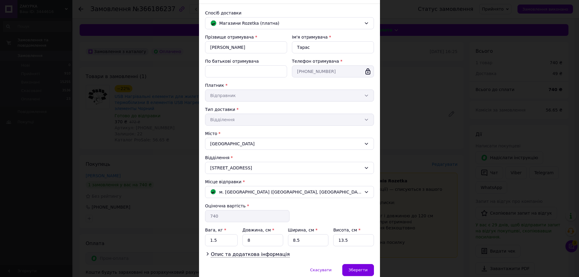
scroll to position [62, 0]
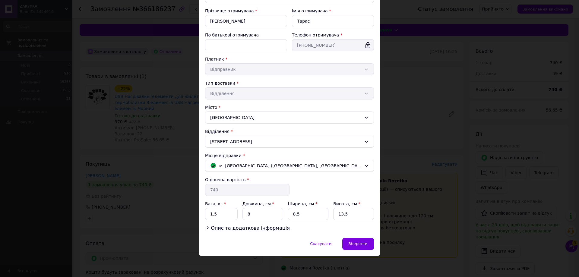
click at [337, 261] on div "× Редагування доставки Спосіб доставки Магазини Rozetka (платна) Прізвище отрим…" at bounding box center [289, 138] width 579 height 277
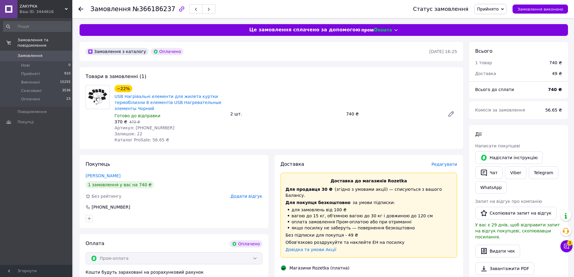
click at [441, 163] on span "Редагувати" at bounding box center [445, 164] width 26 height 5
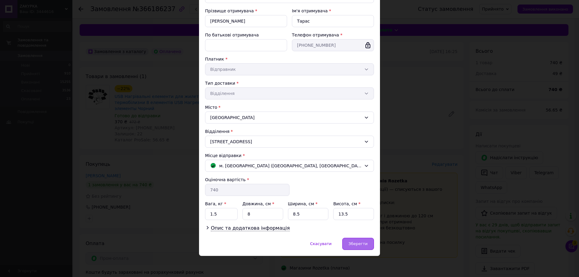
click at [367, 240] on div "Зберегти" at bounding box center [358, 244] width 32 height 12
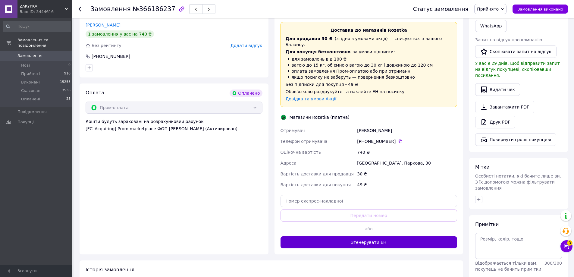
click at [398, 236] on button "Згенерувати ЕН" at bounding box center [369, 242] width 177 height 12
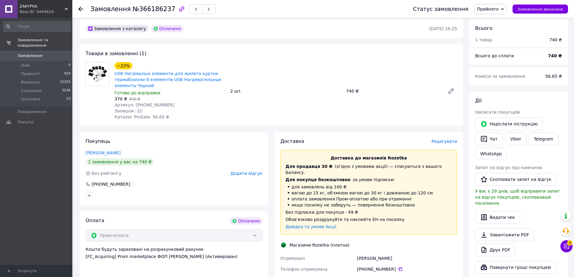
scroll to position [60, 0]
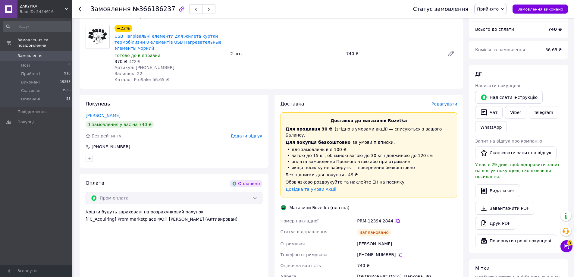
click at [395, 219] on icon at bounding box center [397, 221] width 5 height 5
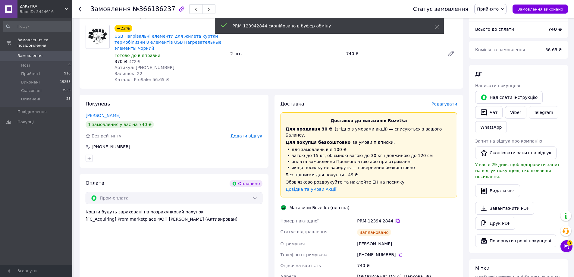
click at [396, 219] on icon at bounding box center [398, 221] width 4 height 4
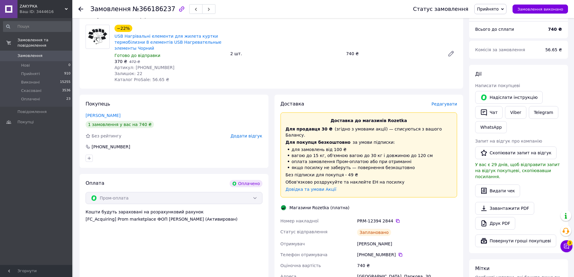
click at [49, 15] on div "ZAKYPKA Ваш ID: 3444616" at bounding box center [44, 9] width 55 height 18
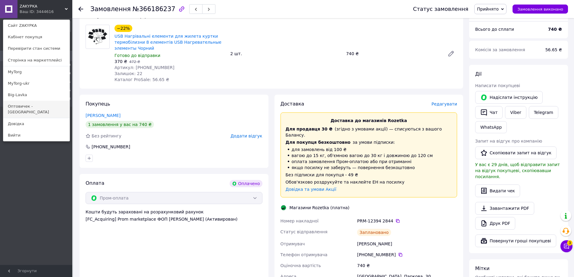
click at [38, 103] on link "Оптовичек - [GEOGRAPHIC_DATA]" at bounding box center [36, 109] width 66 height 17
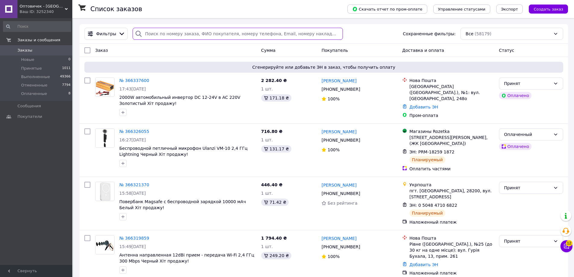
click at [175, 35] on input "search" at bounding box center [238, 34] width 210 height 12
paste input "366188783"
type input "366188783"
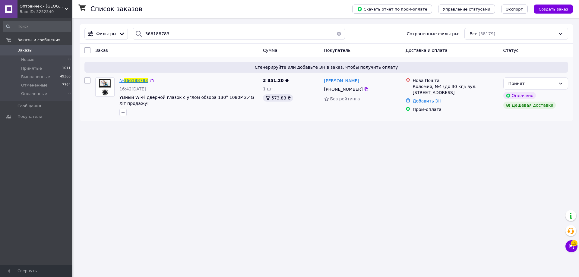
click at [134, 79] on span "366188783" at bounding box center [136, 80] width 24 height 5
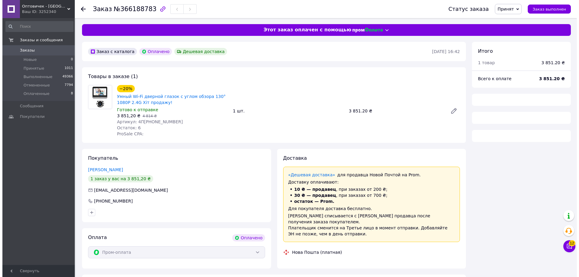
scroll to position [11, 0]
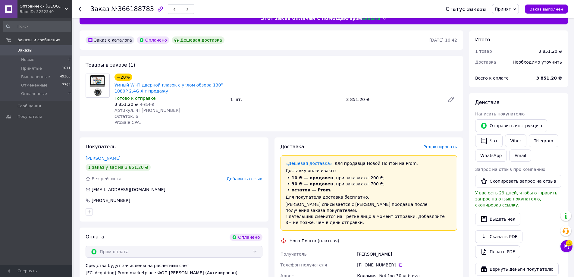
click at [447, 148] on span "Редактировать" at bounding box center [440, 146] width 34 height 5
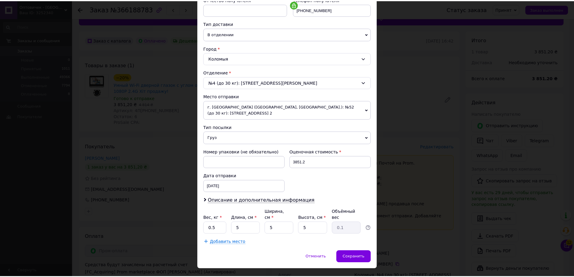
scroll to position [129, 0]
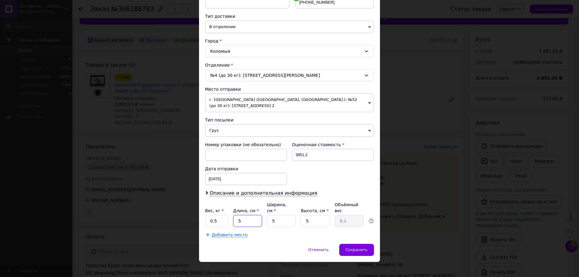
click at [249, 215] on input "5" at bounding box center [247, 221] width 29 height 12
type input "11"
click at [270, 219] on input "5" at bounding box center [281, 221] width 29 height 12
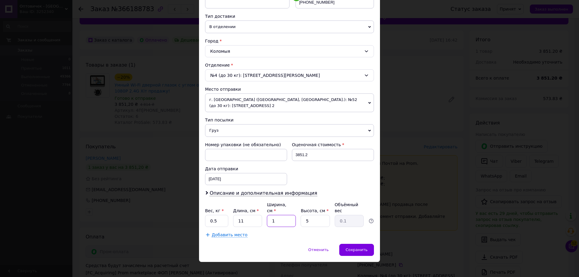
type input "12"
type input "0.17"
type input "12"
click at [312, 215] on input "5" at bounding box center [314, 221] width 29 height 12
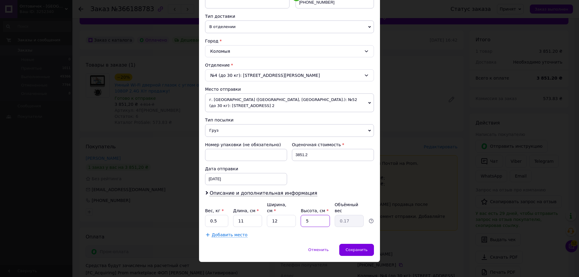
type input "1"
type input "0.1"
type input "12"
type input "0.4"
type input "12"
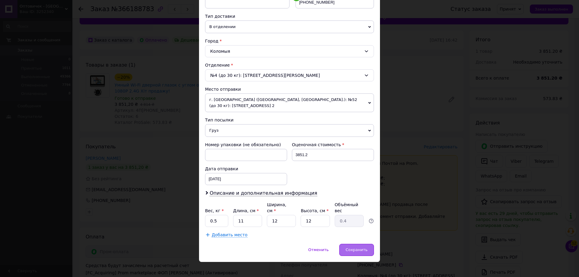
click at [368, 247] on div "Сохранить" at bounding box center [356, 250] width 35 height 12
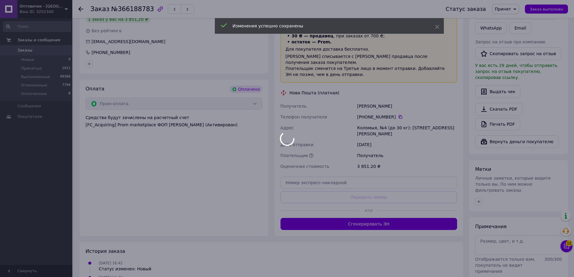
scroll to position [192, 0]
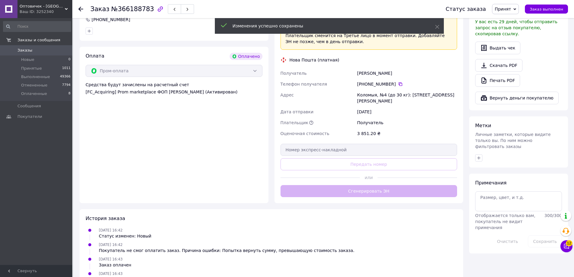
click at [392, 180] on div "Доставка Редактировать «Дешевая доставка»   для продавца Новой Почтой на Prom. …" at bounding box center [369, 80] width 177 height 234
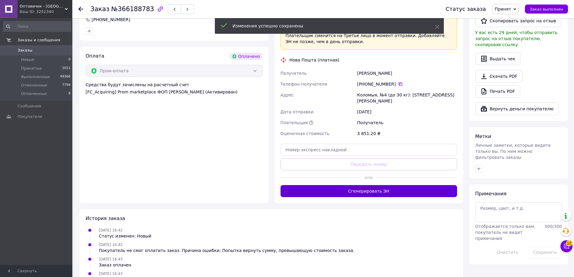
click at [391, 185] on button "Сгенерировать ЭН" at bounding box center [369, 191] width 177 height 12
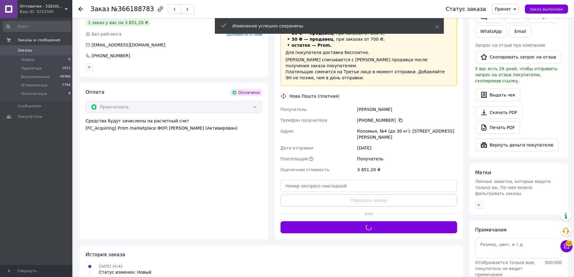
scroll to position [132, 0]
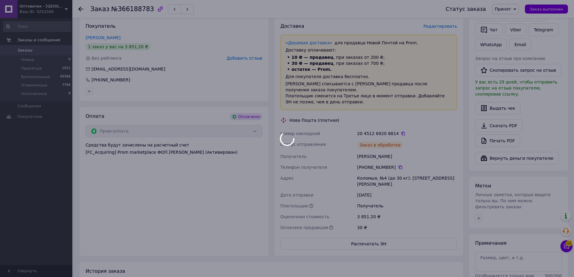
click at [395, 125] on div at bounding box center [287, 138] width 574 height 277
click at [401, 131] on icon at bounding box center [403, 133] width 5 height 5
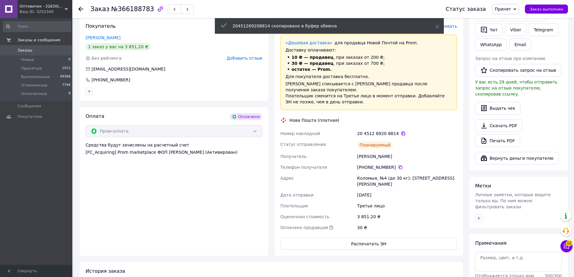
click at [401, 132] on icon at bounding box center [403, 134] width 4 height 4
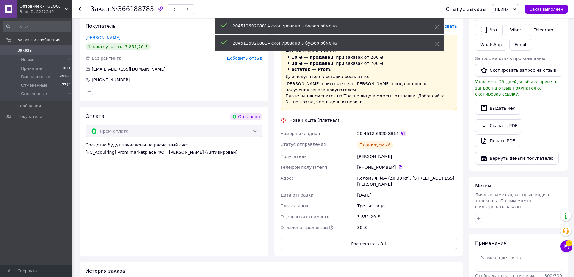
click at [401, 131] on icon at bounding box center [403, 133] width 5 height 5
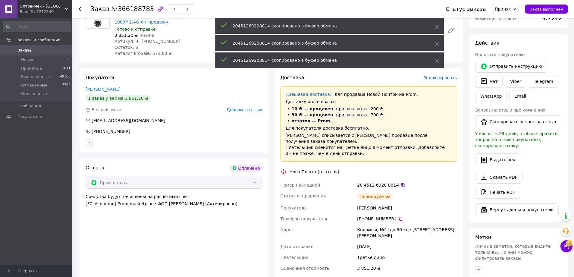
scroll to position [0, 0]
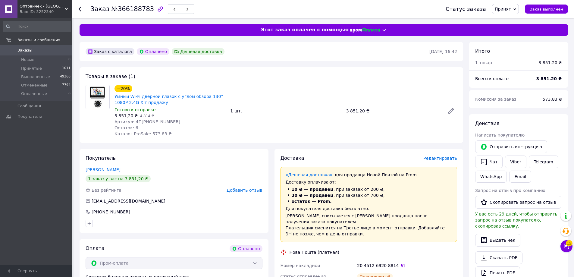
click at [52, 12] on div "Ваш ID: 3252340" at bounding box center [46, 11] width 53 height 5
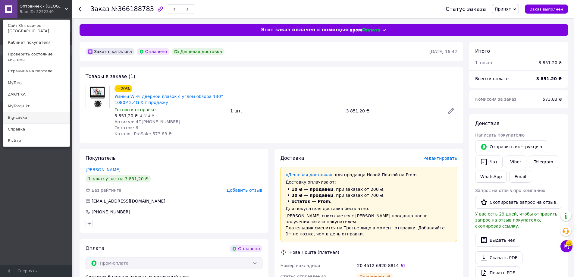
click at [47, 112] on link "Big-Lavka" at bounding box center [36, 117] width 66 height 11
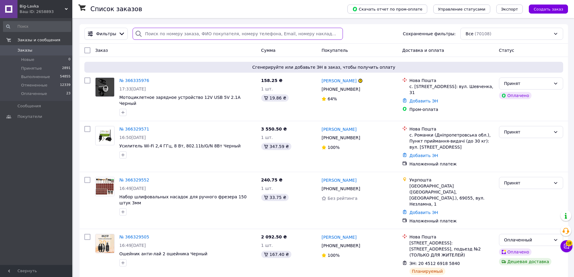
click at [184, 36] on input "search" at bounding box center [238, 34] width 210 height 12
paste input "366189125"
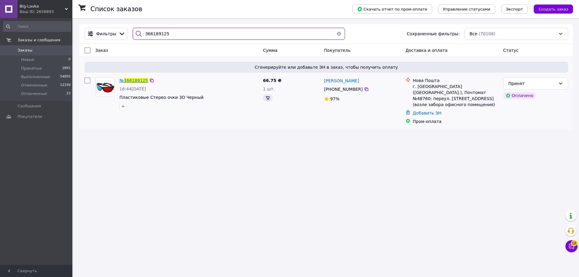
type input "366189125"
click at [137, 80] on span "366189125" at bounding box center [136, 80] width 24 height 5
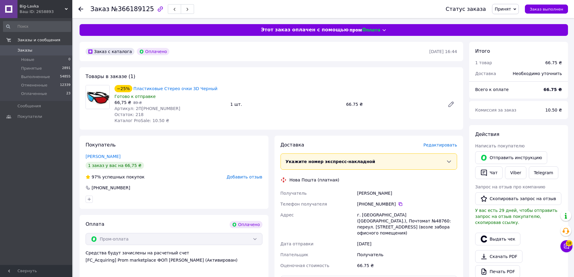
click at [441, 146] on span "Редактировать" at bounding box center [440, 145] width 34 height 5
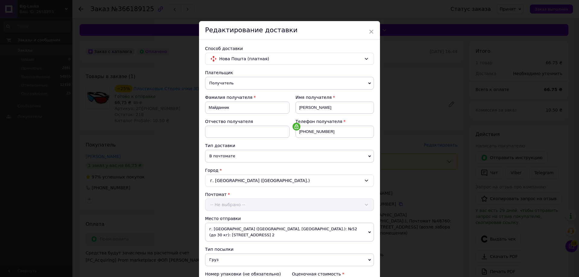
scroll to position [129, 0]
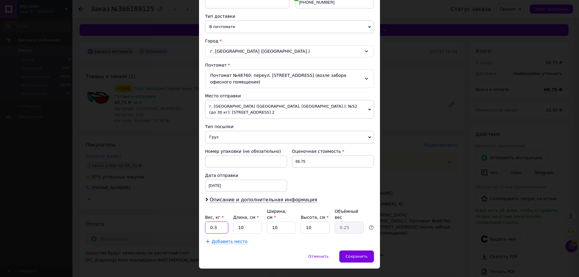
click at [218, 222] on input "0.3" at bounding box center [216, 228] width 23 height 12
type input "0.5"
click at [272, 222] on input "10" at bounding box center [281, 228] width 29 height 12
click at [258, 223] on input "10" at bounding box center [247, 228] width 29 height 12
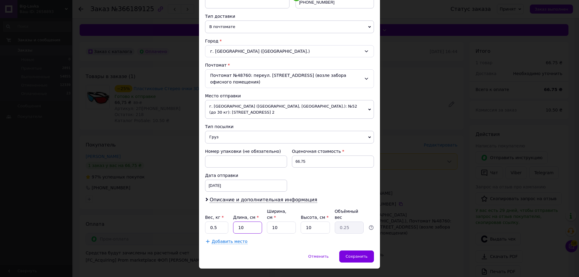
type input "1"
type input "0.1"
type input "11"
type input "0.28"
type input "11"
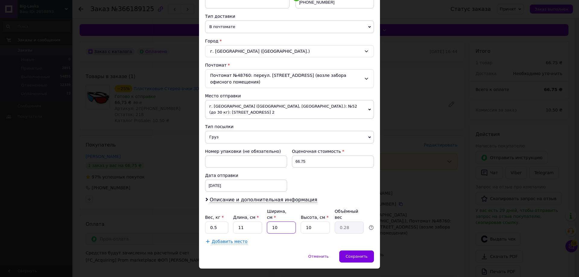
click at [278, 222] on input "10" at bounding box center [281, 228] width 29 height 12
type input "1"
type input "0.1"
click at [278, 222] on input "1" at bounding box center [281, 228] width 29 height 12
type input "12"
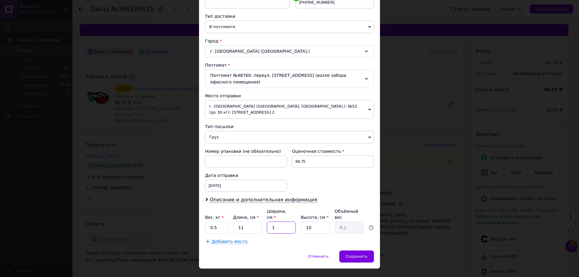
type input "0.33"
type input "12"
click at [313, 222] on input "10" at bounding box center [314, 228] width 29 height 12
type input "101"
type input "3.33"
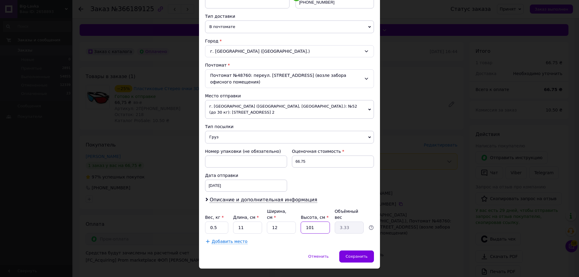
type input "1012"
type input "33.4"
click at [313, 222] on input "1012" at bounding box center [314, 228] width 29 height 12
type input "1"
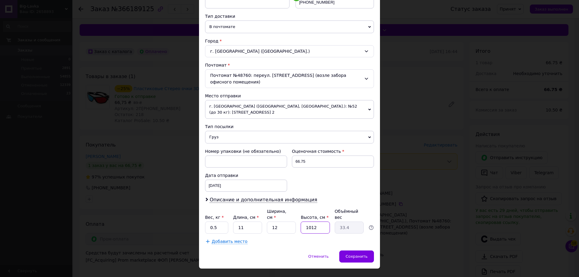
type input "0.1"
type input "12"
type input "0.4"
type input "12"
drag, startPoint x: 342, startPoint y: 245, endPoint x: 351, endPoint y: 249, distance: 10.4
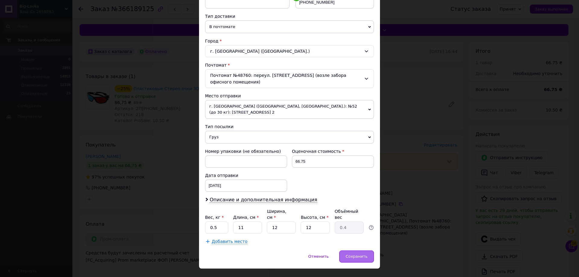
click at [342, 250] on div "Сохранить" at bounding box center [356, 256] width 35 height 12
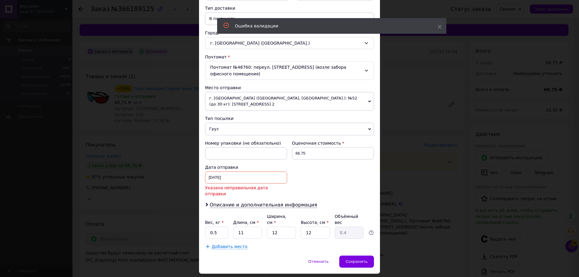
scroll to position [143, 0]
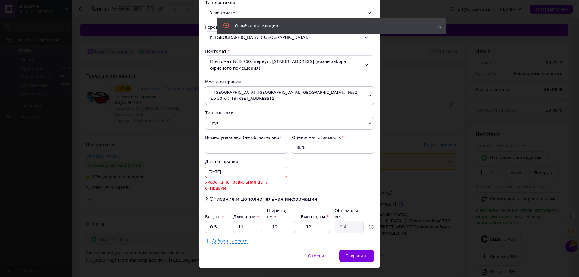
click at [242, 176] on div "11.10.2025 < 2025 > < Октябрь > Пн Вт Ср Чт Пт Сб Вс 29 30 1 2 3 4 5 6 7 8 9 10…" at bounding box center [246, 172] width 82 height 12
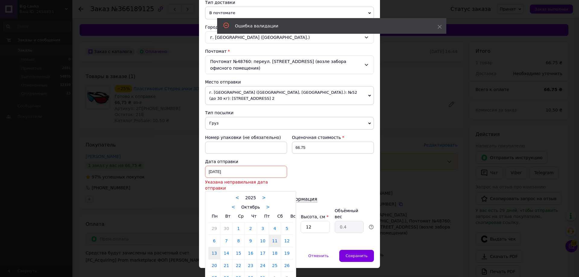
click at [214, 247] on link "13" at bounding box center [214, 253] width 12 height 12
type input "13.10.2025"
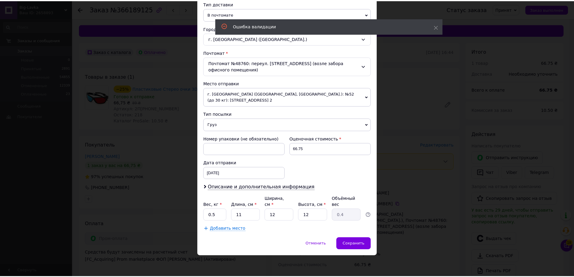
scroll to position [136, 0]
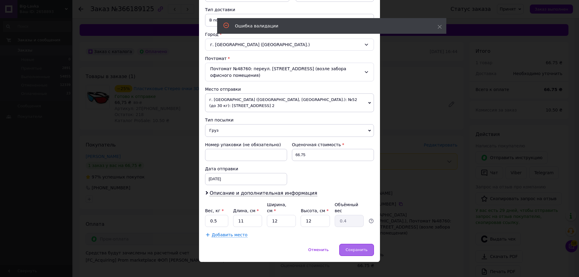
click at [357, 247] on span "Сохранить" at bounding box center [356, 249] width 22 height 5
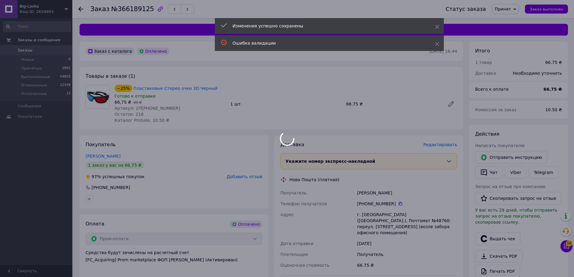
scroll to position [121, 0]
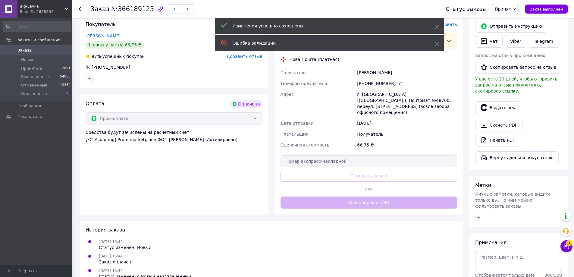
click at [398, 197] on button "Сгенерировать ЭН" at bounding box center [369, 203] width 177 height 12
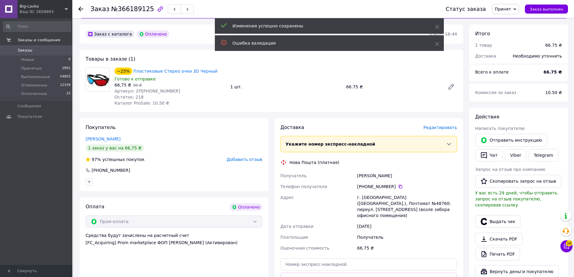
scroll to position [30, 0]
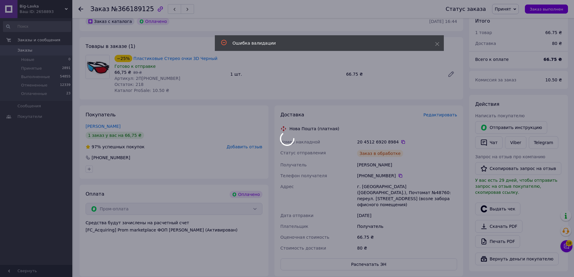
click at [398, 141] on div at bounding box center [287, 138] width 574 height 277
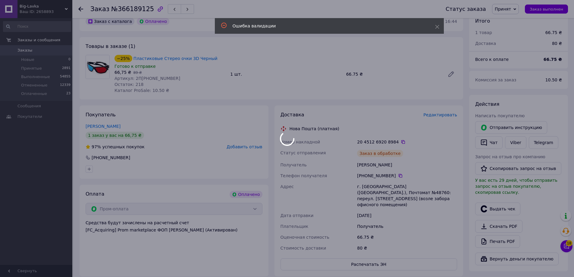
click at [396, 142] on div at bounding box center [287, 138] width 574 height 277
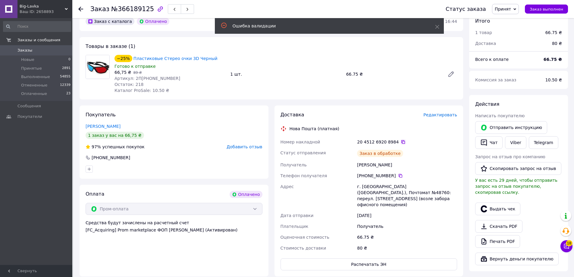
click at [401, 142] on icon at bounding box center [403, 142] width 5 height 5
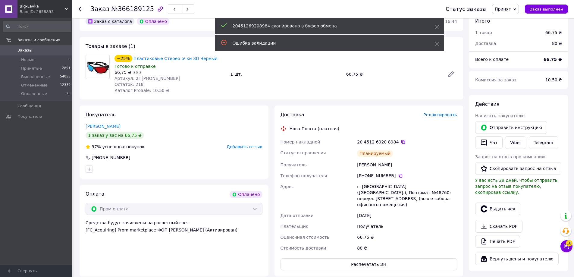
click at [401, 142] on icon at bounding box center [403, 142] width 5 height 5
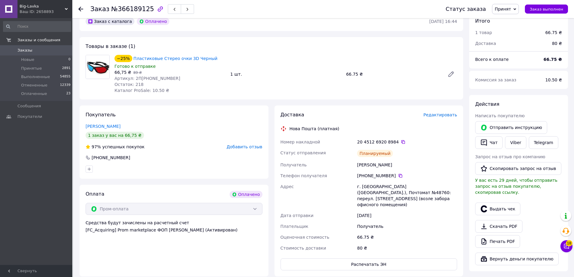
click at [58, 8] on span "Big-Lavka" at bounding box center [42, 6] width 45 height 5
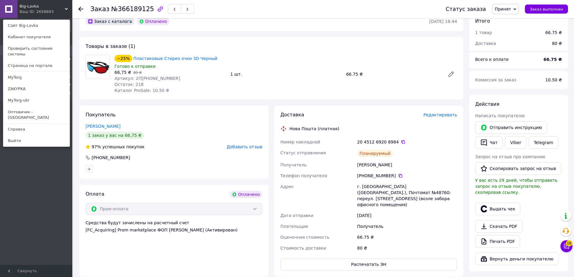
click at [39, 72] on link "MyTorg" at bounding box center [36, 77] width 66 height 11
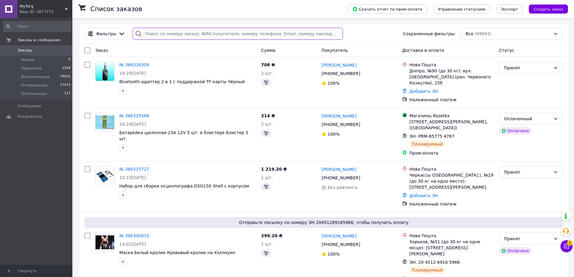
click at [168, 35] on input "search" at bounding box center [238, 34] width 210 height 12
paste input "366189697"
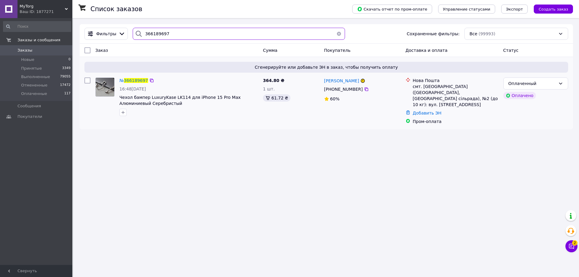
type input "366189697"
click at [133, 77] on div "№ 366189697" at bounding box center [134, 80] width 30 height 7
click at [135, 80] on span "366189697" at bounding box center [136, 80] width 24 height 5
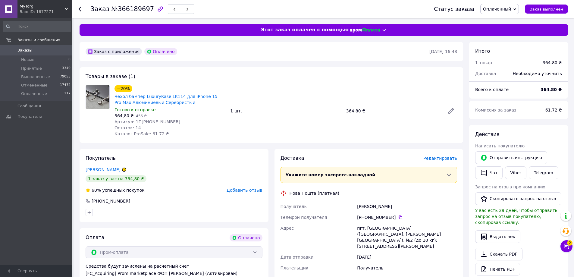
click at [440, 161] on div "Редактировать" at bounding box center [440, 158] width 34 height 6
click at [441, 158] on span "Редактировать" at bounding box center [440, 158] width 34 height 5
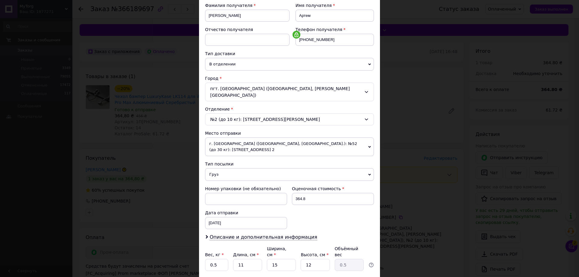
scroll to position [136, 0]
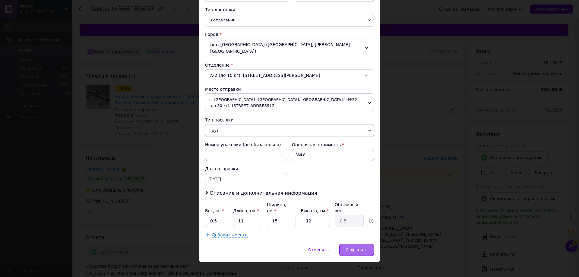
click at [368, 244] on div "Сохранить" at bounding box center [356, 250] width 35 height 12
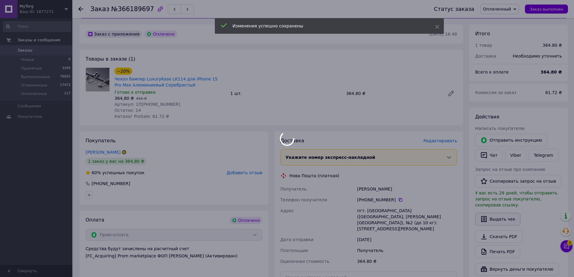
scroll to position [60, 0]
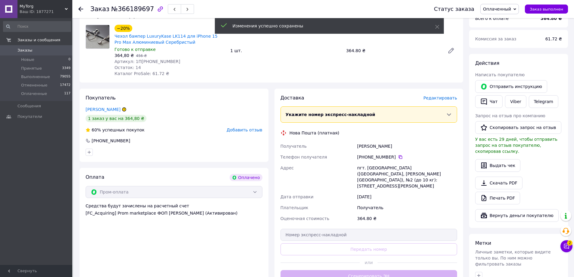
click at [388, 272] on button "Сгенерировать ЭН" at bounding box center [369, 276] width 177 height 12
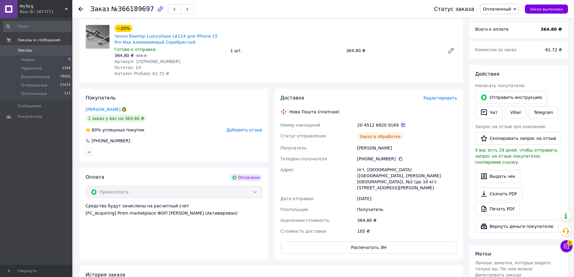
click at [401, 126] on icon at bounding box center [403, 125] width 5 height 5
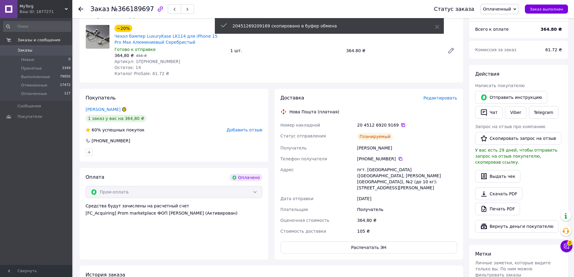
click at [401, 124] on icon at bounding box center [403, 125] width 5 height 5
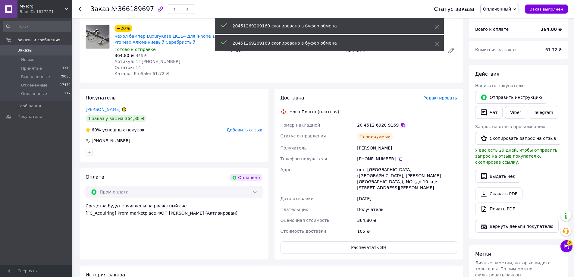
click at [401, 126] on icon at bounding box center [403, 125] width 5 height 5
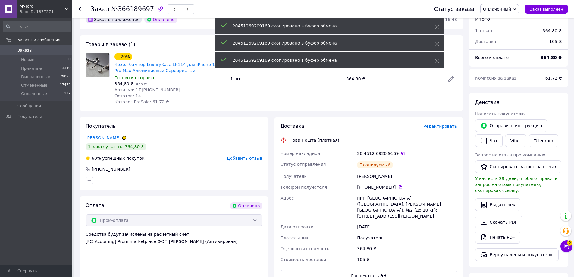
scroll to position [0, 0]
